Goal: Task Accomplishment & Management: Manage account settings

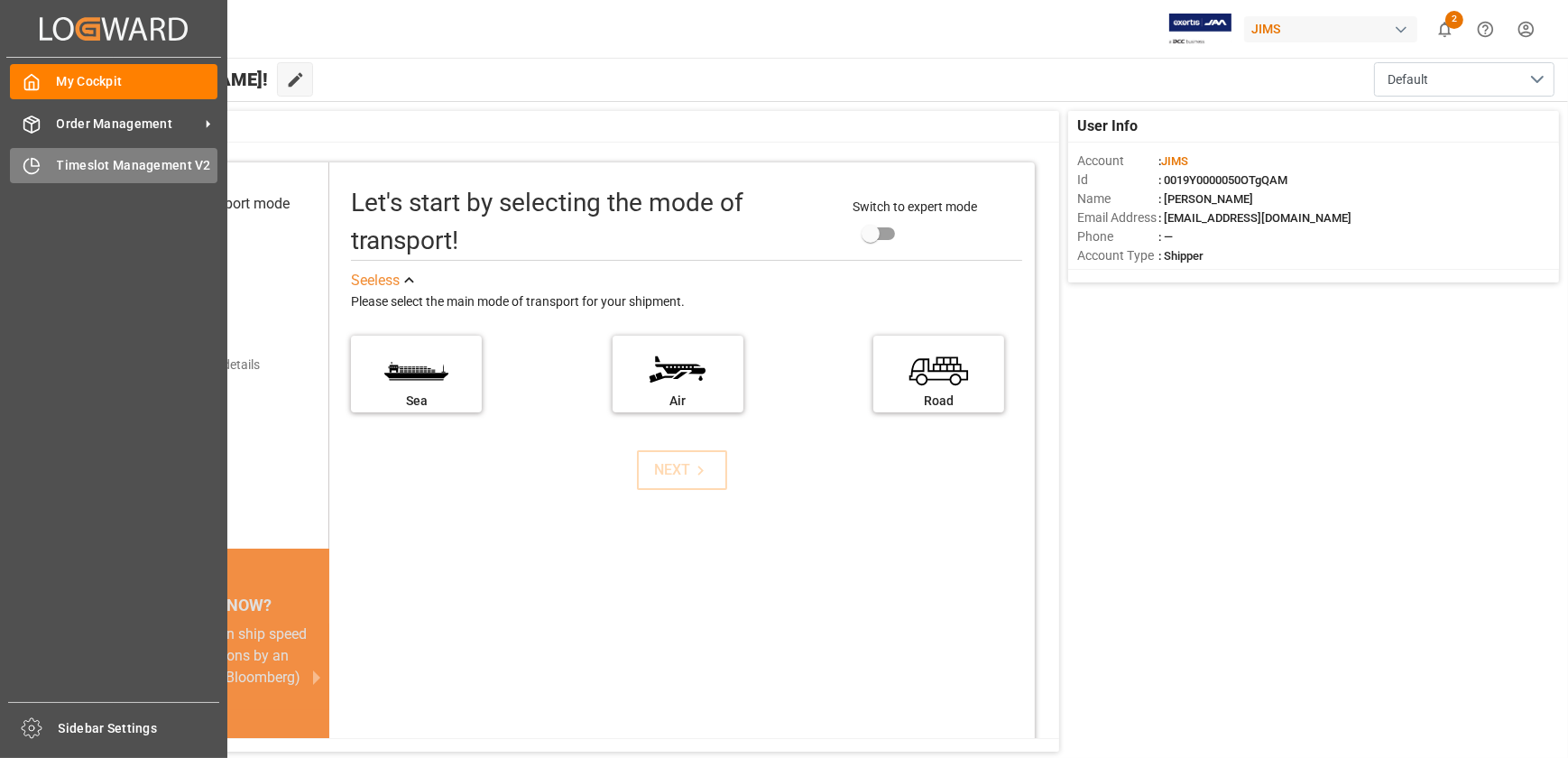
click at [24, 164] on icon at bounding box center [31, 167] width 15 height 15
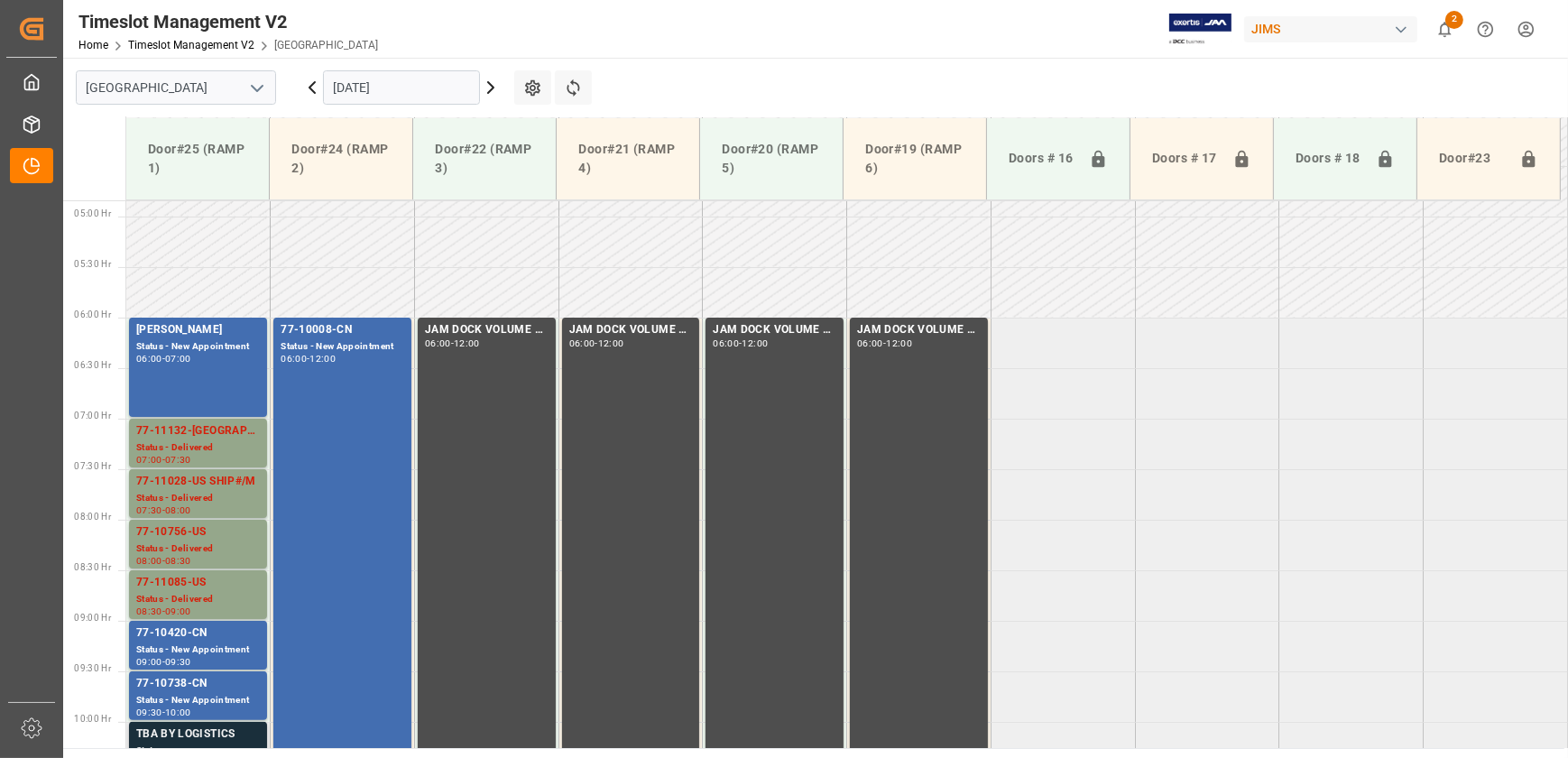
scroll to position [569, 0]
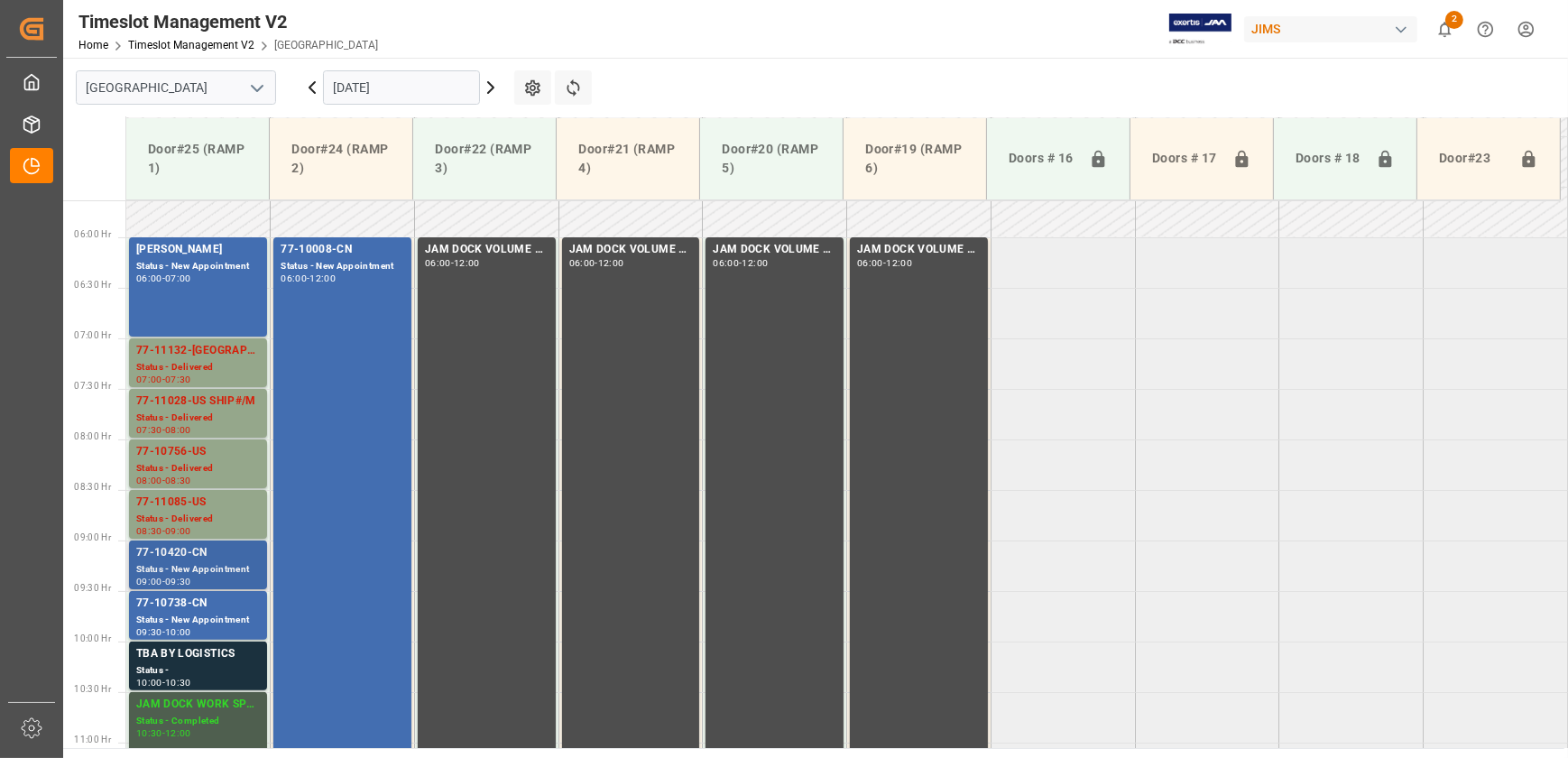
click at [233, 558] on div "77-10420-CN" at bounding box center [198, 553] width 123 height 18
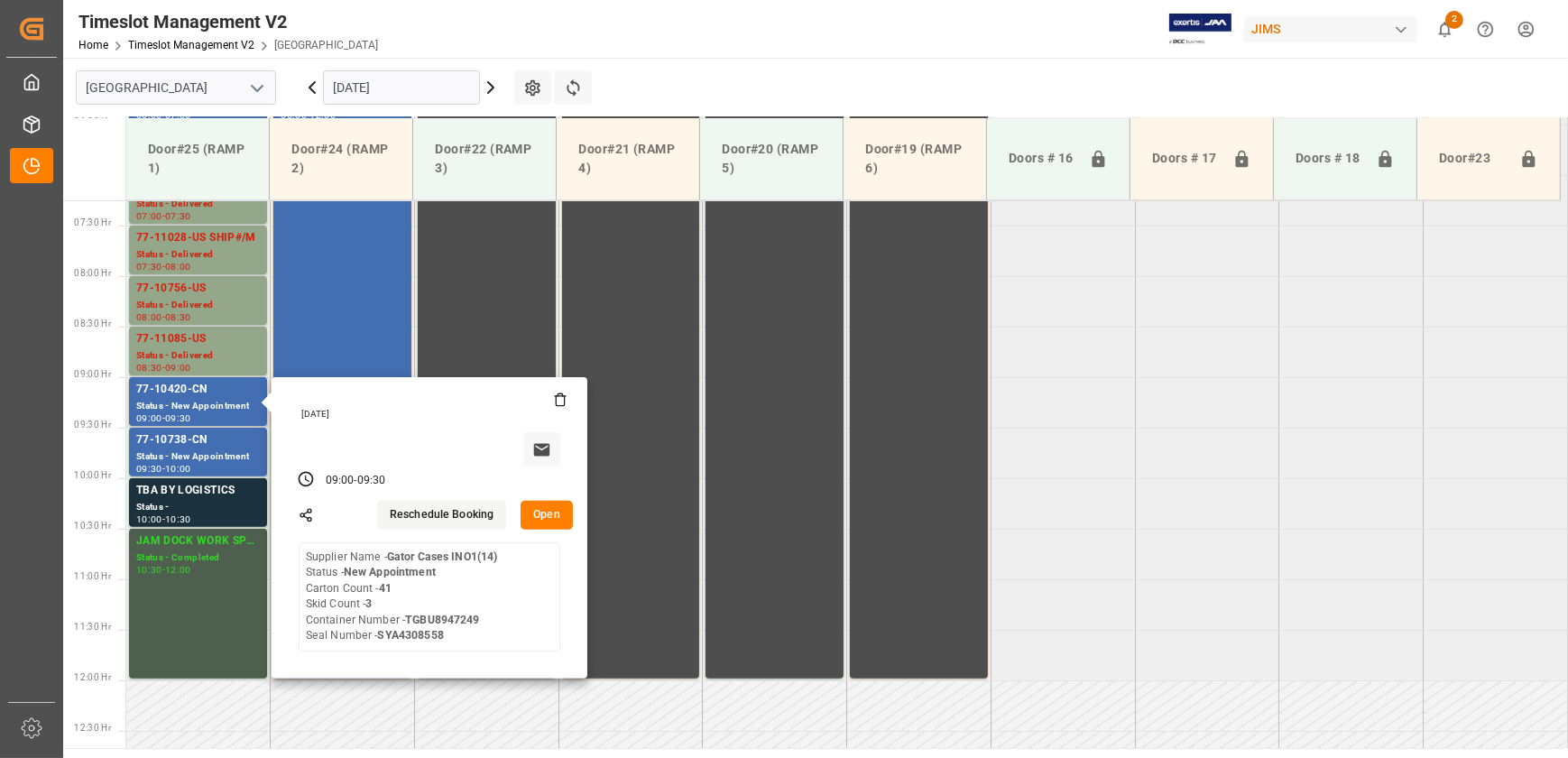
scroll to position [733, 0]
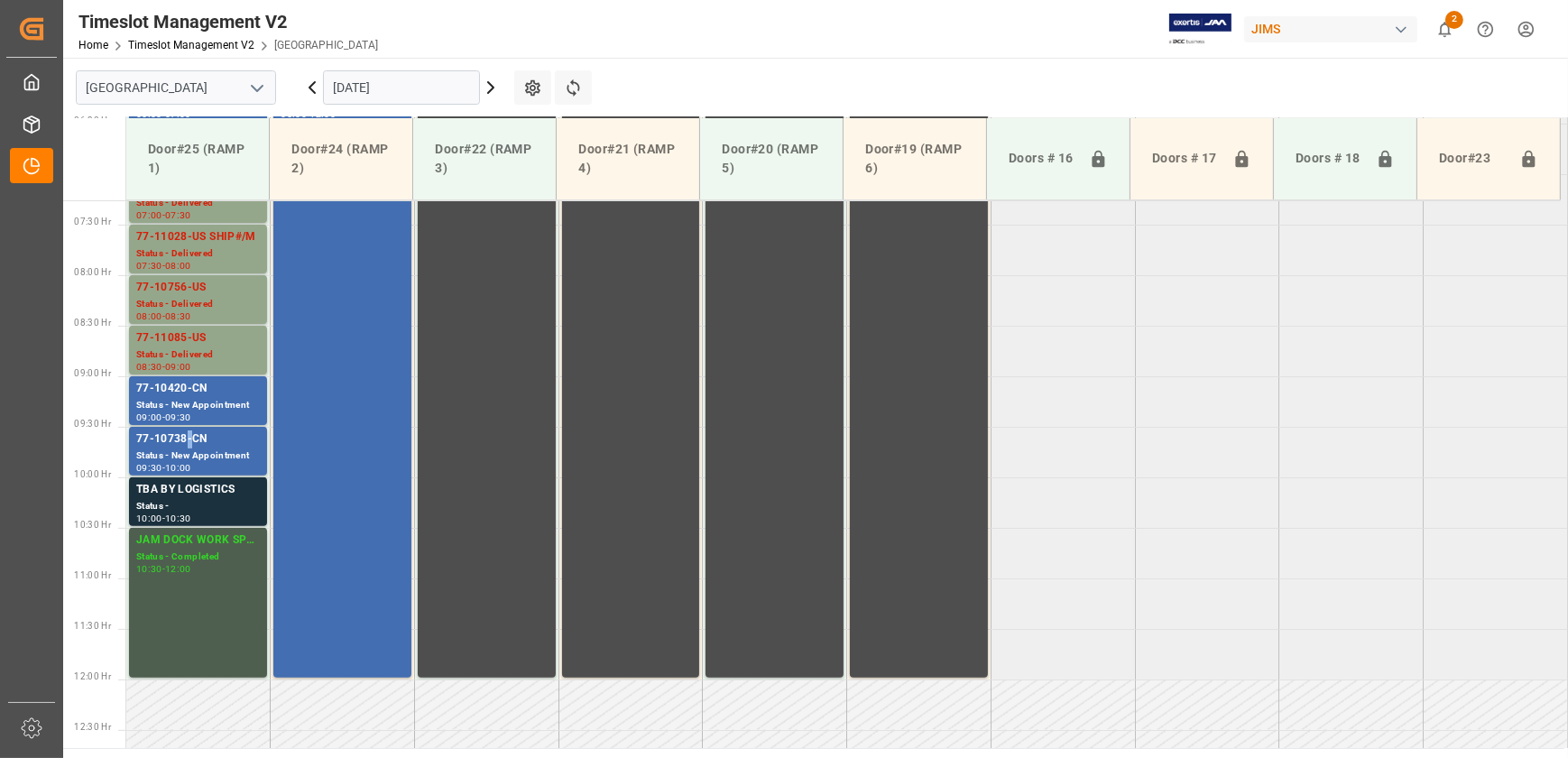
click at [185, 442] on div "77-10738-CN" at bounding box center [198, 440] width 123 height 18
click at [165, 500] on div "Status -" at bounding box center [198, 506] width 123 height 16
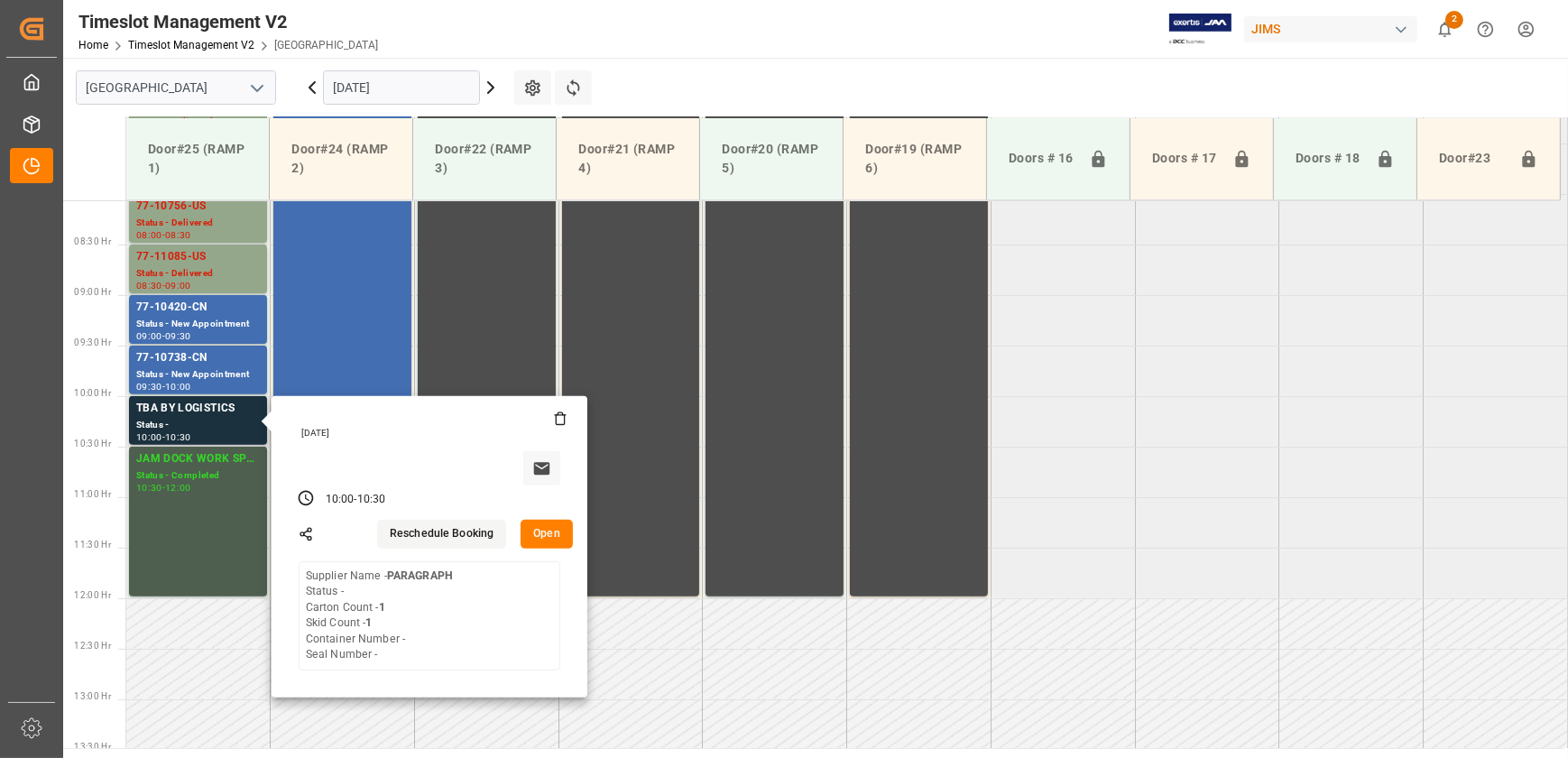
scroll to position [816, 0]
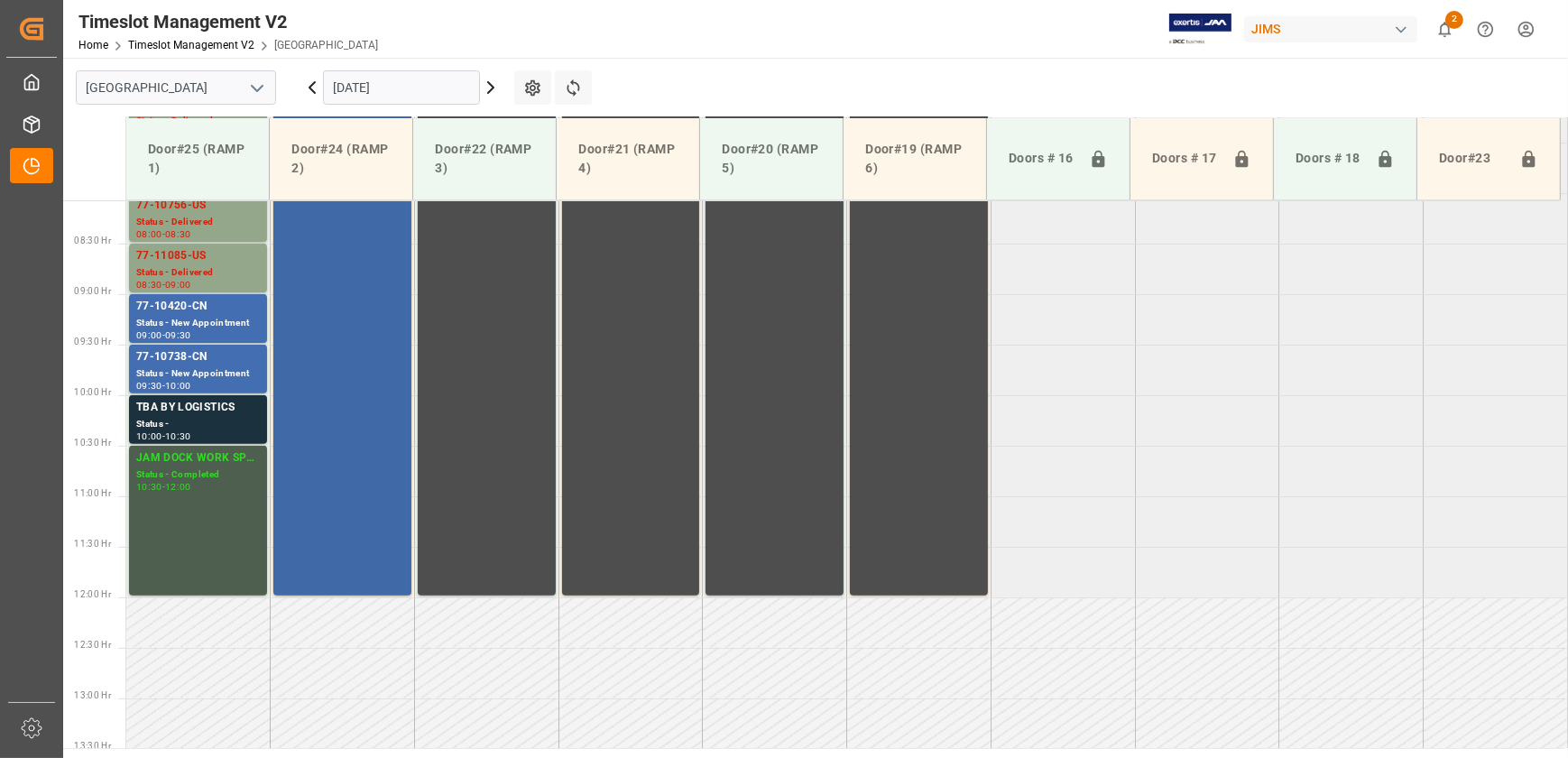
click at [388, 315] on div "77-10008-CN Status - New Appointment 06:00 - 12:00" at bounding box center [342, 293] width 123 height 597
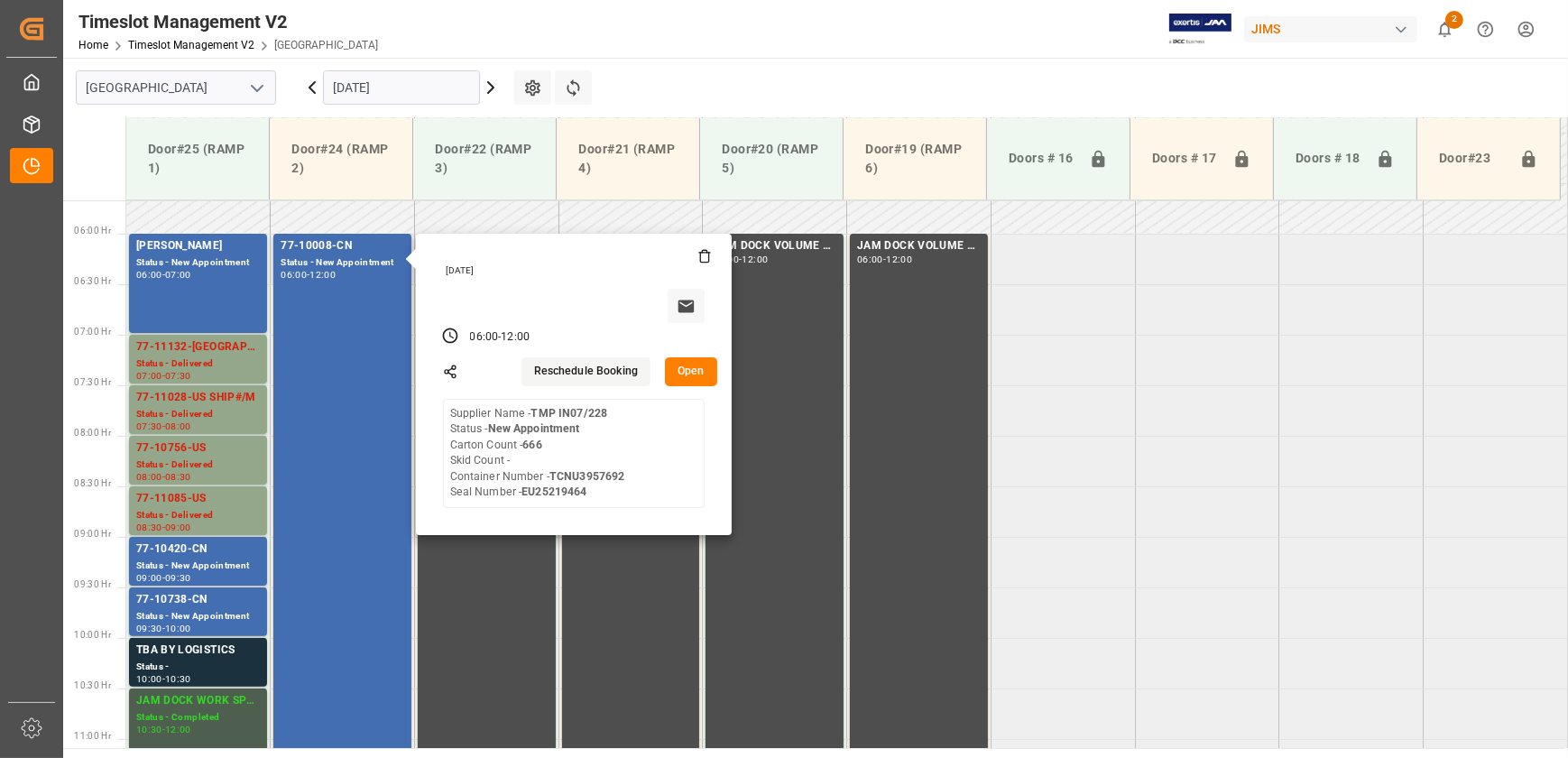
scroll to position [569, 0]
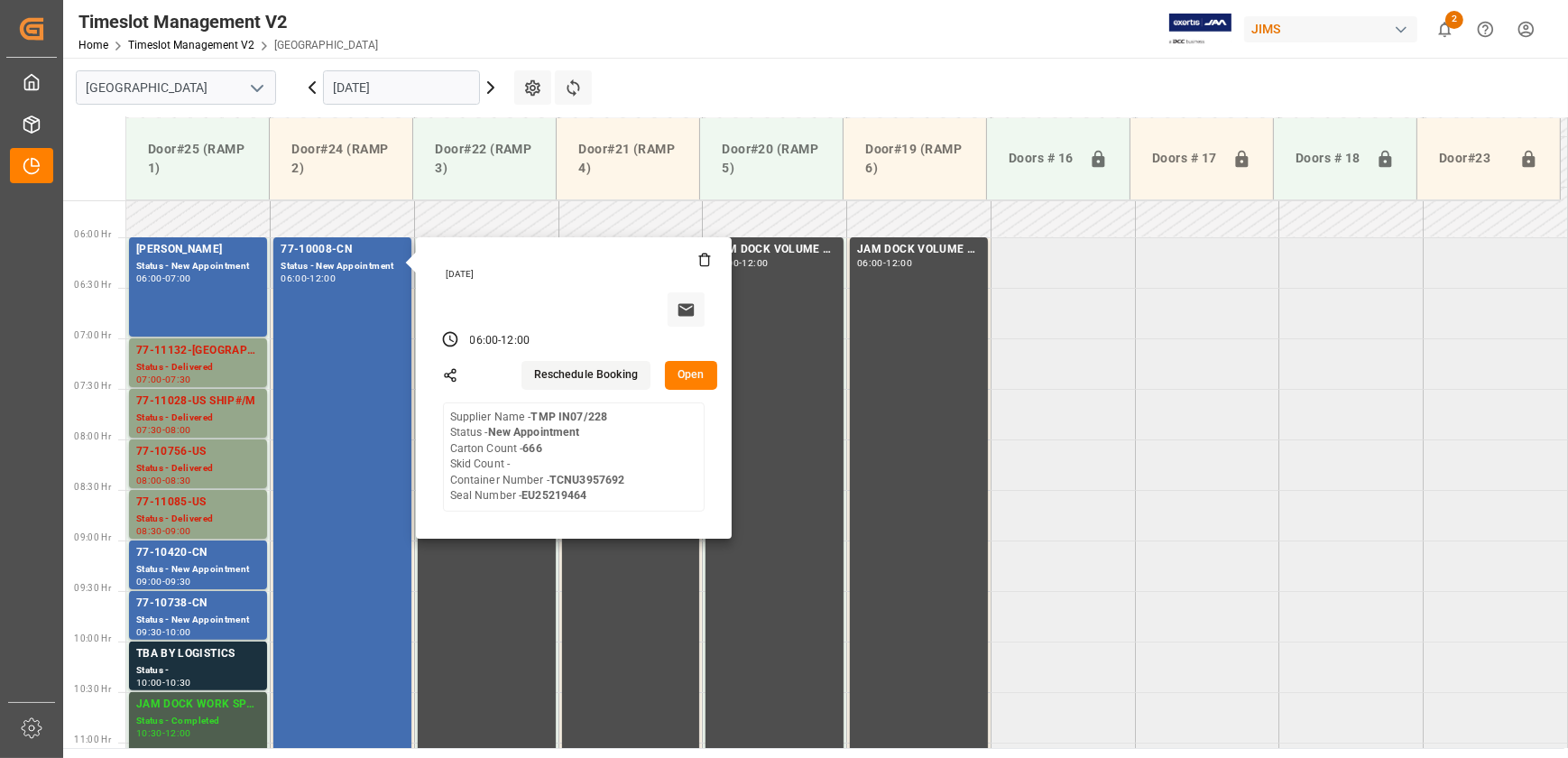
click at [700, 377] on button "Open" at bounding box center [691, 374] width 52 height 29
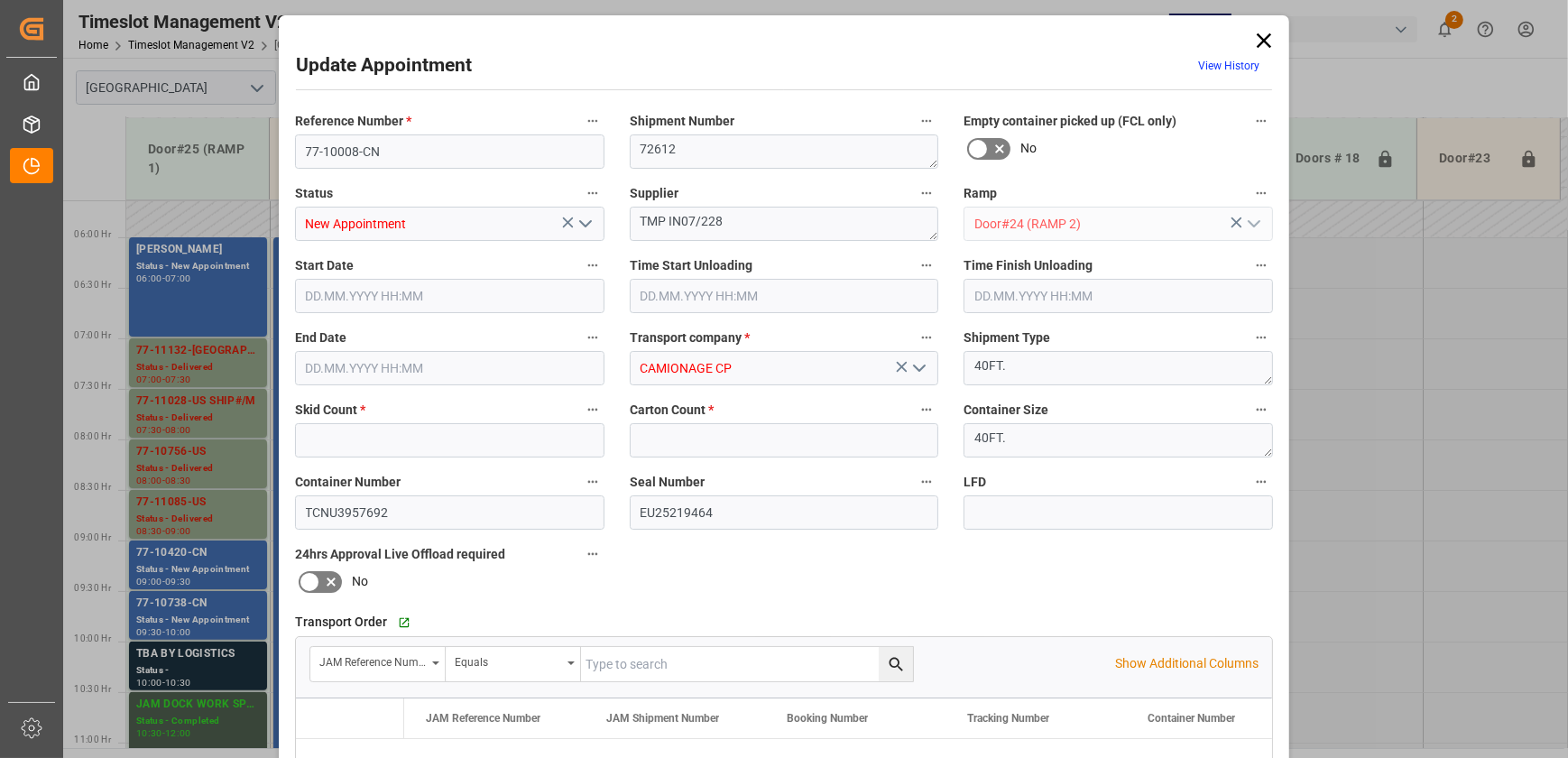
type input "0"
type input "666"
type input "[DATE] 06:00"
type input "[DATE] 12:00"
type input "[DATE] 20:05"
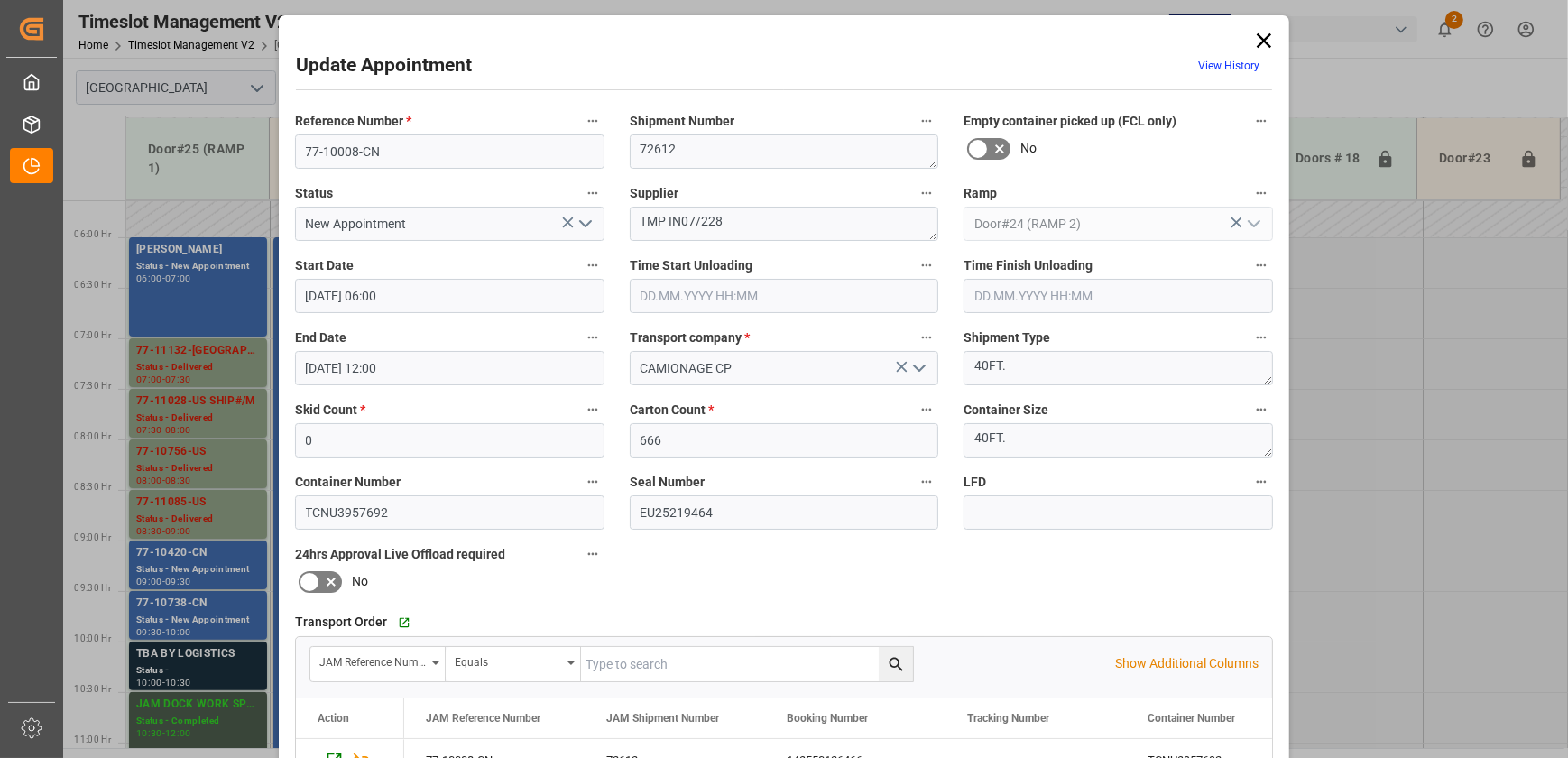
click at [581, 222] on polyline "open menu" at bounding box center [586, 224] width 11 height 6
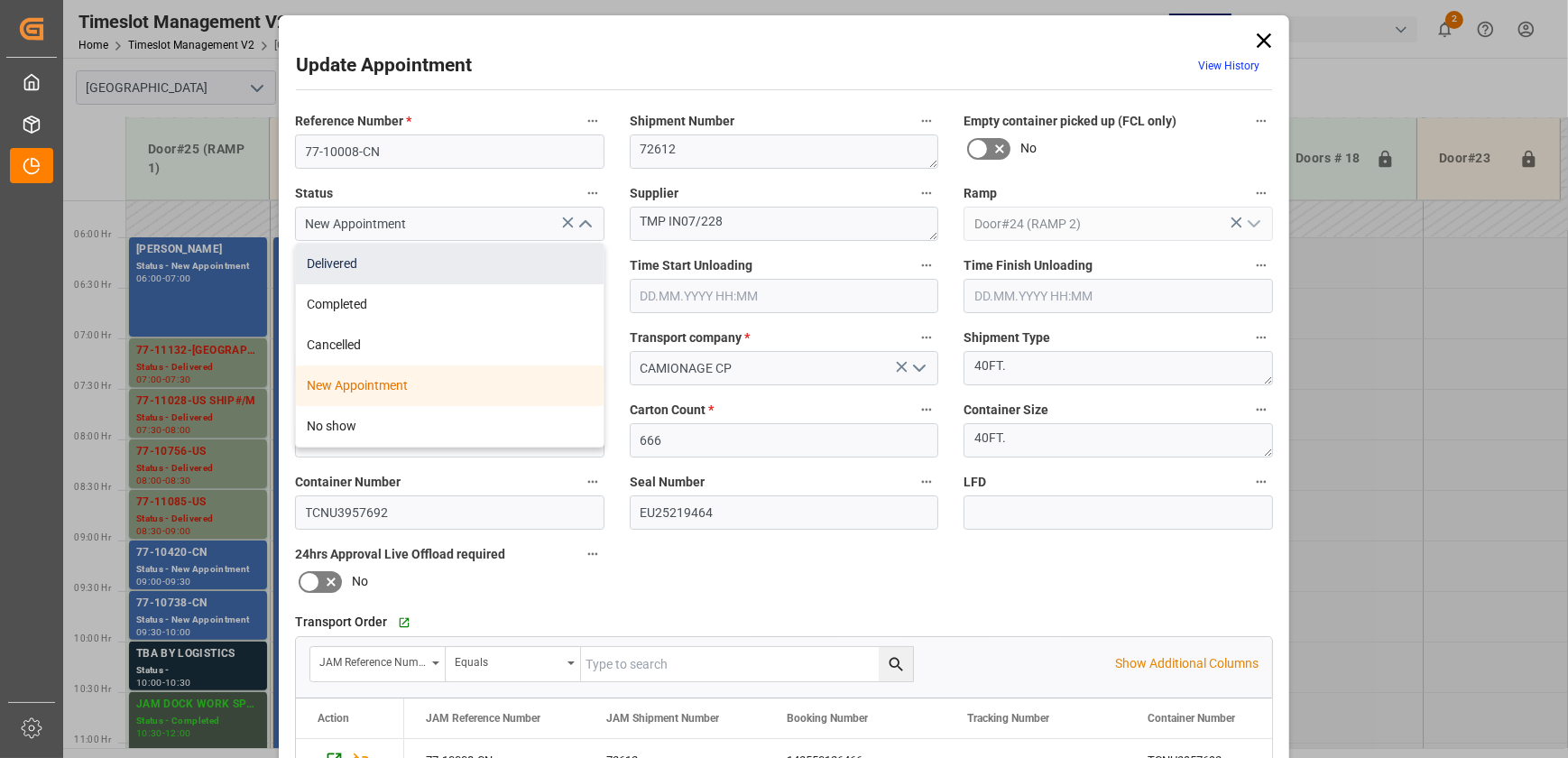
click at [565, 245] on div "Delivered" at bounding box center [450, 264] width 307 height 40
type input "Delivered"
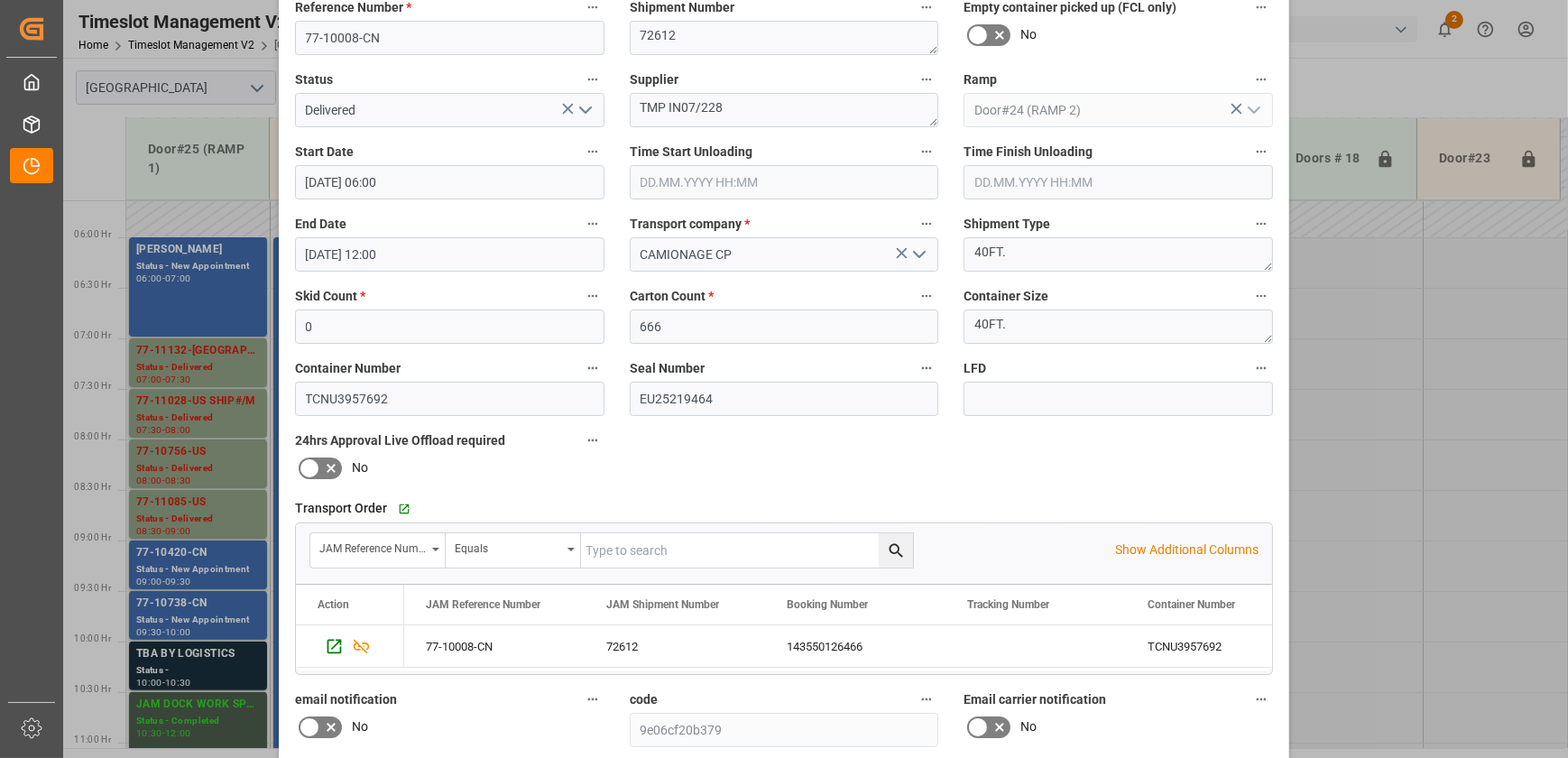
scroll to position [338, 0]
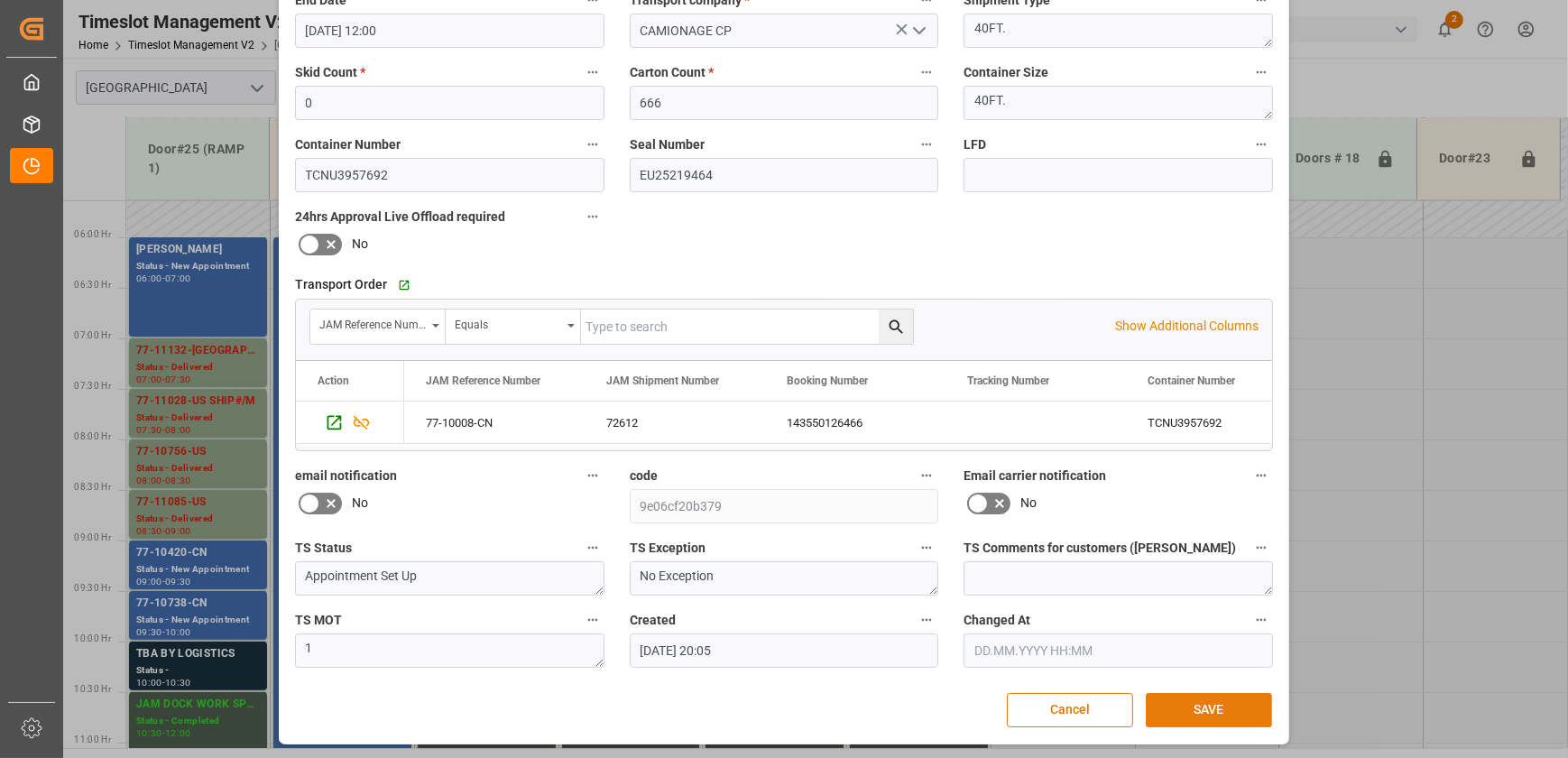
click at [1225, 709] on button "SAVE" at bounding box center [1208, 709] width 126 height 34
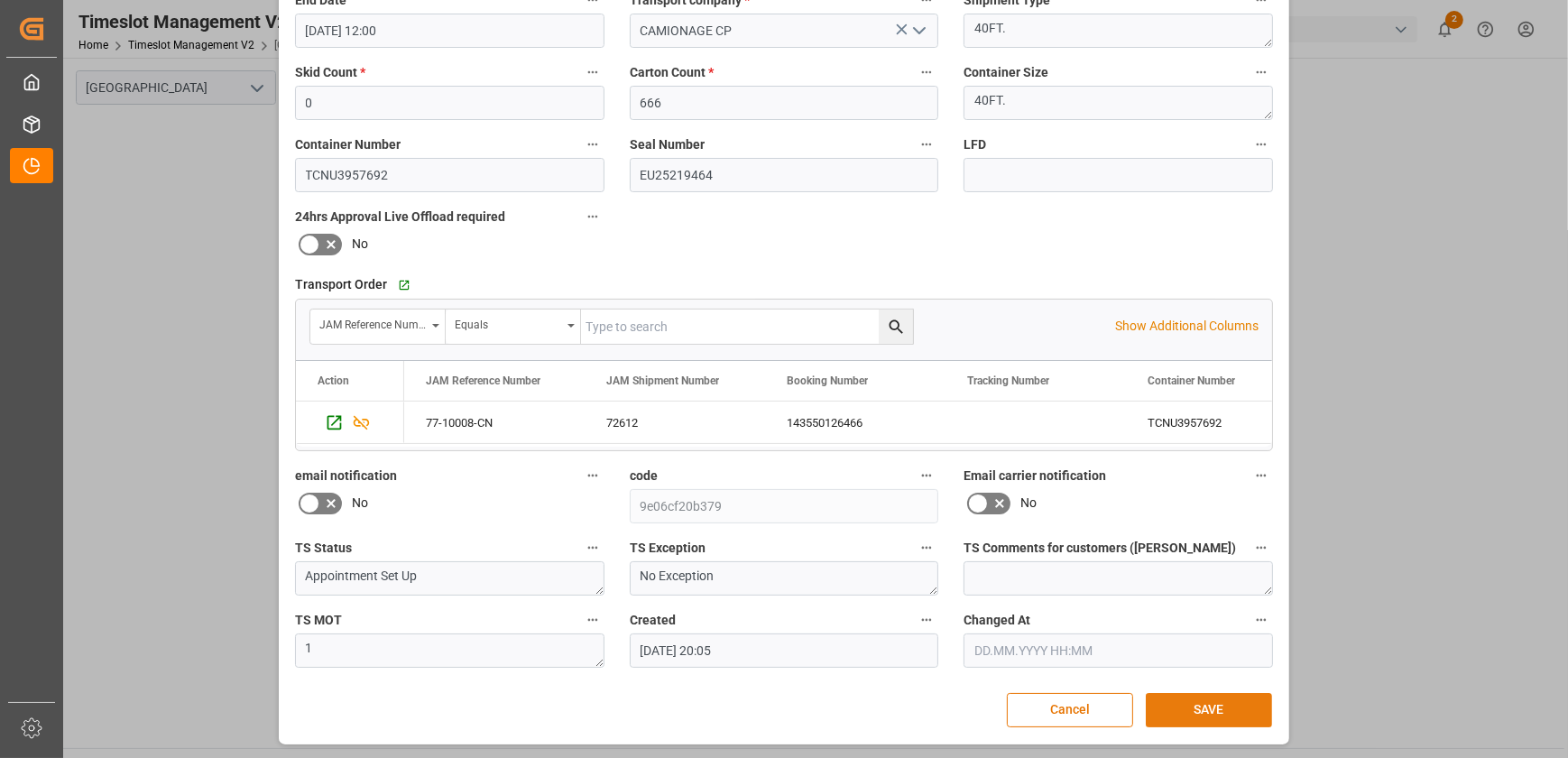
click at [1202, 704] on button "SAVE" at bounding box center [1208, 709] width 126 height 34
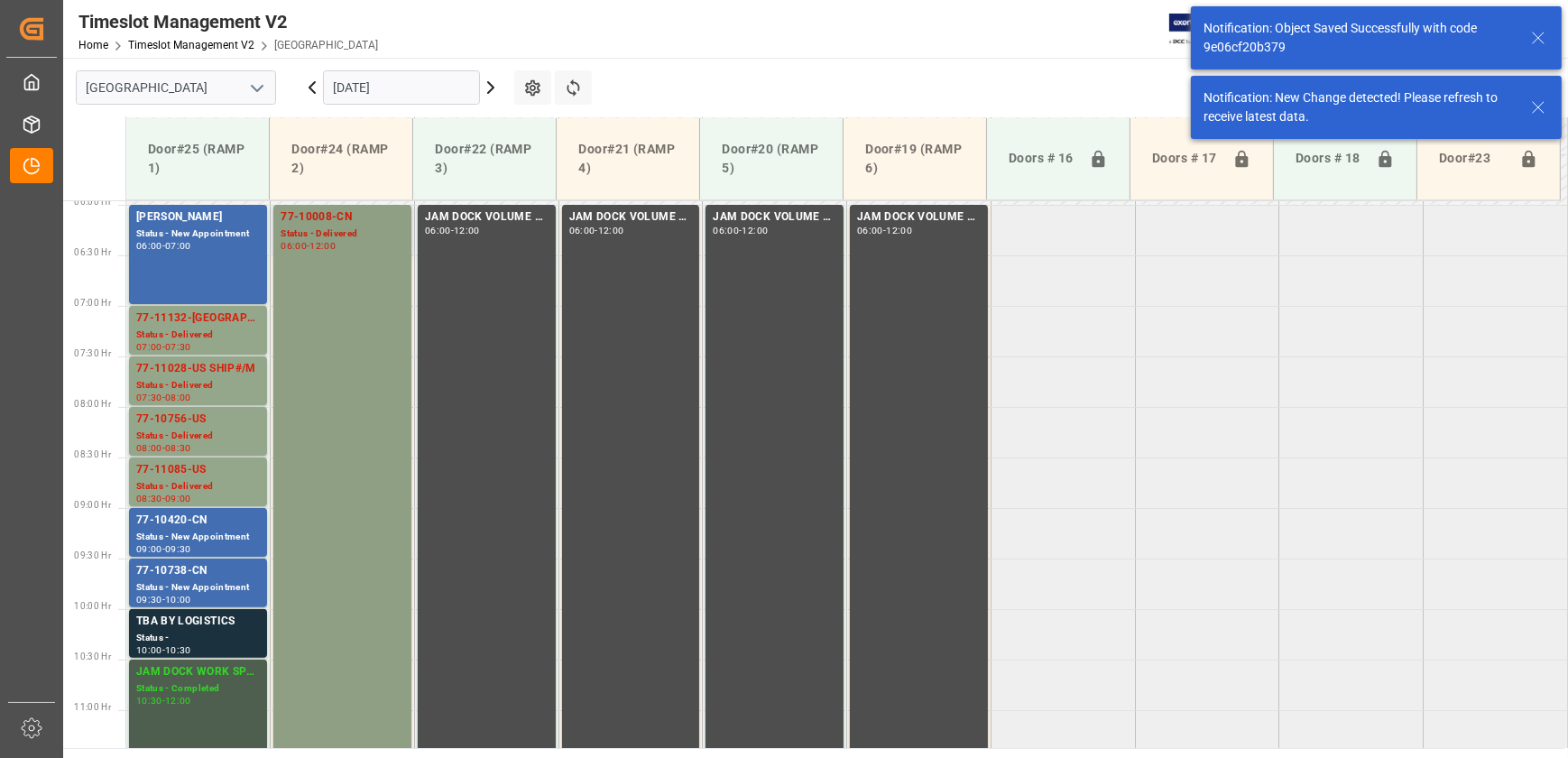
scroll to position [677, 0]
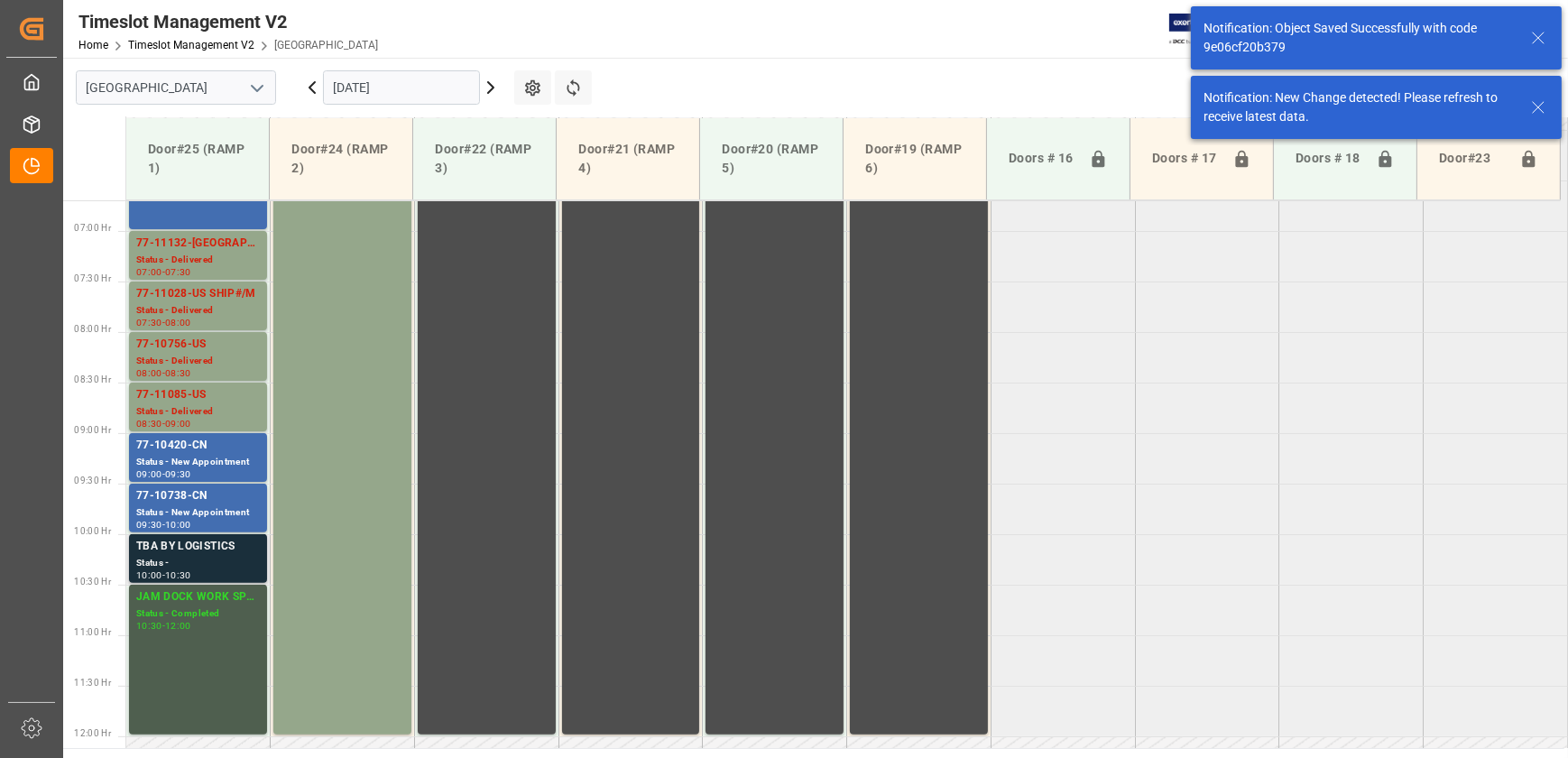
click at [216, 547] on div "TBA BY LOGISTICS" at bounding box center [198, 546] width 123 height 18
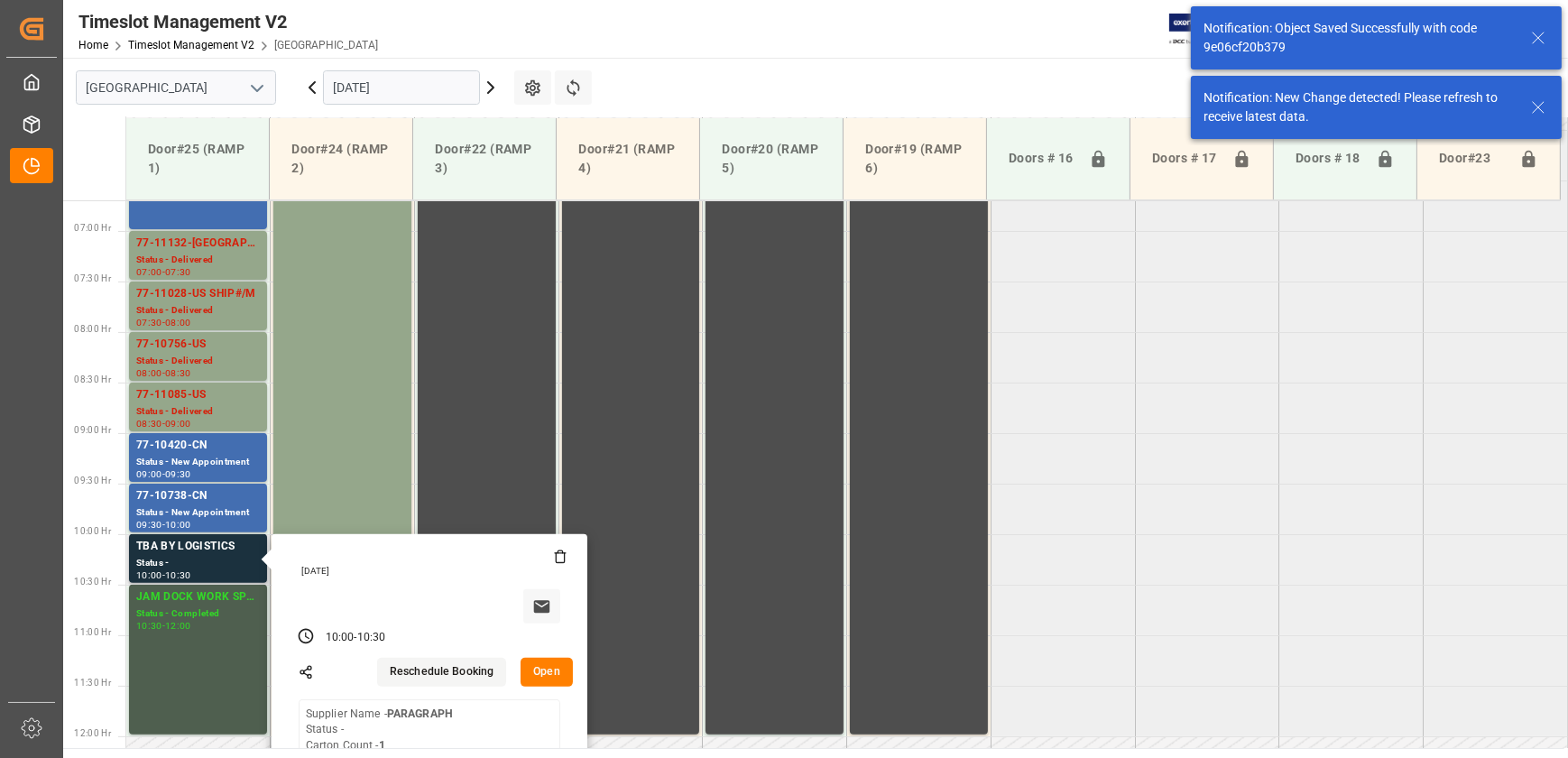
click at [558, 666] on button "Open" at bounding box center [547, 672] width 52 height 29
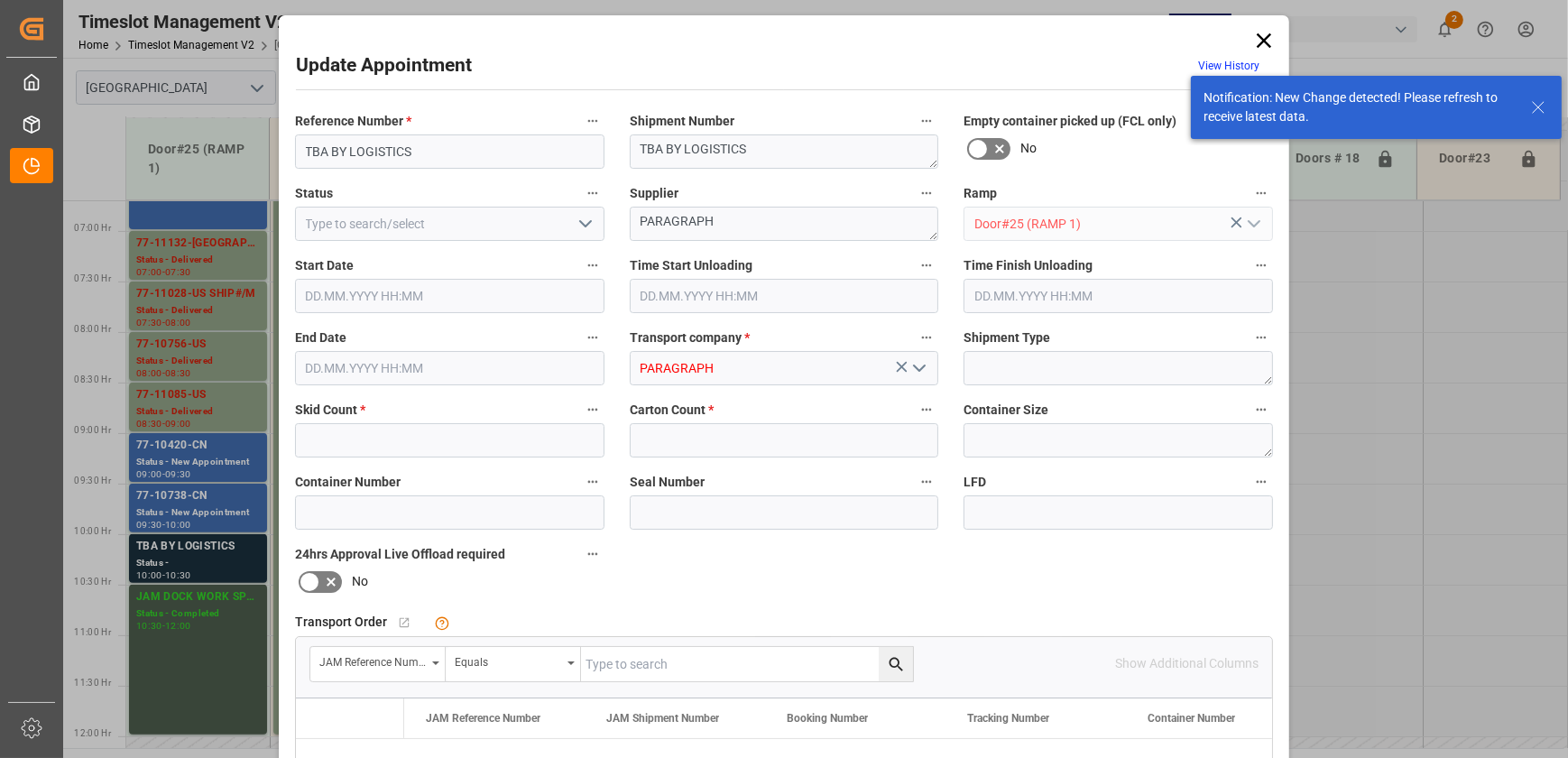
type input "1"
type input "[DATE] 10:00"
type input "[DATE] 10:30"
type input "[DATE] 16:38"
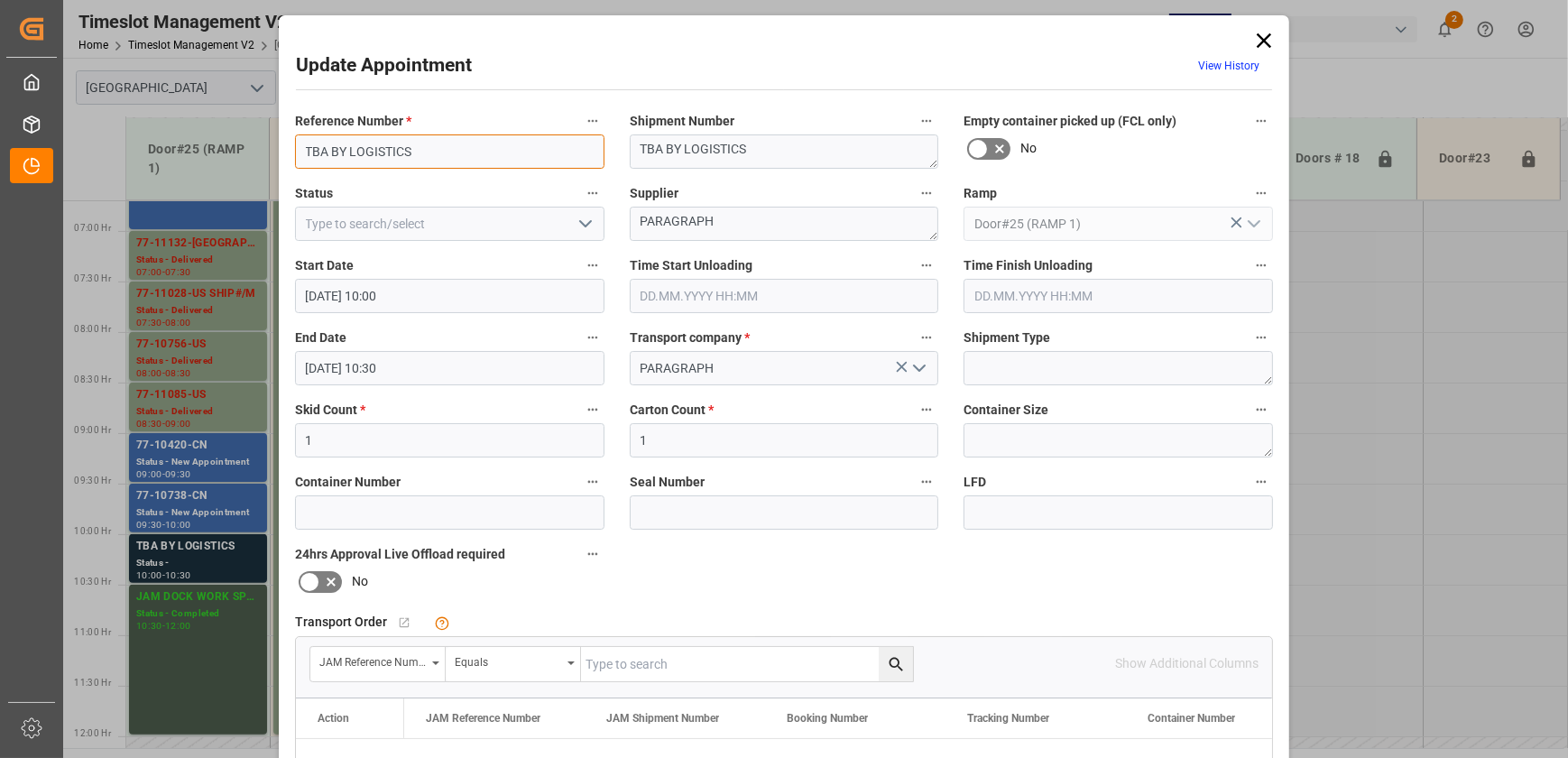
click at [516, 161] on input "TBA BY LOGISTICS" at bounding box center [450, 151] width 309 height 34
click at [516, 160] on input "TBA BY LOGISTICS" at bounding box center [450, 151] width 309 height 34
click at [655, 223] on textarea "PARAGRAPH" at bounding box center [785, 224] width 309 height 34
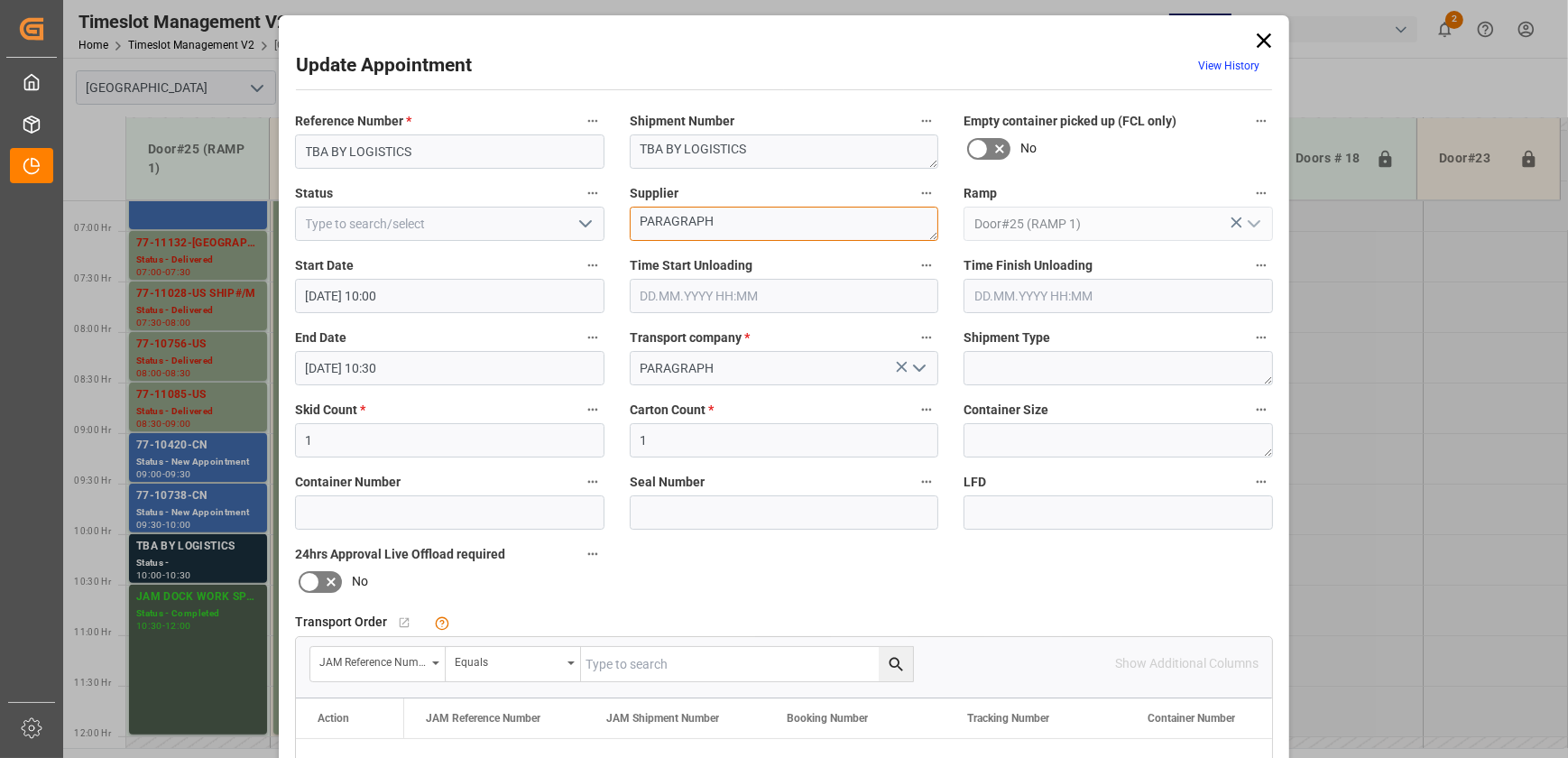
click at [655, 223] on textarea "PARAGRAPH" at bounding box center [785, 224] width 309 height 34
click at [587, 224] on icon "open menu" at bounding box center [586, 224] width 22 height 22
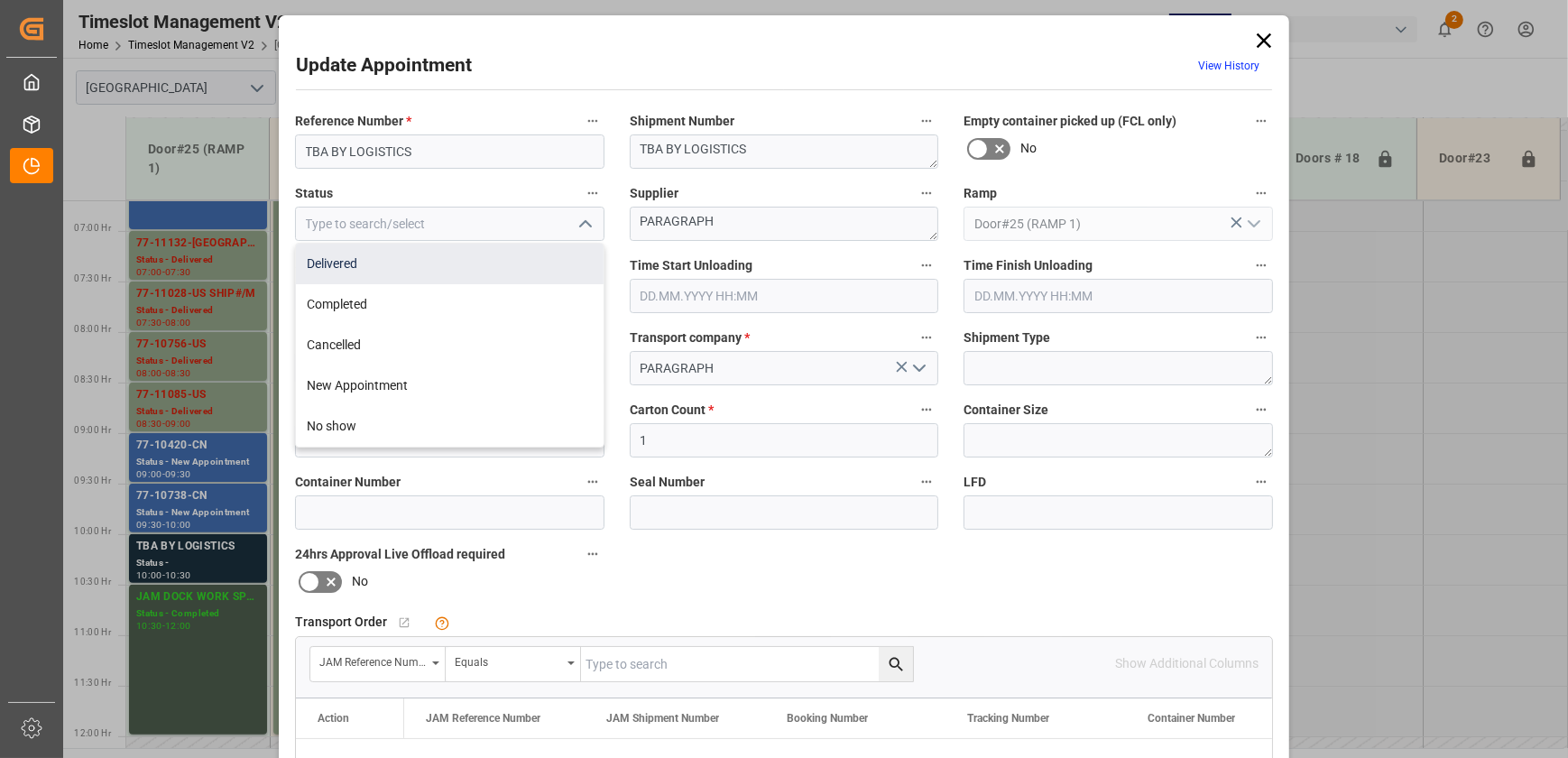
click at [515, 254] on div "Delivered" at bounding box center [450, 264] width 307 height 40
type input "Delivered"
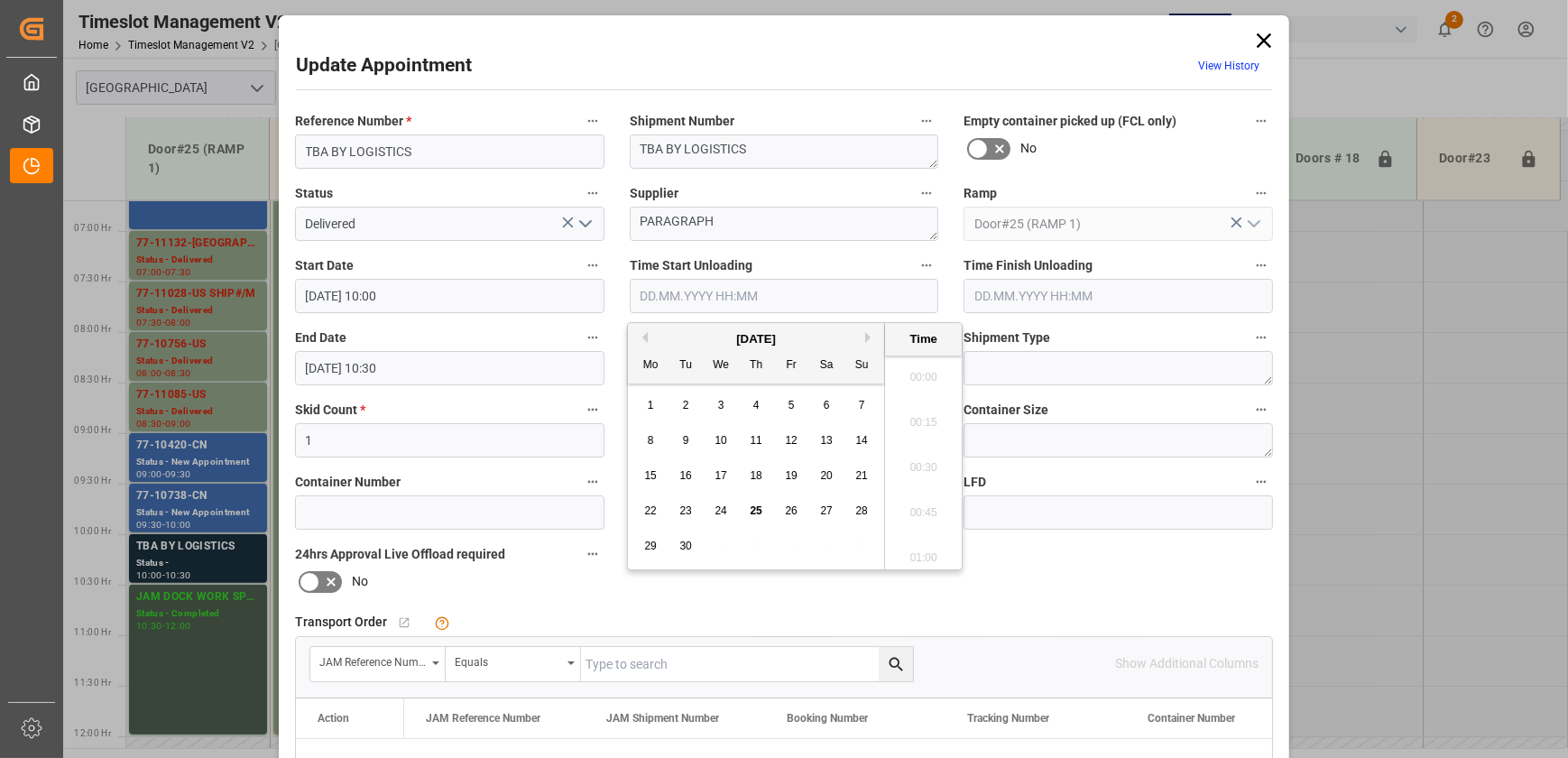
click at [734, 302] on input "text" at bounding box center [785, 295] width 309 height 34
click at [755, 513] on span "25" at bounding box center [755, 511] width 12 height 13
click at [928, 414] on li "08:30" at bounding box center [923, 418] width 76 height 45
type input "[DATE] 08:30"
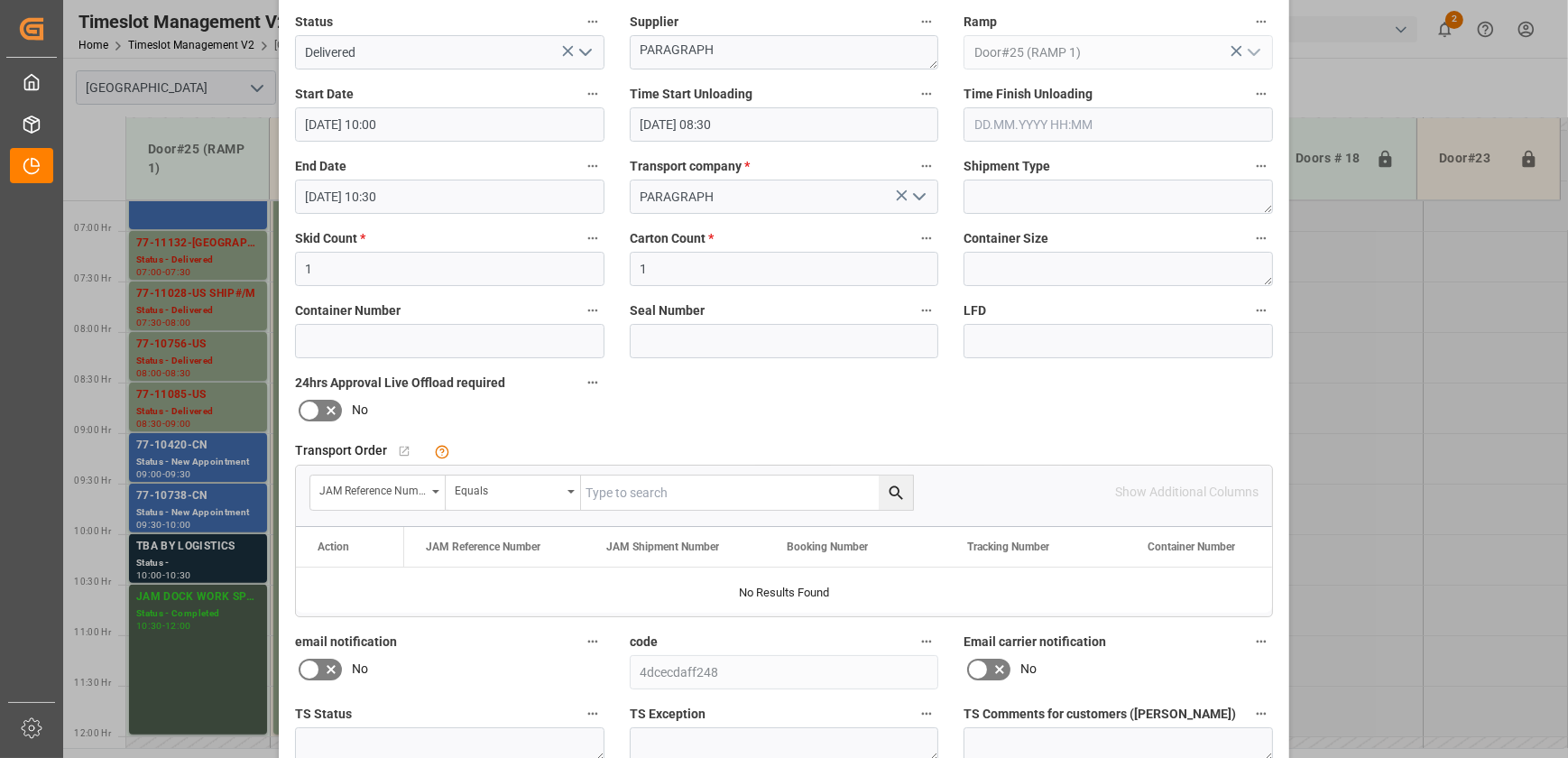
scroll to position [327, 0]
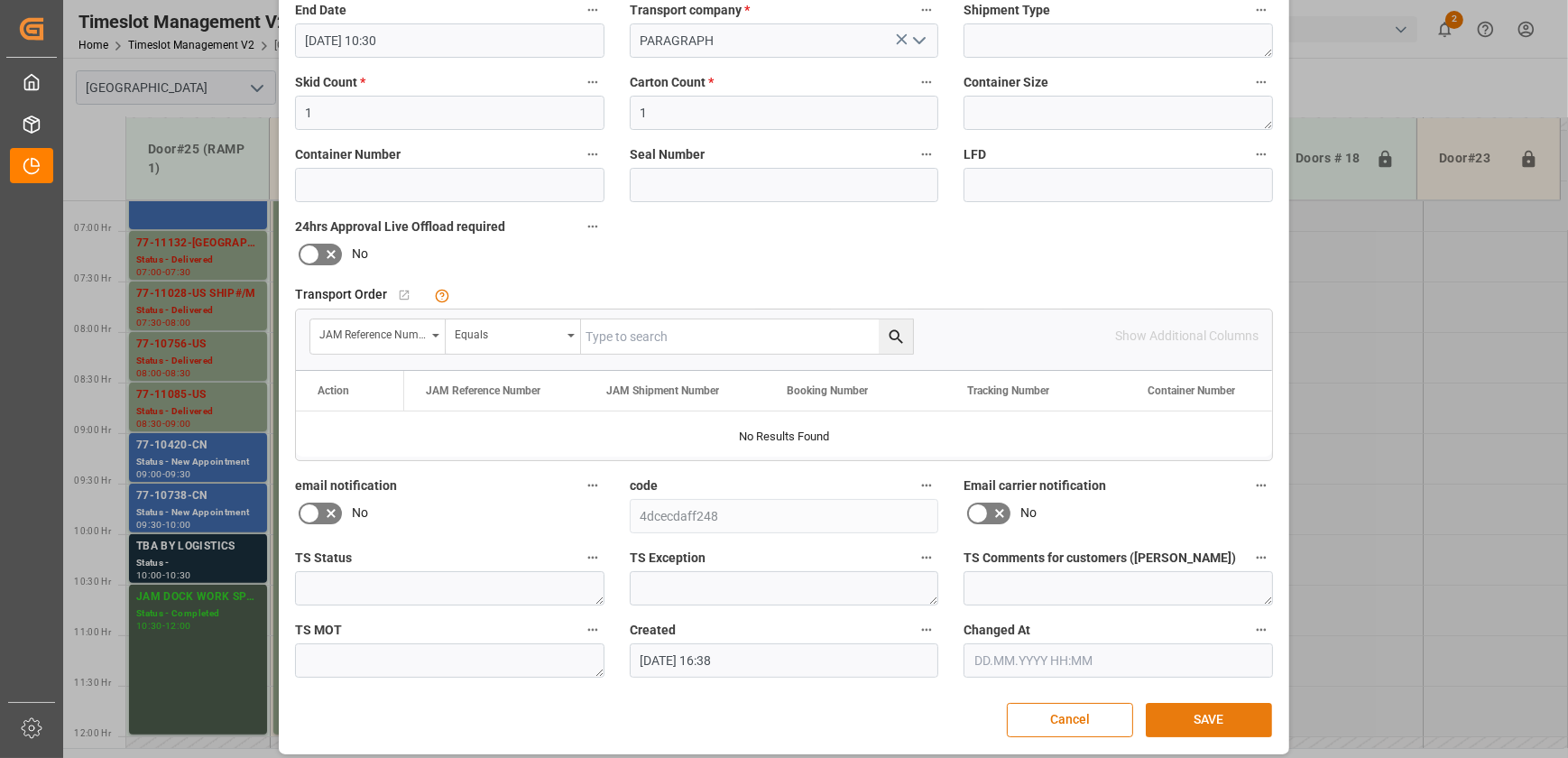
click at [1209, 720] on button "SAVE" at bounding box center [1208, 719] width 126 height 34
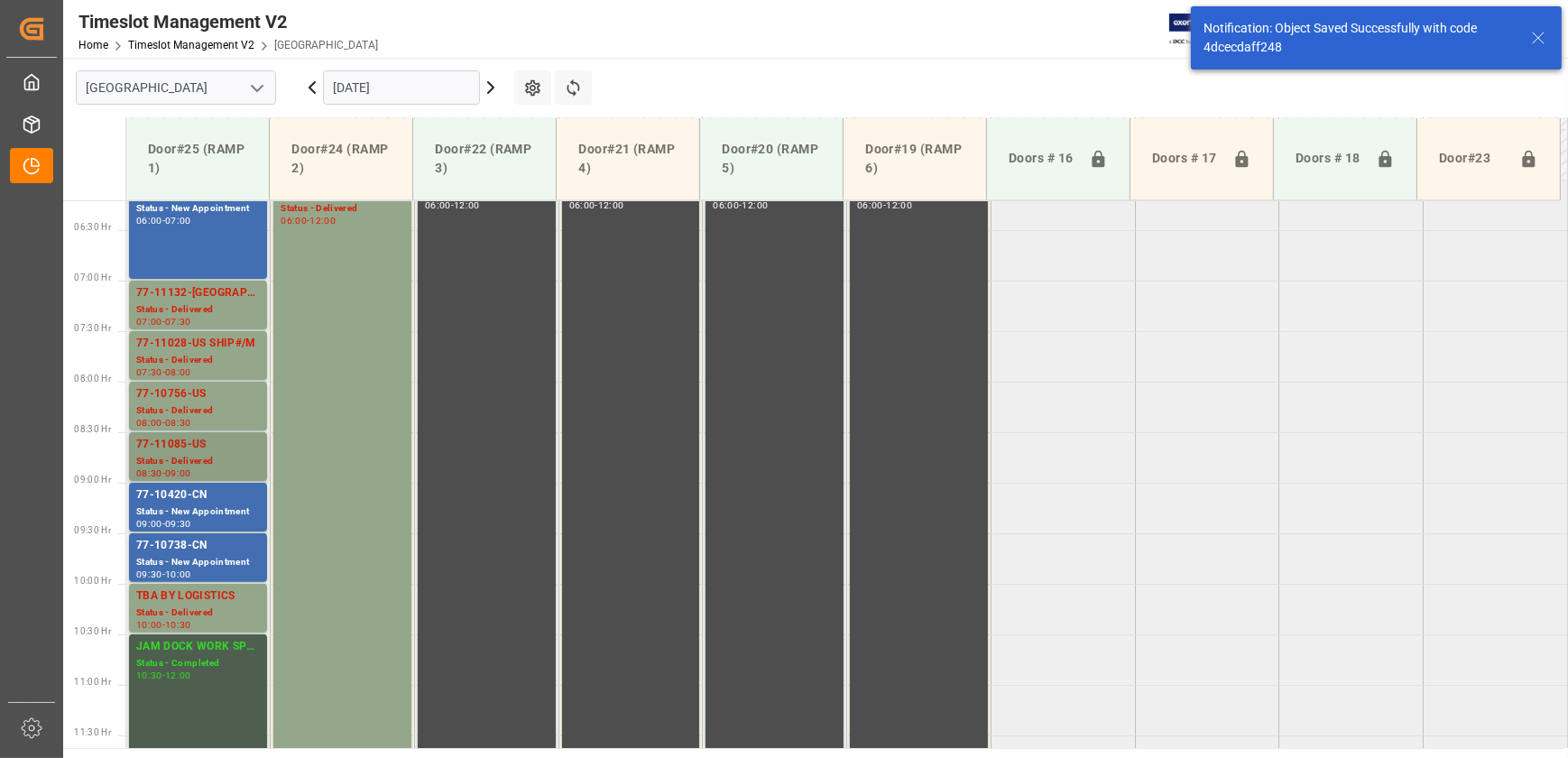
scroll to position [506, 0]
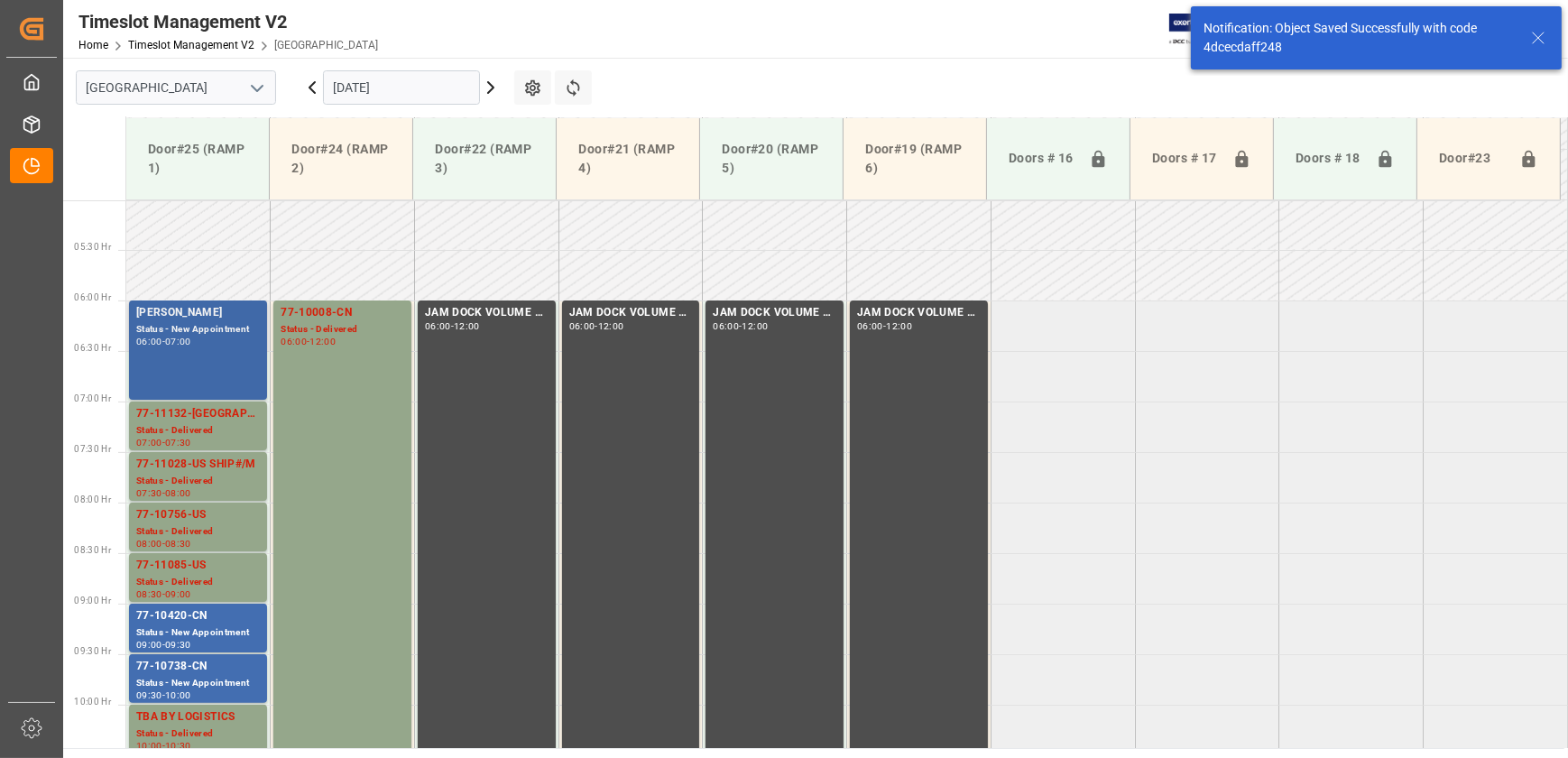
click at [210, 345] on div "06:00 - 07:00" at bounding box center [198, 342] width 123 height 10
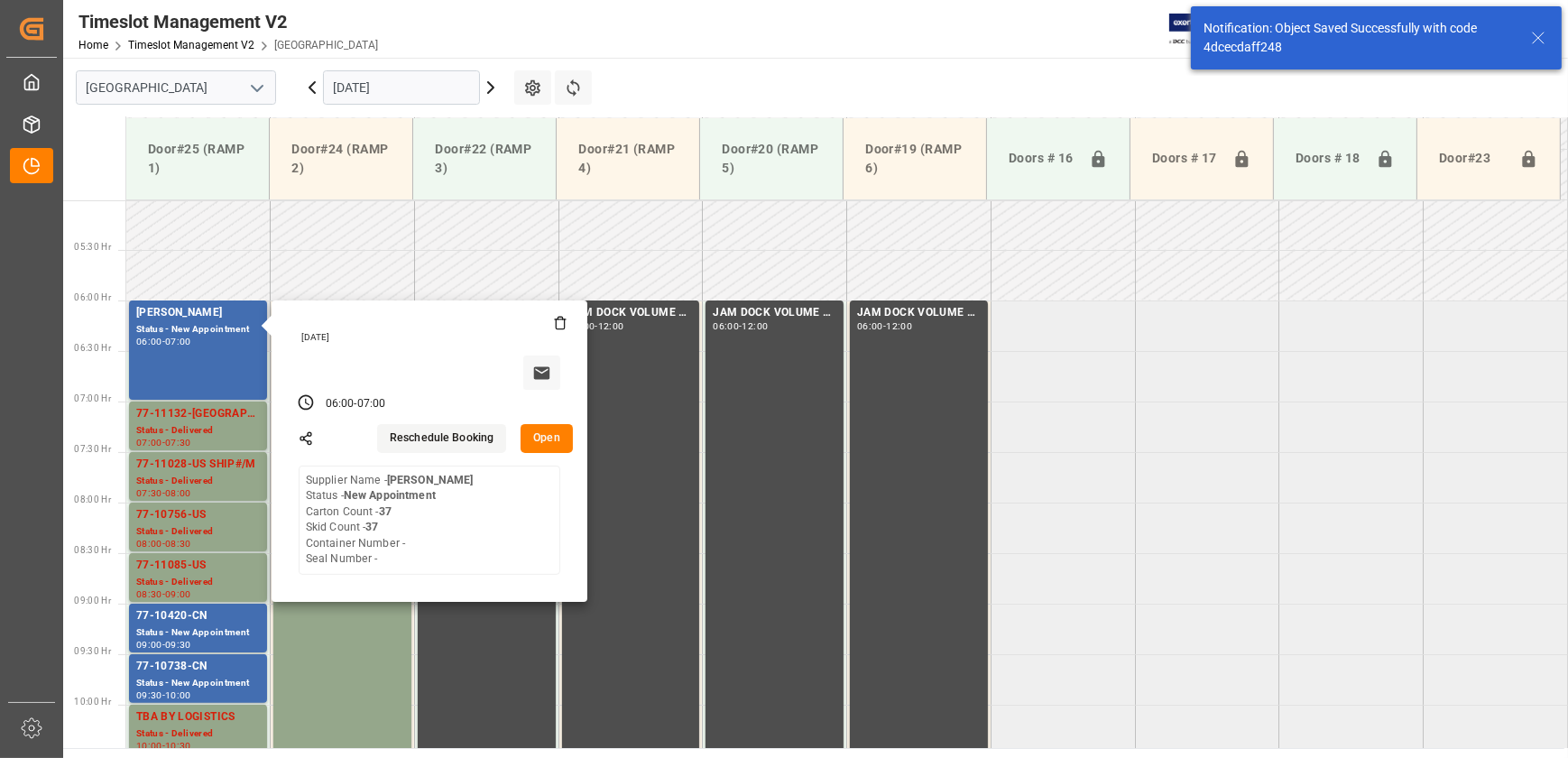
click at [548, 442] on button "Open" at bounding box center [547, 438] width 52 height 29
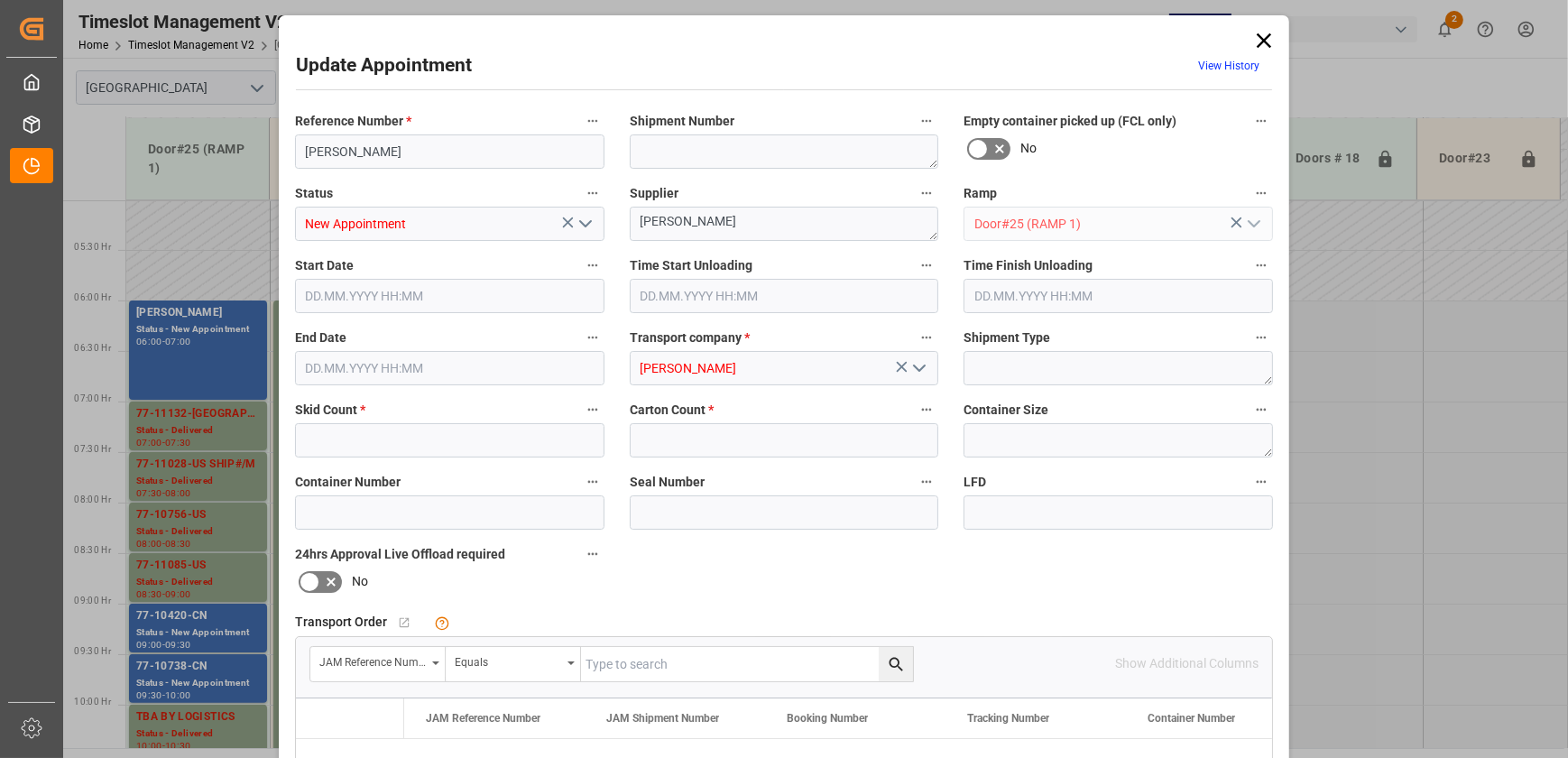
type input "37"
type input "[DATE] 06:00"
type input "[DATE] 07:00"
type input "[DATE] 14:49"
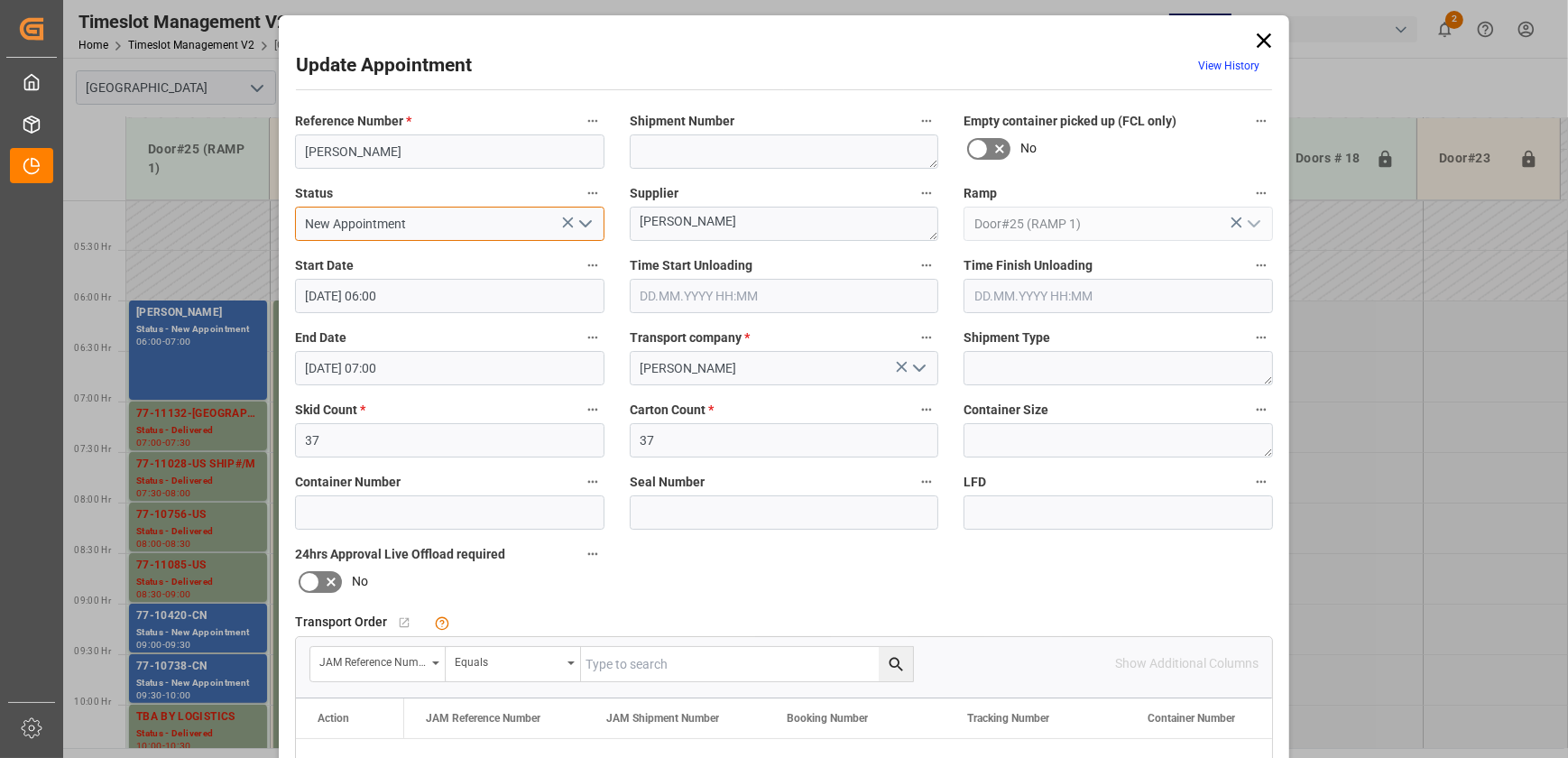
click at [463, 235] on input "New Appointment" at bounding box center [450, 224] width 309 height 34
click at [581, 225] on icon "open menu" at bounding box center [586, 224] width 22 height 22
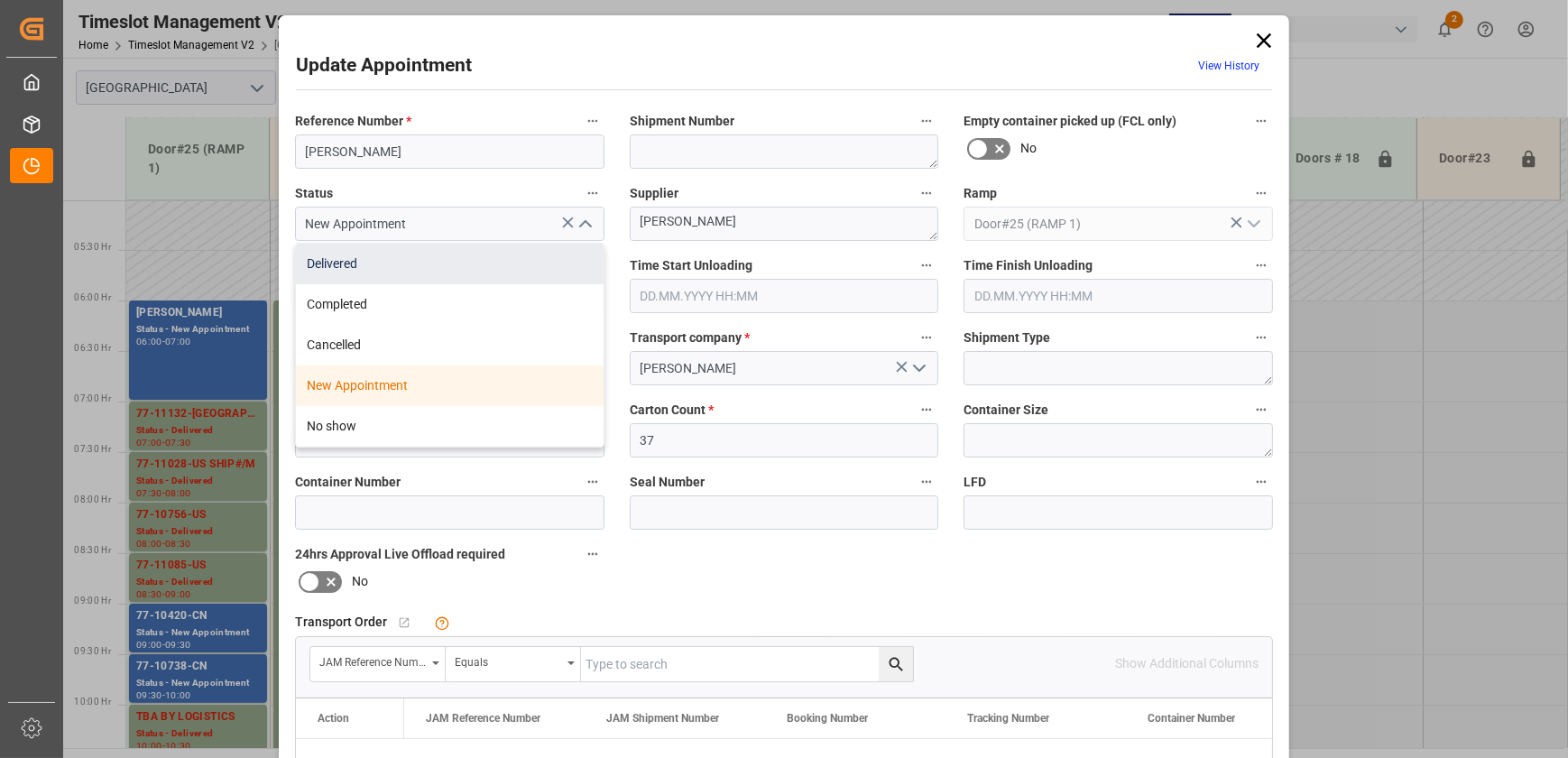
click at [555, 258] on div "Delivered" at bounding box center [450, 264] width 307 height 40
type input "Delivered"
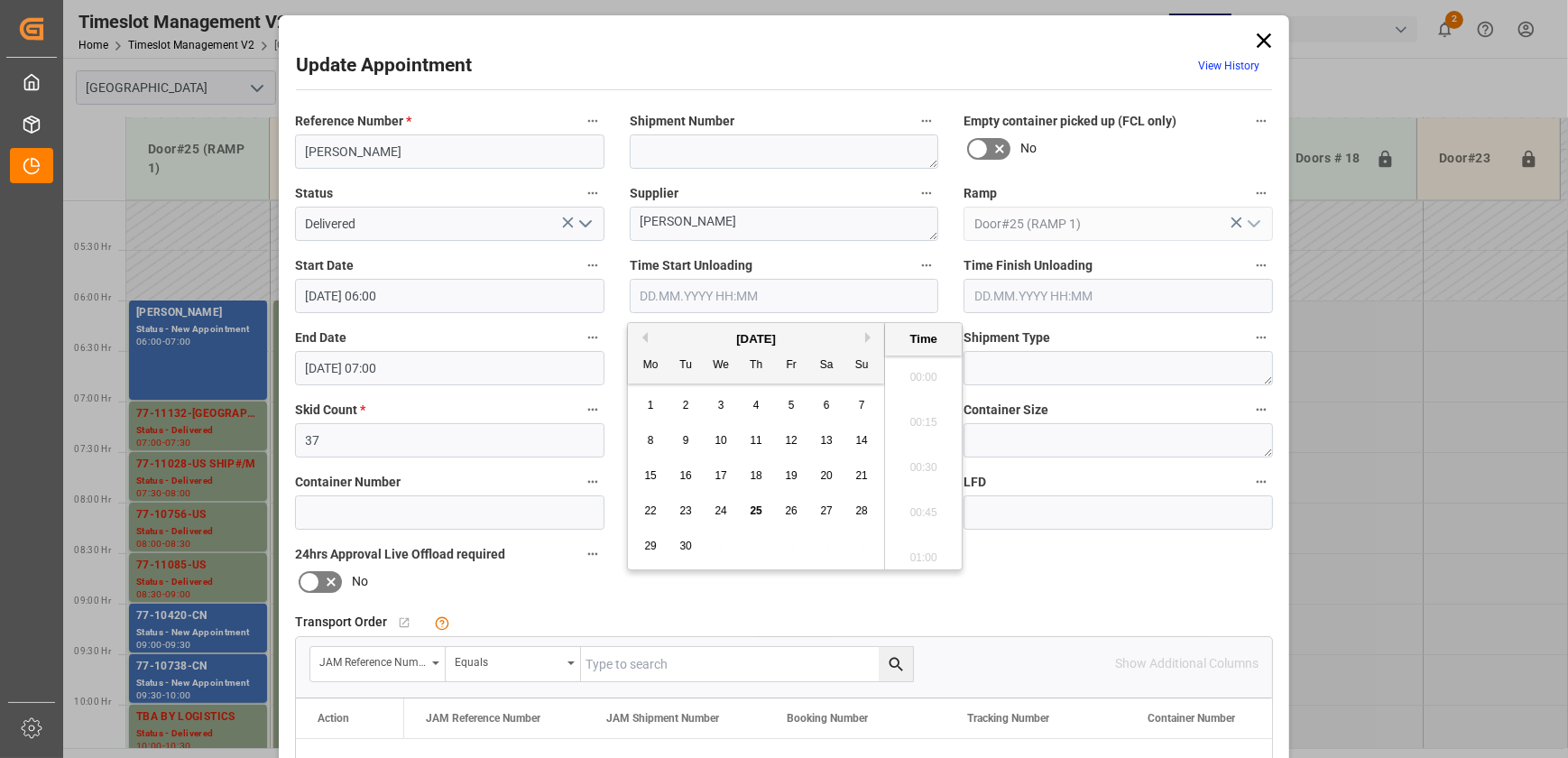
click at [868, 304] on input "text" at bounding box center [785, 295] width 309 height 34
click at [753, 510] on span "25" at bounding box center [755, 511] width 12 height 13
drag, startPoint x: 752, startPoint y: 509, endPoint x: 977, endPoint y: 488, distance: 226.0
click at [923, 423] on li "08:30" at bounding box center [923, 418] width 76 height 45
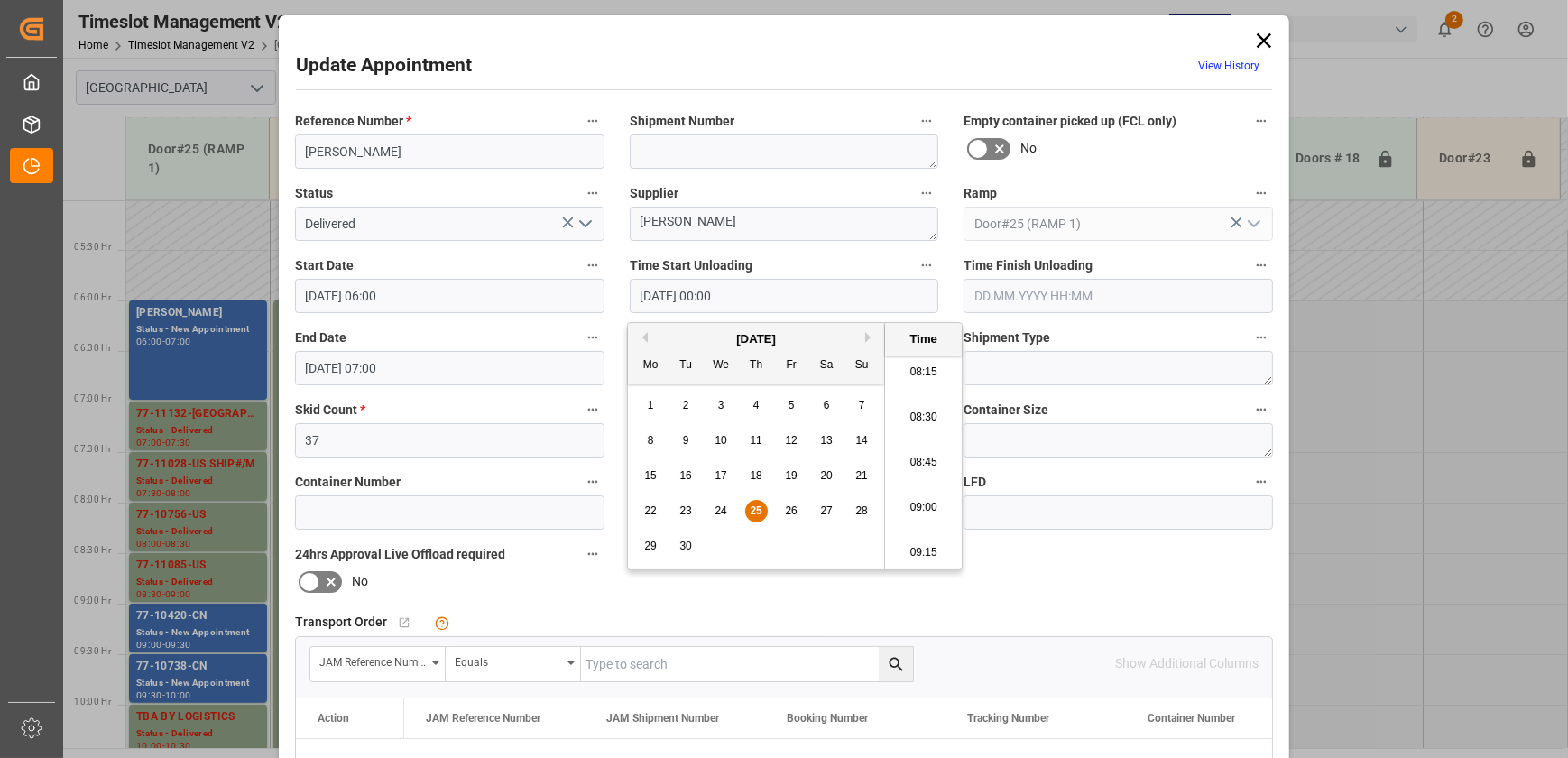
type input "[DATE] 08:30"
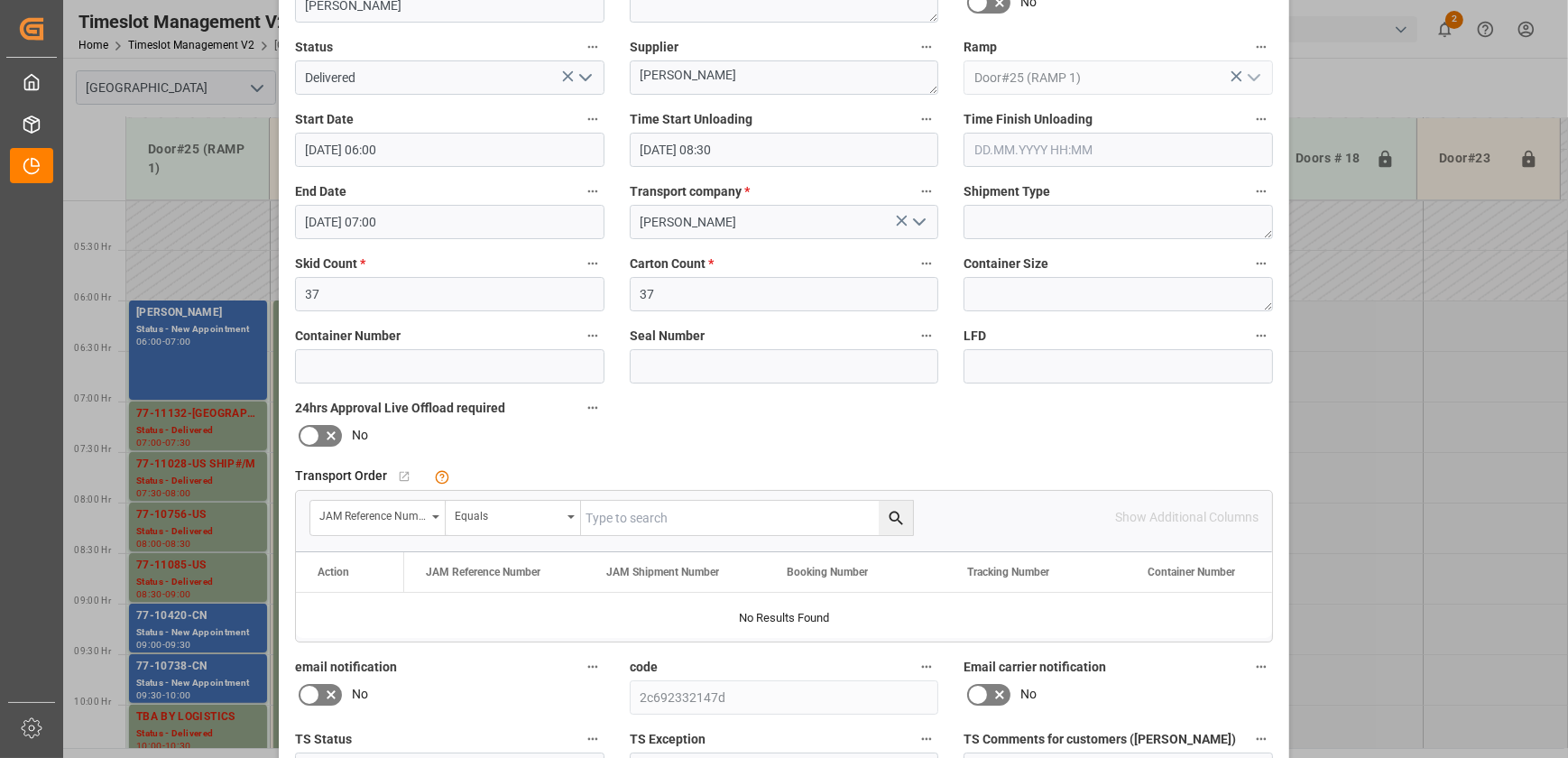
scroll to position [338, 0]
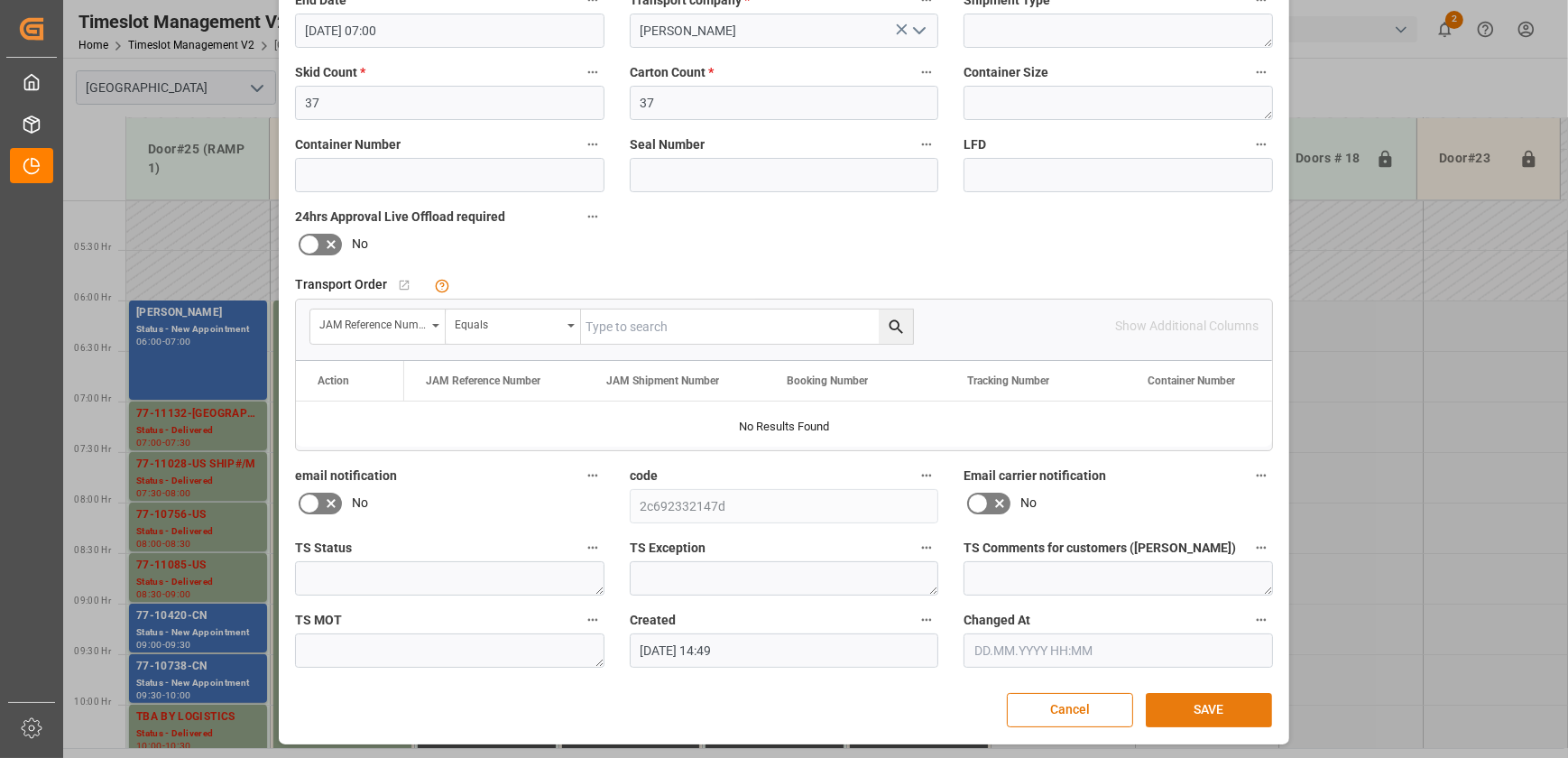
click at [1191, 706] on button "SAVE" at bounding box center [1208, 709] width 126 height 34
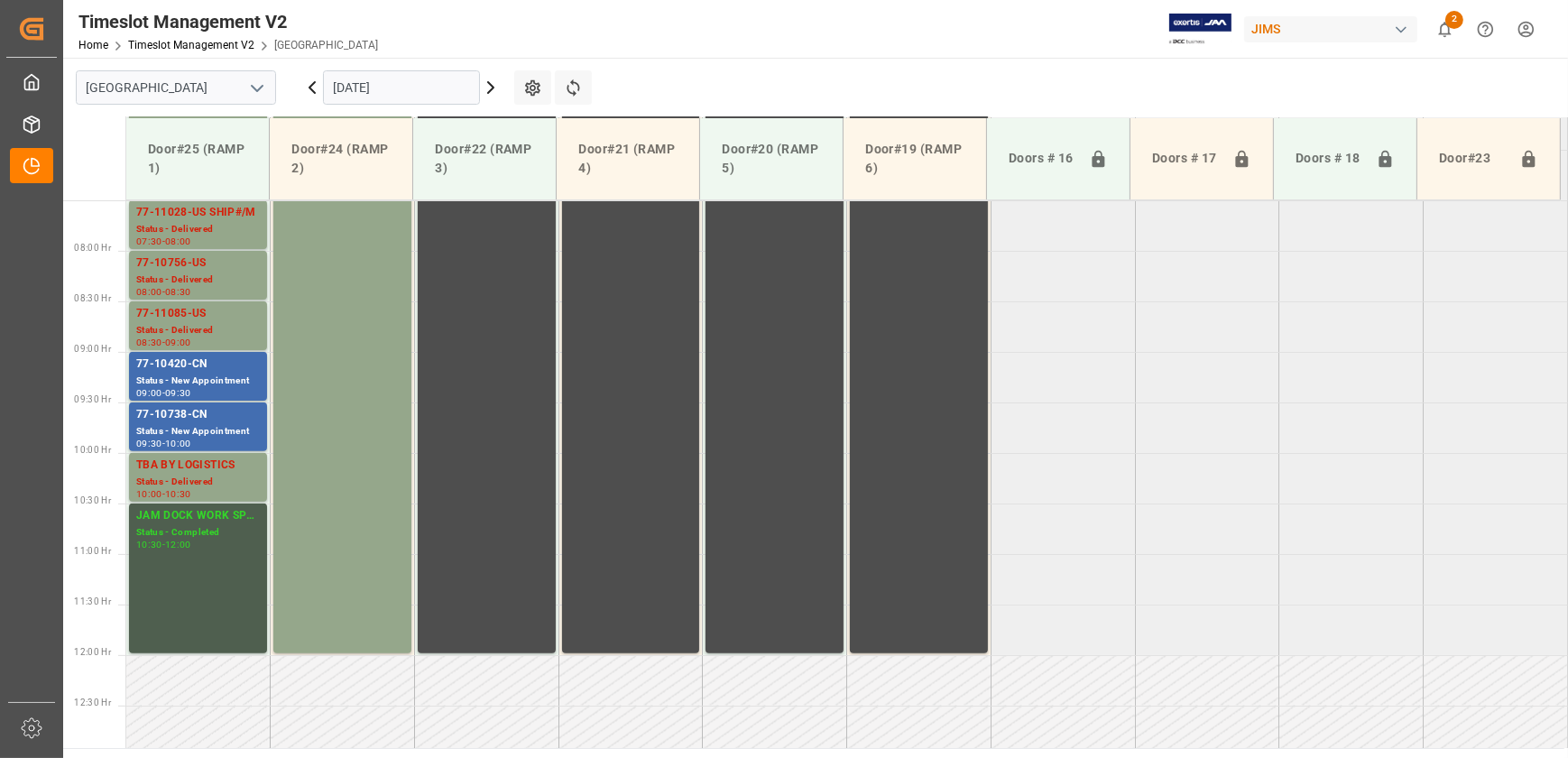
scroll to position [758, 0]
click at [234, 475] on div "Status - Delivered" at bounding box center [198, 482] width 123 height 16
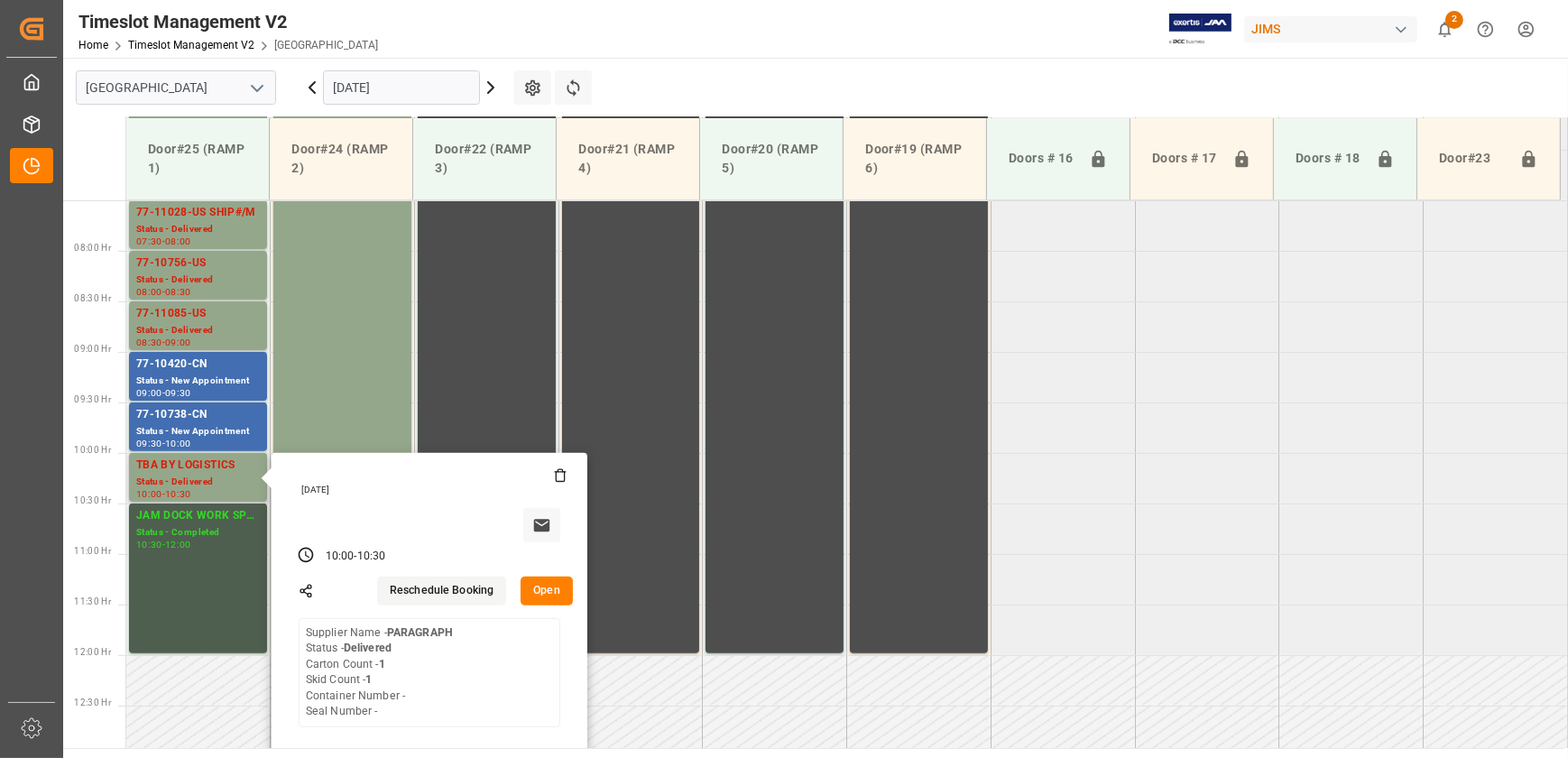
click at [547, 588] on button "Open" at bounding box center [547, 591] width 52 height 29
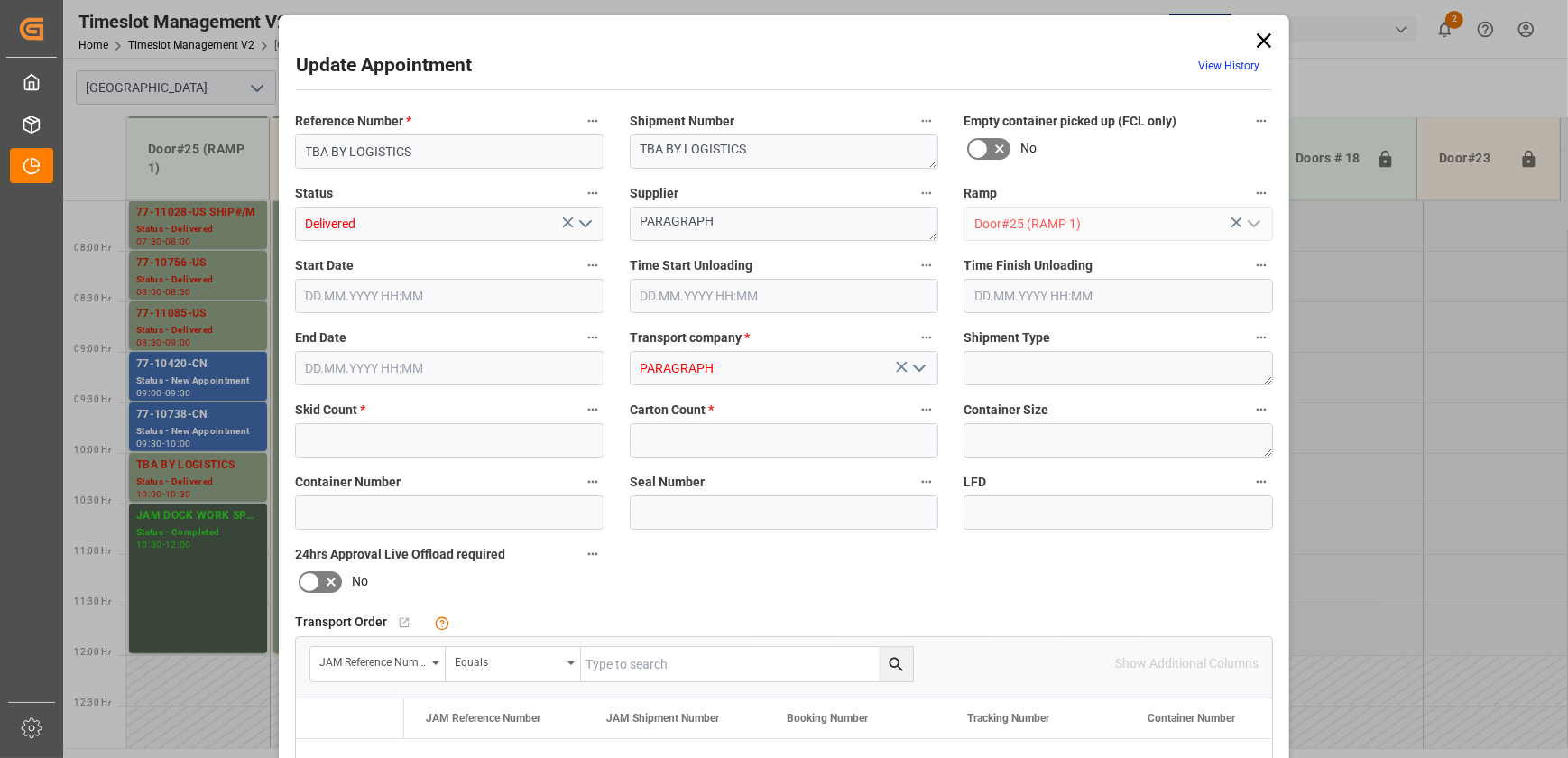
type input "1"
type input "[DATE] 10:00"
type input "[DATE] 08:30"
type input "[DATE] 10:30"
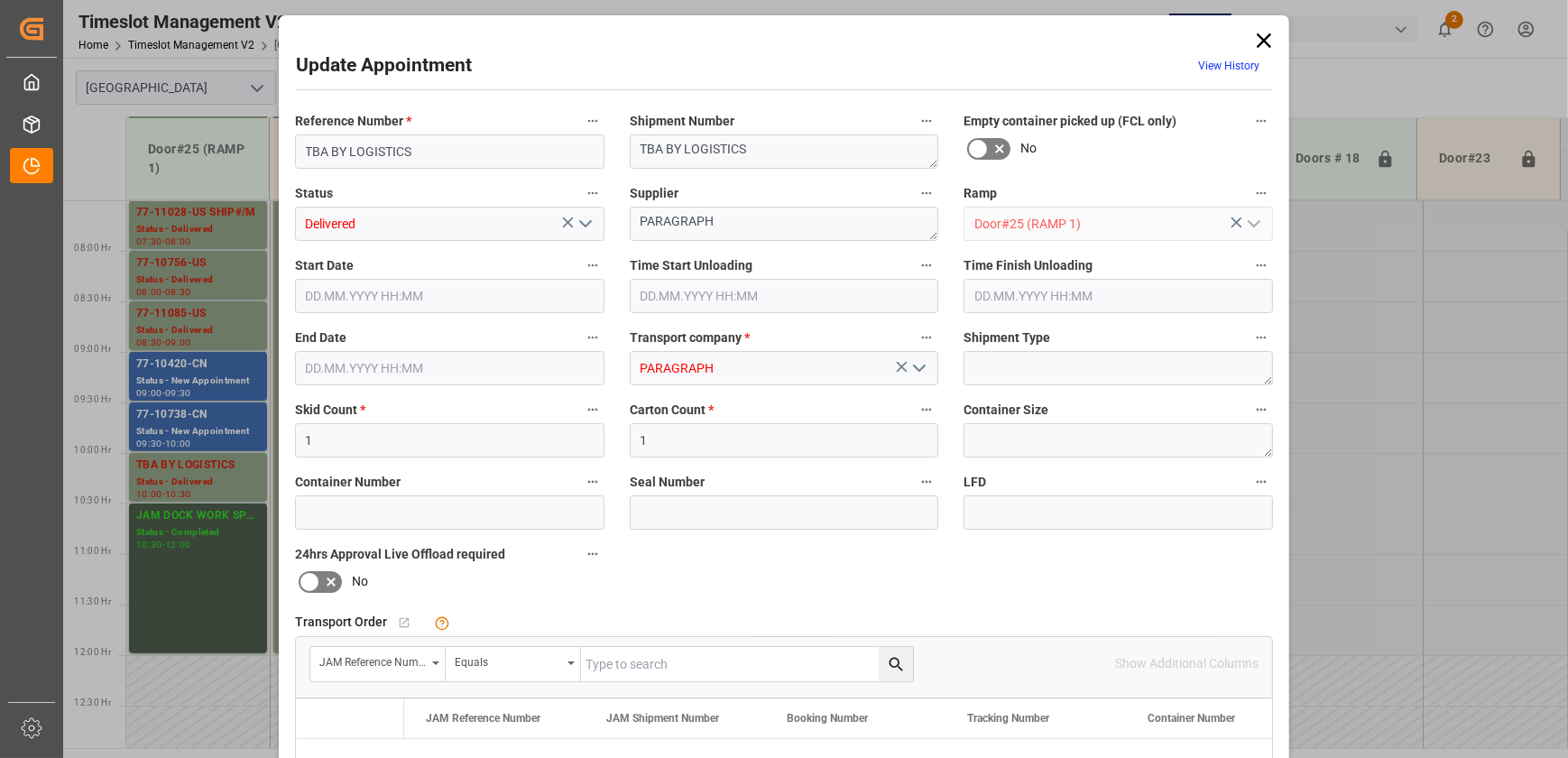
type input "[DATE] 16:38"
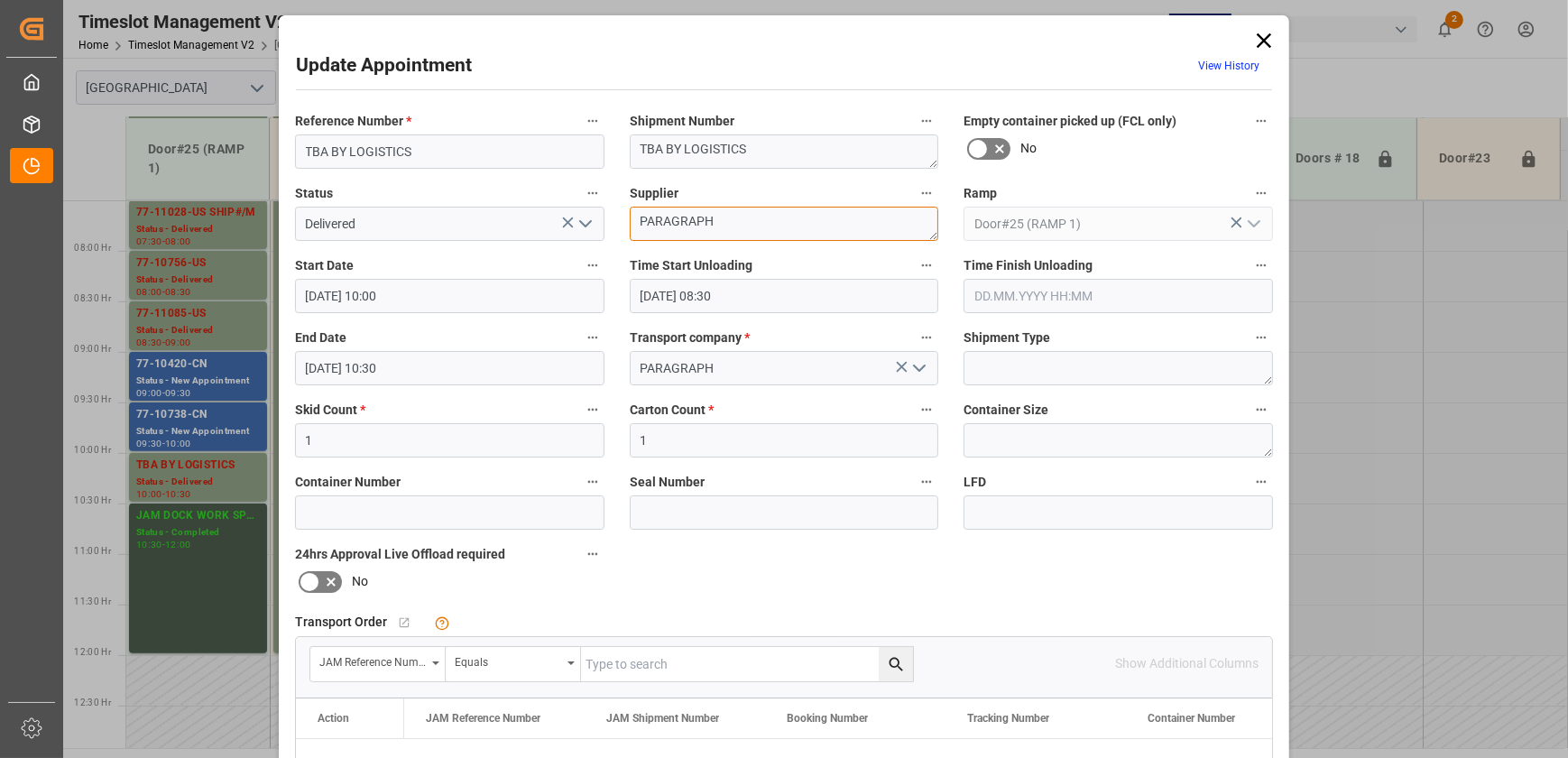
click at [743, 217] on textarea "PARAGRAPH" at bounding box center [785, 224] width 309 height 34
click at [1262, 40] on icon at bounding box center [1264, 40] width 15 height 15
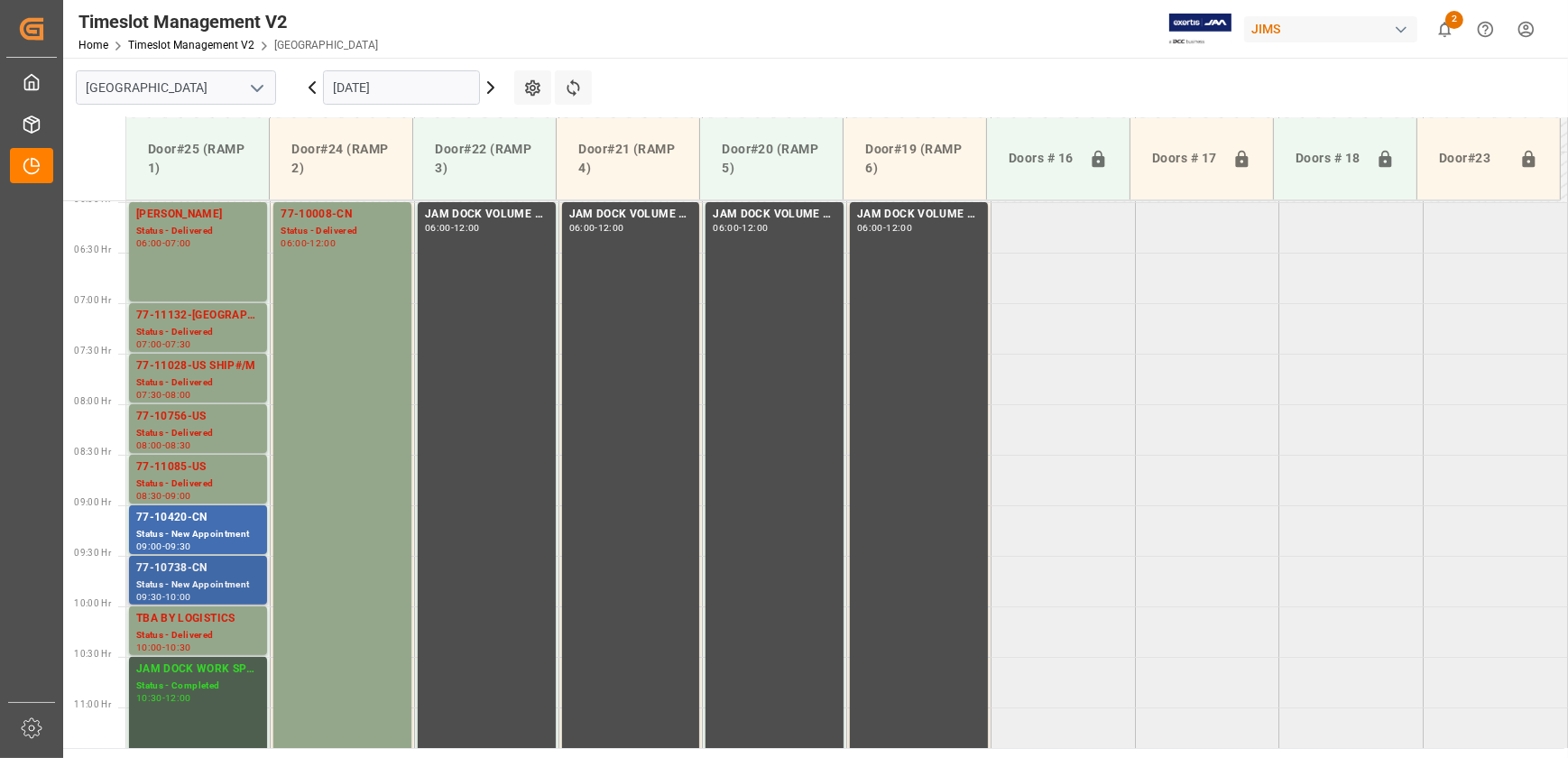
scroll to position [594, 0]
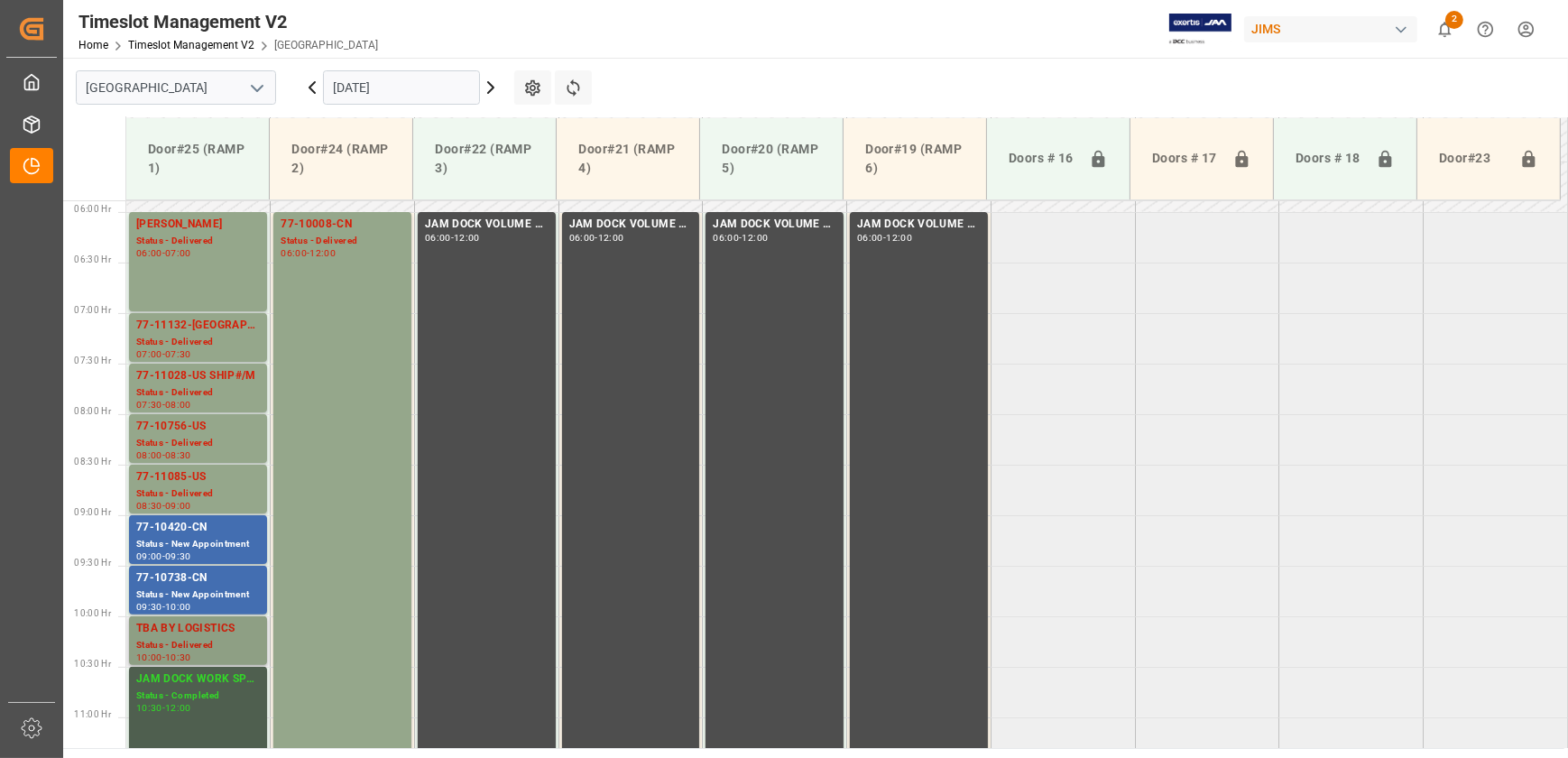
click at [209, 640] on div "Status - Delivered" at bounding box center [198, 645] width 123 height 16
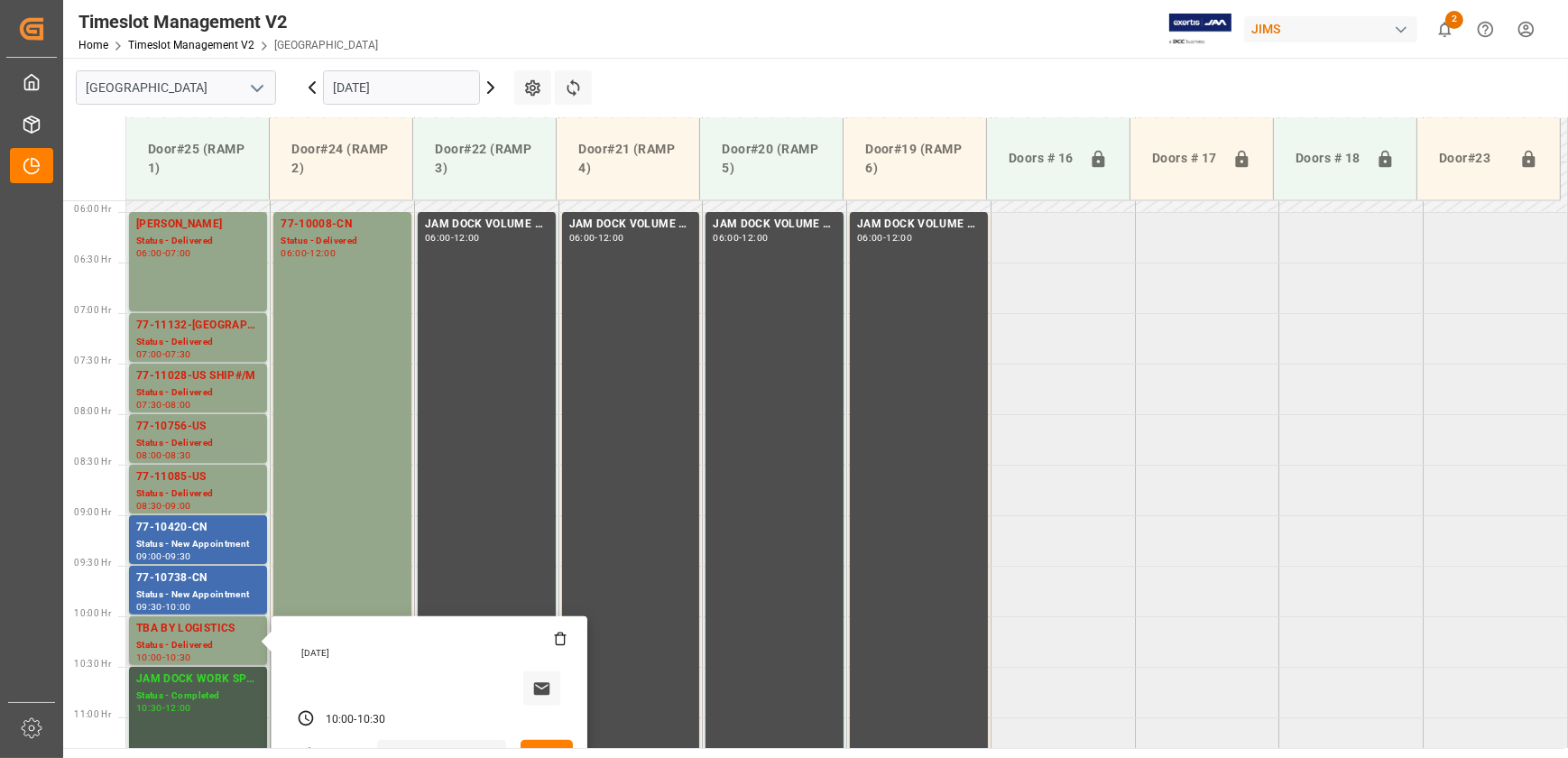
click at [543, 740] on button "Open" at bounding box center [547, 753] width 52 height 29
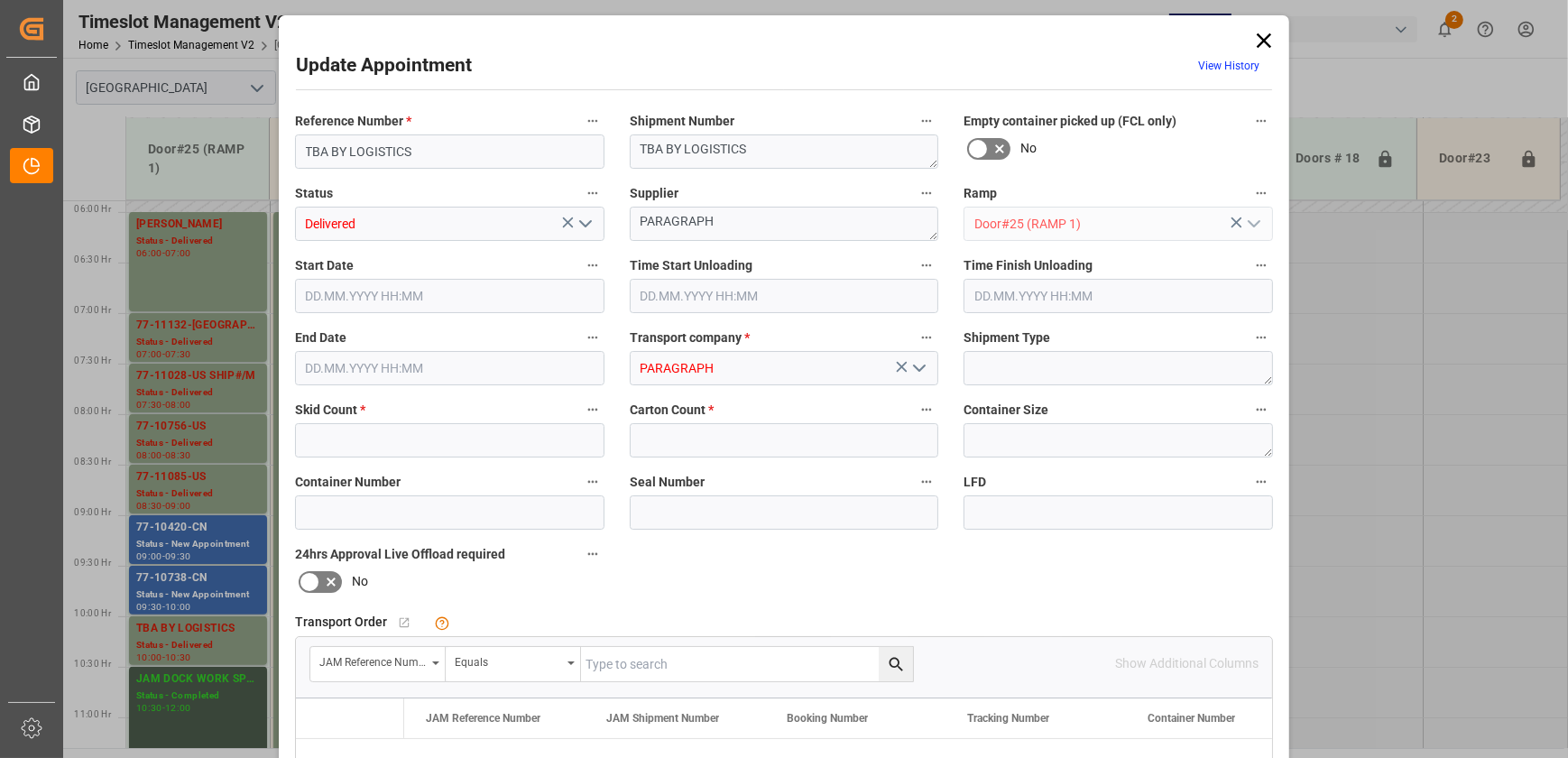
type input "1"
type input "[DATE] 10:00"
type input "[DATE] 08:30"
type input "[DATE] 10:30"
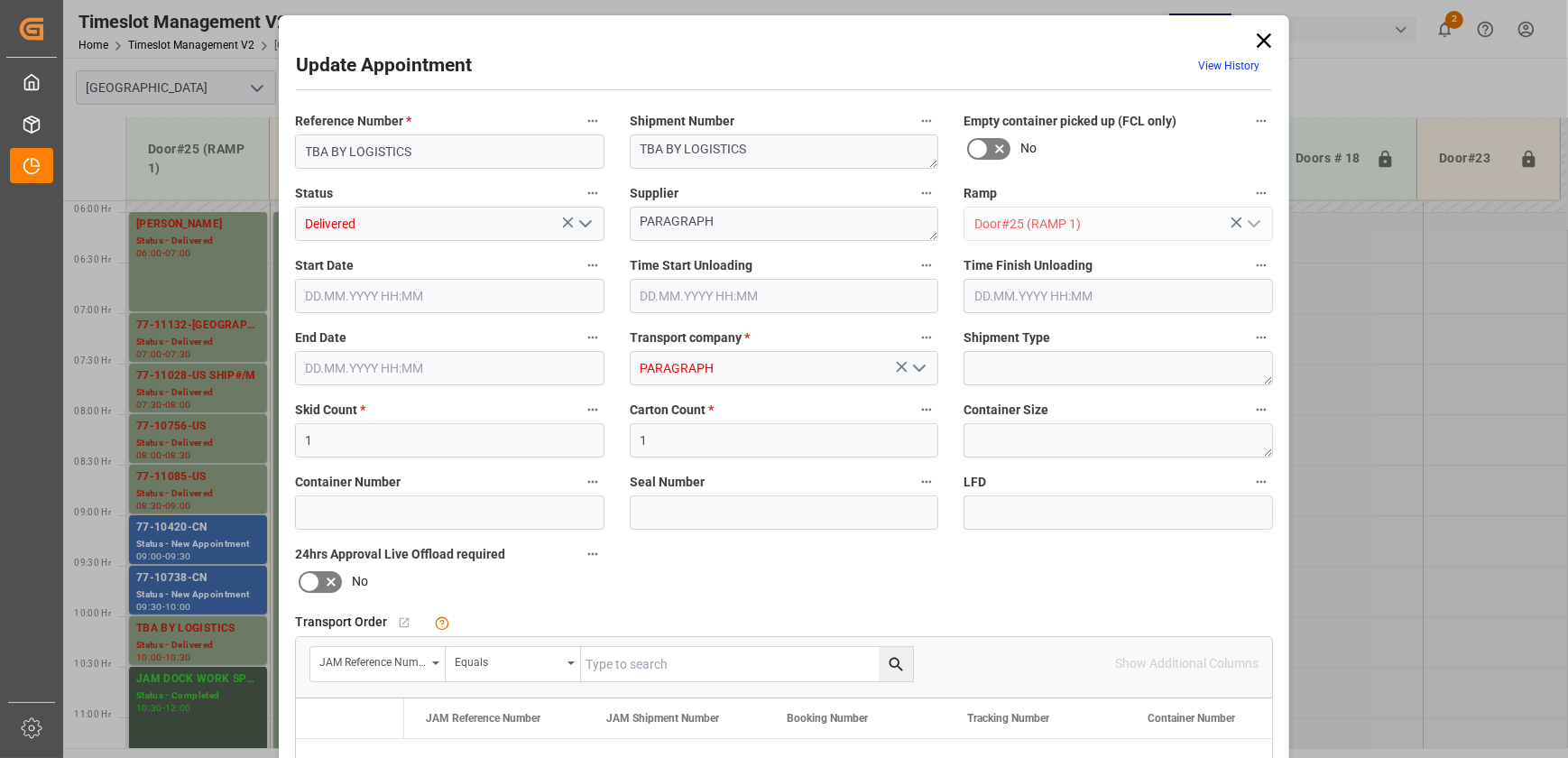
type input "[DATE] 16:38"
click at [762, 442] on input "1" at bounding box center [785, 440] width 309 height 34
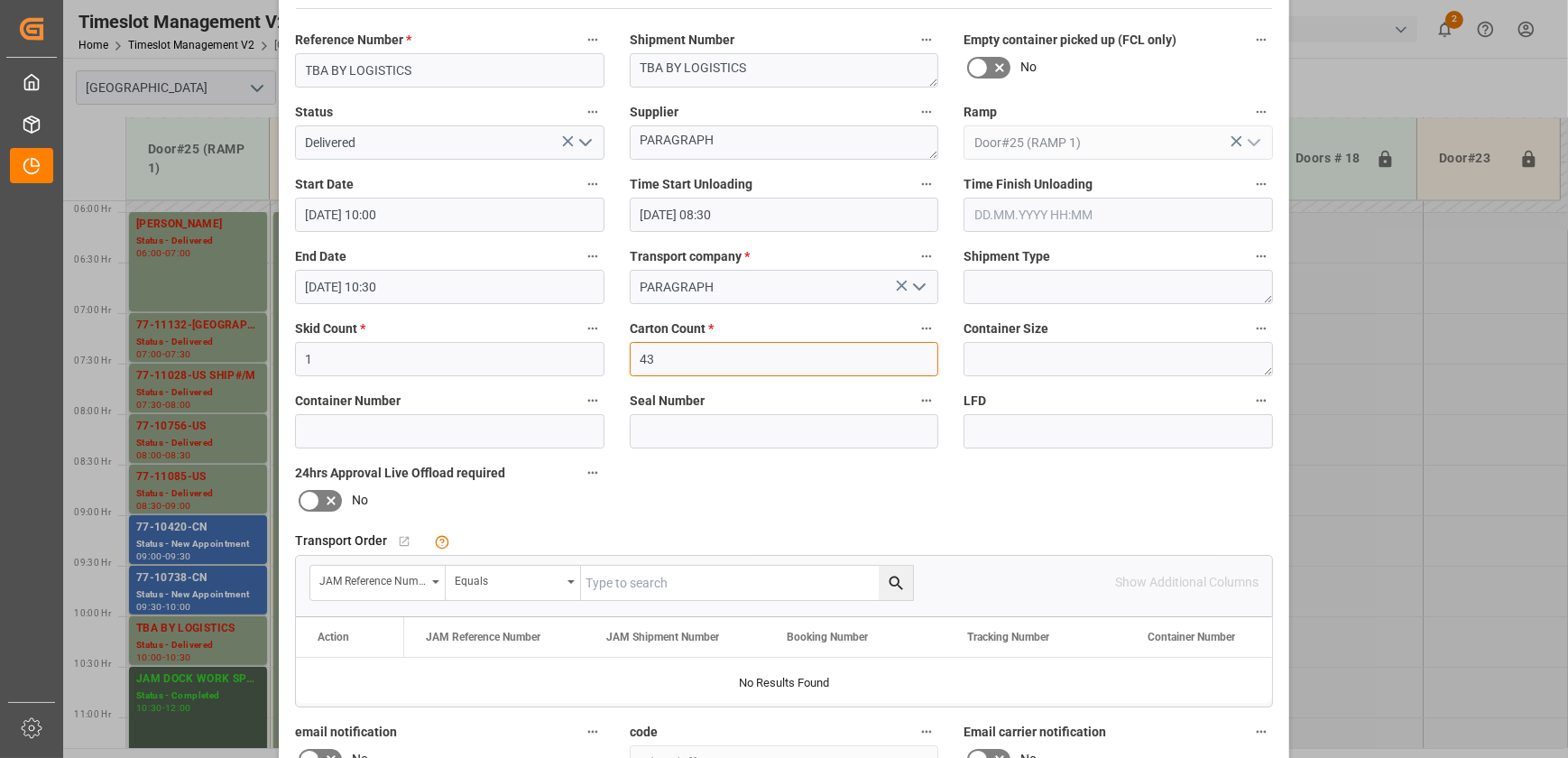
scroll to position [338, 0]
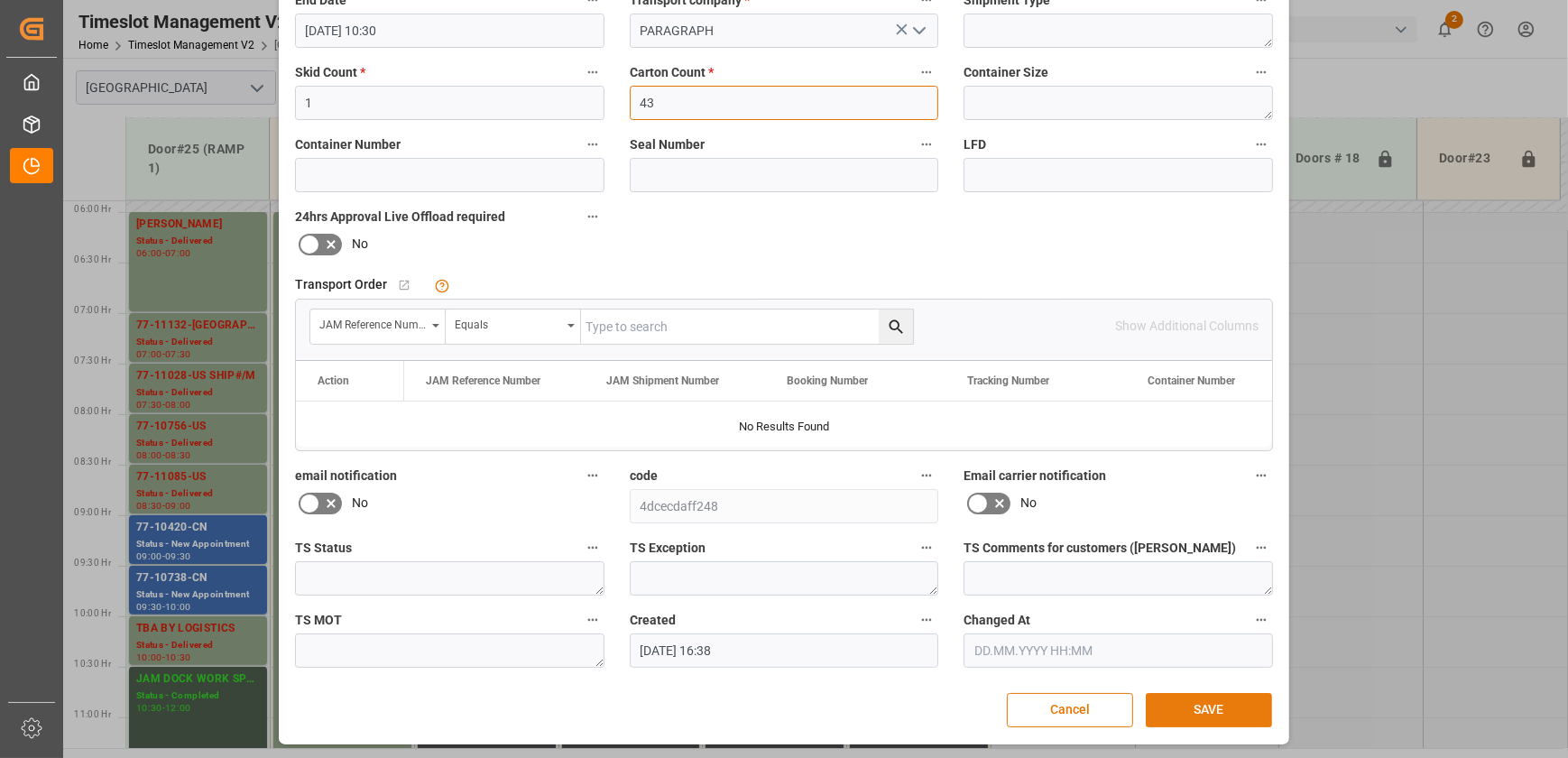
type input "43"
click at [1218, 710] on button "SAVE" at bounding box center [1208, 709] width 126 height 34
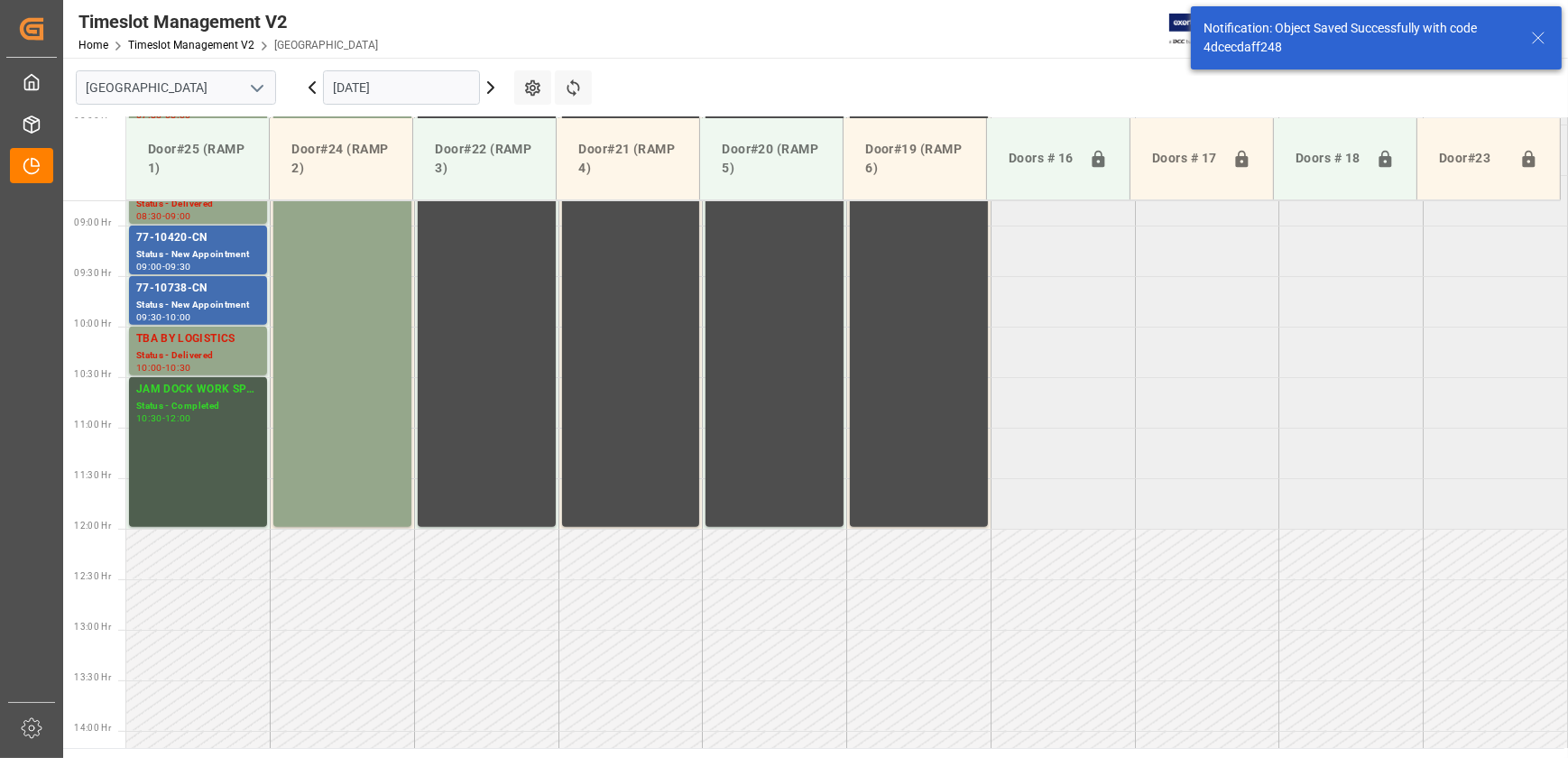
scroll to position [916, 0]
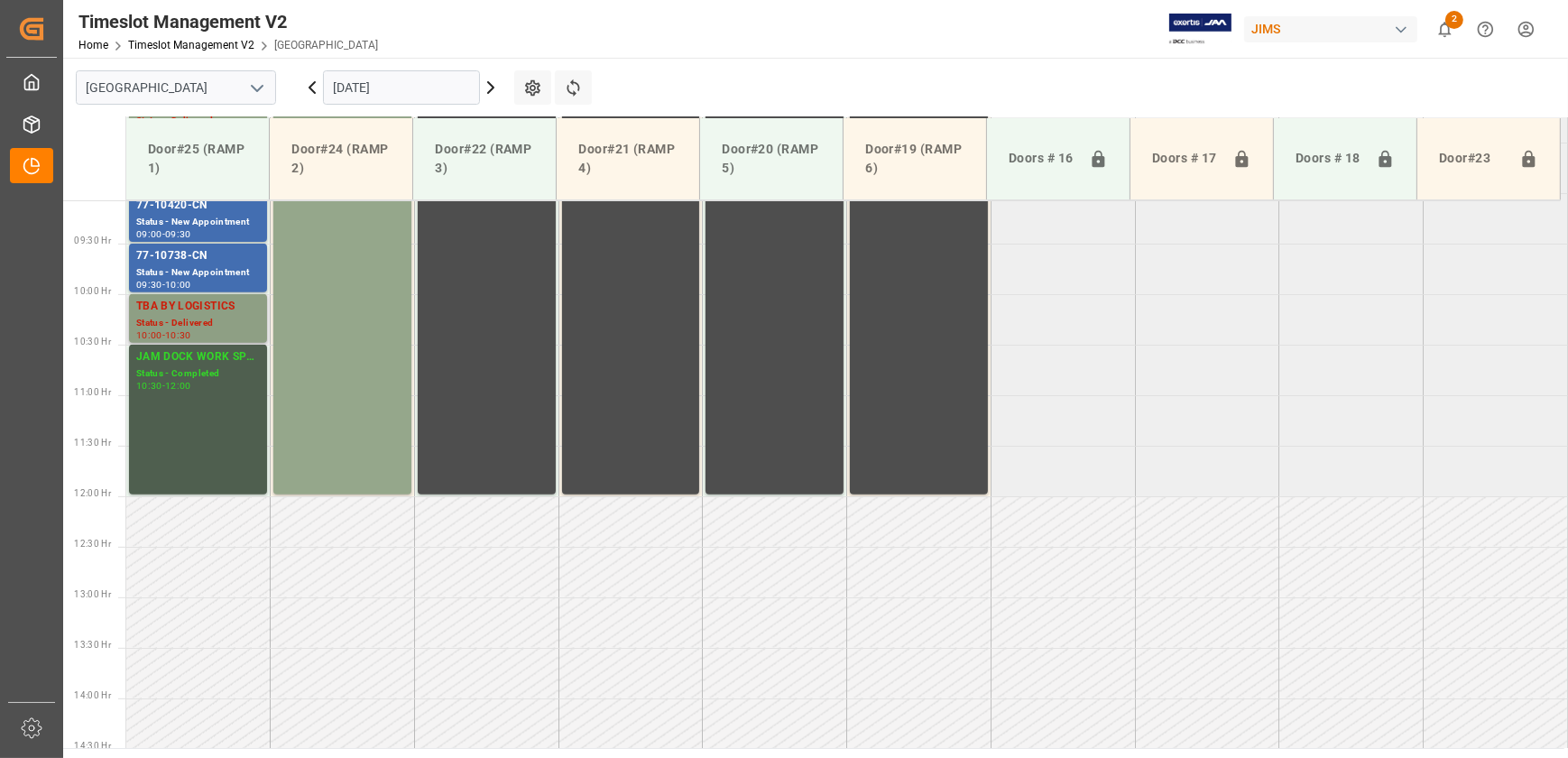
click at [209, 308] on div "TBA BY LOGISTICS" at bounding box center [198, 307] width 123 height 18
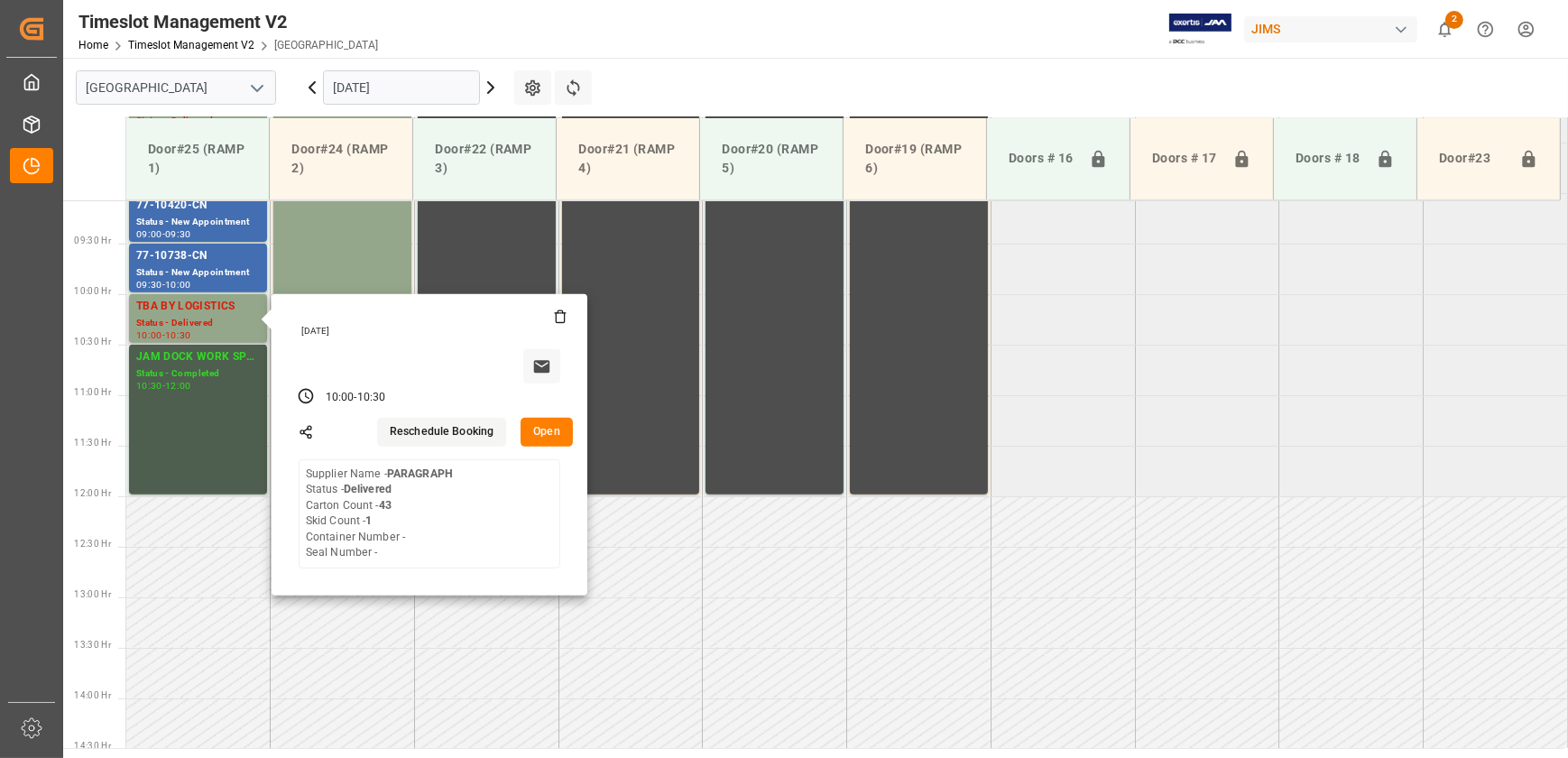
click at [546, 426] on button "Open" at bounding box center [547, 431] width 52 height 29
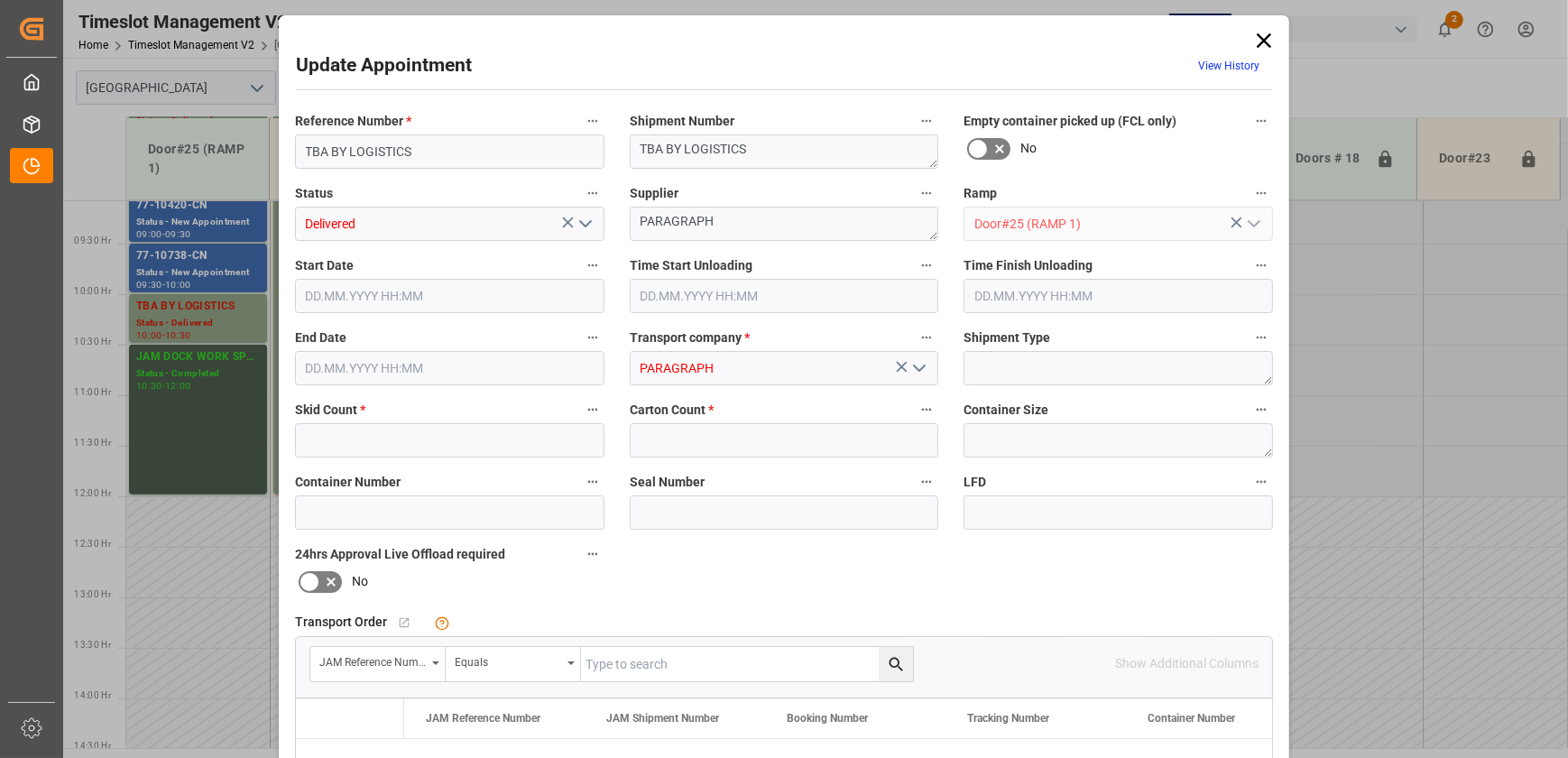
type input "1"
type input "43"
type input "[DATE] 10:00"
type input "[DATE] 08:30"
type input "[DATE] 10:30"
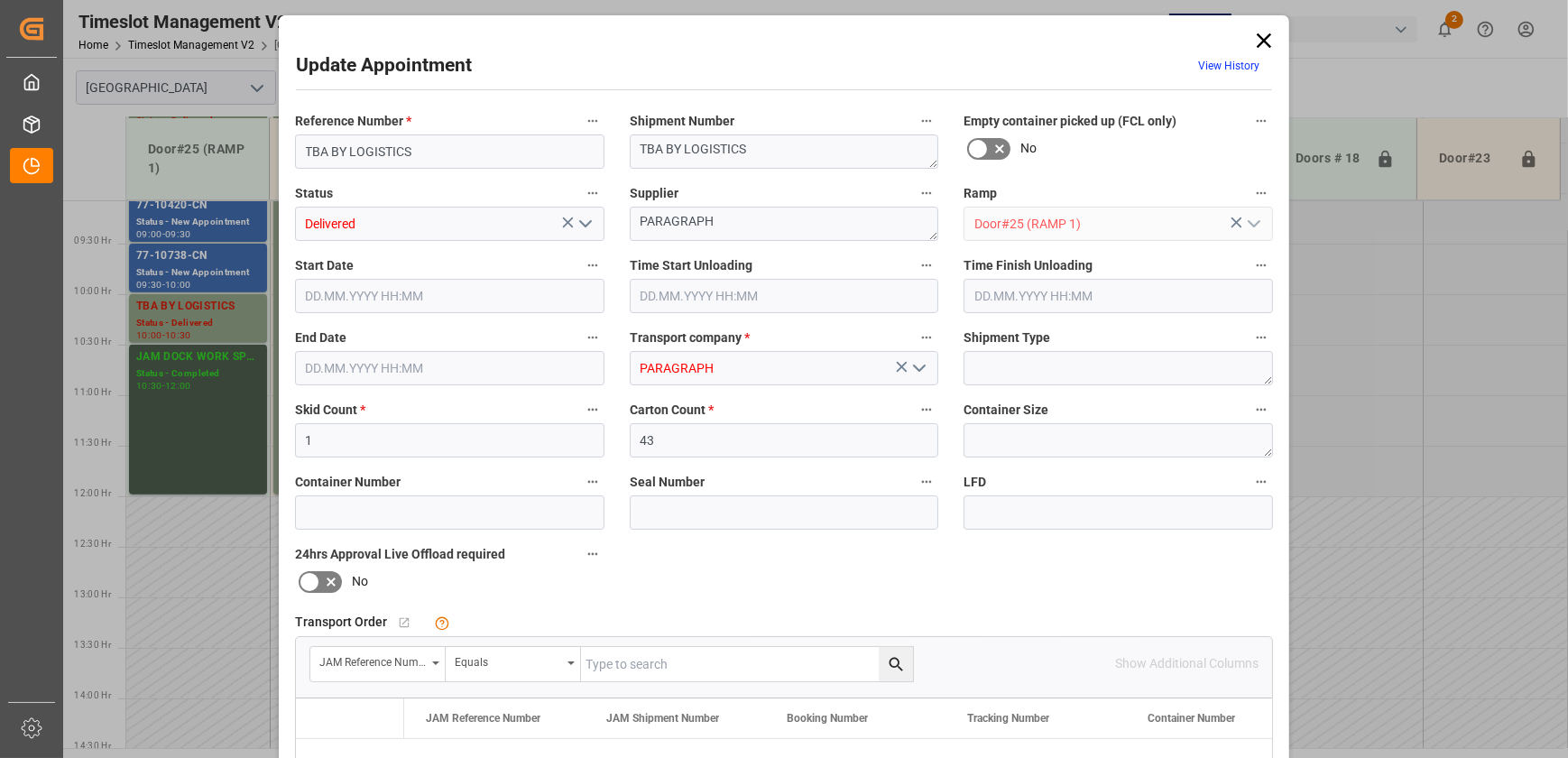
type input "[DATE] 16:38"
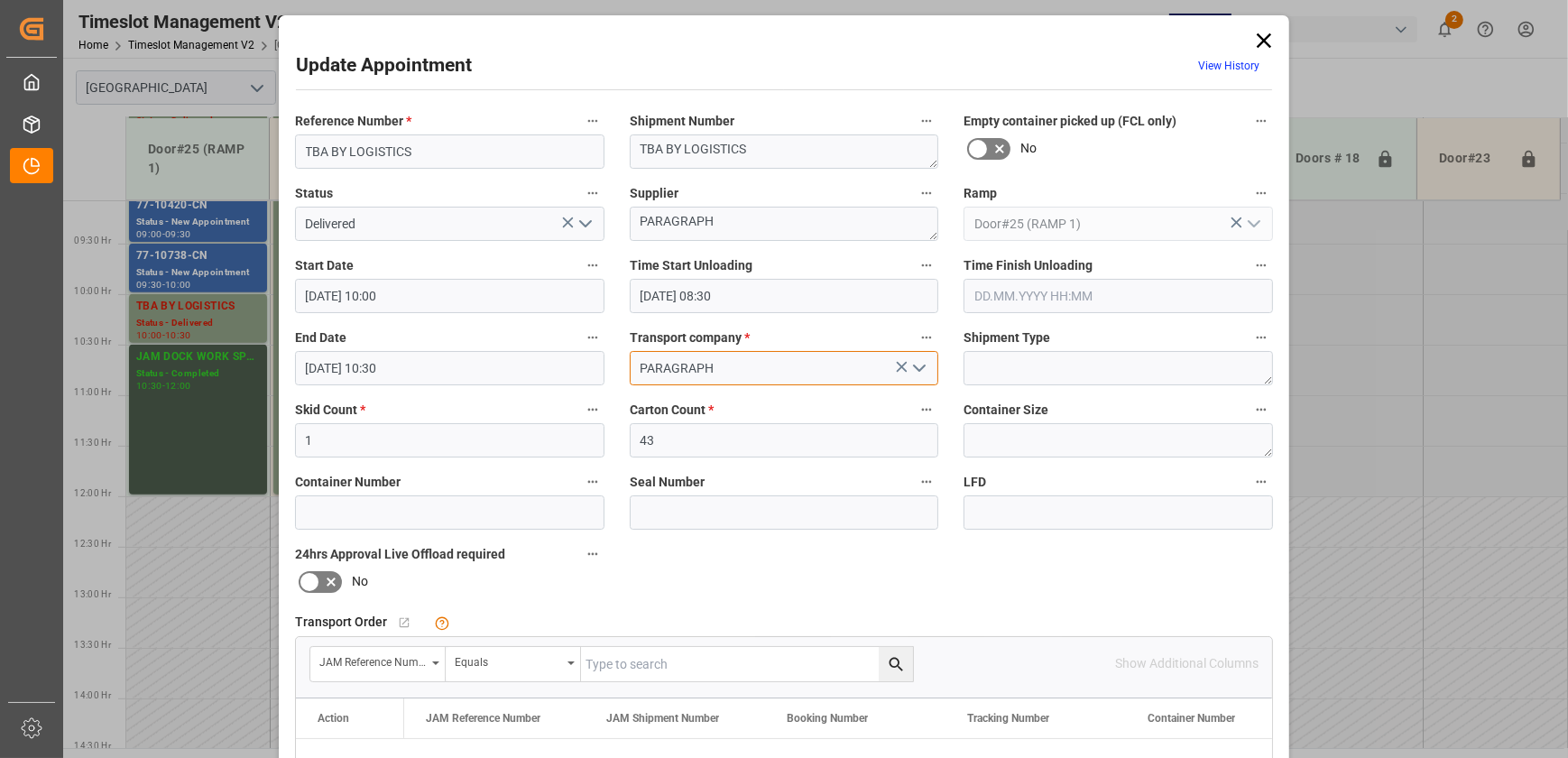
click at [766, 367] on input "PARAGRAPH" at bounding box center [785, 367] width 309 height 34
click at [416, 427] on input "1" at bounding box center [450, 440] width 309 height 34
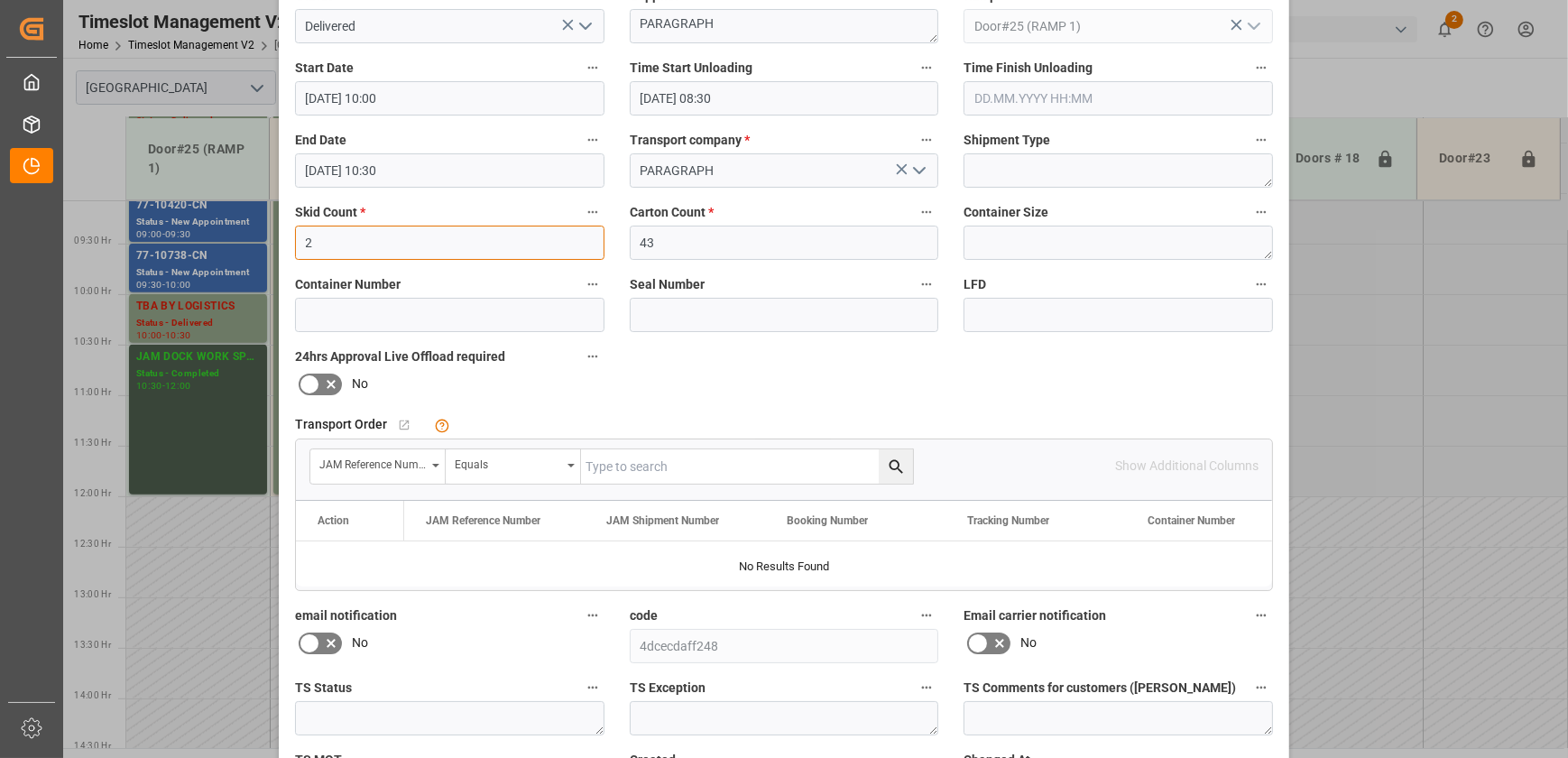
scroll to position [338, 0]
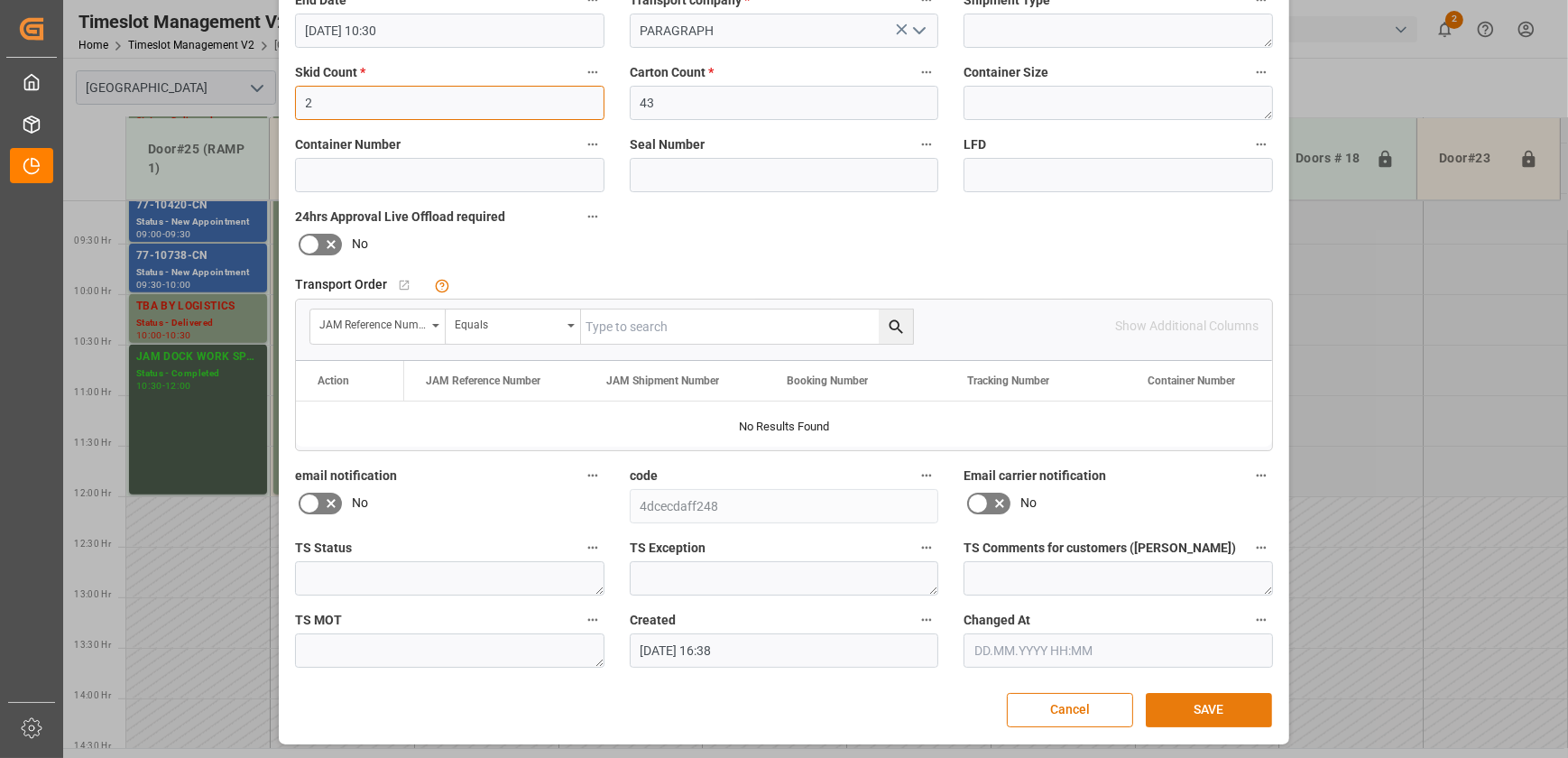
type input "2"
click at [1211, 711] on button "SAVE" at bounding box center [1208, 709] width 126 height 34
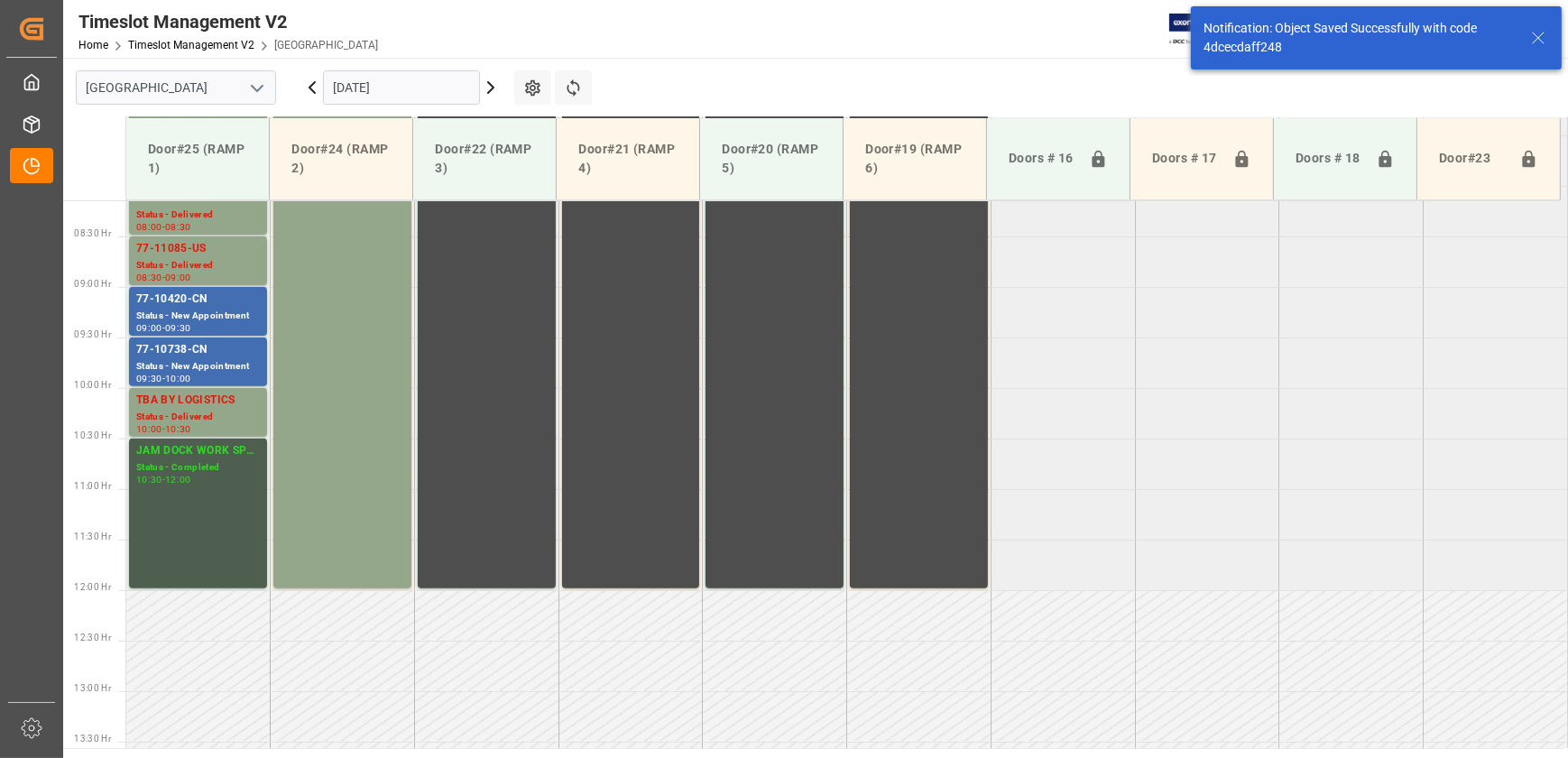
scroll to position [916, 0]
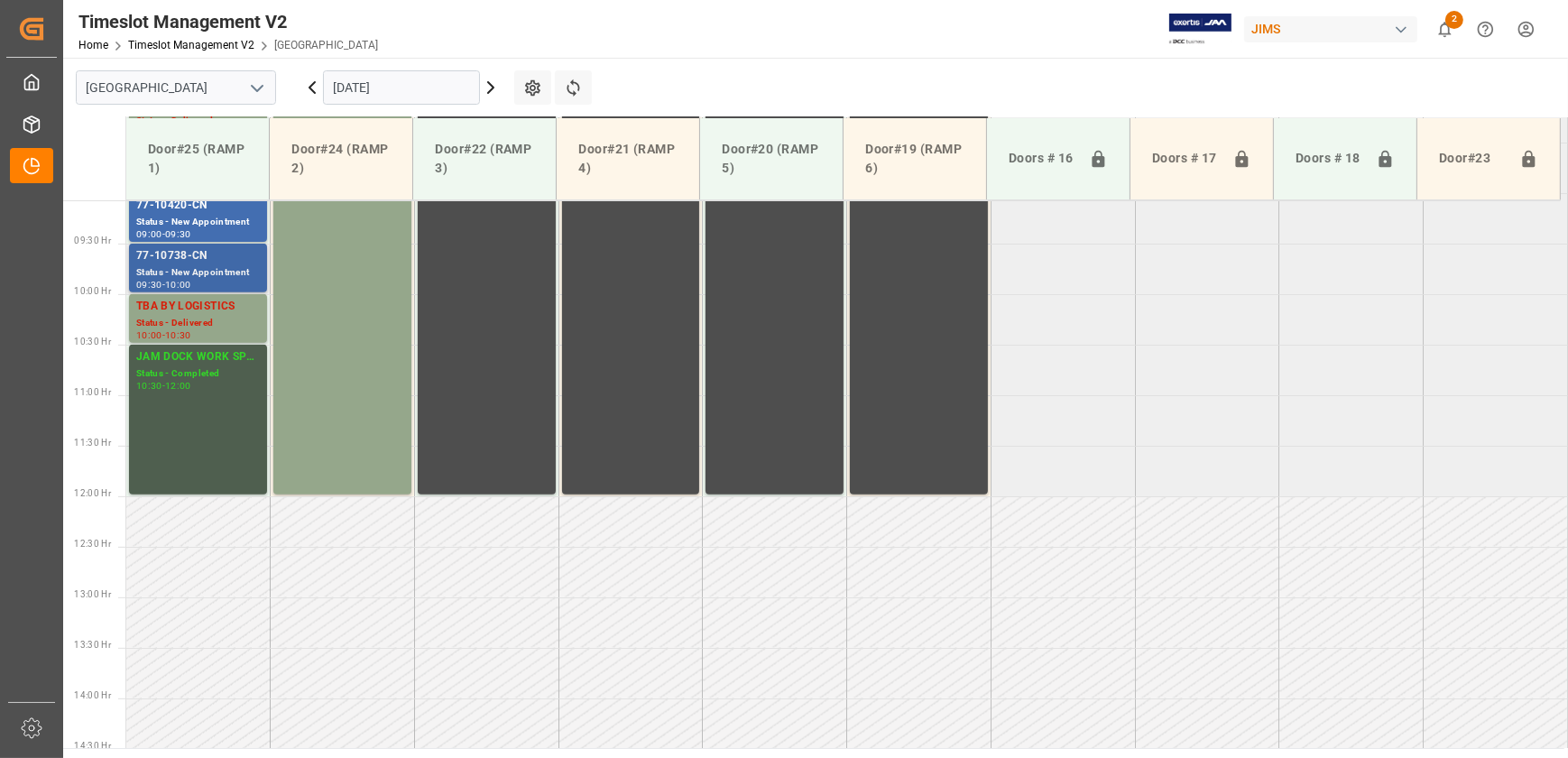
click at [180, 270] on div "Status - New Appointment" at bounding box center [198, 272] width 123 height 16
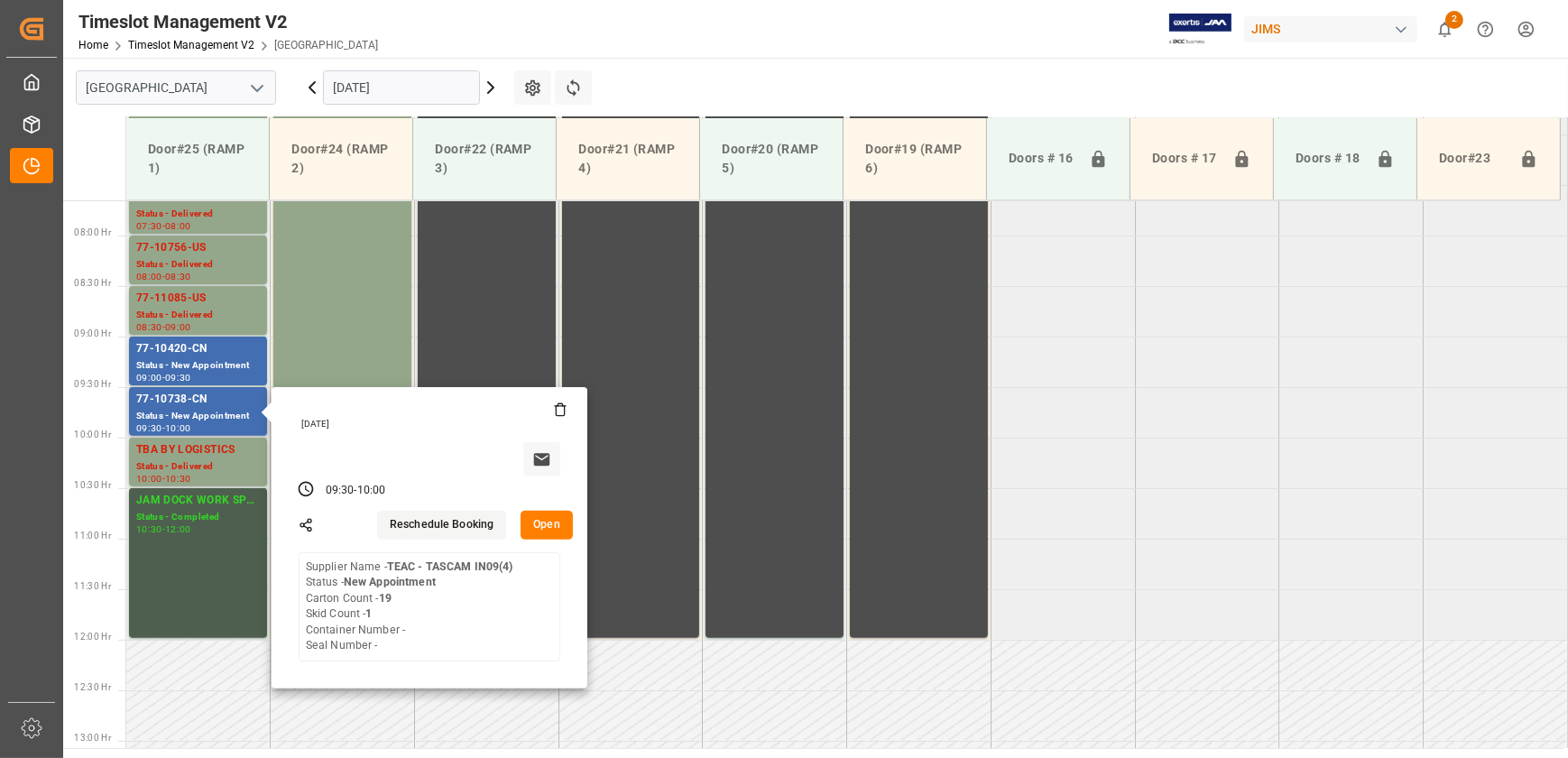
scroll to position [752, 0]
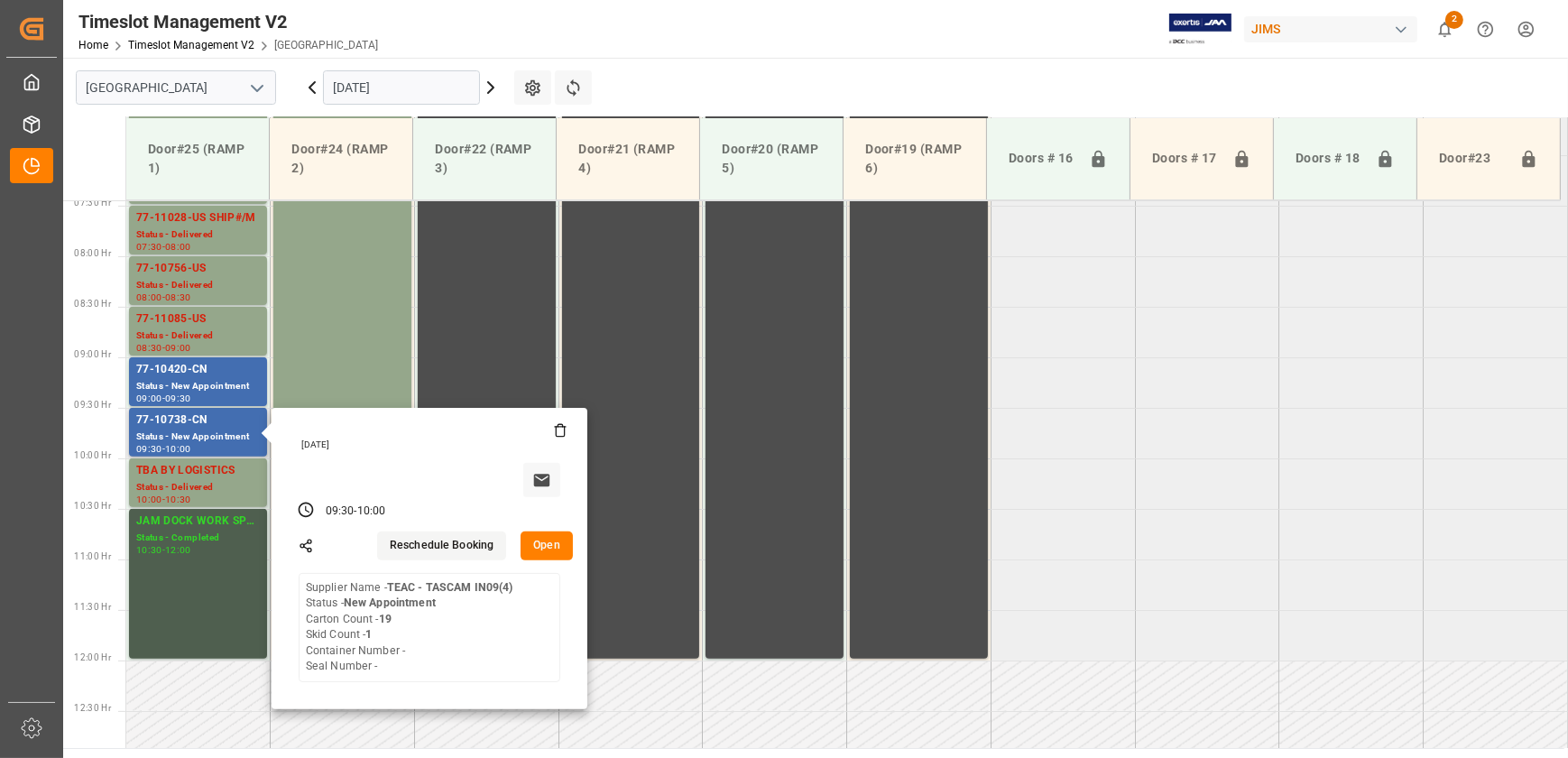
click at [541, 543] on button "Open" at bounding box center [547, 546] width 52 height 29
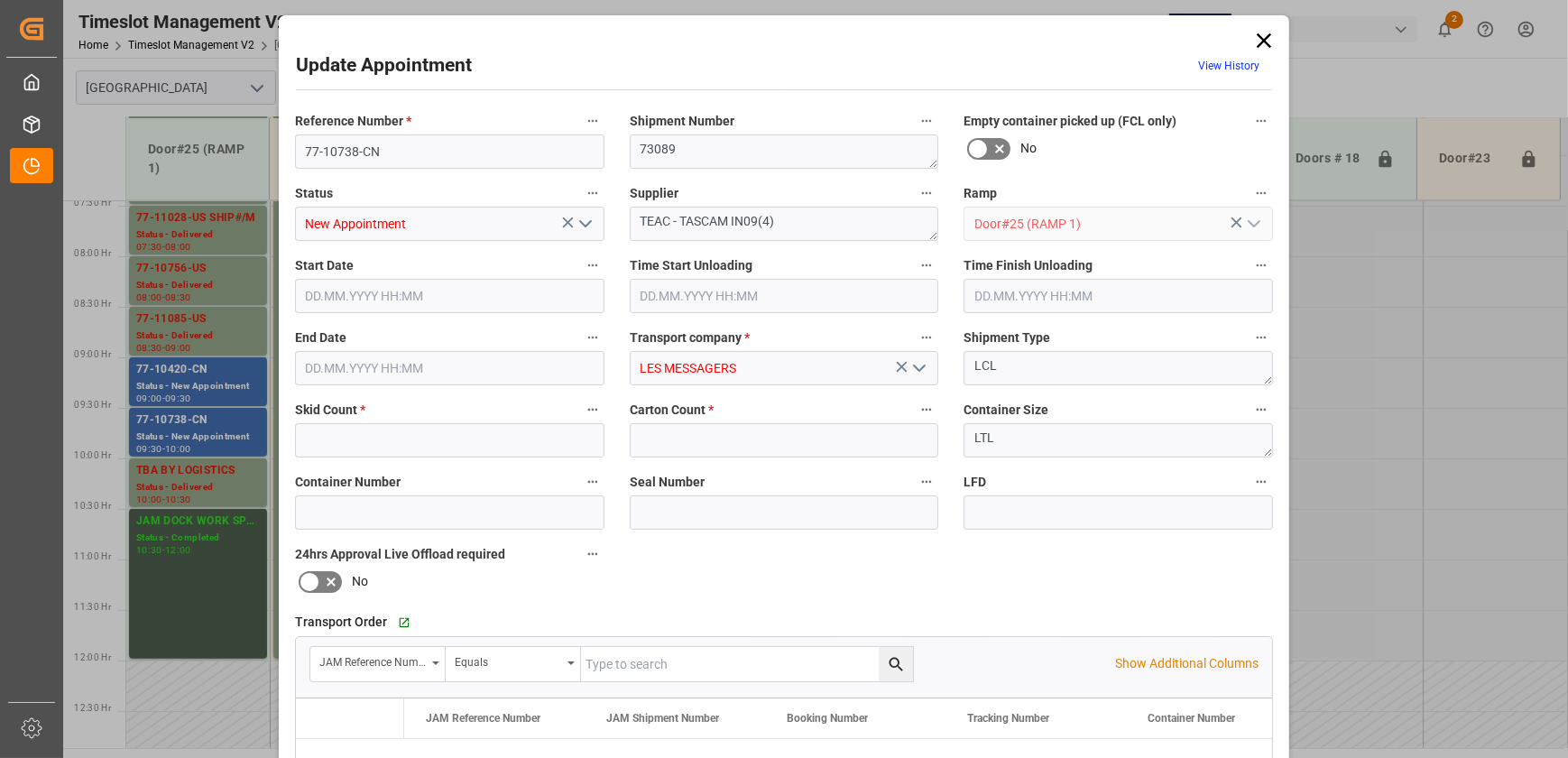
type input "1"
type input "19"
type input "[DATE] 09:30"
type input "[DATE] 10:00"
type input "[DATE] 15:06"
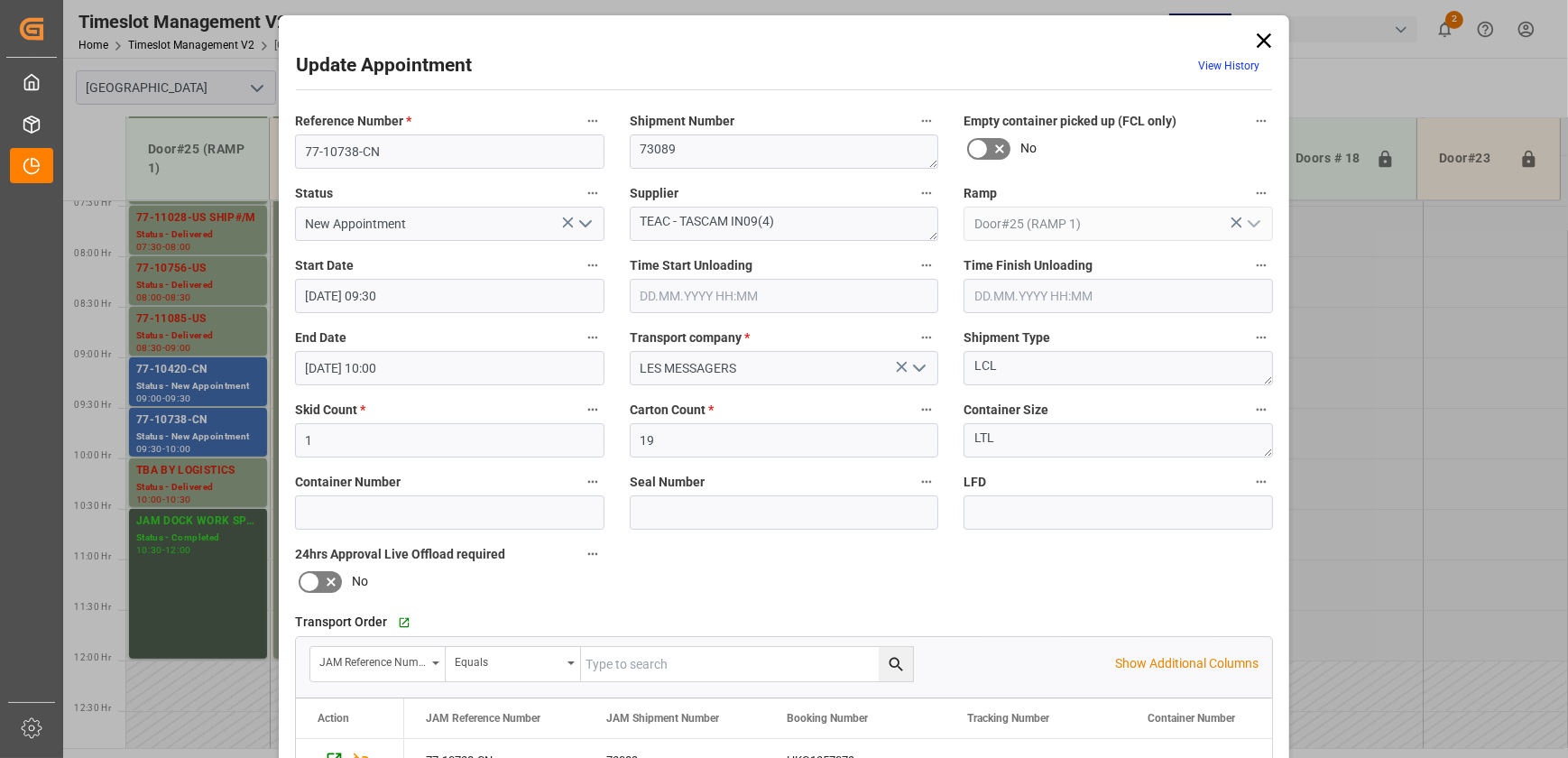
click at [163, 369] on div "Update Appointment View History Reference Number * 77-10738-CN Shipment Number …" at bounding box center [784, 379] width 1568 height 758
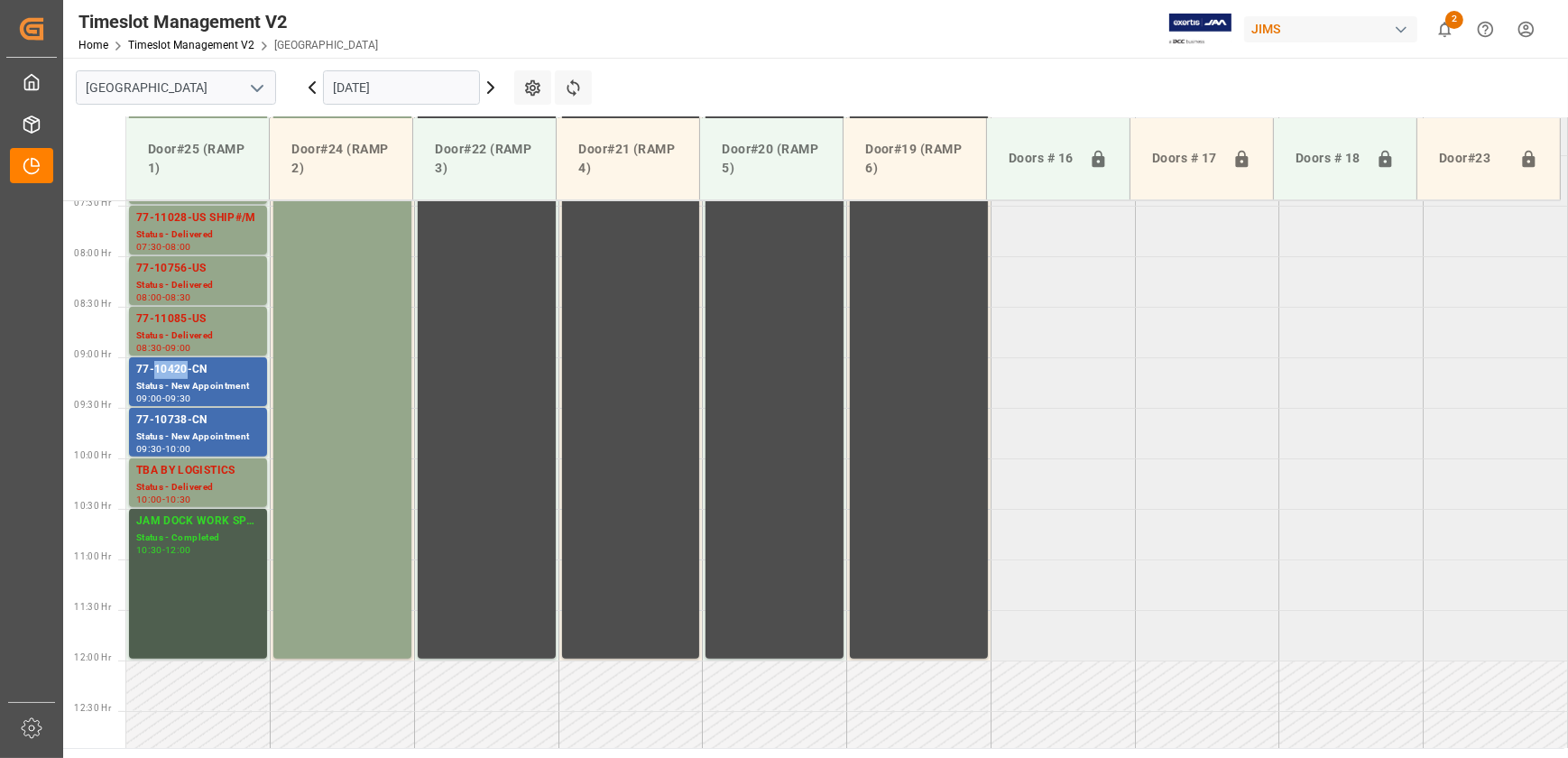
click at [163, 369] on div "77-10420-CN" at bounding box center [198, 370] width 123 height 18
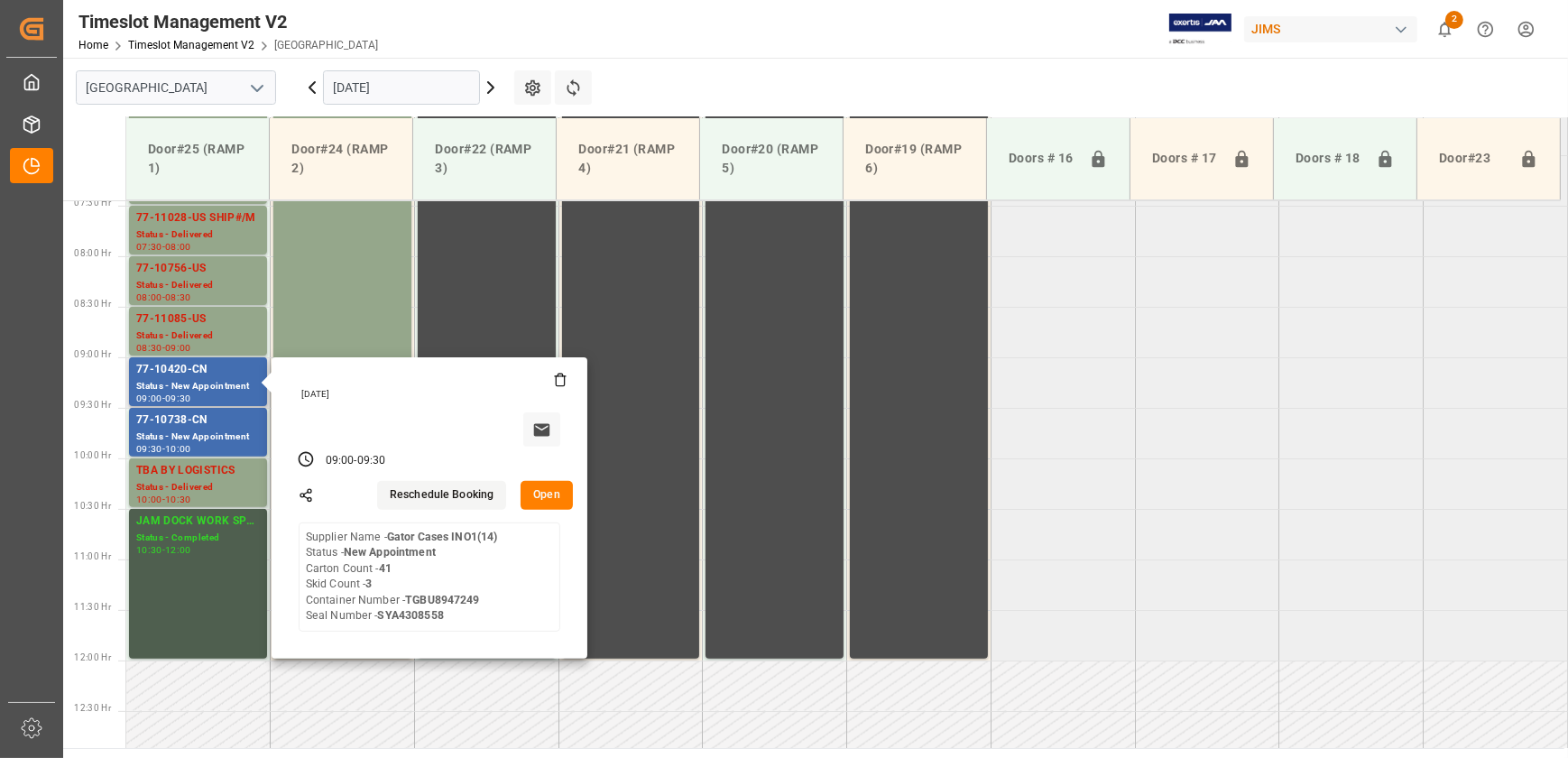
click at [539, 498] on button "Open" at bounding box center [547, 495] width 52 height 29
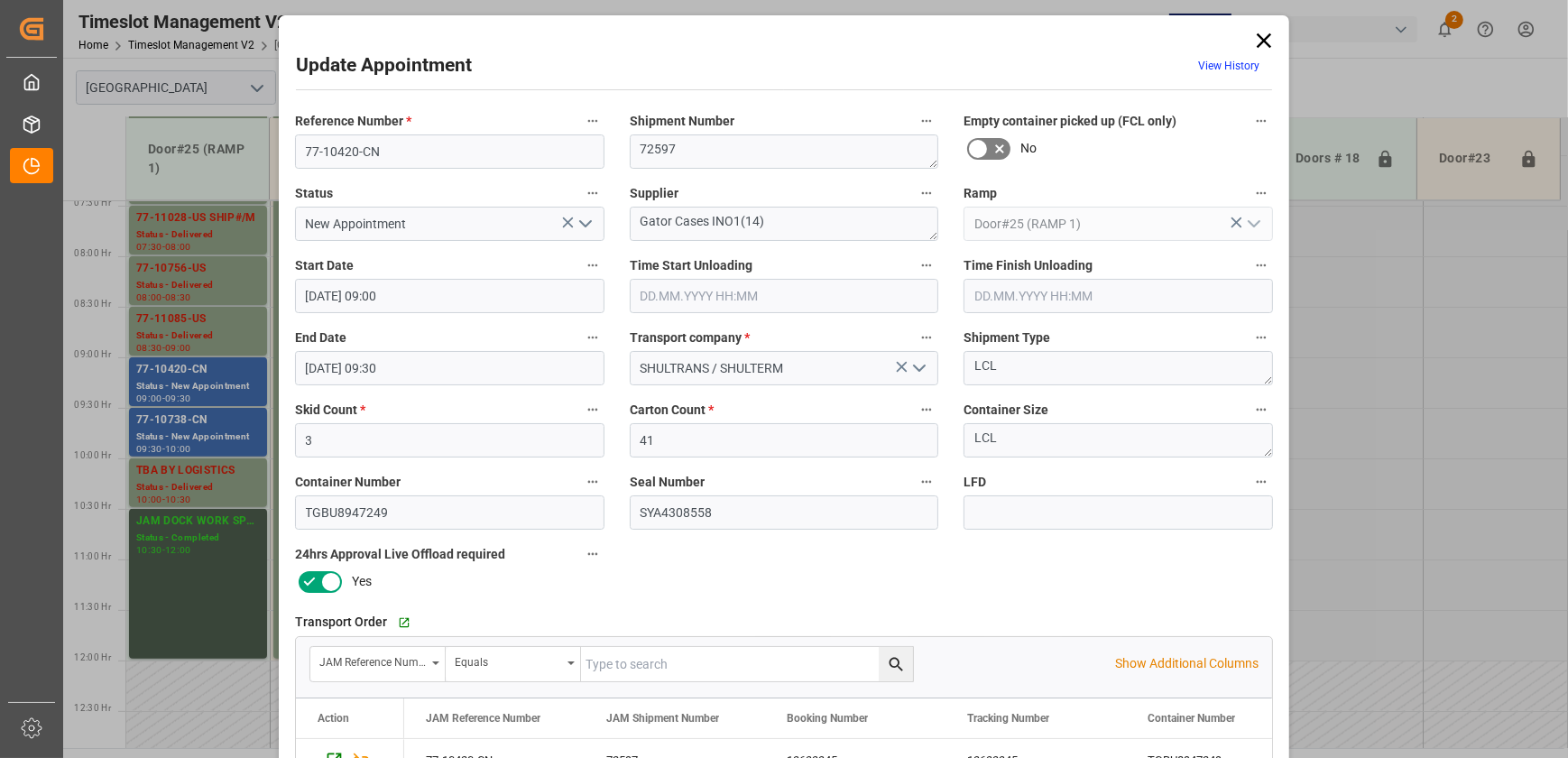
click at [1262, 40] on icon at bounding box center [1264, 40] width 15 height 15
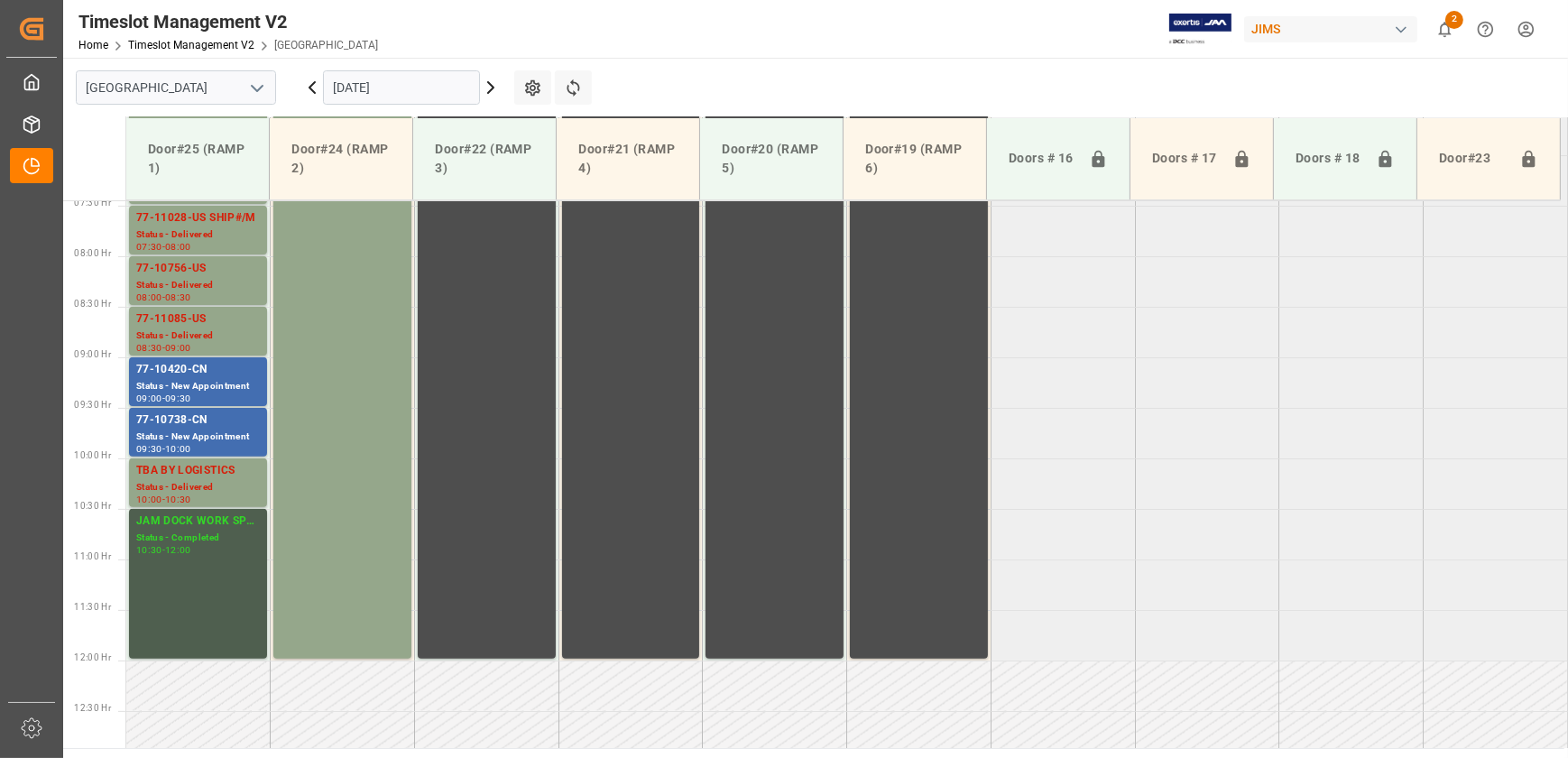
click at [488, 82] on icon at bounding box center [491, 87] width 22 height 22
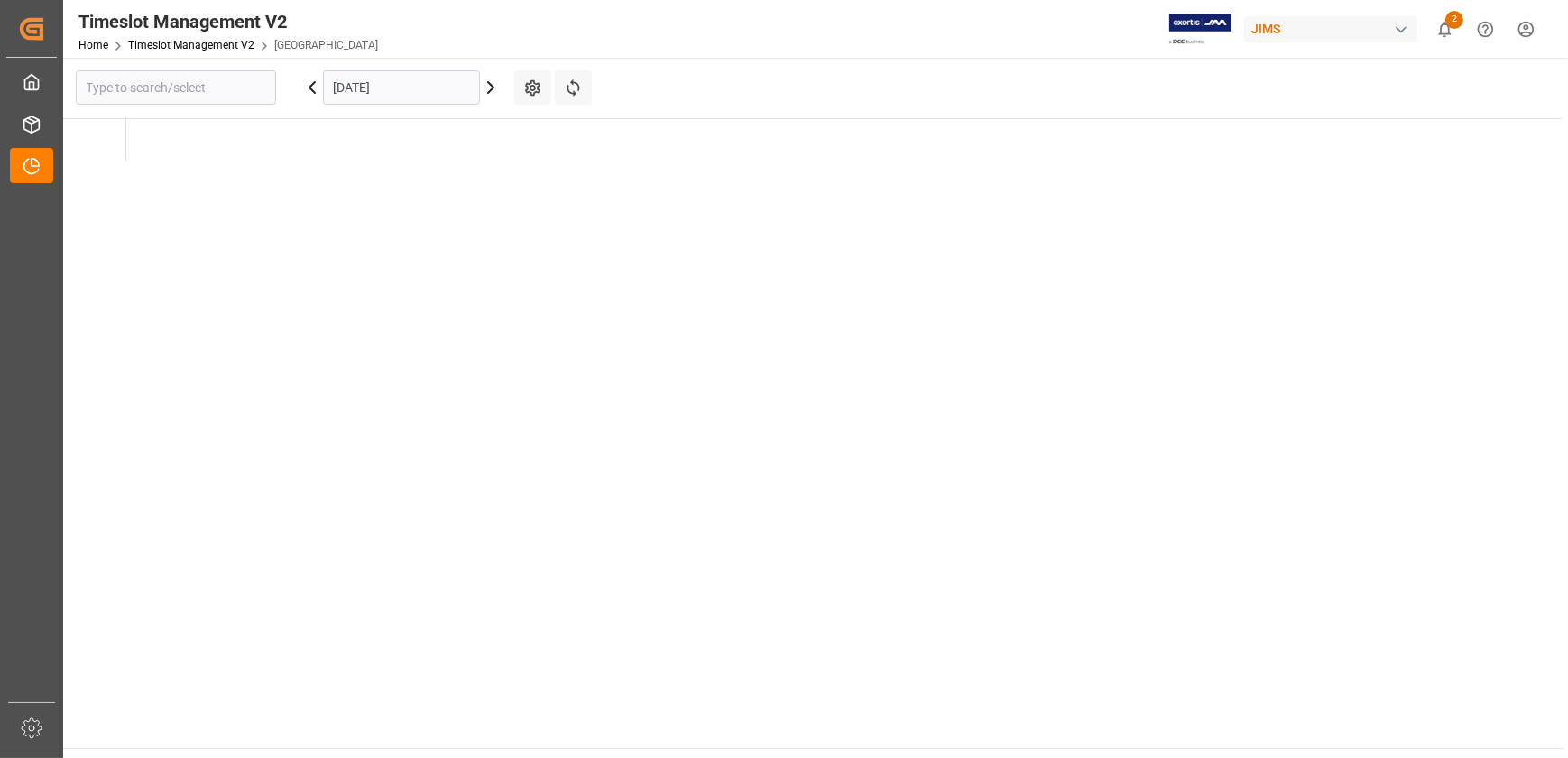
type input "[GEOGRAPHIC_DATA]"
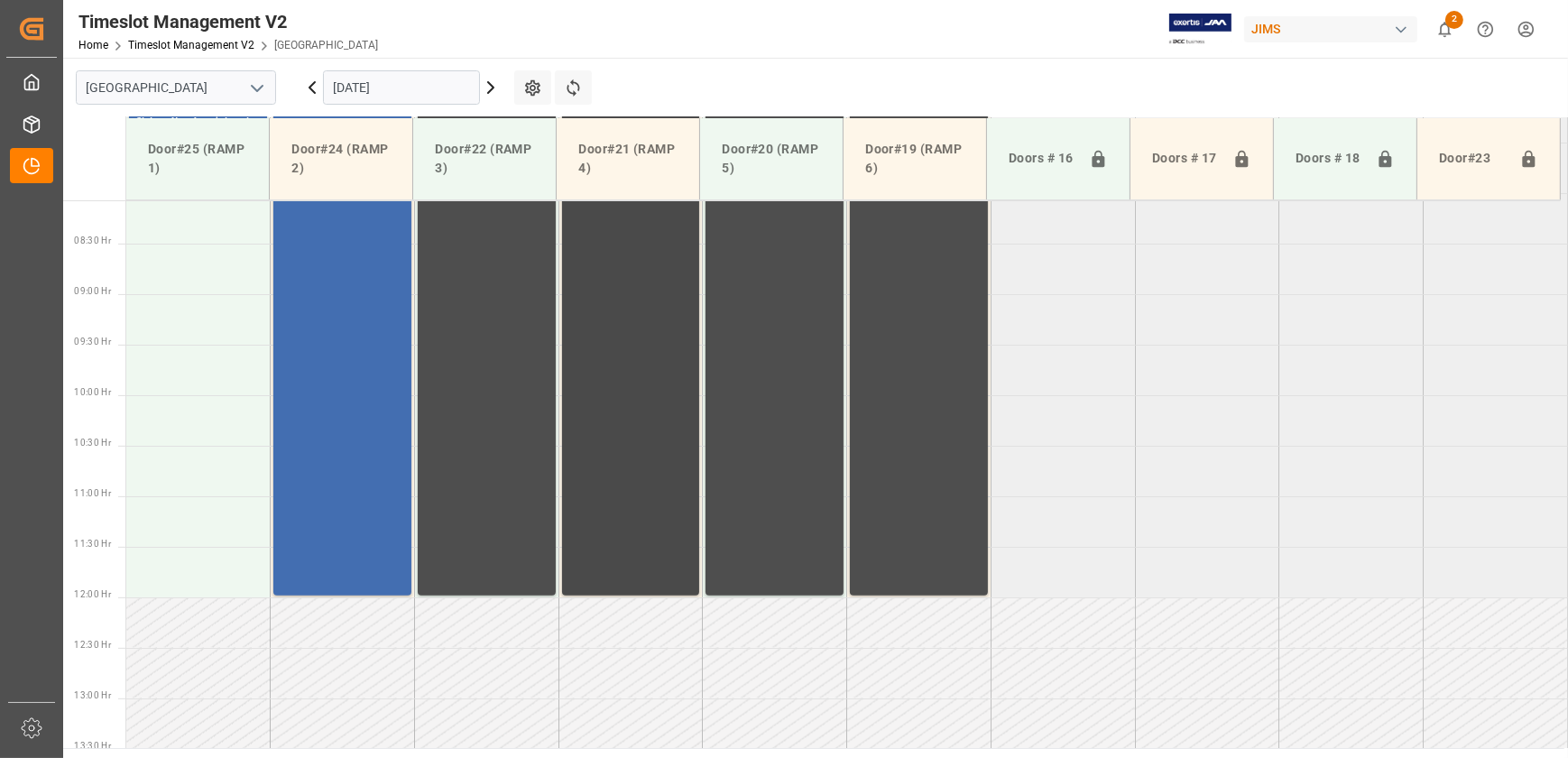
scroll to position [488, 0]
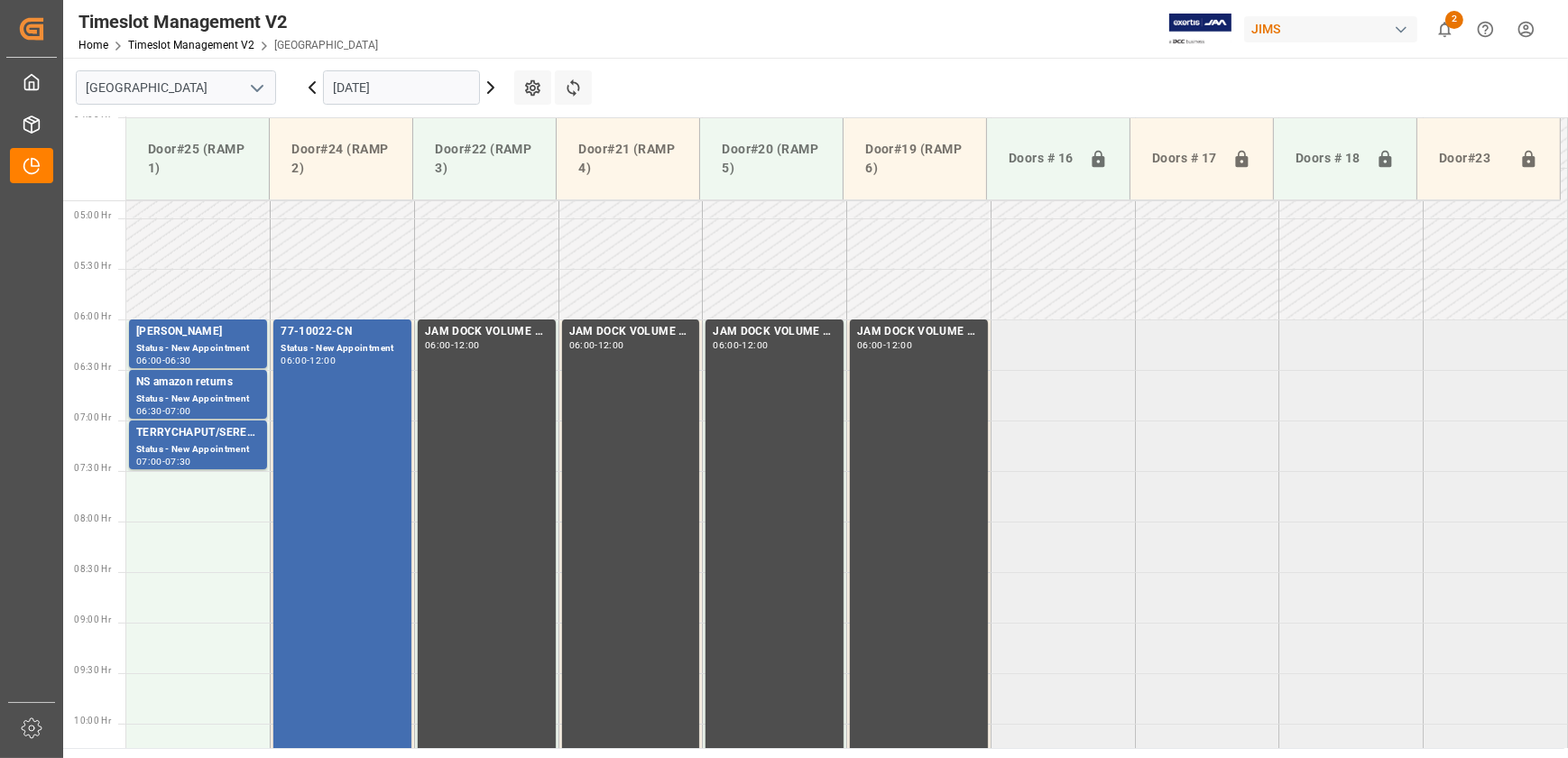
click at [309, 86] on icon at bounding box center [312, 87] width 6 height 11
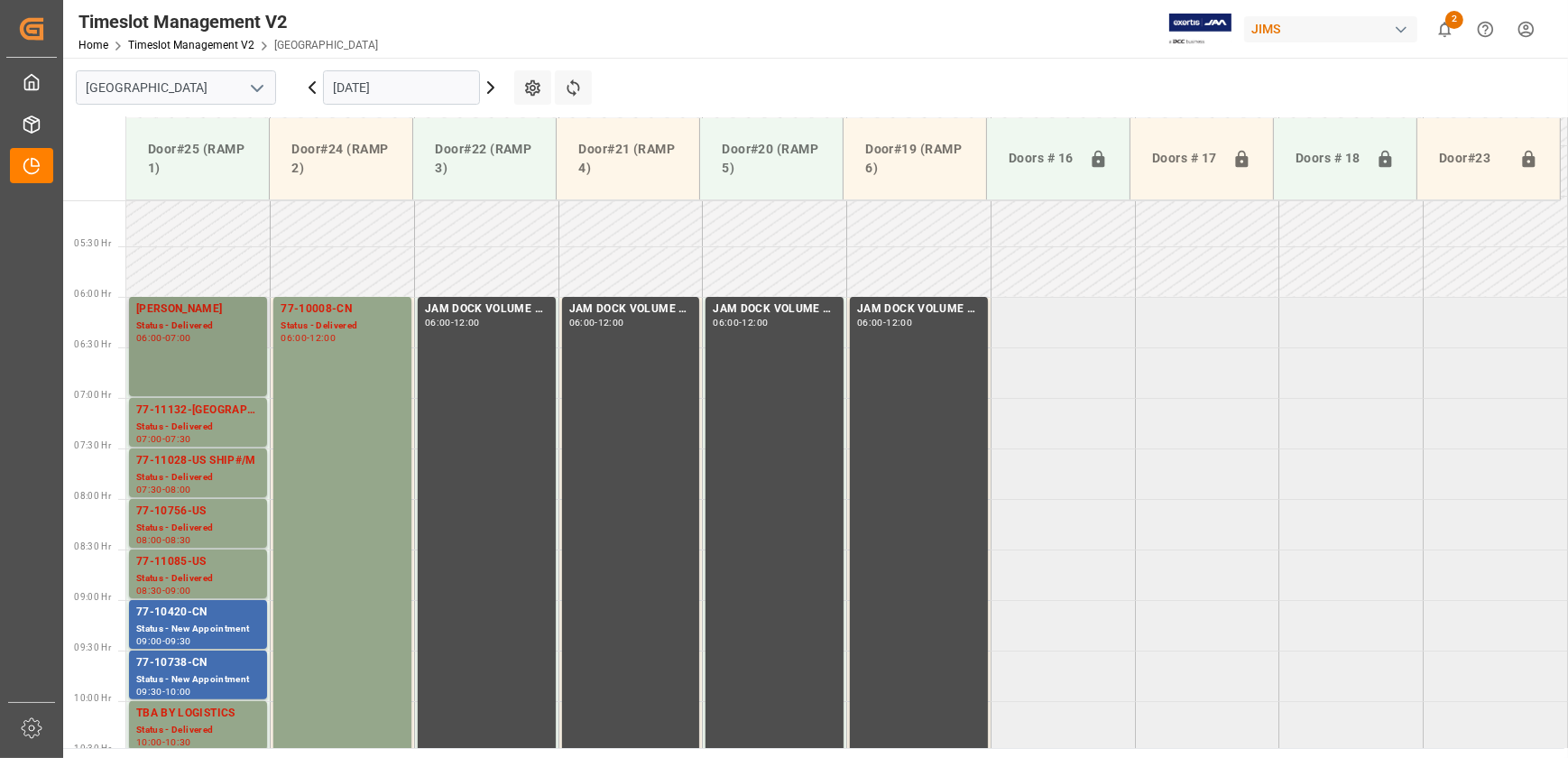
scroll to position [506, 0]
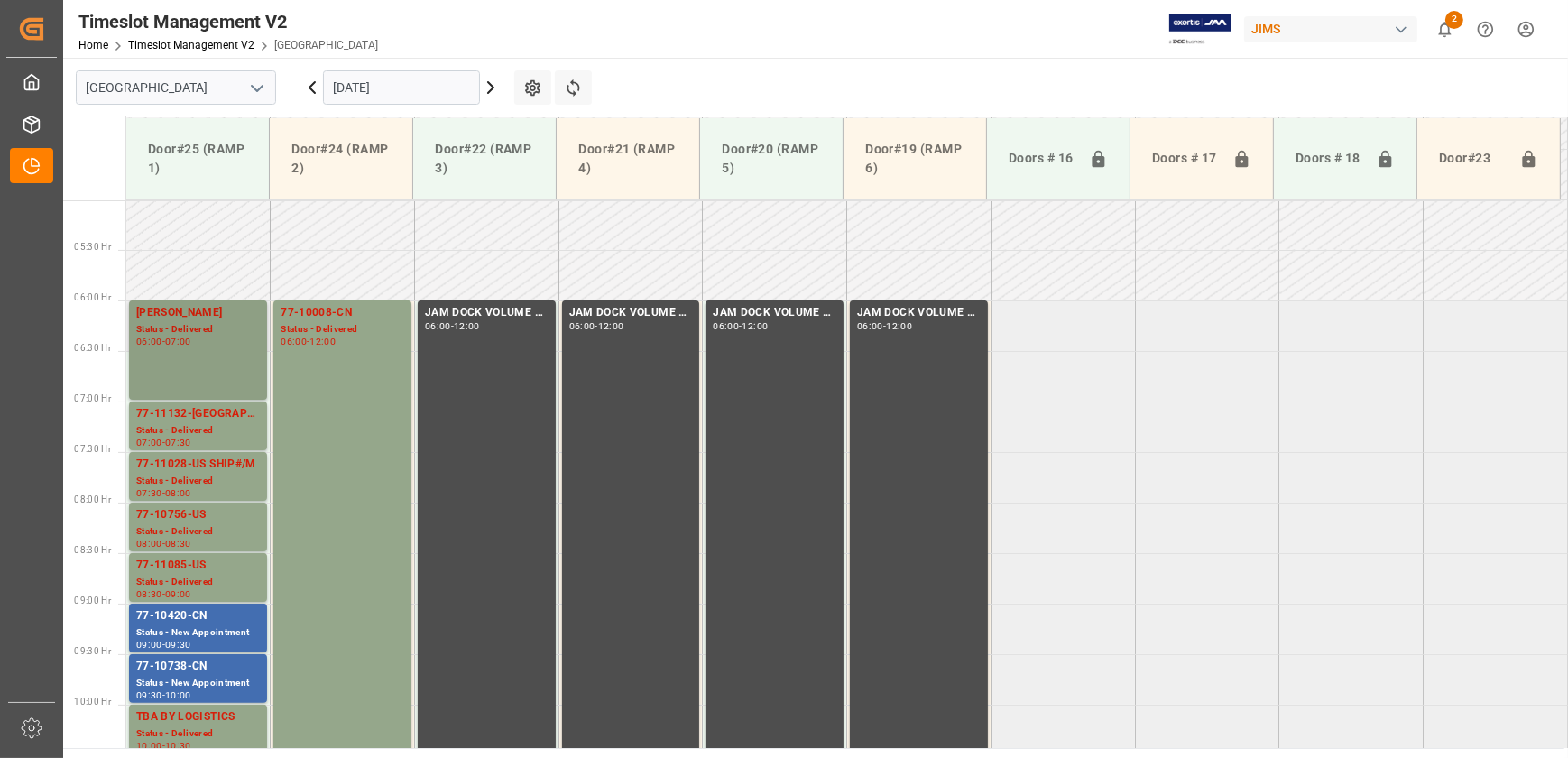
click at [201, 347] on div "[PERSON_NAME] Status - Delivered 06:00 - 07:00" at bounding box center [198, 350] width 123 height 92
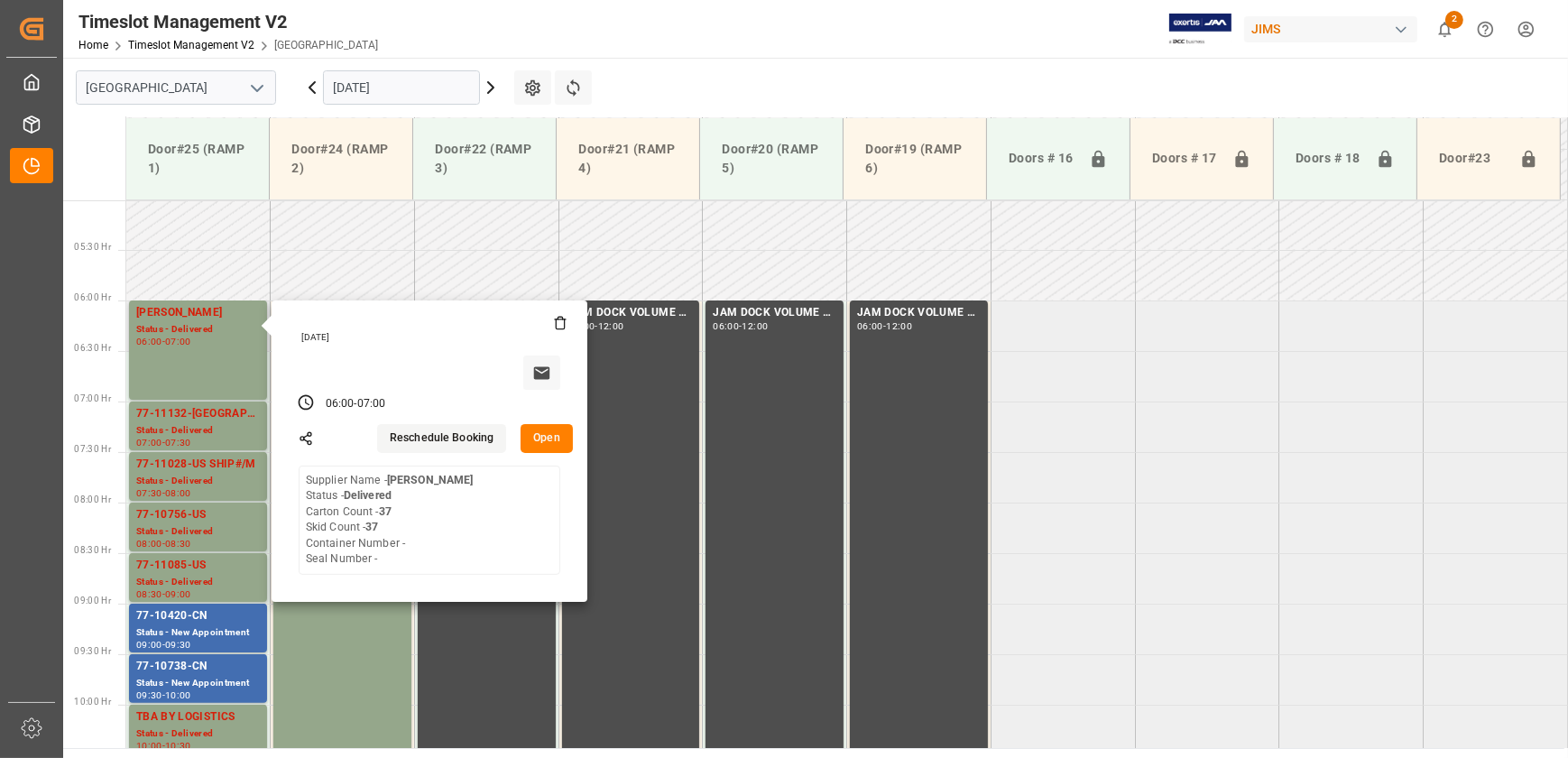
click at [551, 438] on button "Open" at bounding box center [547, 438] width 52 height 29
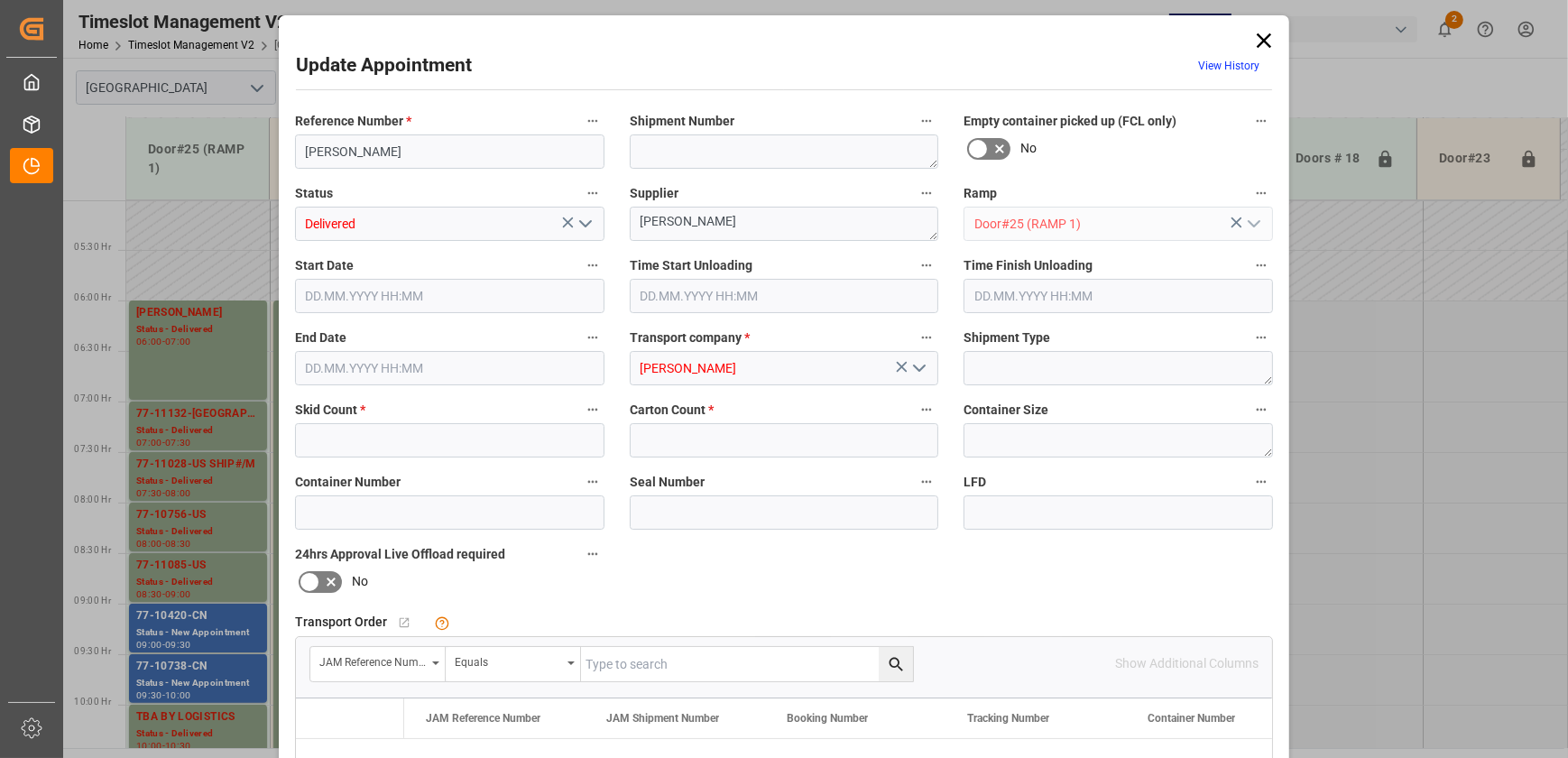
type input "37"
type input "[DATE] 06:00"
type input "[DATE] 08:30"
type input "[DATE] 07:00"
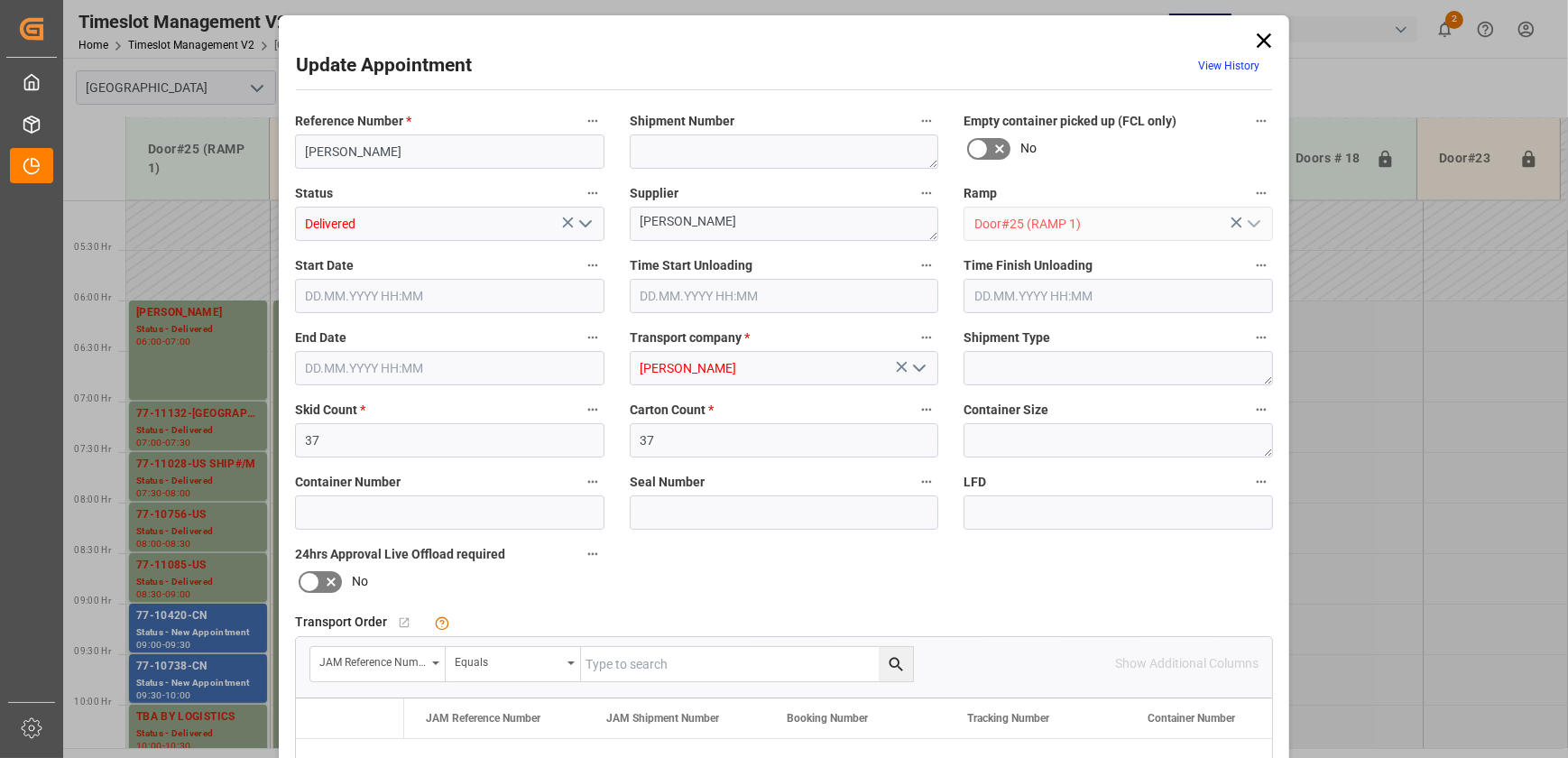
type input "[DATE] 14:49"
click at [1079, 294] on input "text" at bounding box center [1118, 295] width 309 height 34
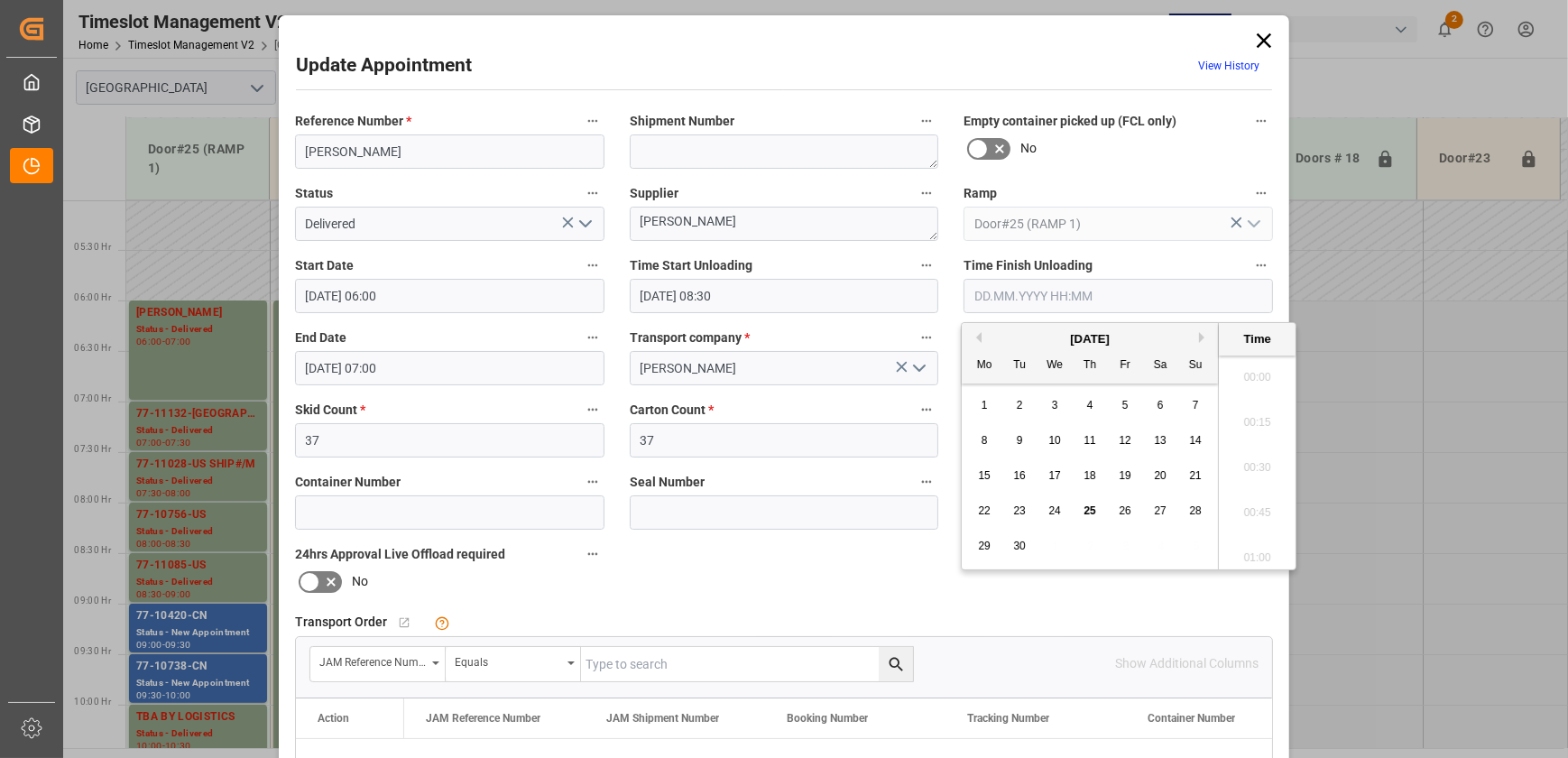
scroll to position [1674, 0]
click at [1089, 511] on span "25" at bounding box center [1090, 511] width 12 height 13
click at [1259, 471] on li "09:45" at bounding box center [1257, 463] width 76 height 45
type input "[DATE] 09:45"
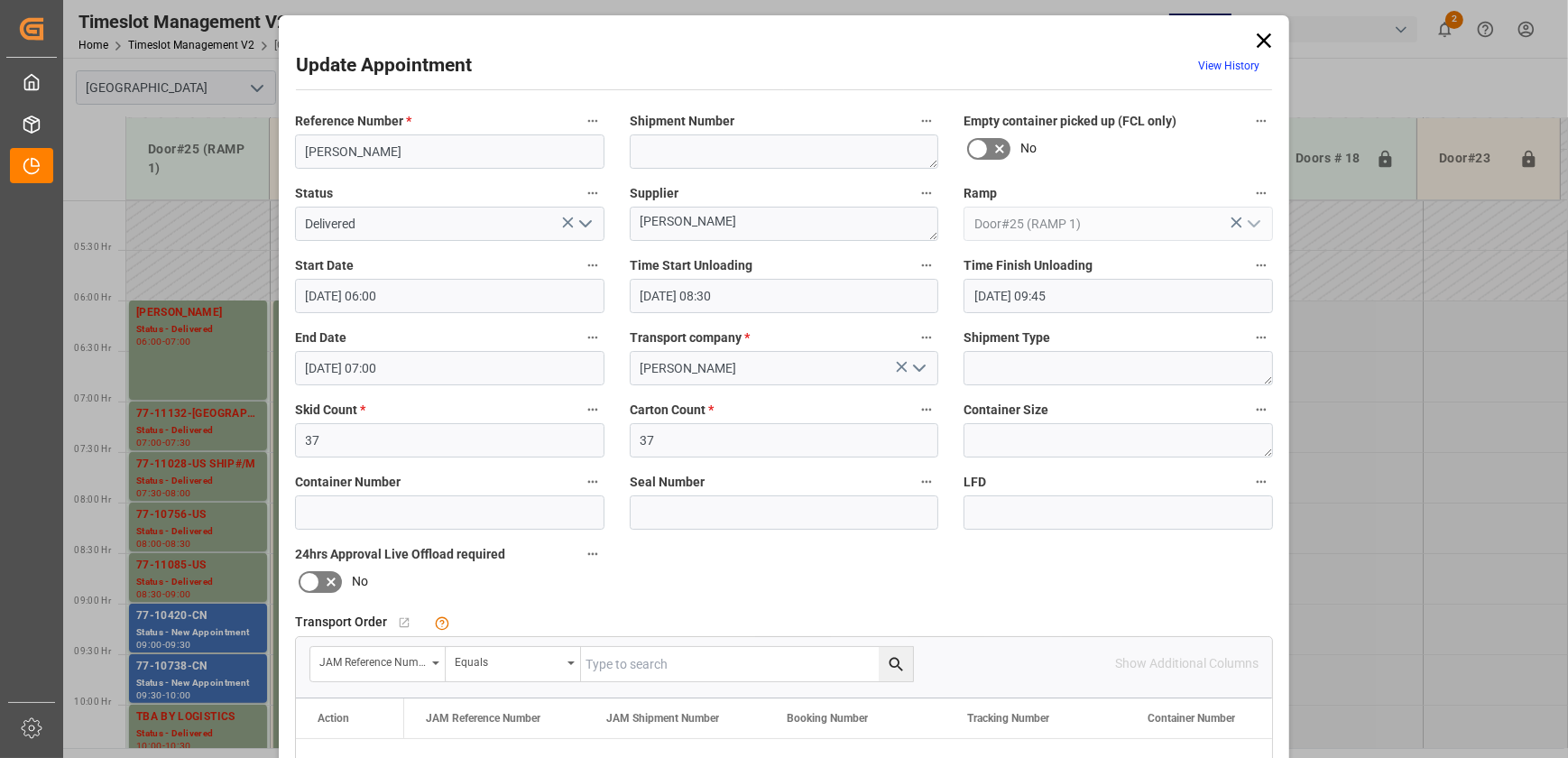
click at [589, 223] on icon "open menu" at bounding box center [586, 224] width 22 height 22
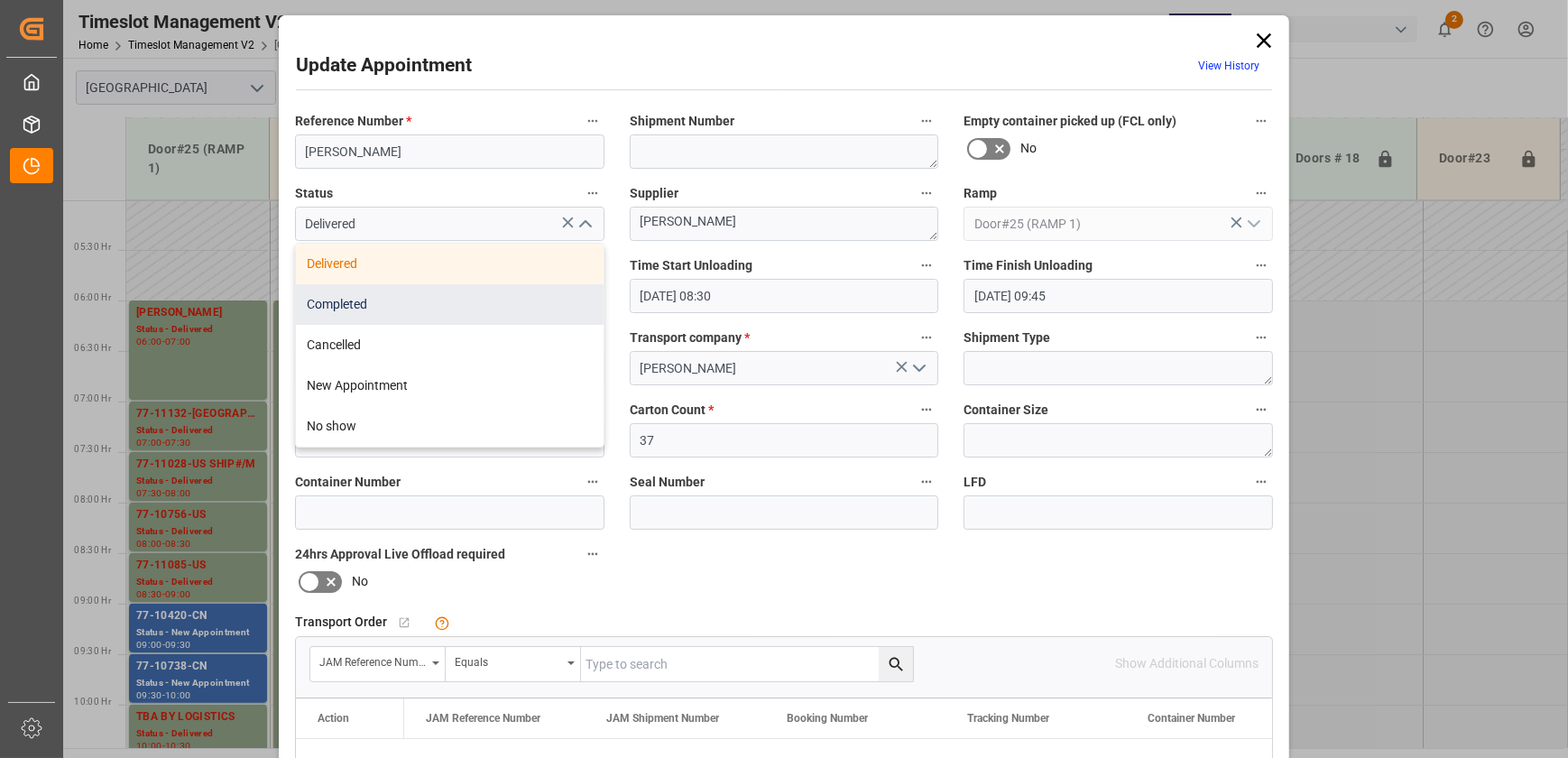
click at [525, 297] on div "Completed" at bounding box center [450, 304] width 307 height 40
type input "Completed"
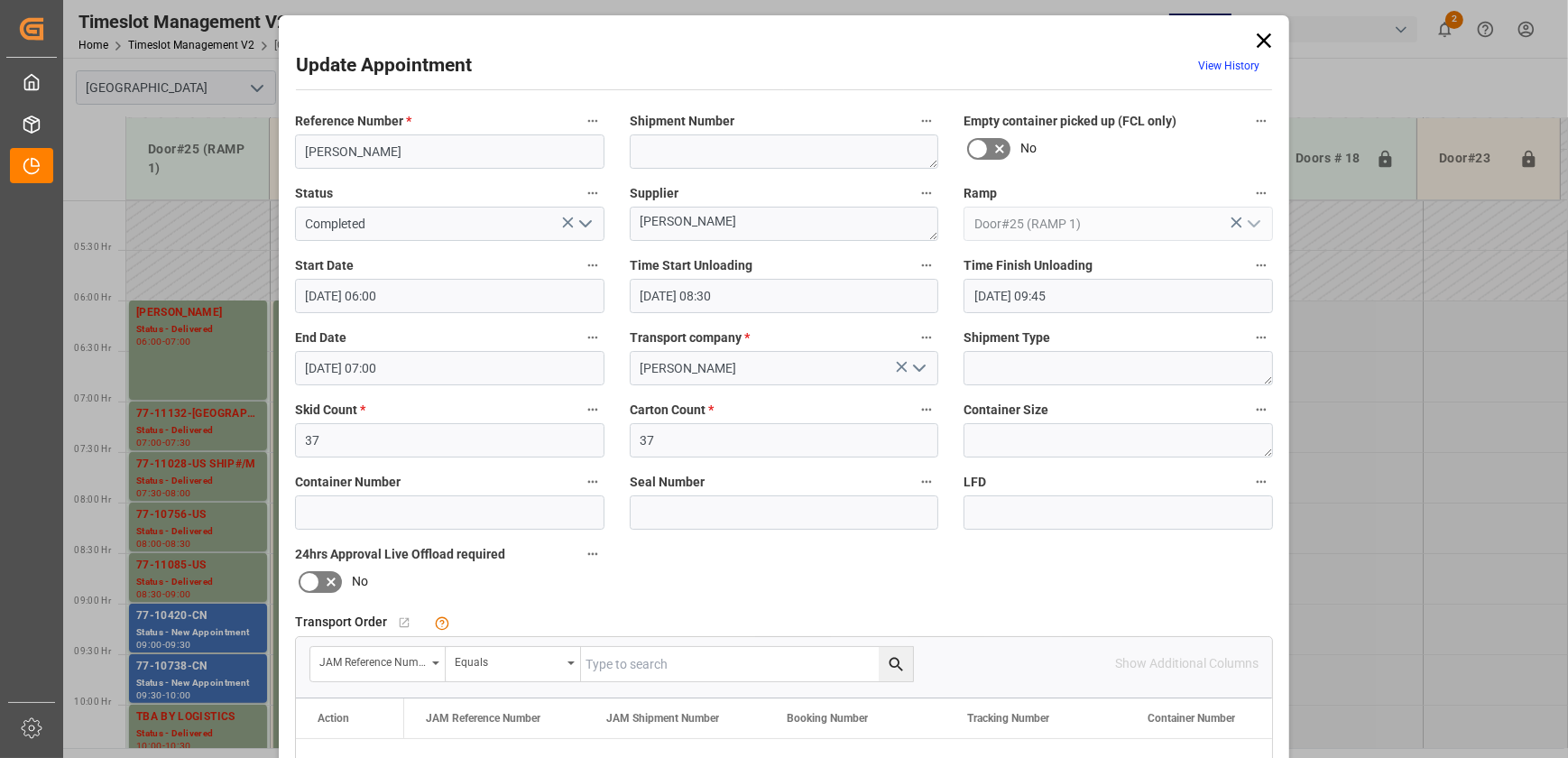
scroll to position [338, 0]
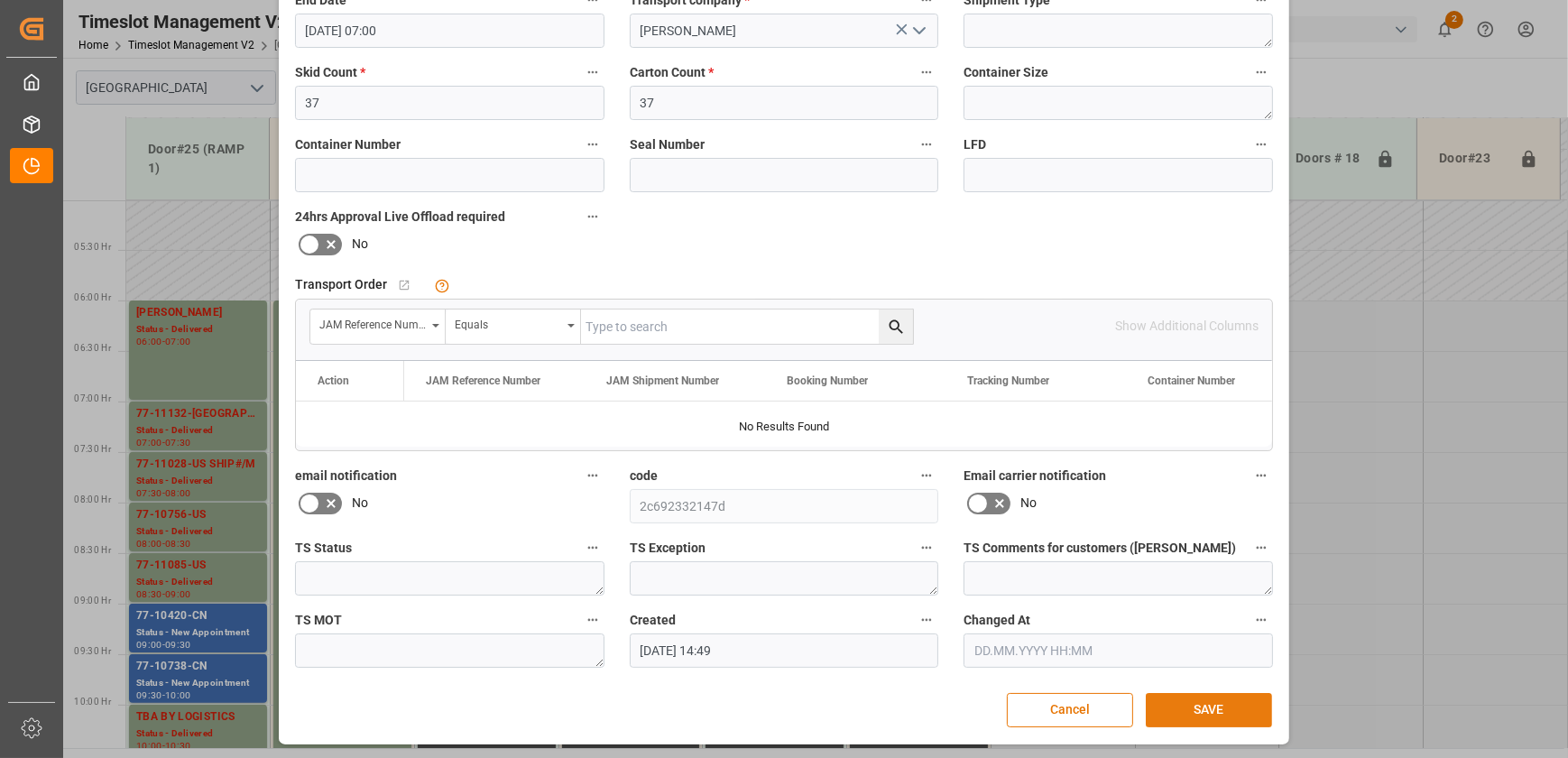
click at [1243, 700] on button "SAVE" at bounding box center [1208, 709] width 126 height 34
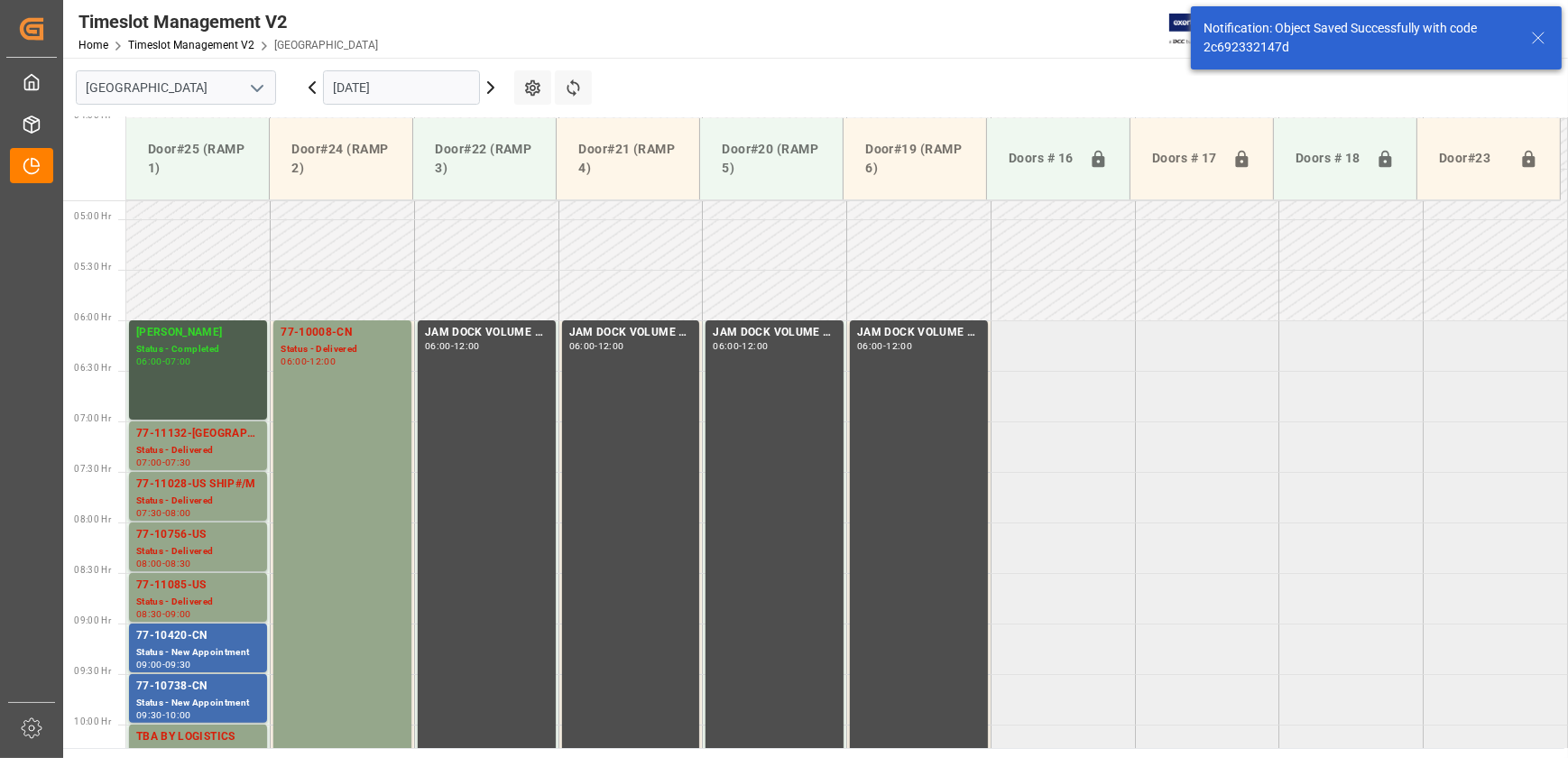
scroll to position [512, 0]
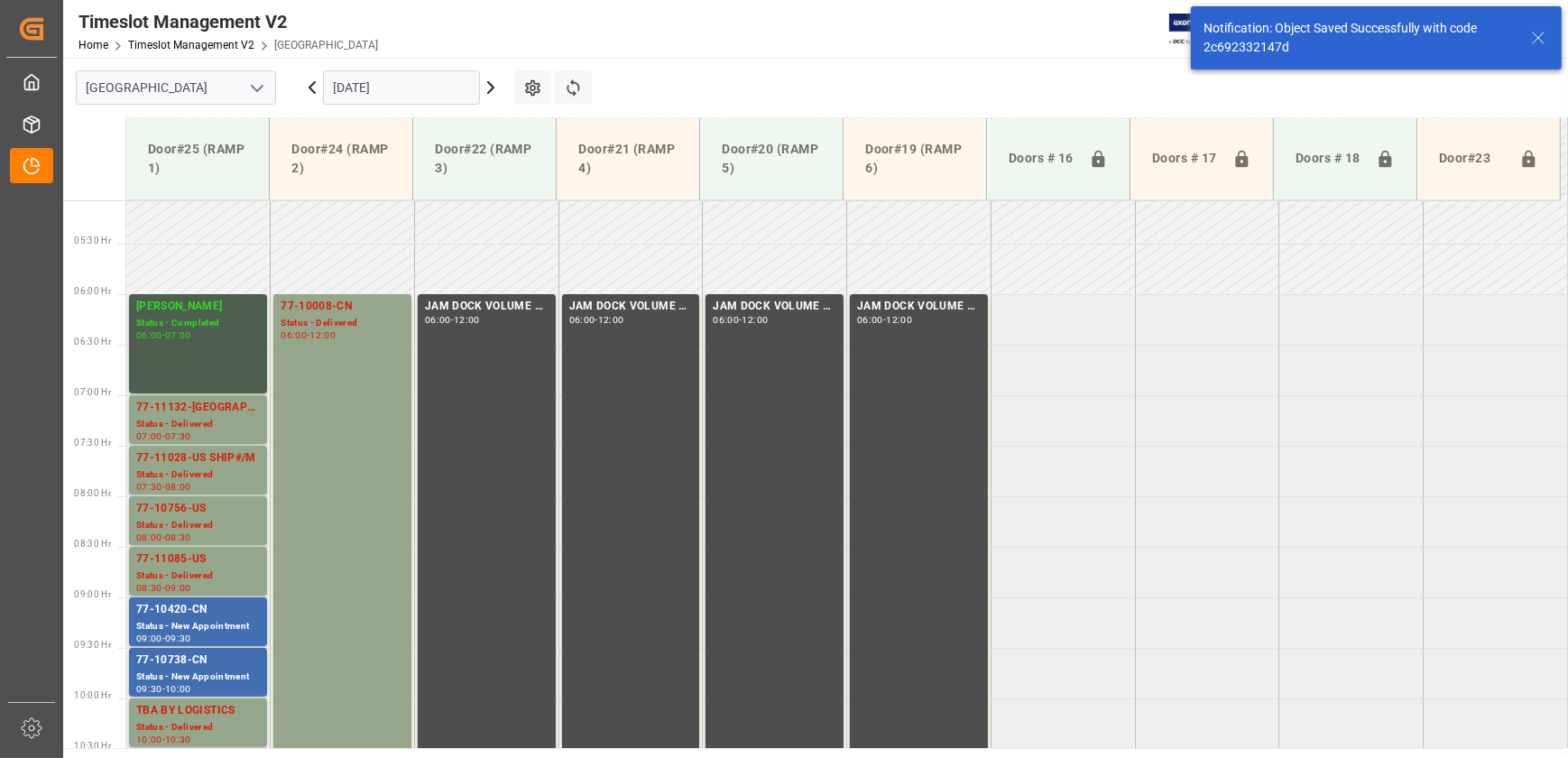
click at [486, 85] on icon at bounding box center [491, 87] width 22 height 22
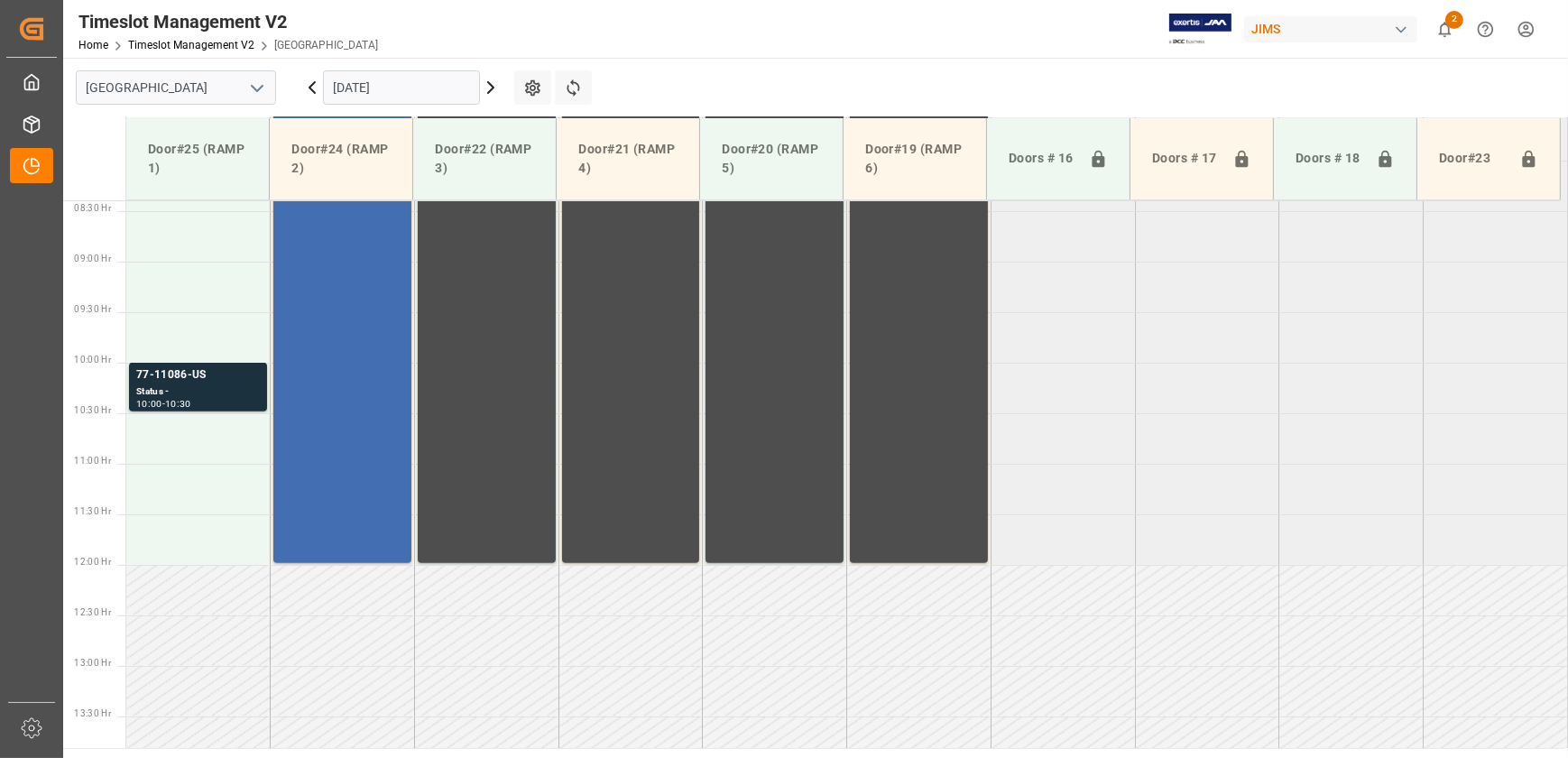
scroll to position [916, 0]
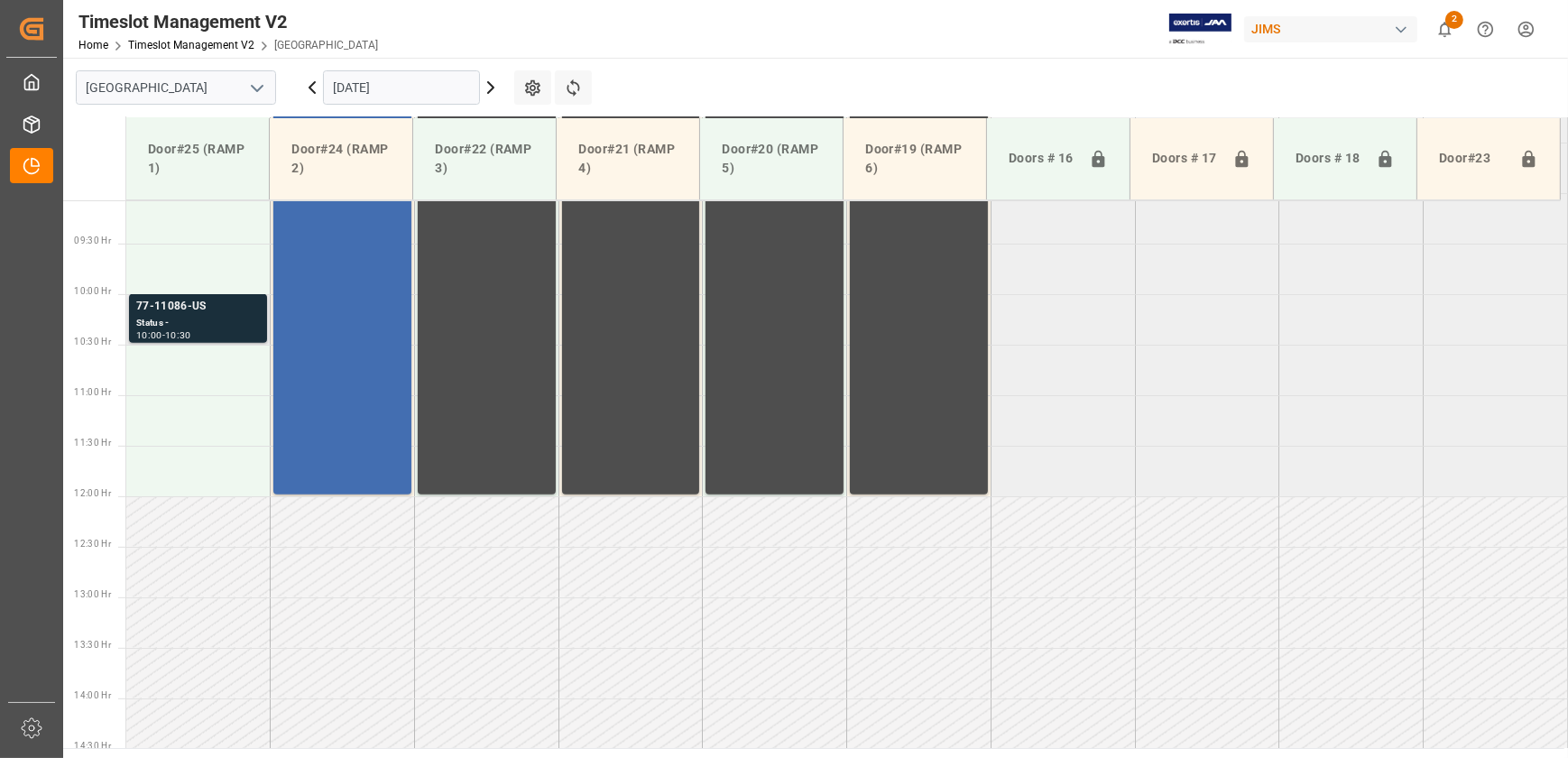
click at [204, 313] on div "77-11086-US" at bounding box center [198, 307] width 123 height 18
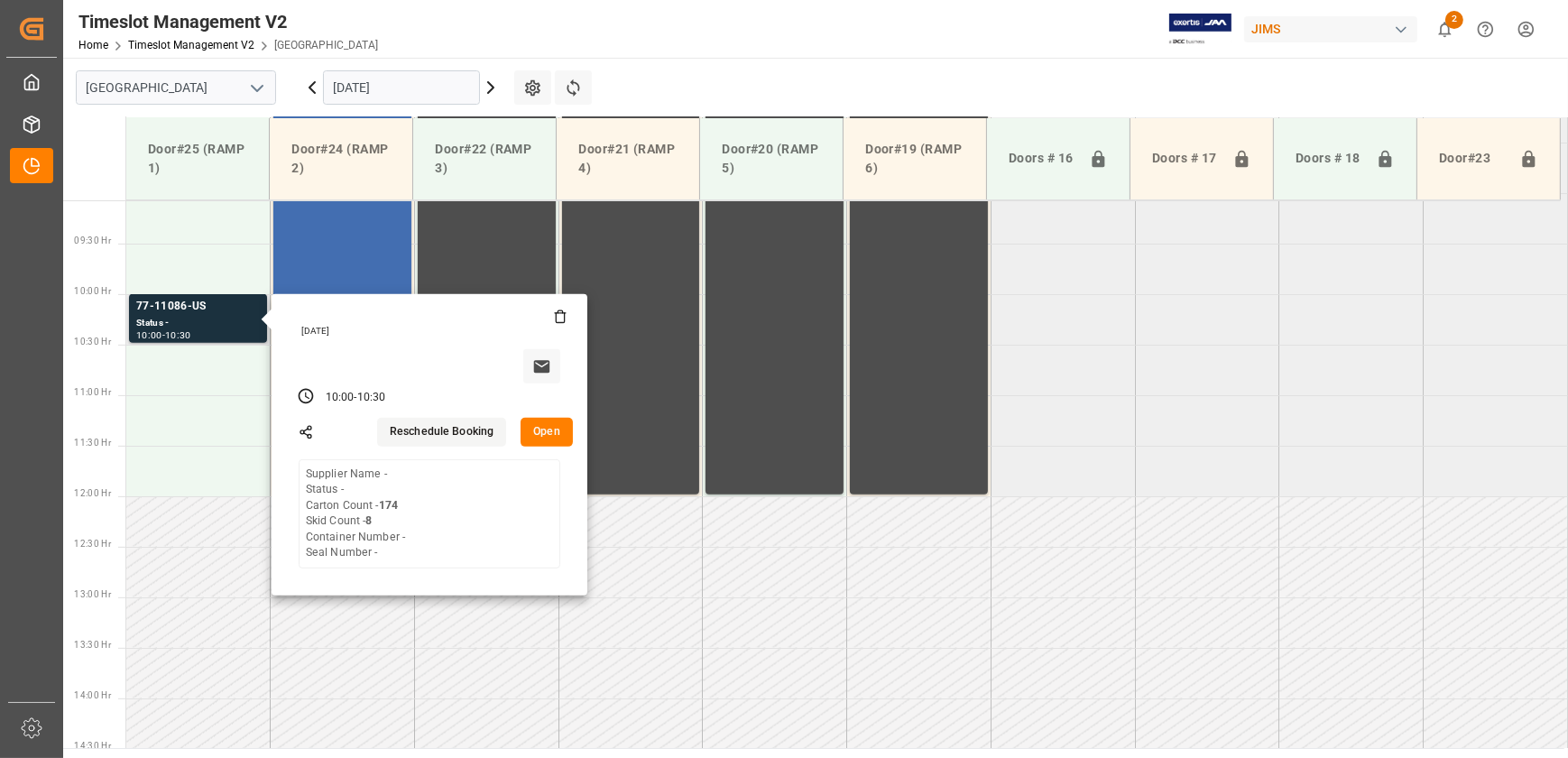
click at [530, 430] on button "Open" at bounding box center [547, 431] width 52 height 29
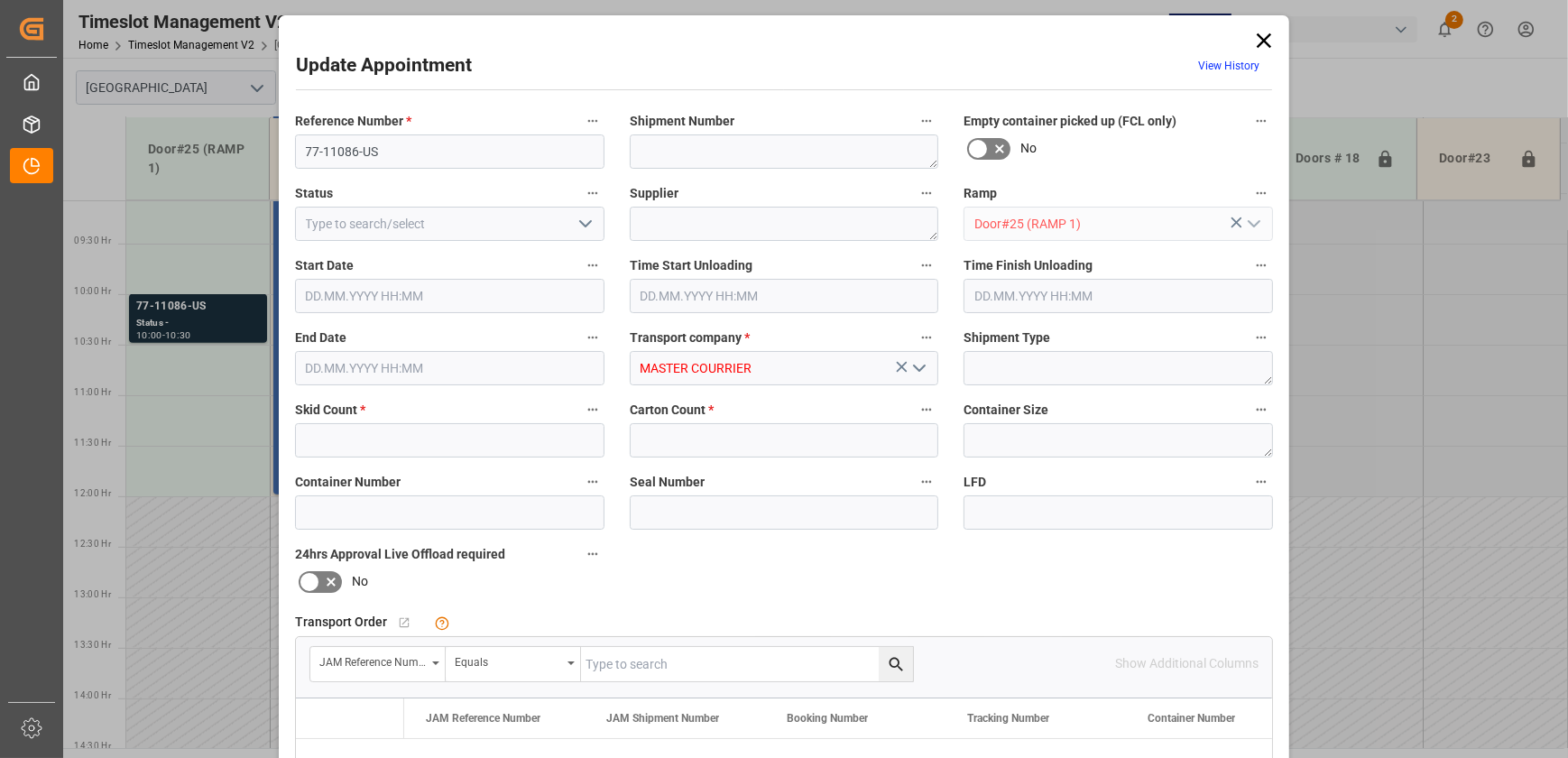
type input "8"
type input "174"
type input "[DATE] 10:00"
type input "[DATE] 10:30"
type input "[DATE] 13:44"
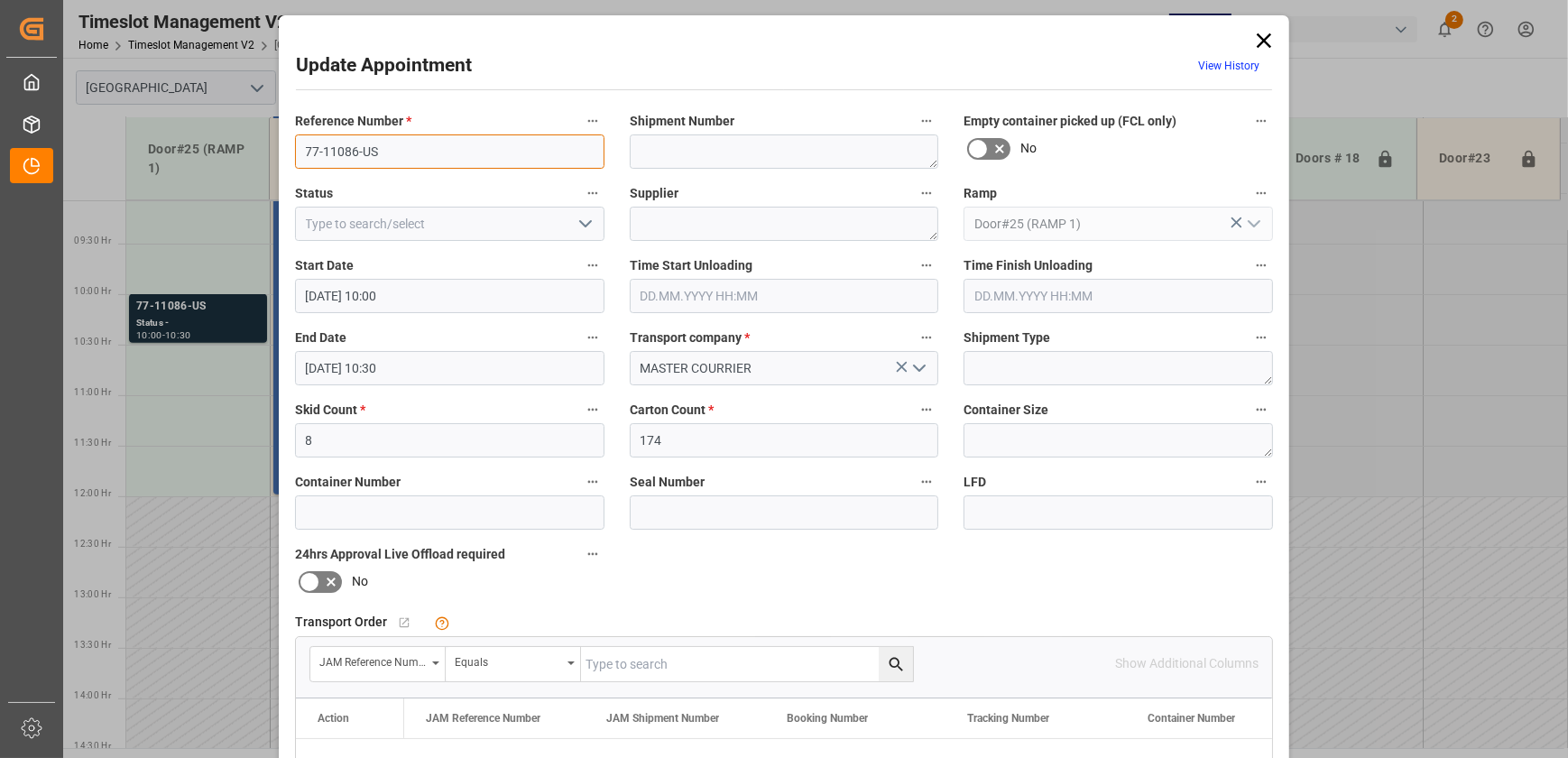
click at [413, 143] on input "77-11086-US" at bounding box center [450, 151] width 309 height 34
click at [698, 222] on textarea at bounding box center [785, 224] width 309 height 34
click at [1259, 45] on icon at bounding box center [1263, 40] width 25 height 25
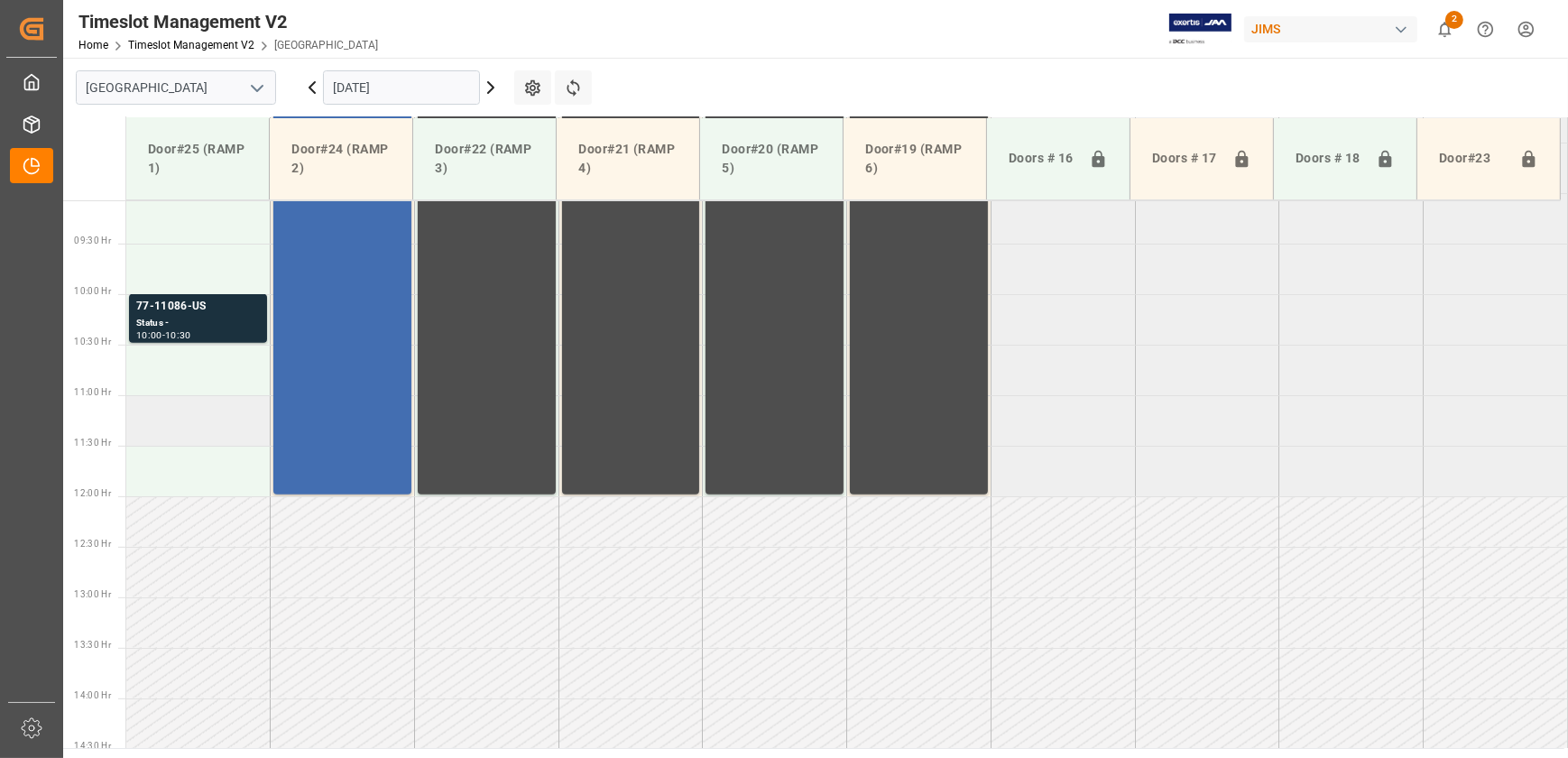
scroll to position [506, 0]
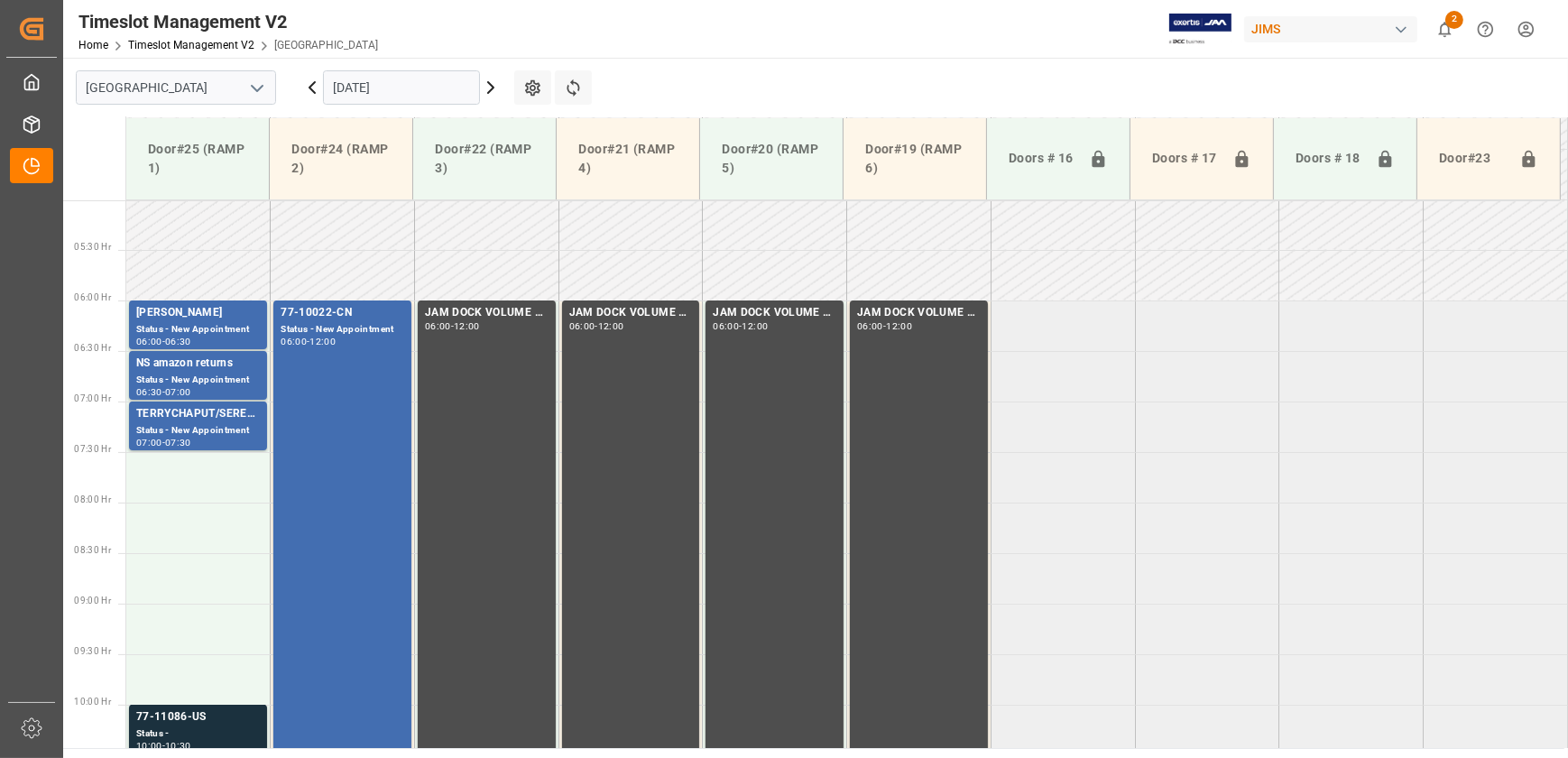
click at [496, 89] on icon at bounding box center [491, 87] width 22 height 22
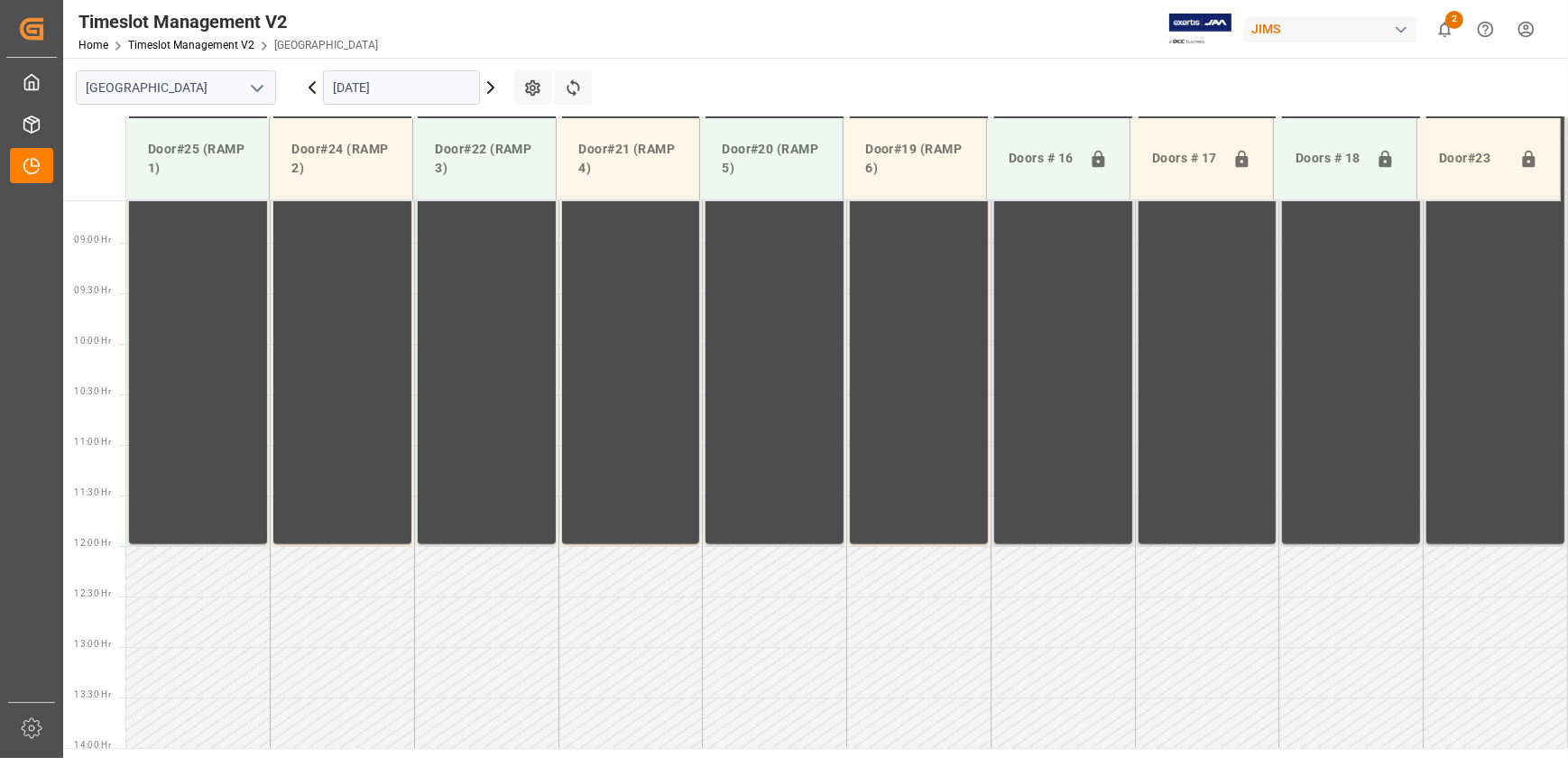
scroll to position [916, 0]
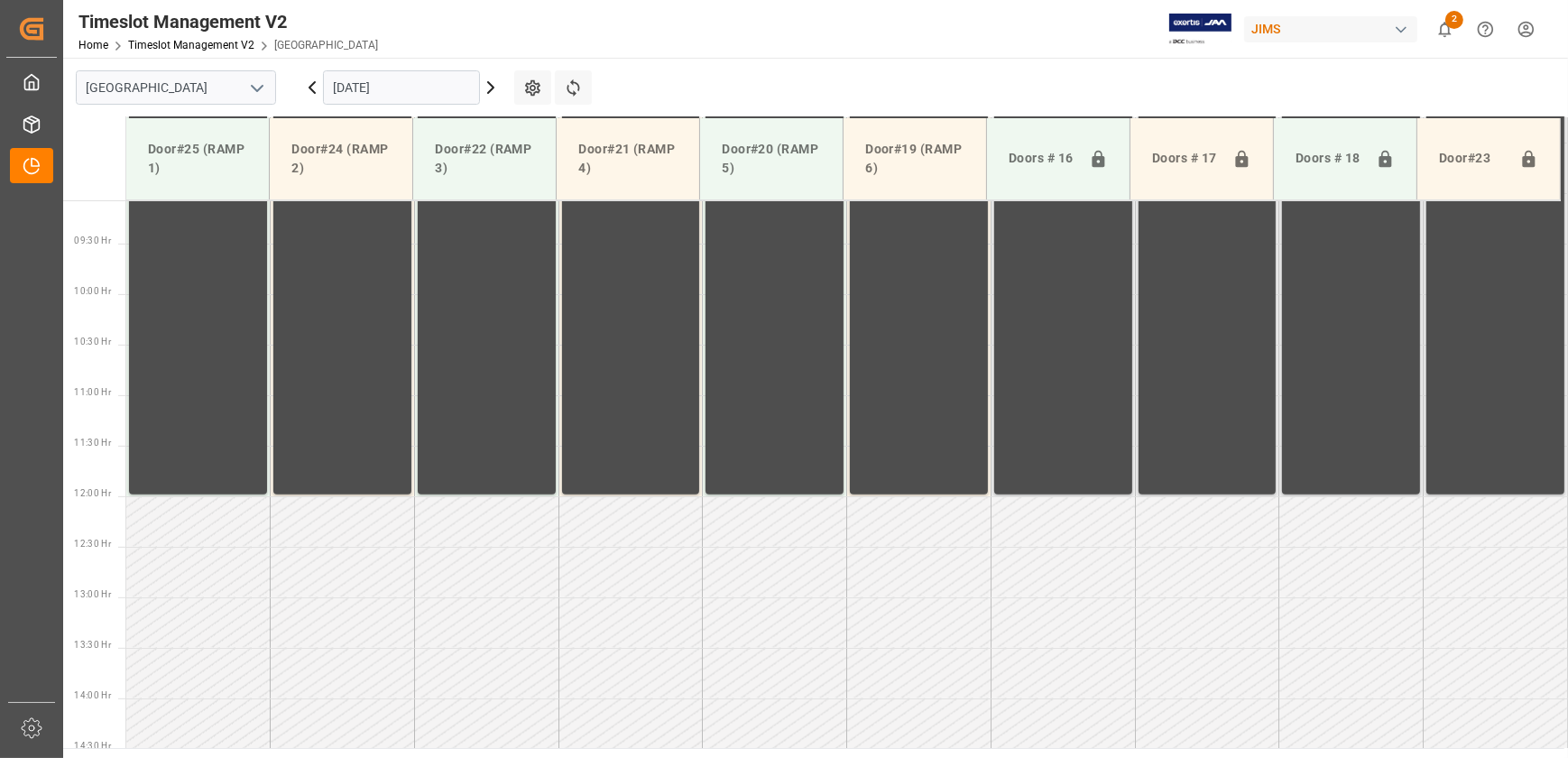
click at [312, 88] on icon at bounding box center [313, 87] width 22 height 22
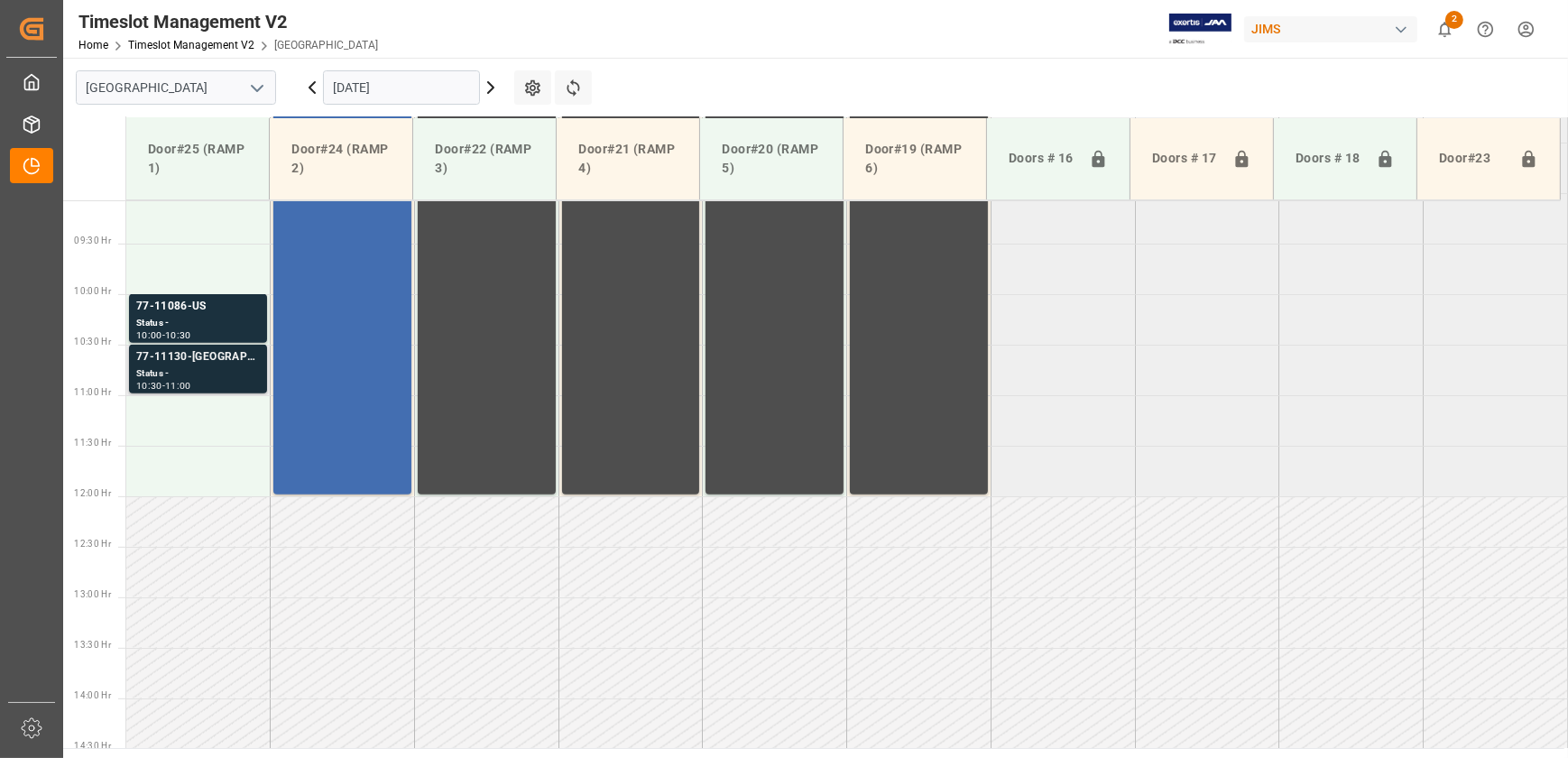
click at [225, 362] on div "77-11130-[GEOGRAPHIC_DATA]" at bounding box center [198, 358] width 123 height 18
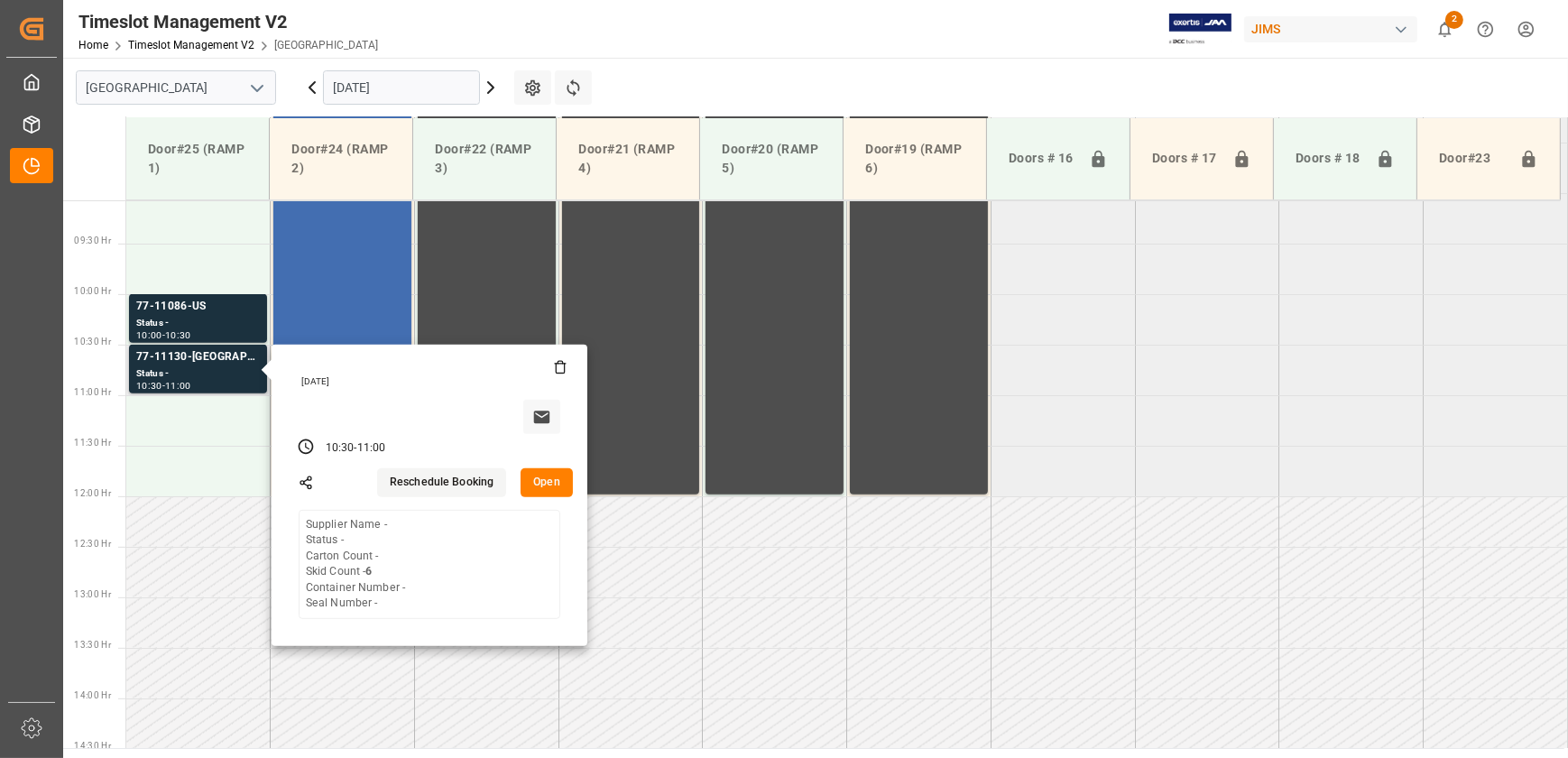
click at [541, 477] on button "Open" at bounding box center [547, 482] width 52 height 29
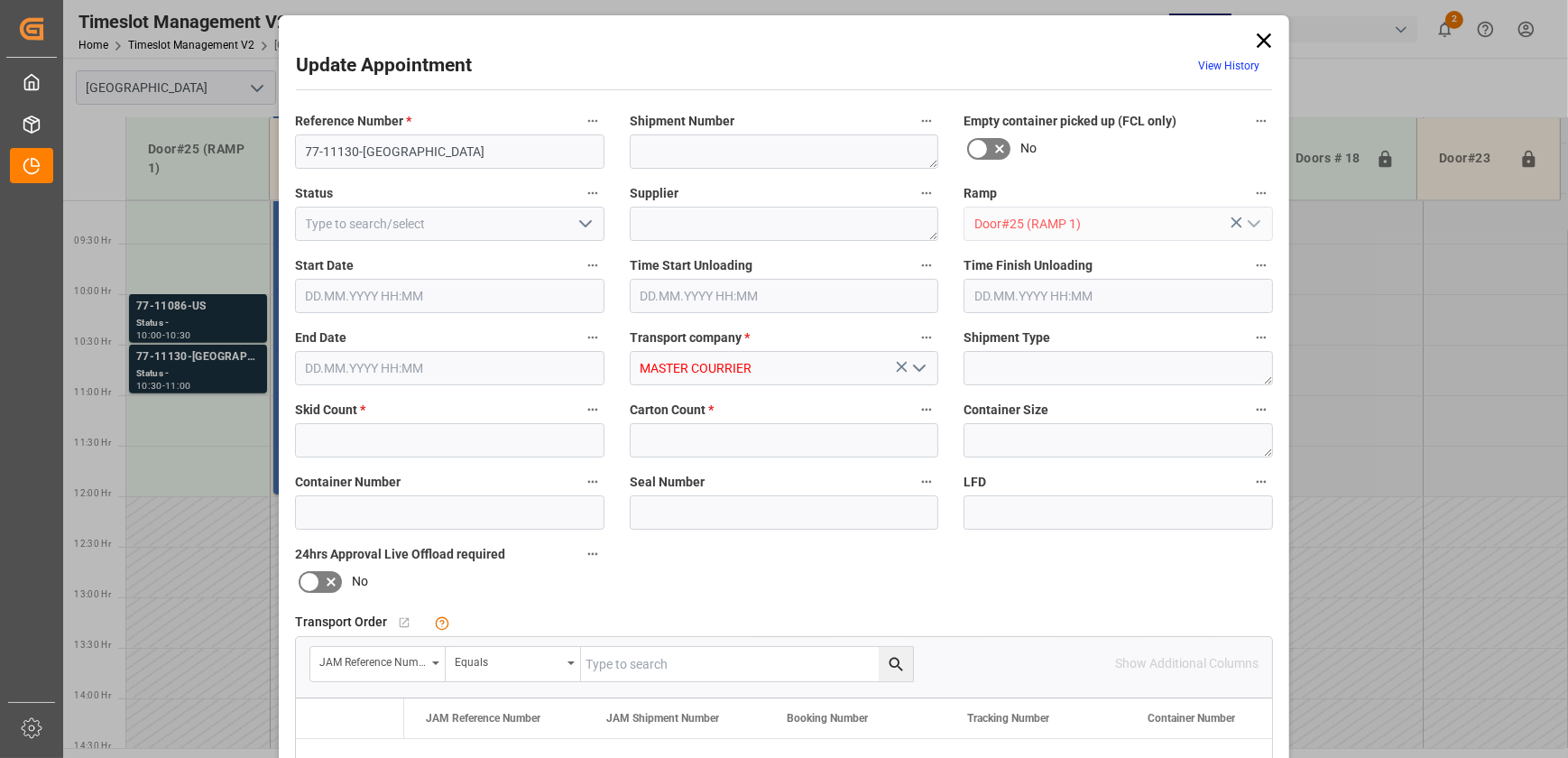
type input "6"
type input "0"
type input "[DATE] 10:30"
type input "[DATE] 11:00"
type input "[DATE] 13:45"
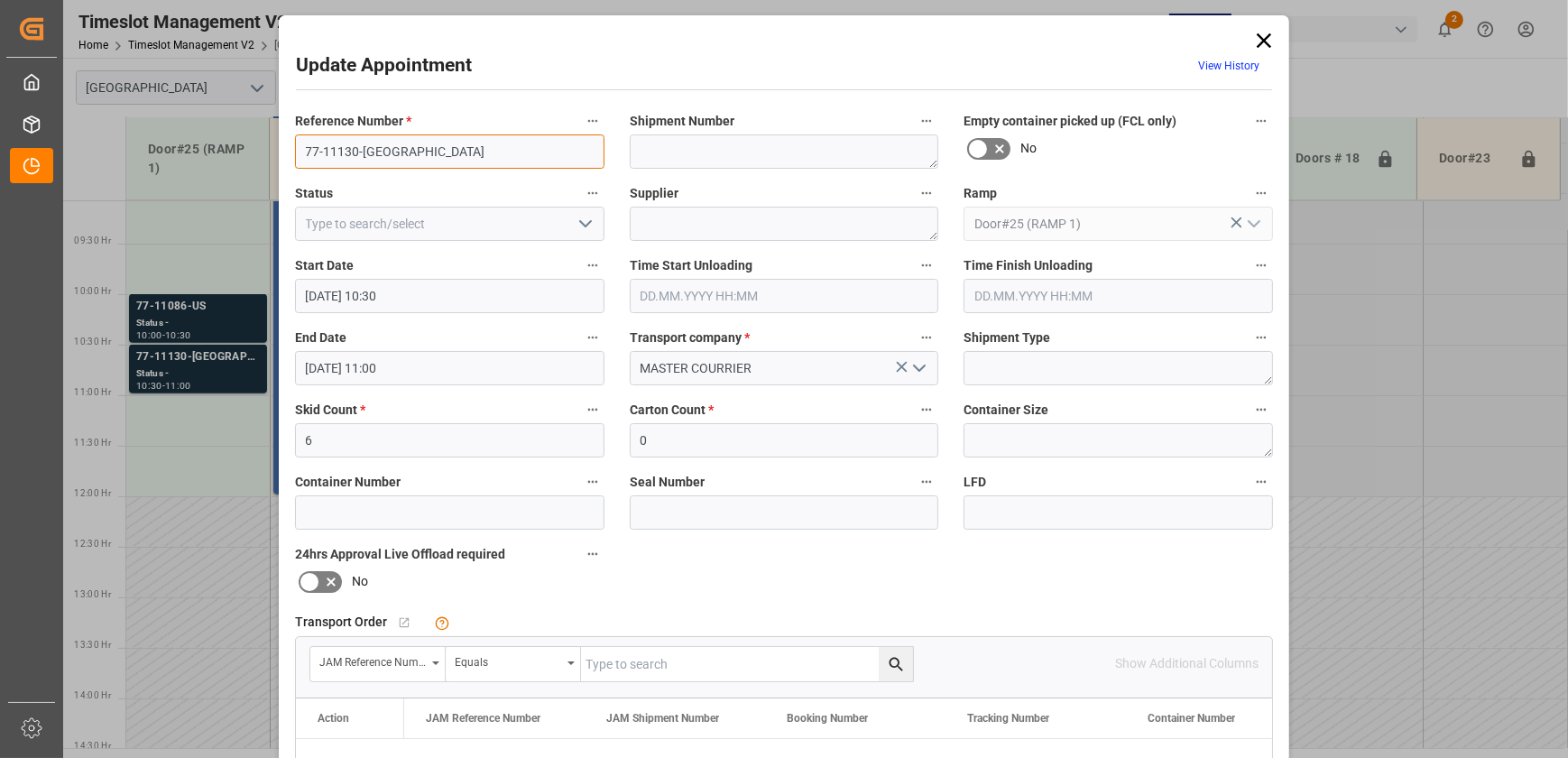
click at [397, 143] on input "77-11130-[GEOGRAPHIC_DATA]" at bounding box center [450, 151] width 309 height 34
click at [1258, 41] on icon at bounding box center [1263, 40] width 25 height 25
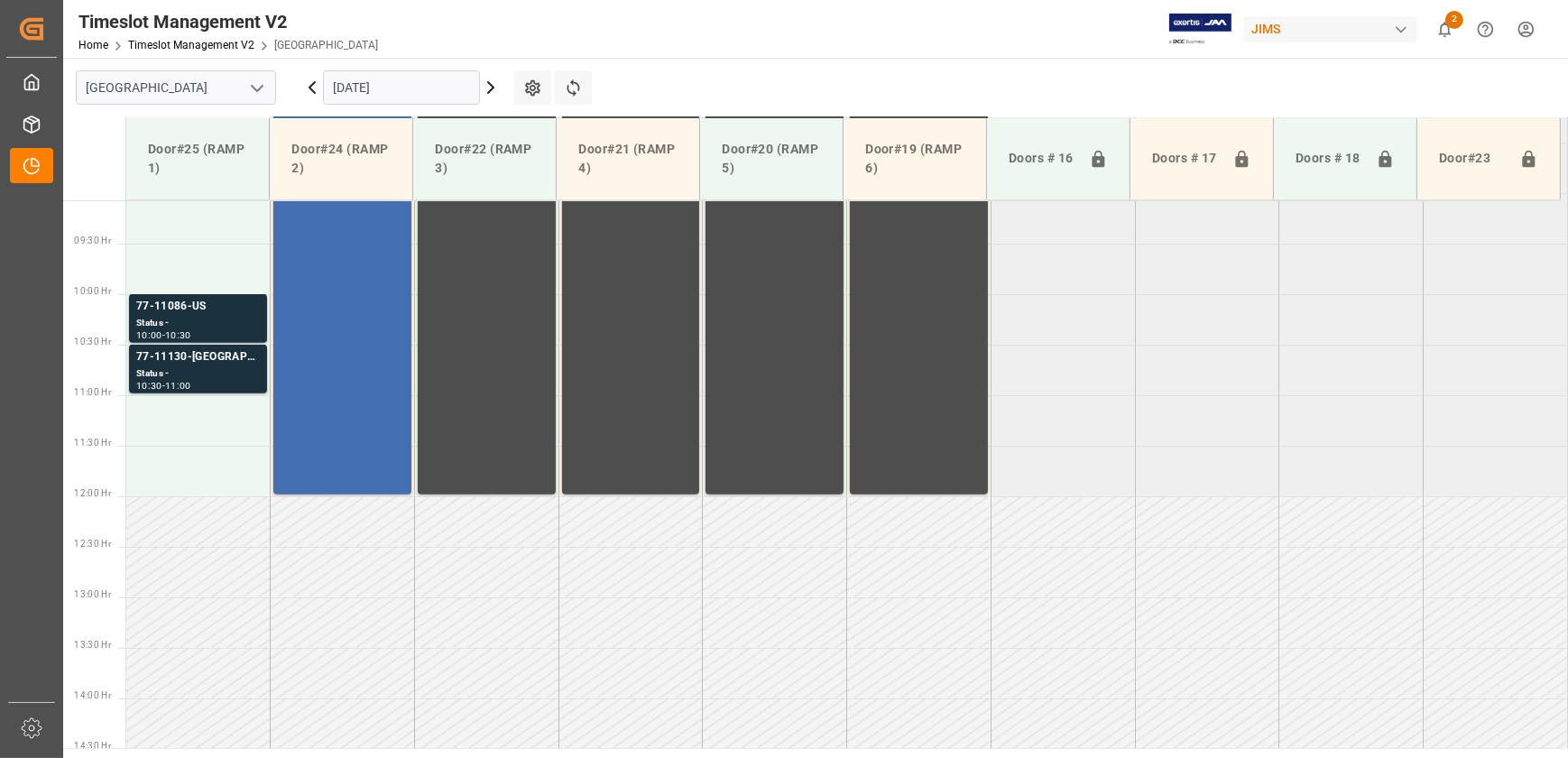
click at [315, 91] on icon at bounding box center [312, 87] width 6 height 11
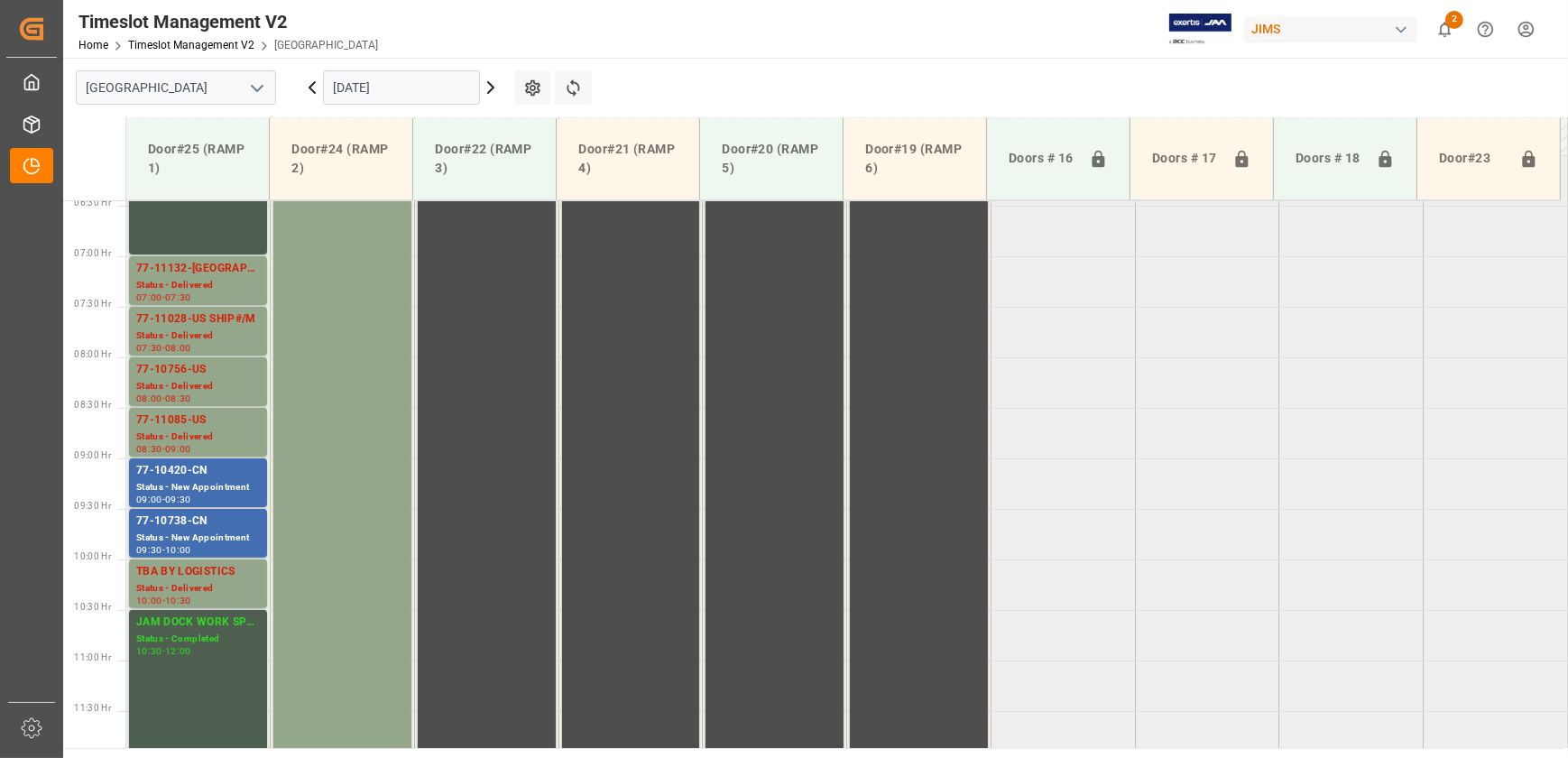
scroll to position [0, 0]
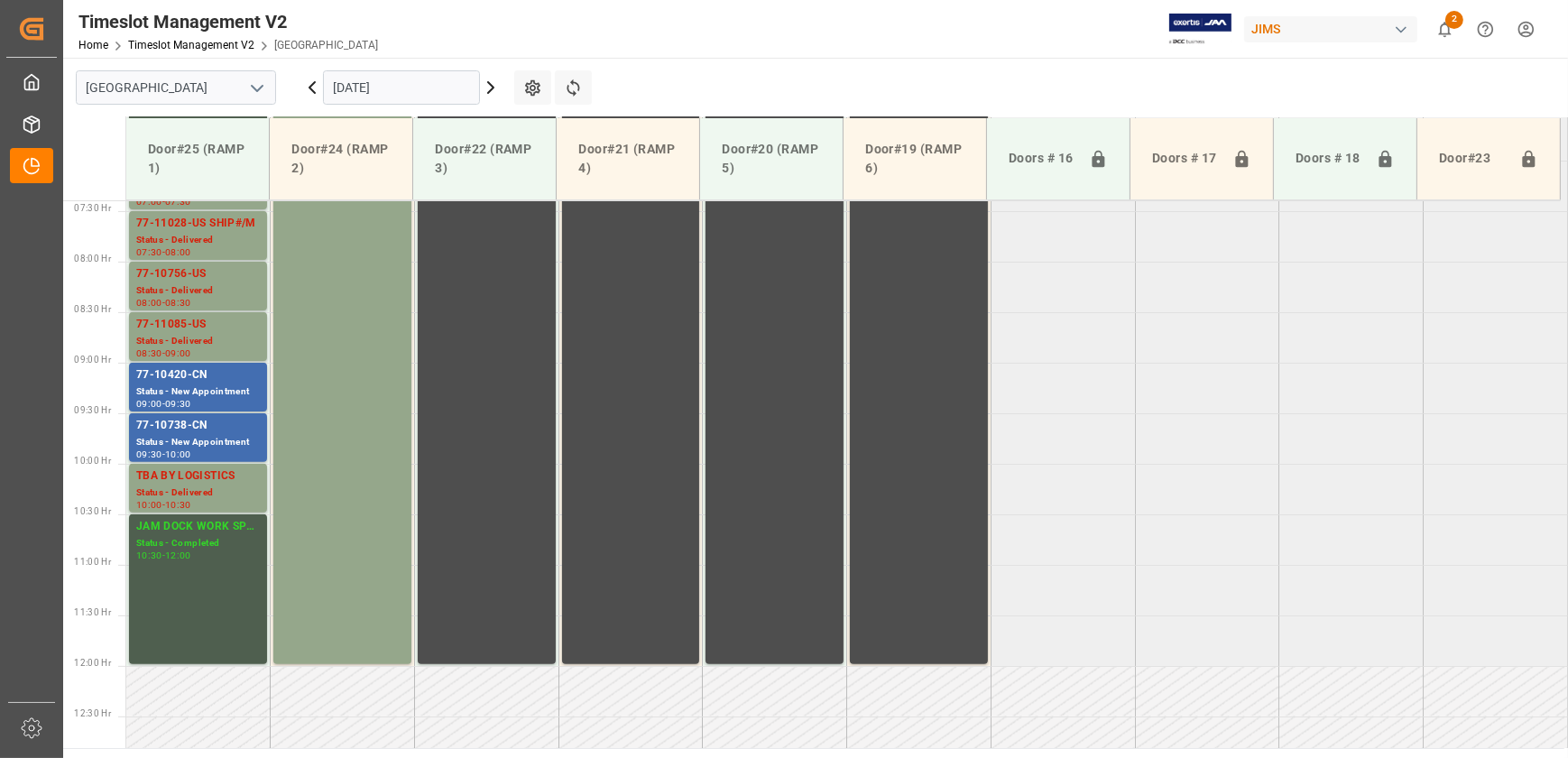
click at [497, 80] on icon at bounding box center [491, 87] width 22 height 22
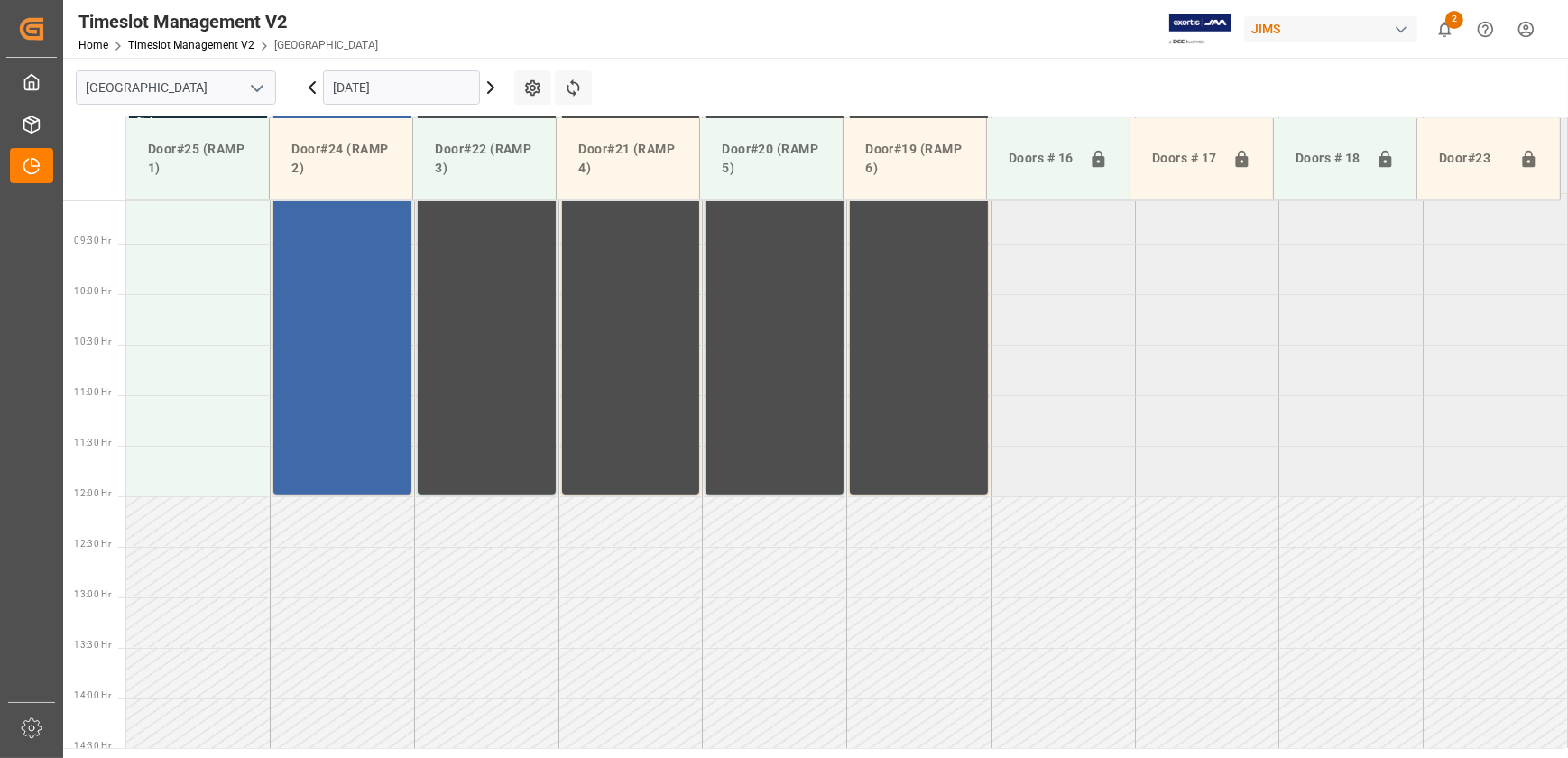
scroll to position [506, 0]
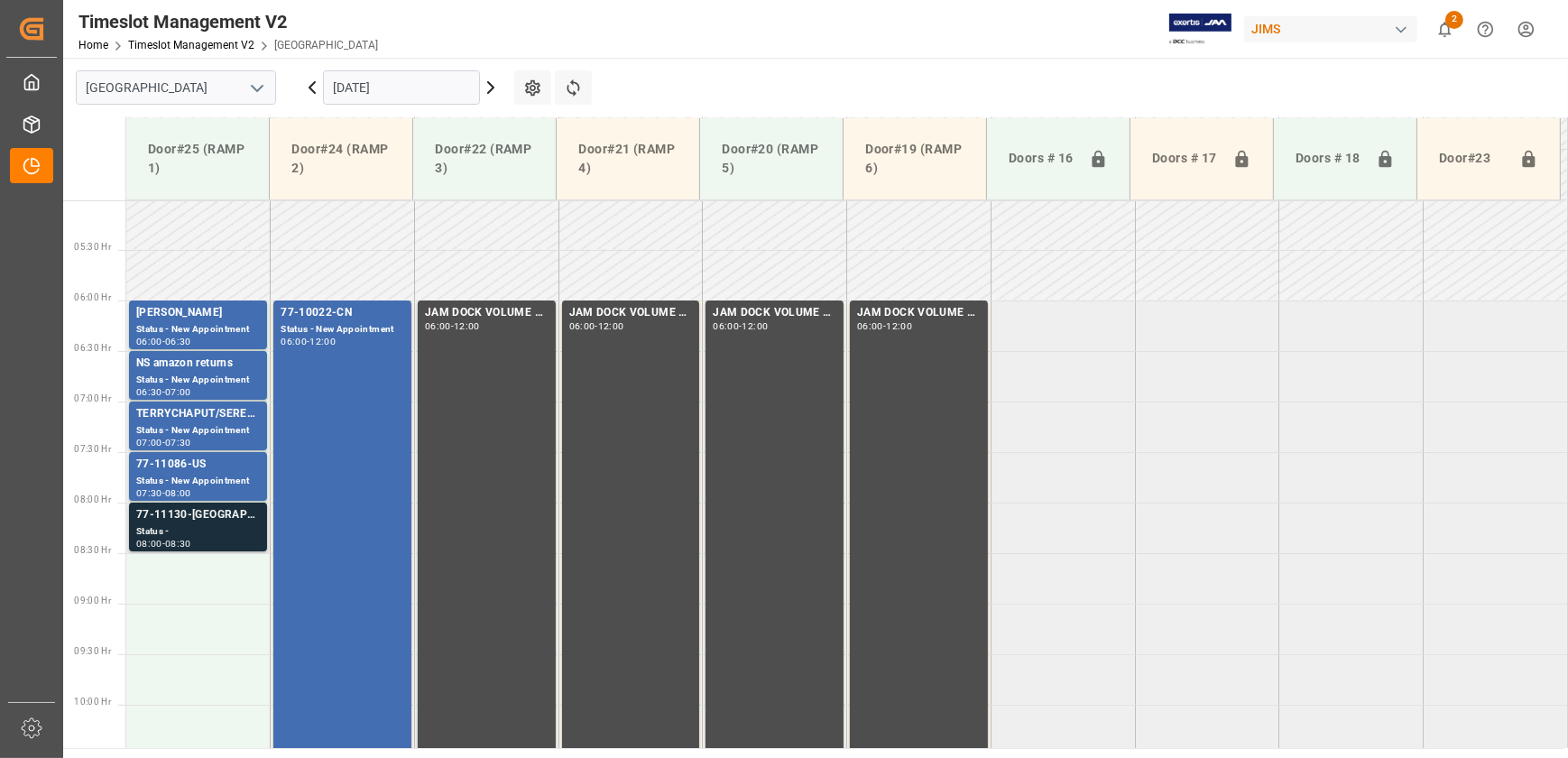
click at [235, 514] on div "77-11130-[GEOGRAPHIC_DATA]" at bounding box center [198, 515] width 123 height 18
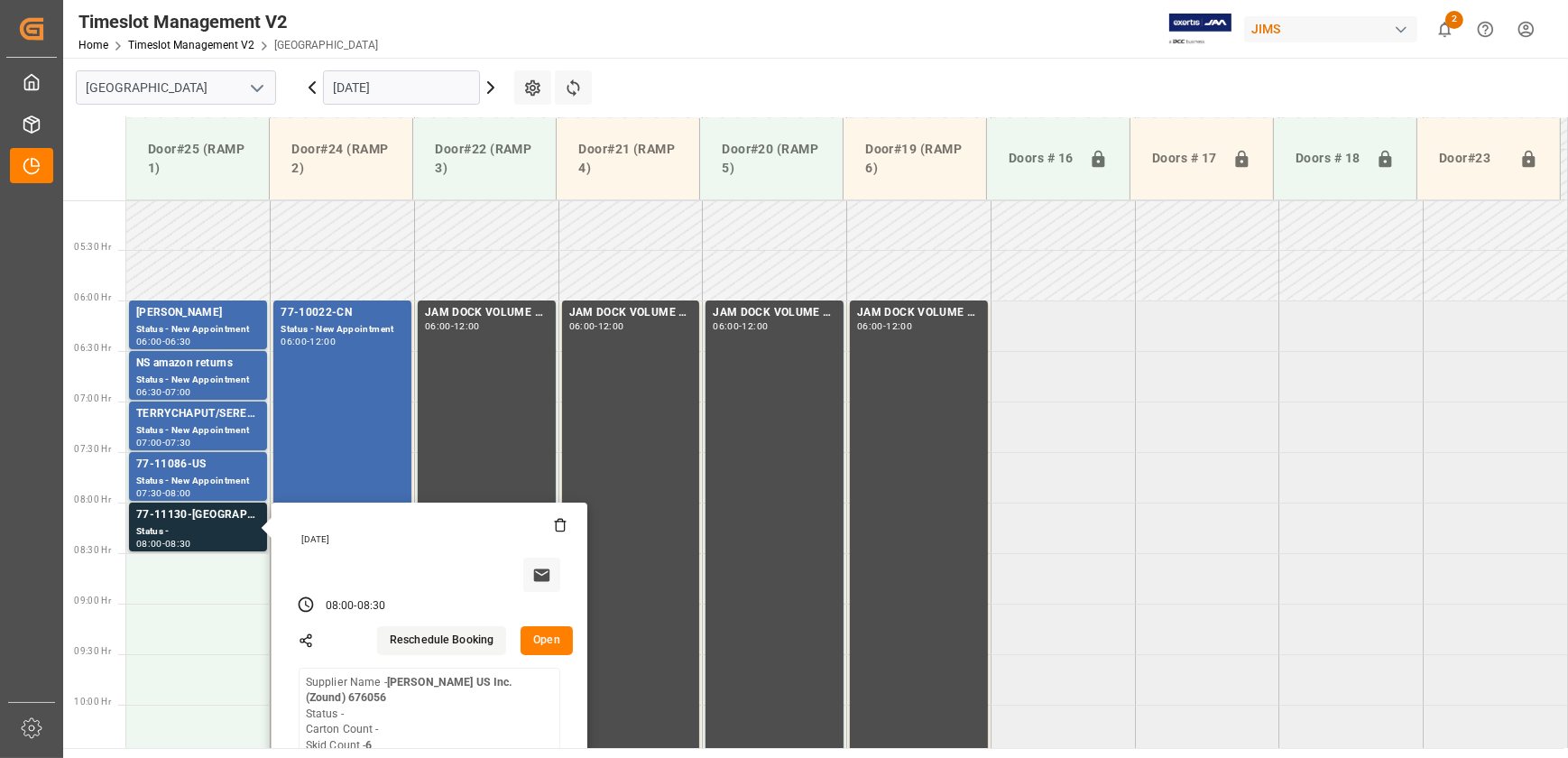
click at [559, 637] on button "Open" at bounding box center [547, 640] width 52 height 29
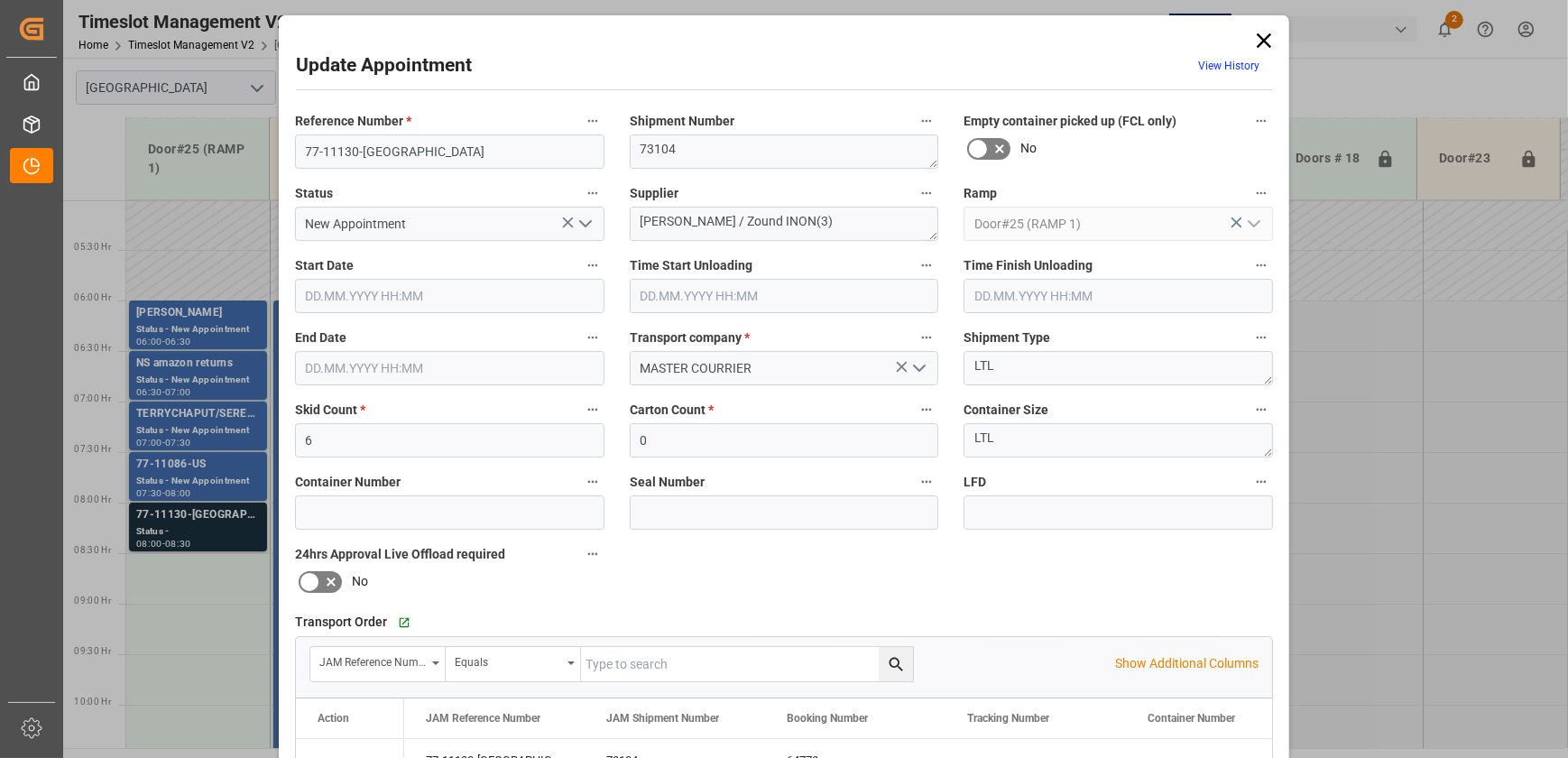
type input "[DATE] 08:00"
type input "[DATE] 08:30"
type input "[DATE] 13:45"
click at [415, 140] on input "77-11130-[GEOGRAPHIC_DATA]" at bounding box center [450, 151] width 309 height 34
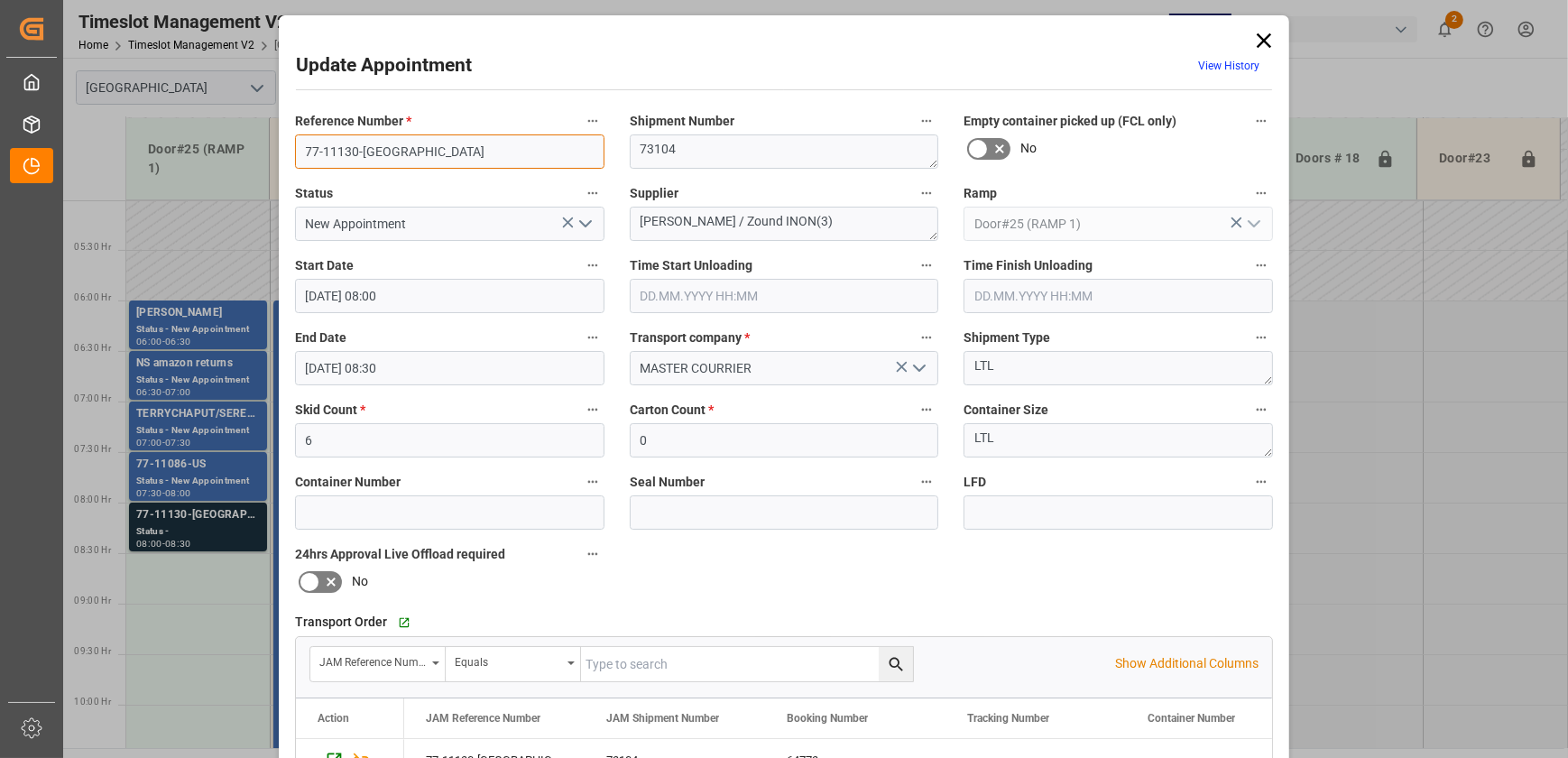
click at [415, 140] on input "77-11130-[GEOGRAPHIC_DATA]" at bounding box center [450, 151] width 309 height 34
drag, startPoint x: 734, startPoint y: 221, endPoint x: 566, endPoint y: 221, distance: 168.0
click at [566, 221] on div "Reference Number * 77-11130-US Shipment Number 73104 Empty container picked up …" at bounding box center [784, 557] width 1004 height 909
drag, startPoint x: 1261, startPoint y: 36, endPoint x: 1504, endPoint y: 96, distance: 250.3
click at [1261, 36] on icon at bounding box center [1263, 40] width 25 height 25
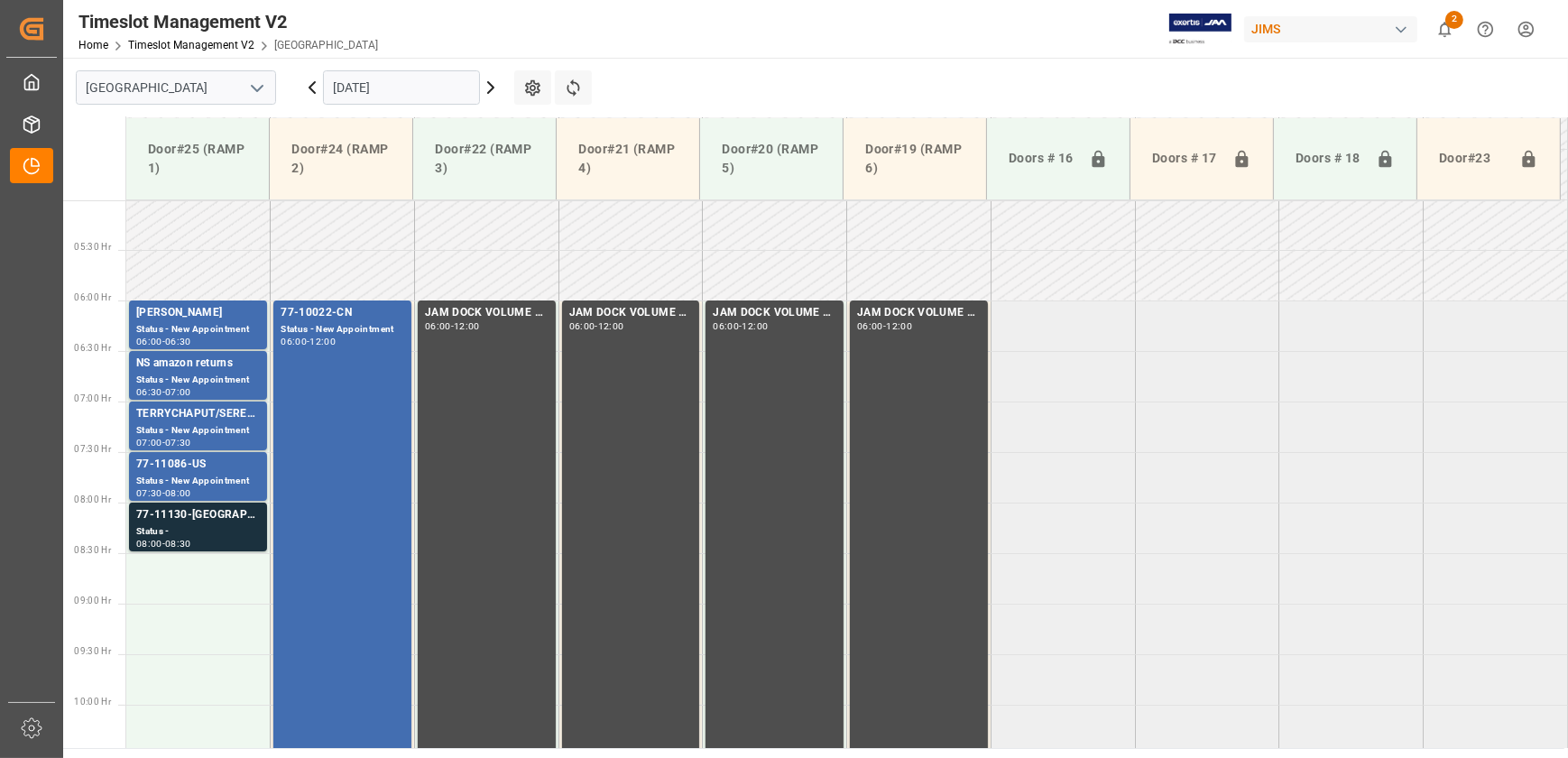
click at [311, 85] on icon at bounding box center [312, 87] width 6 height 11
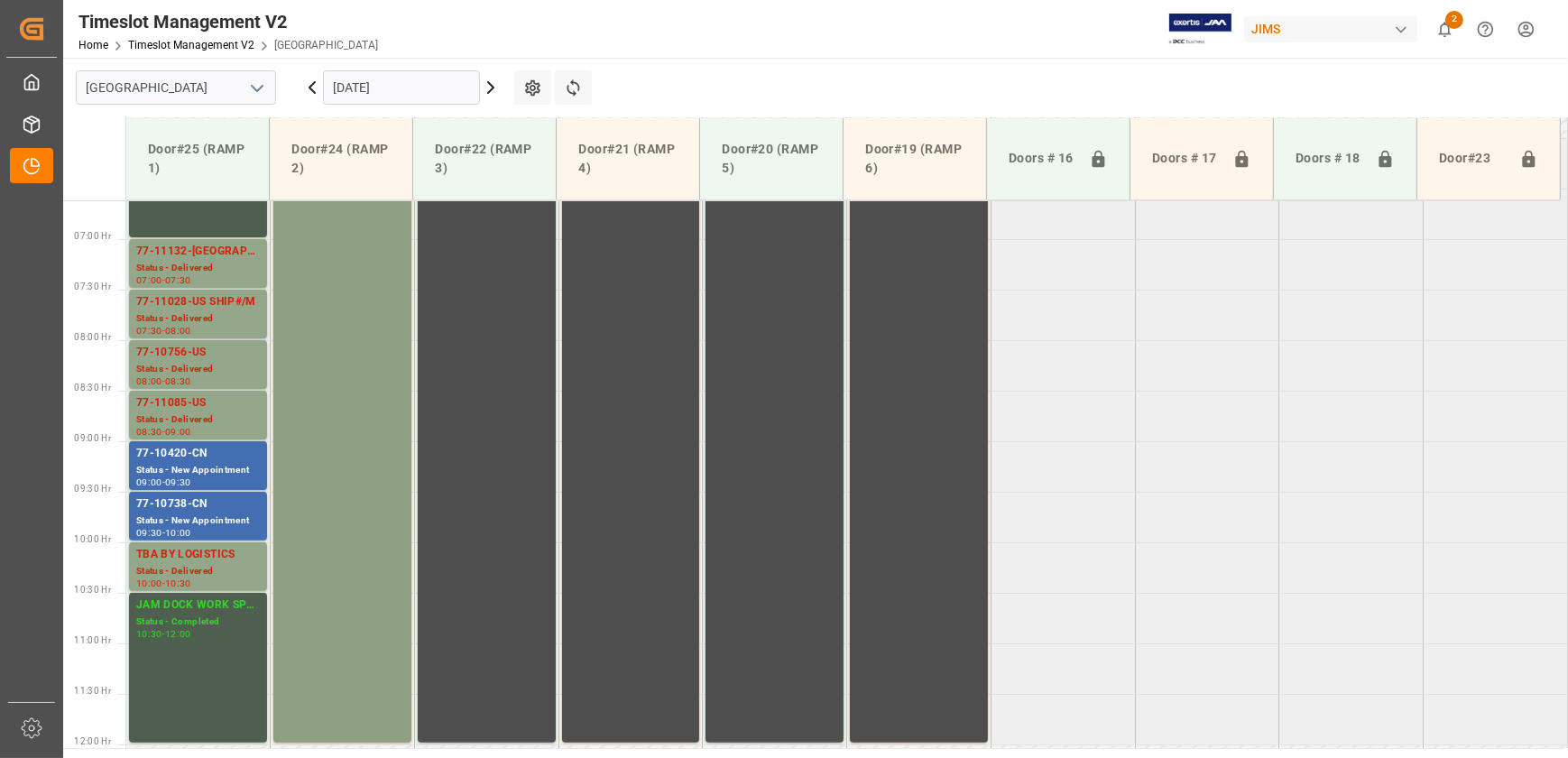
scroll to position [588, 0]
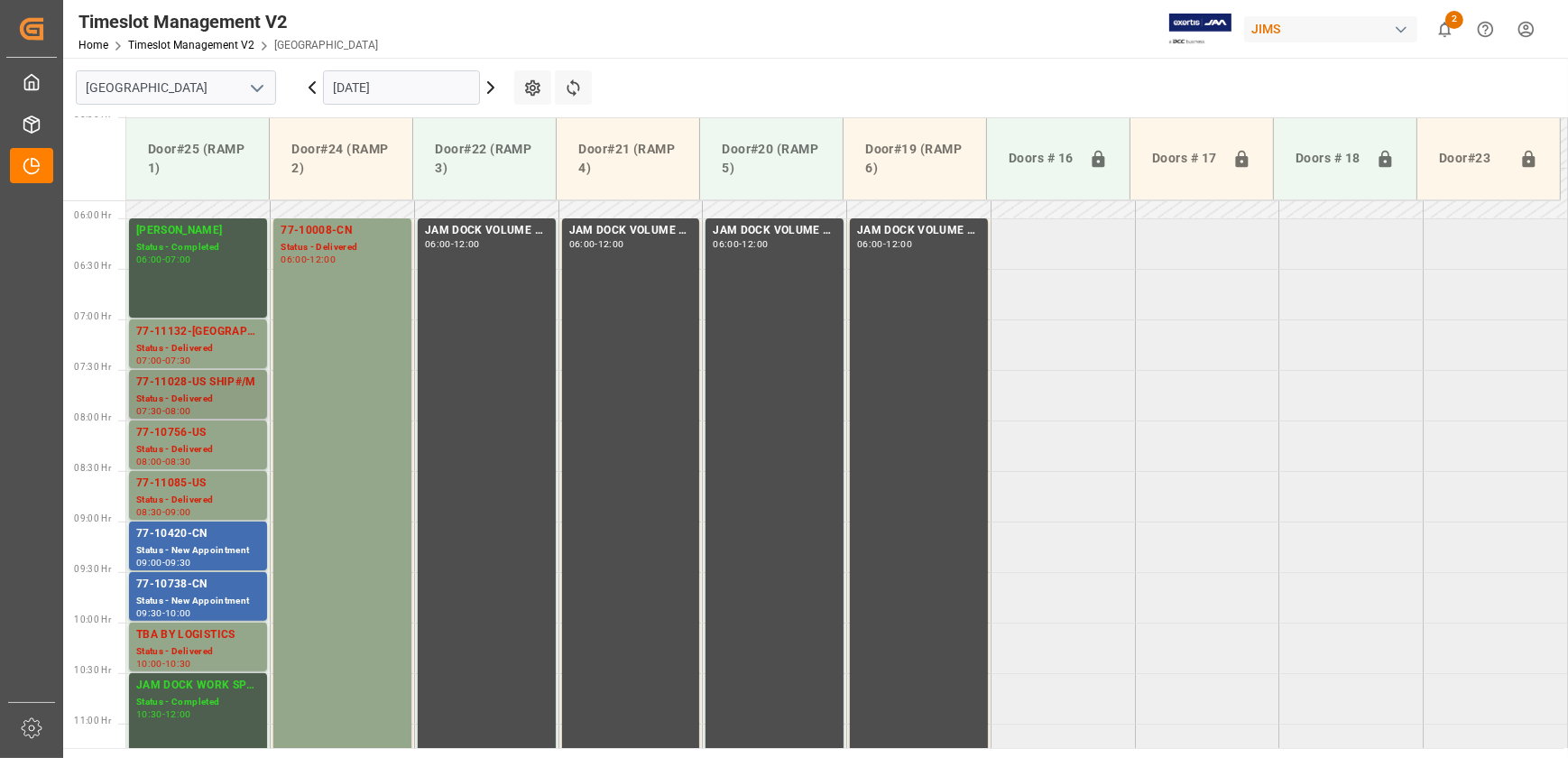
click at [243, 387] on div "77-11028-US SHIP#/M" at bounding box center [198, 383] width 123 height 18
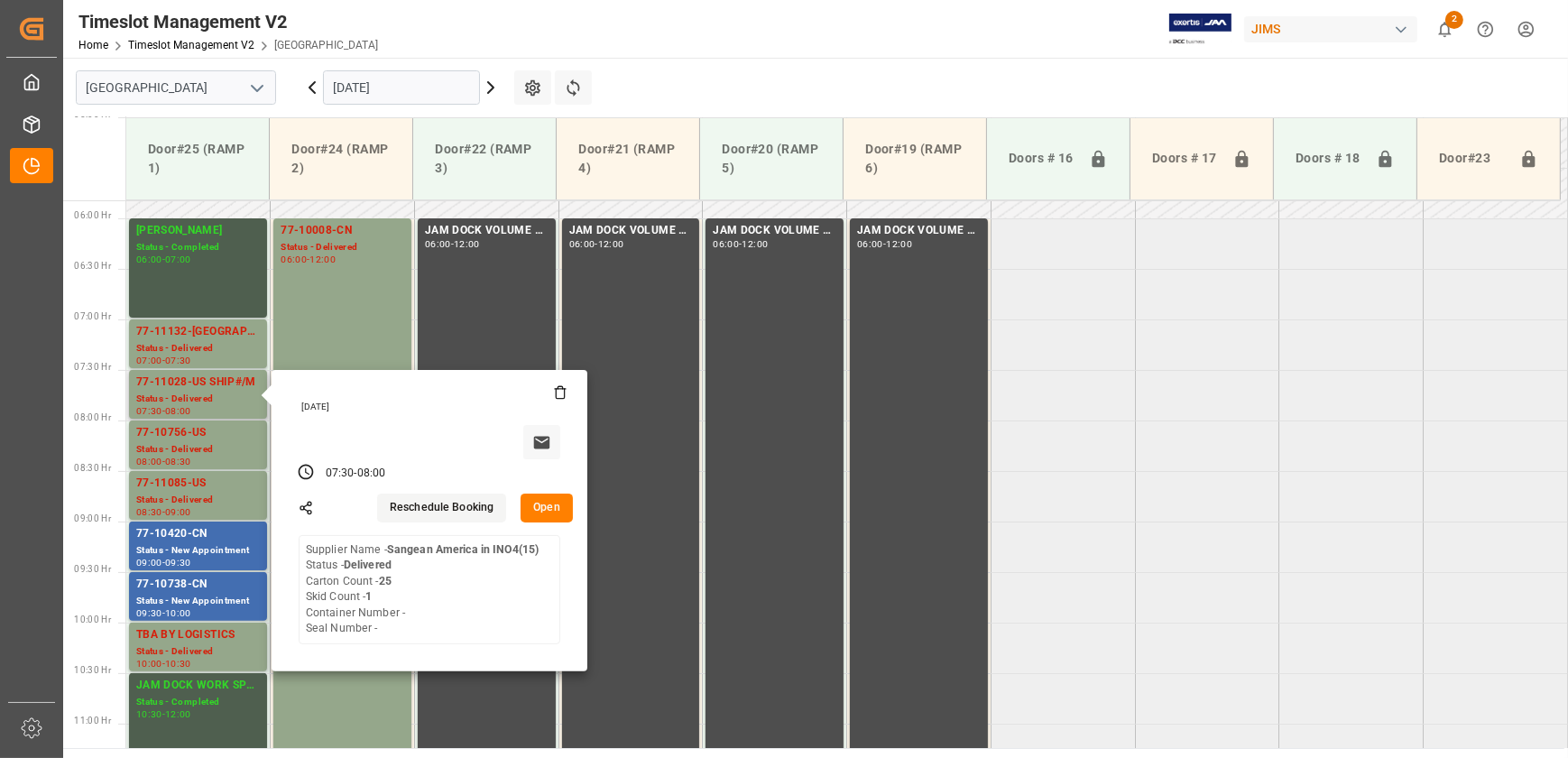
click at [547, 500] on button "Open" at bounding box center [547, 507] width 52 height 29
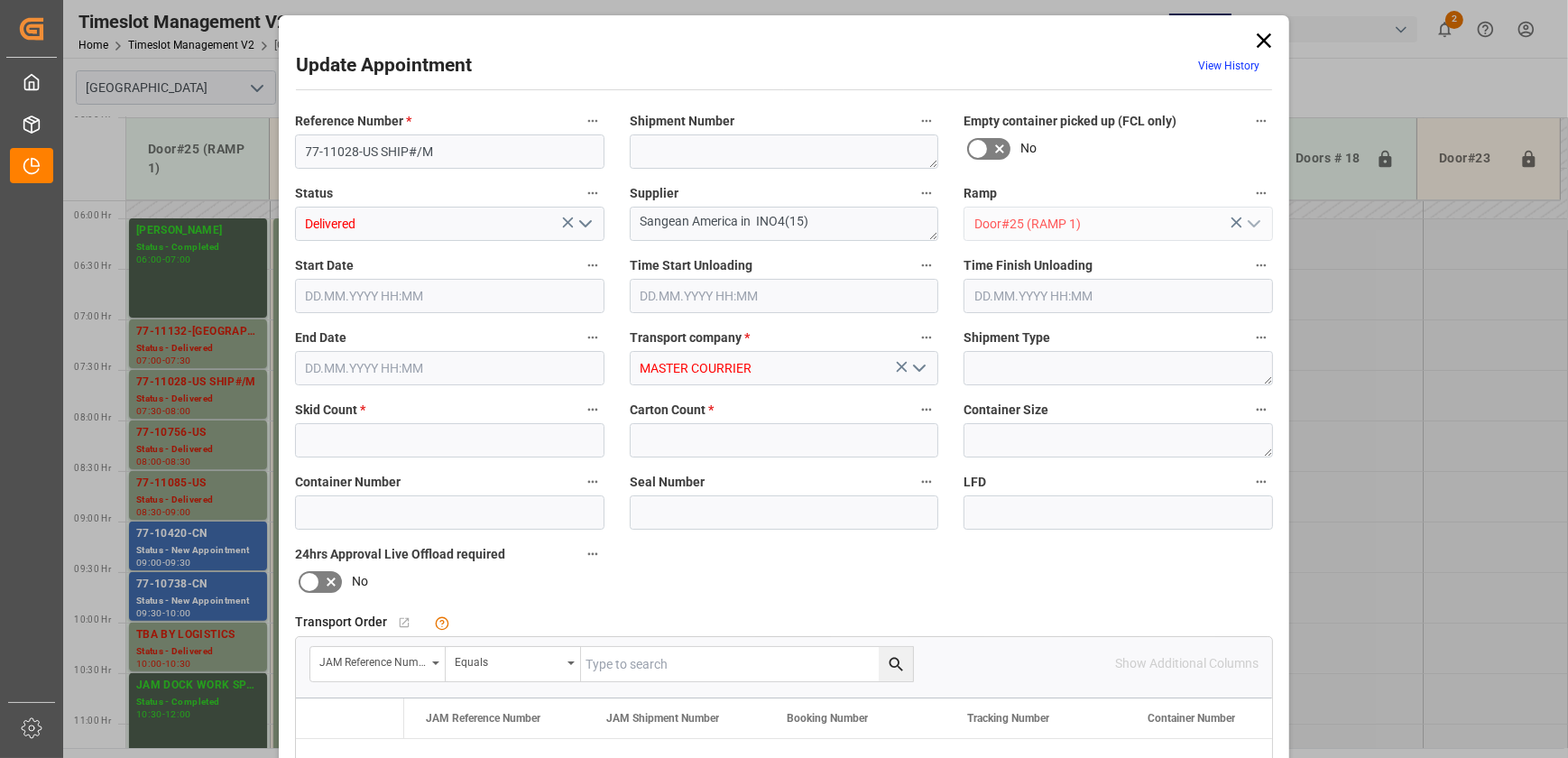
type input "1"
type input "25"
type input "[DATE] 07:30"
type input "[DATE] 08:00"
type input "[DATE] 08:30"
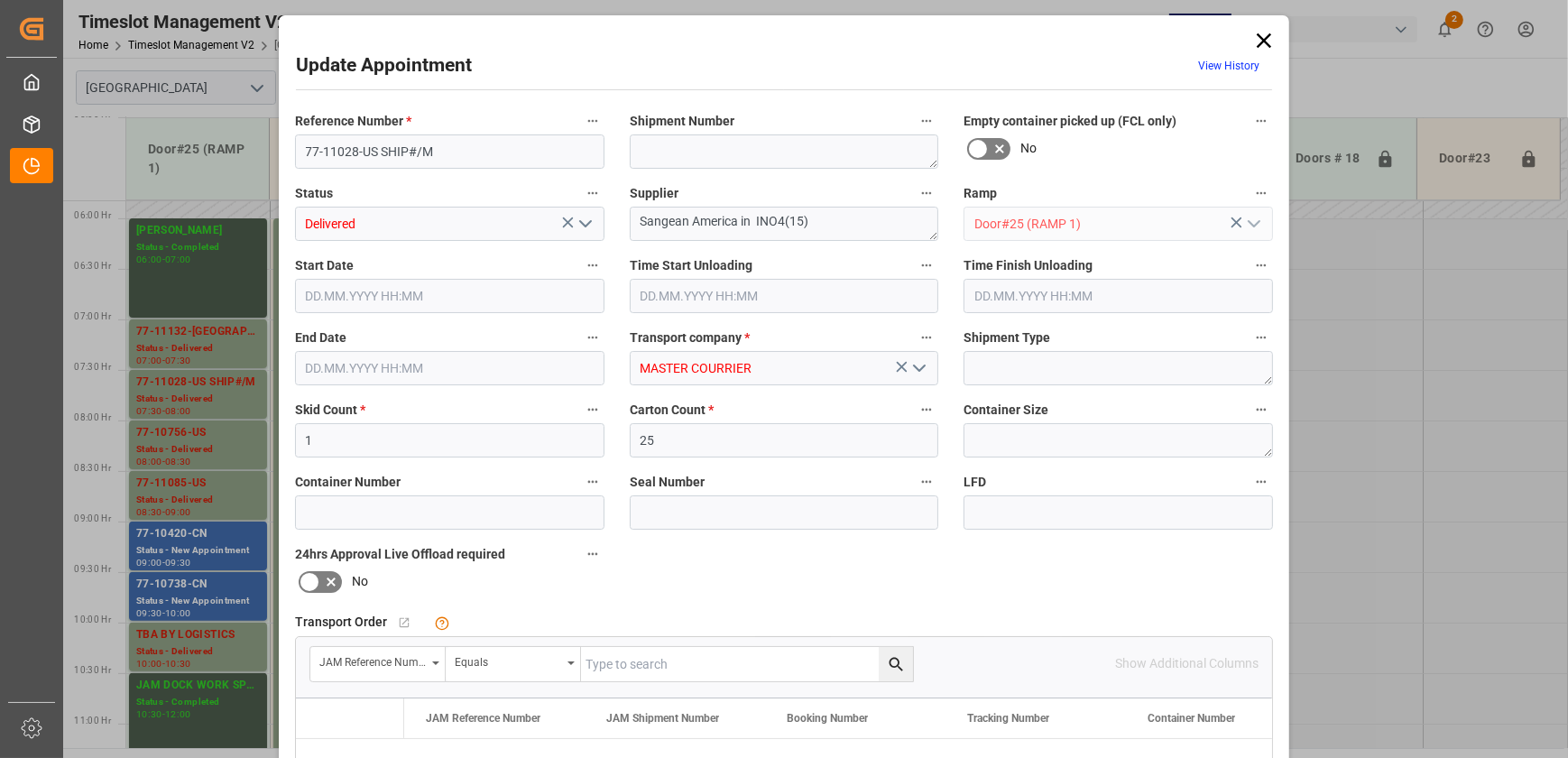
type input "[DATE] 08:00"
type input "[DATE] 13:03"
click at [719, 139] on textarea at bounding box center [785, 151] width 309 height 34
paste textarea "73178"
type textarea "73178"
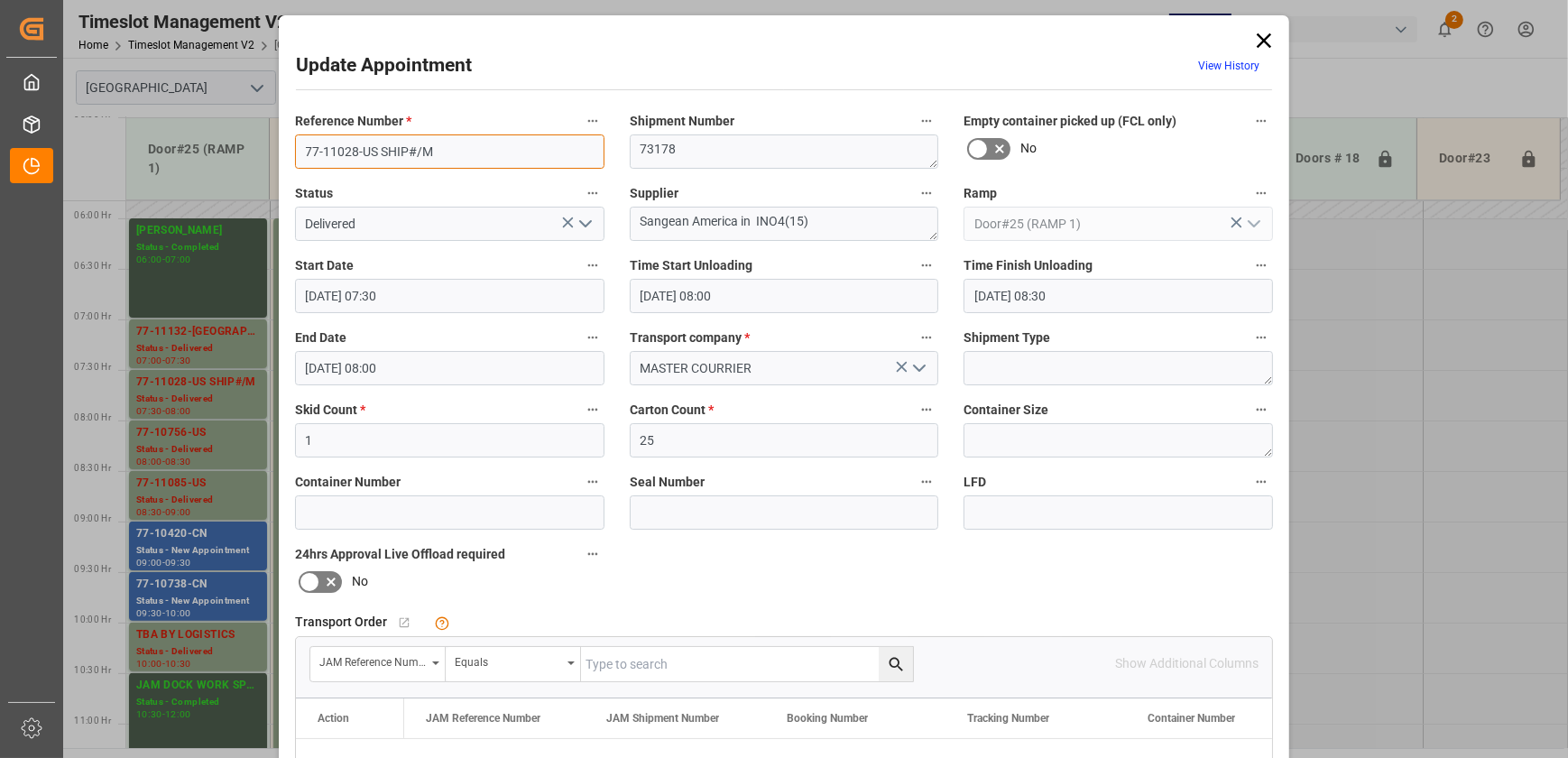
drag, startPoint x: 439, startPoint y: 153, endPoint x: 377, endPoint y: 159, distance: 62.3
click at [377, 159] on input "77-11028-US SHIP#/M" at bounding box center [450, 151] width 309 height 34
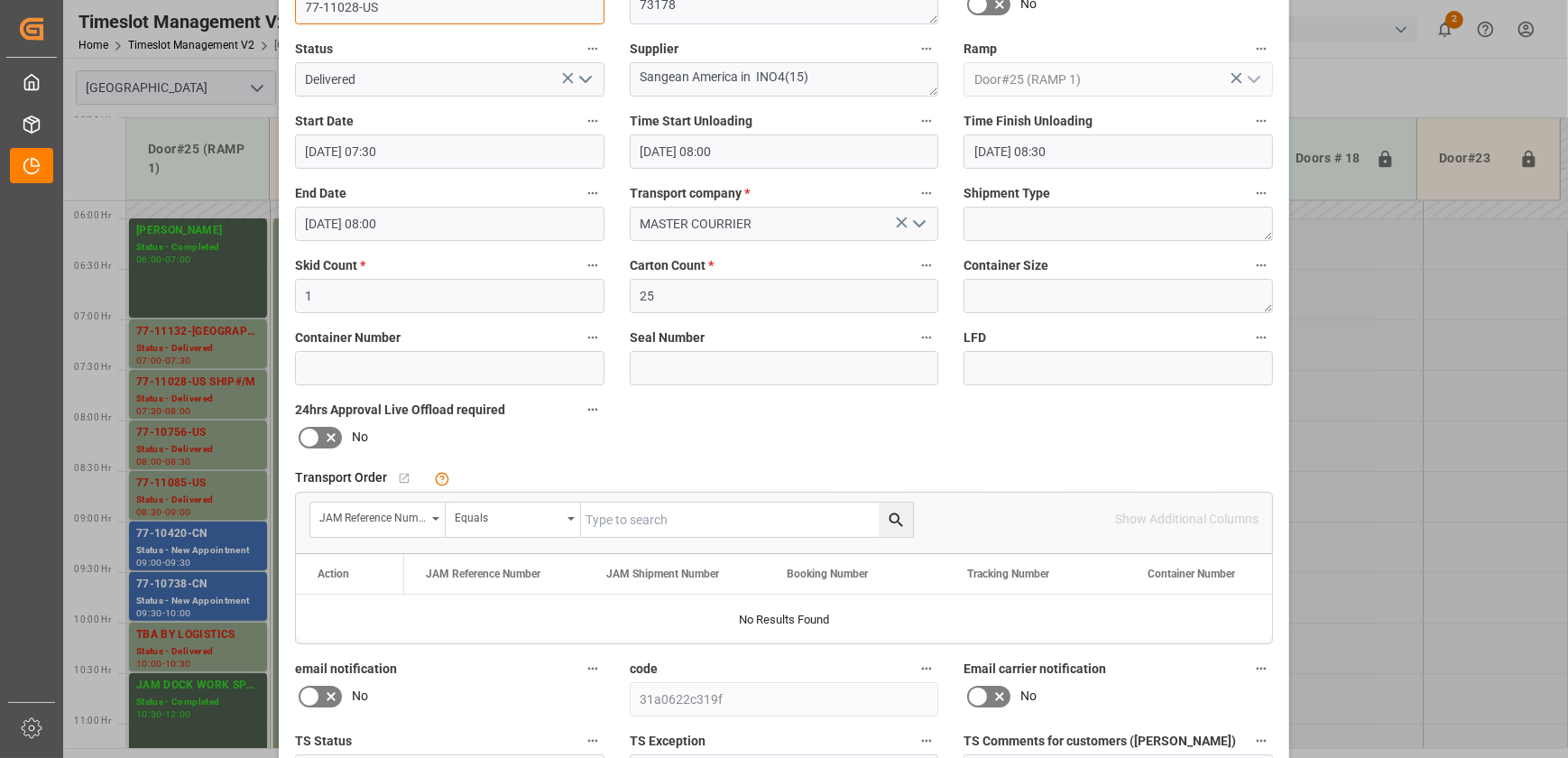
scroll to position [338, 0]
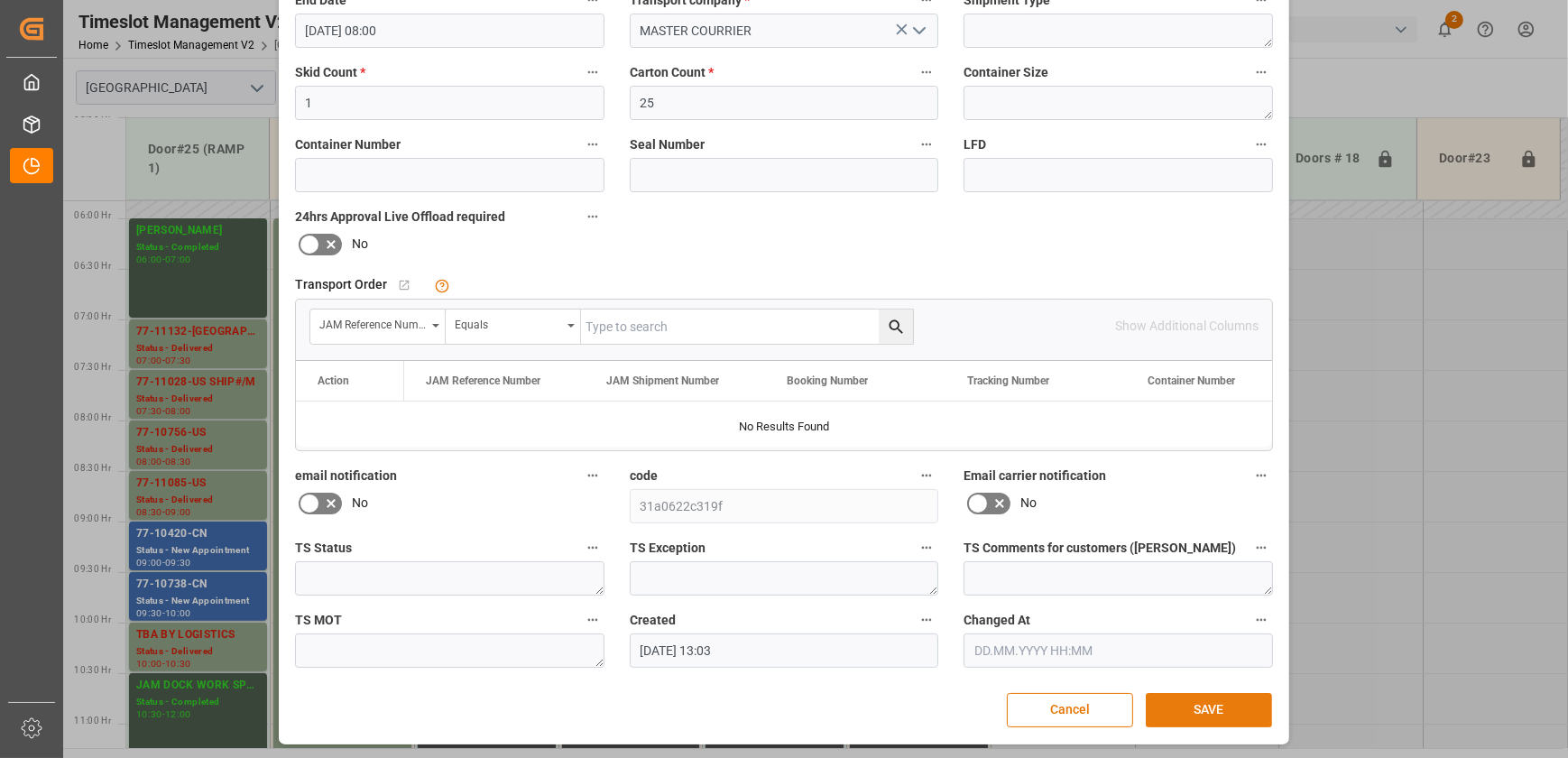
type input "77-11028-US"
click at [1166, 697] on button "SAVE" at bounding box center [1208, 709] width 126 height 34
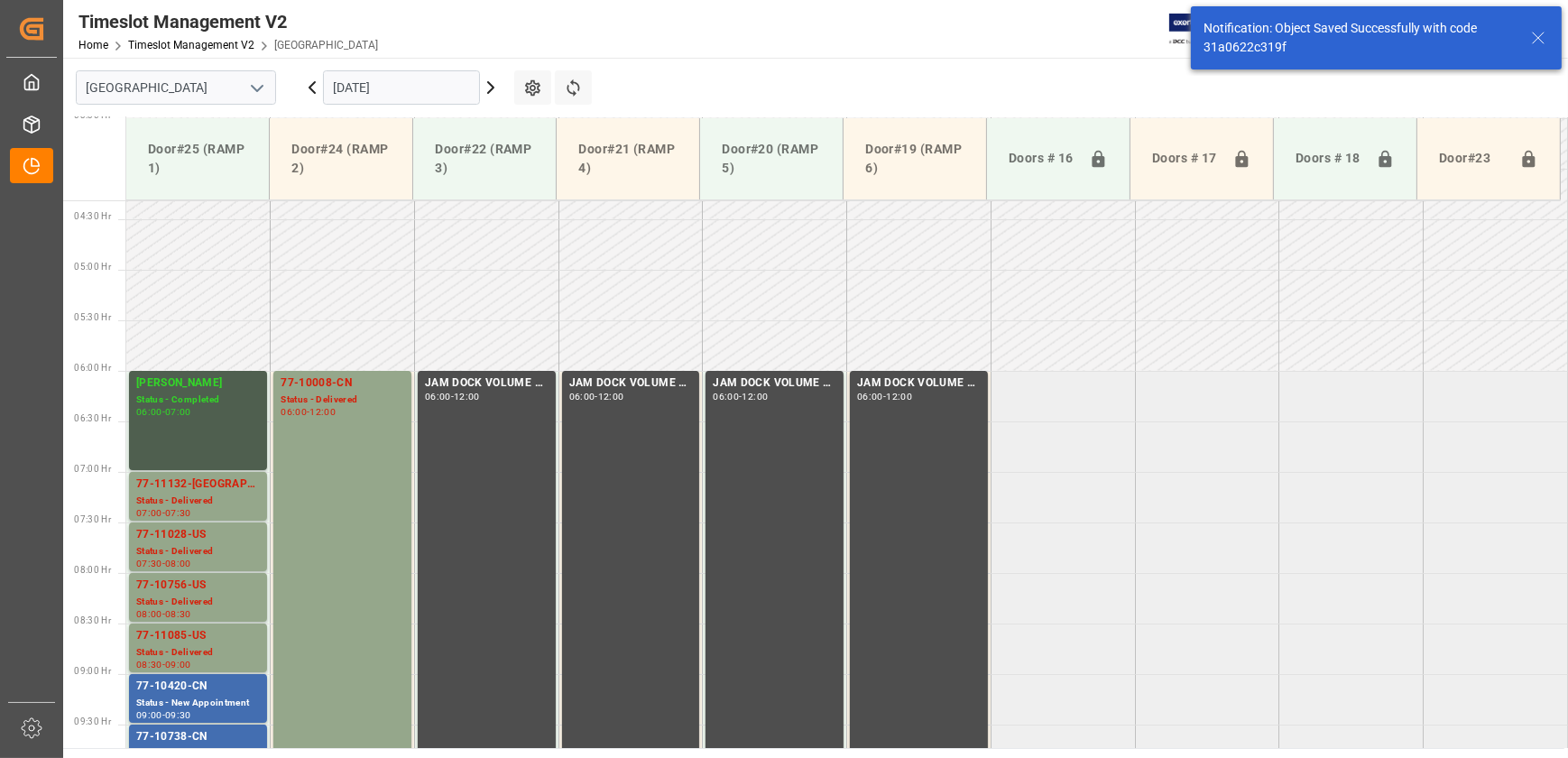
scroll to position [532, 0]
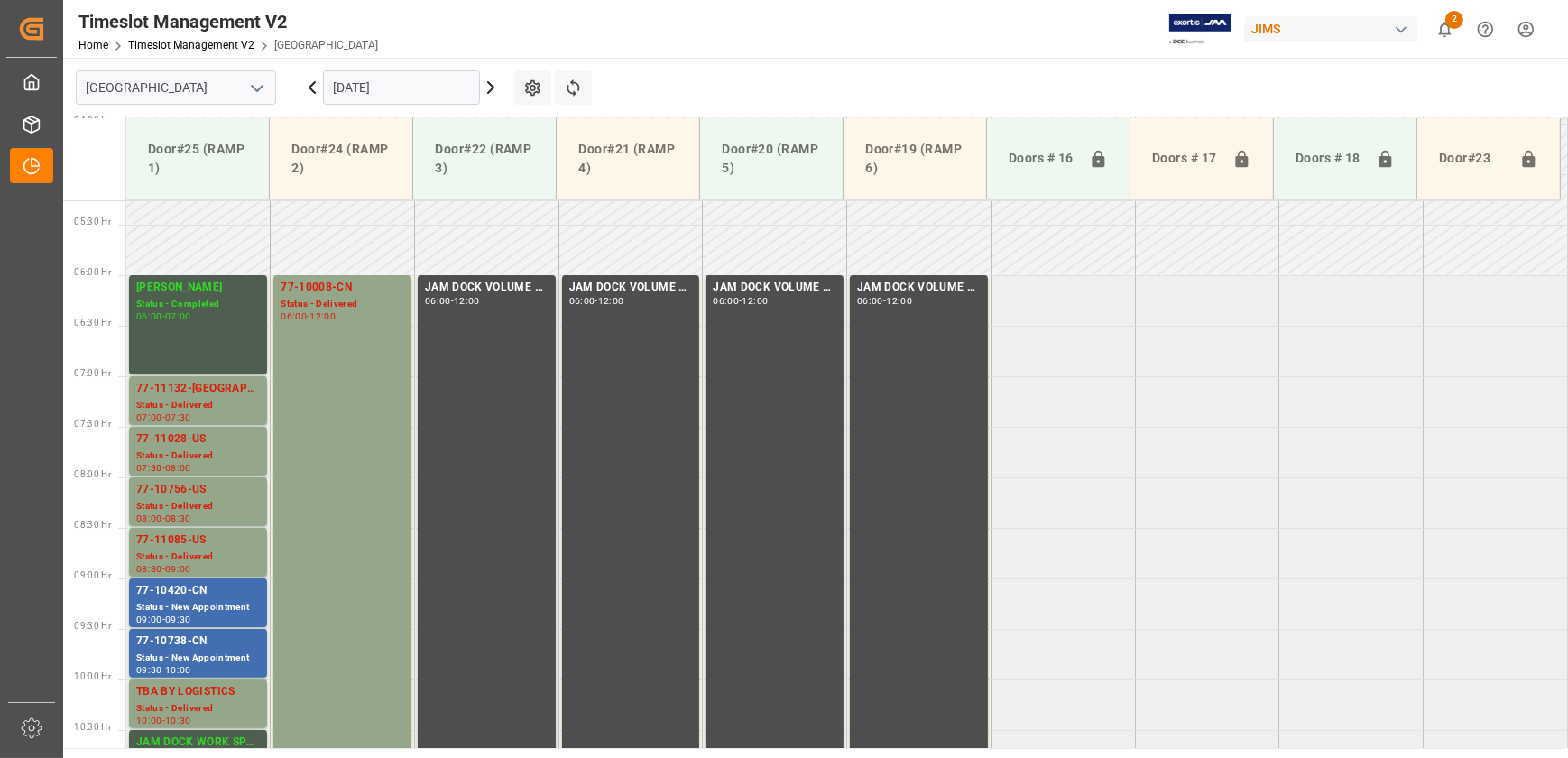
click at [488, 87] on icon at bounding box center [491, 87] width 22 height 22
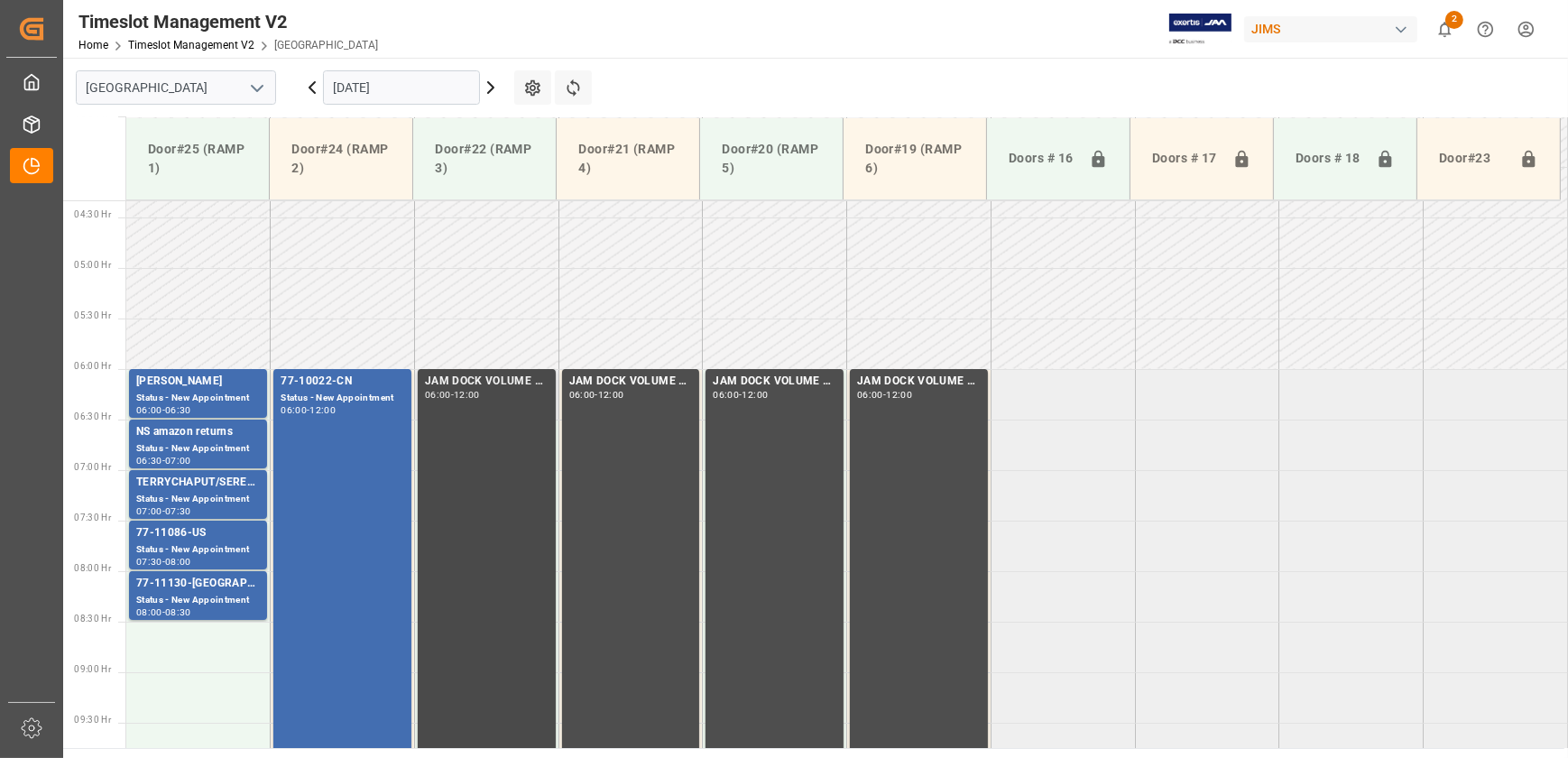
scroll to position [424, 0]
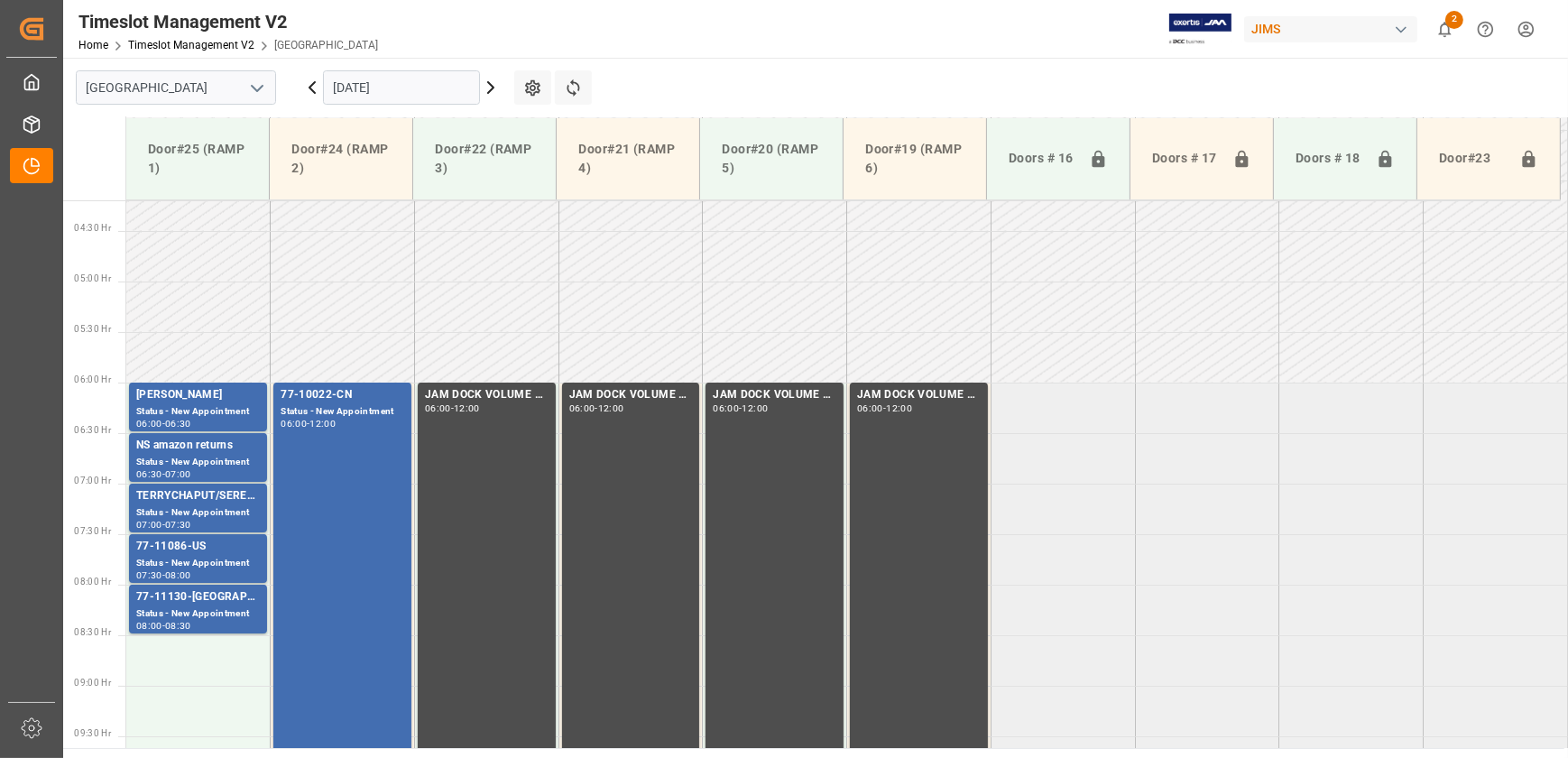
click at [306, 86] on icon at bounding box center [313, 87] width 22 height 22
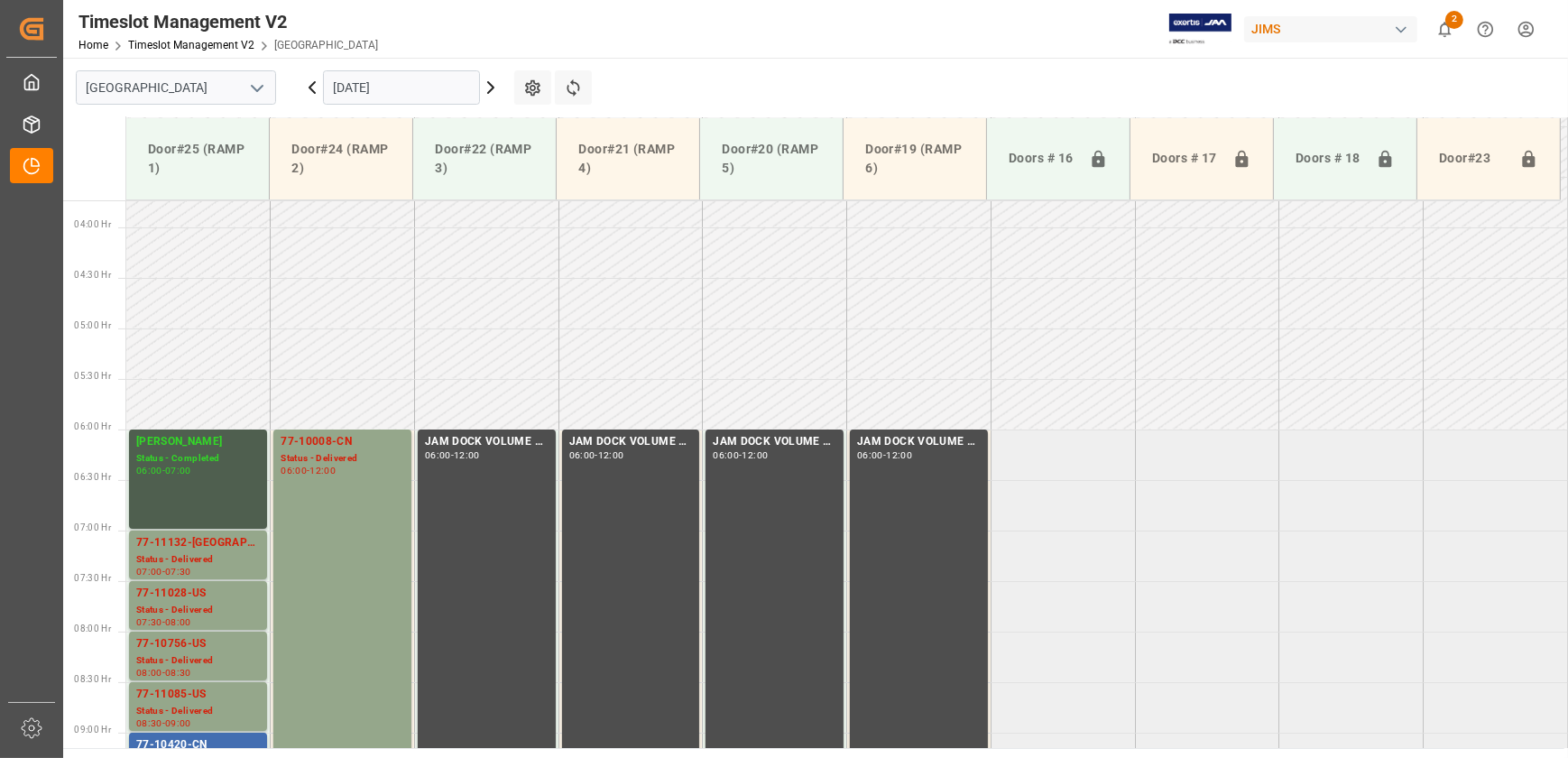
scroll to position [693, 0]
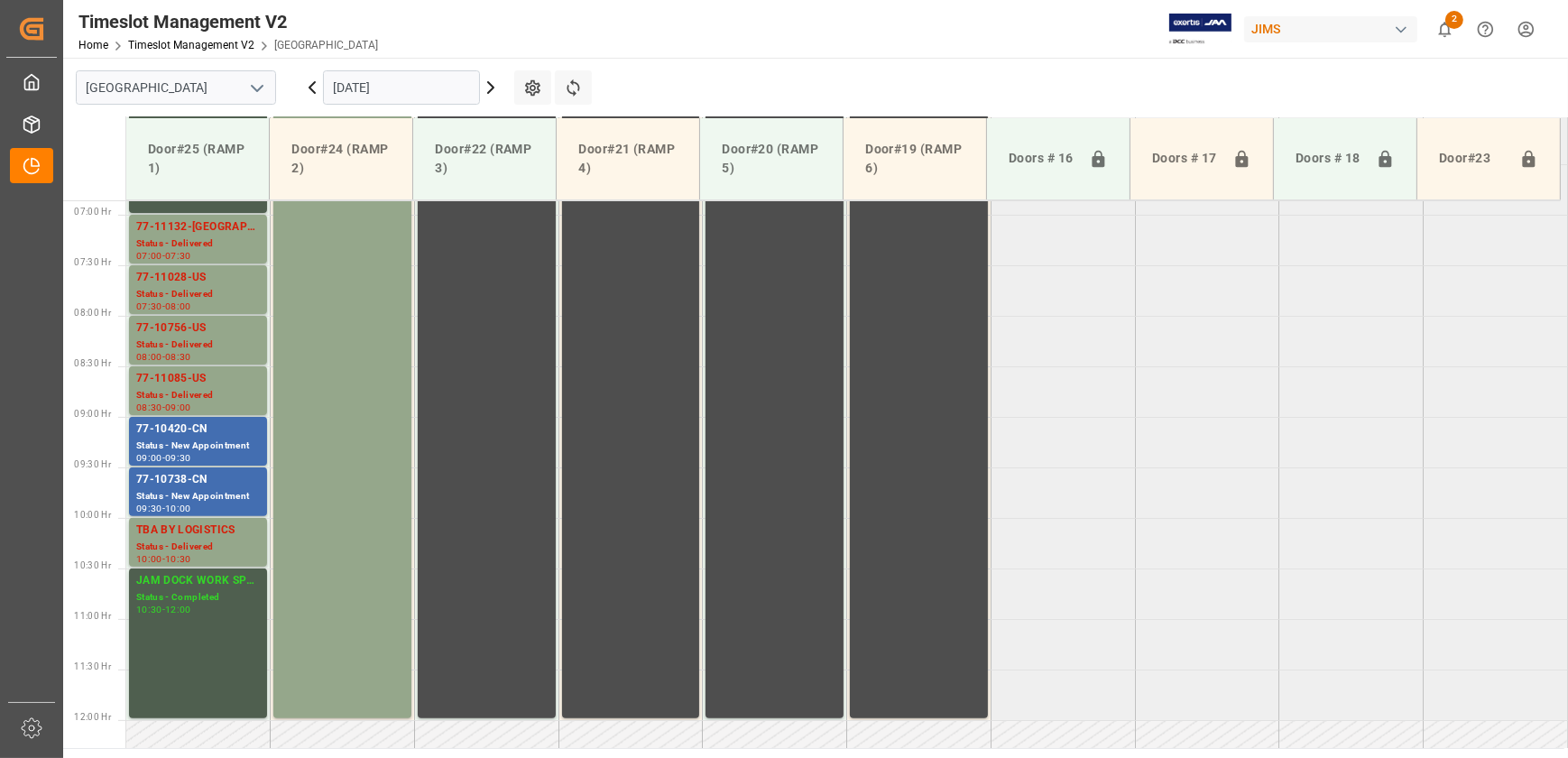
click at [311, 86] on icon at bounding box center [312, 87] width 6 height 11
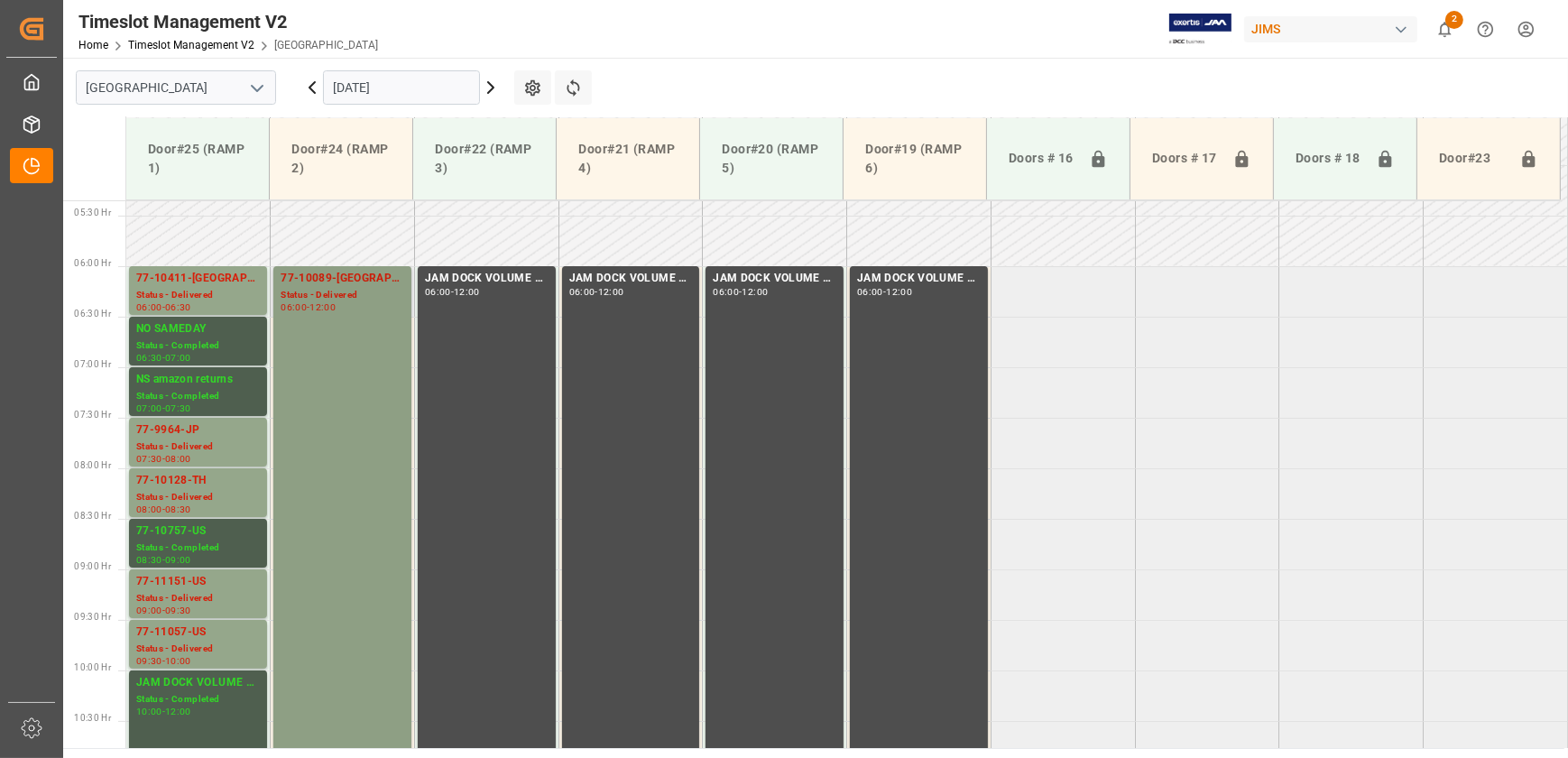
scroll to position [506, 0]
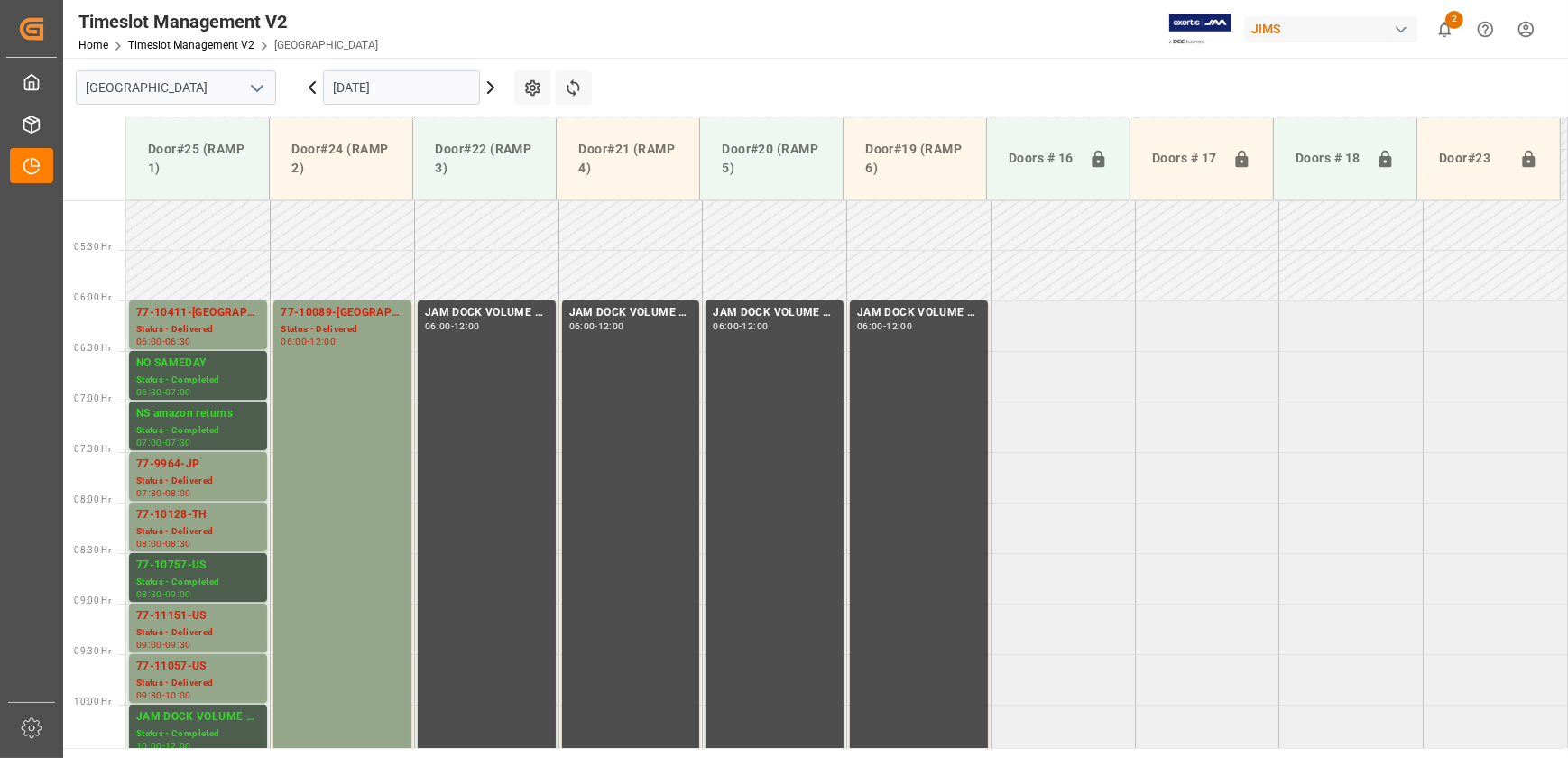
click at [316, 86] on icon at bounding box center [313, 87] width 22 height 22
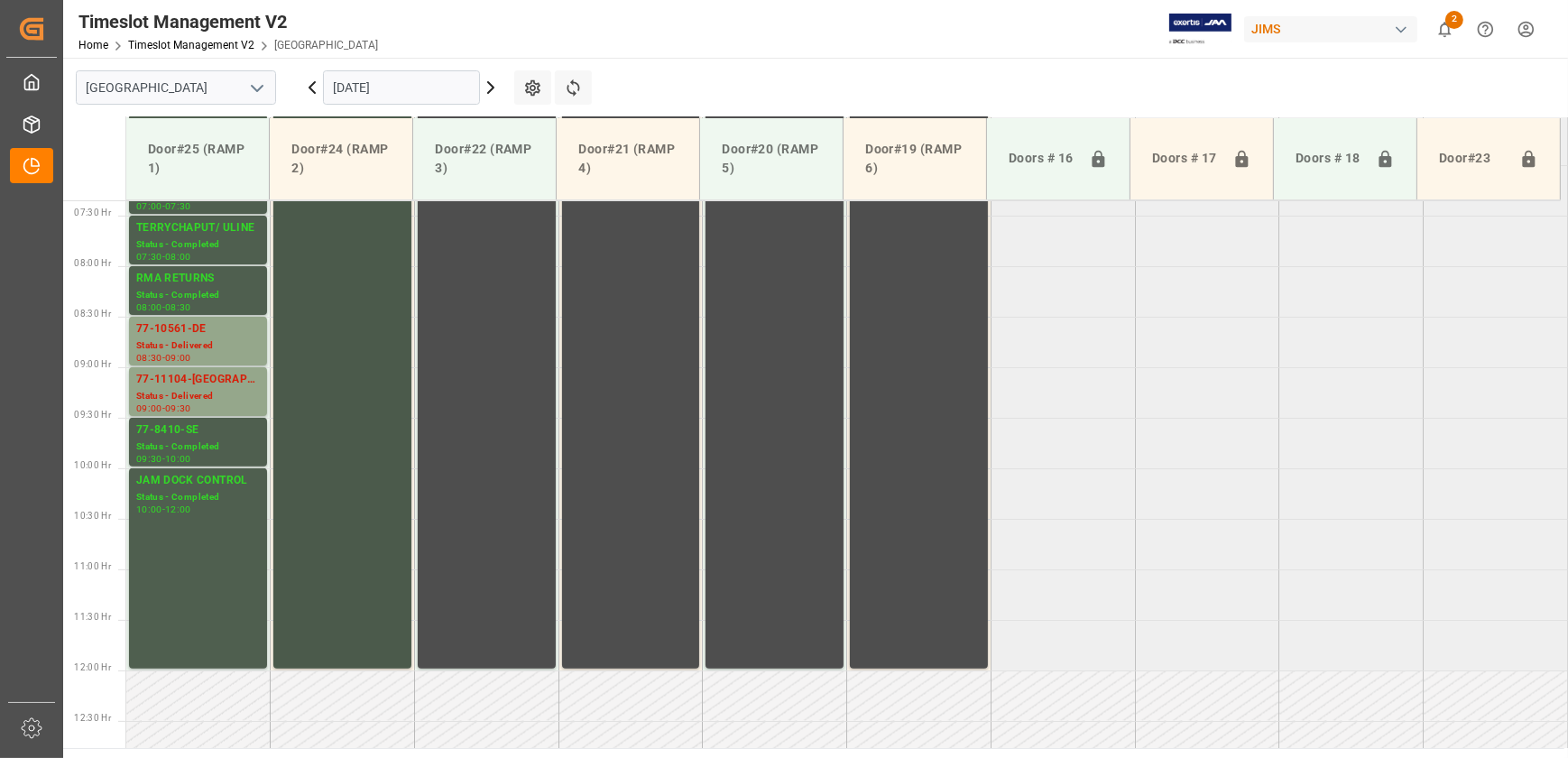
scroll to position [333, 0]
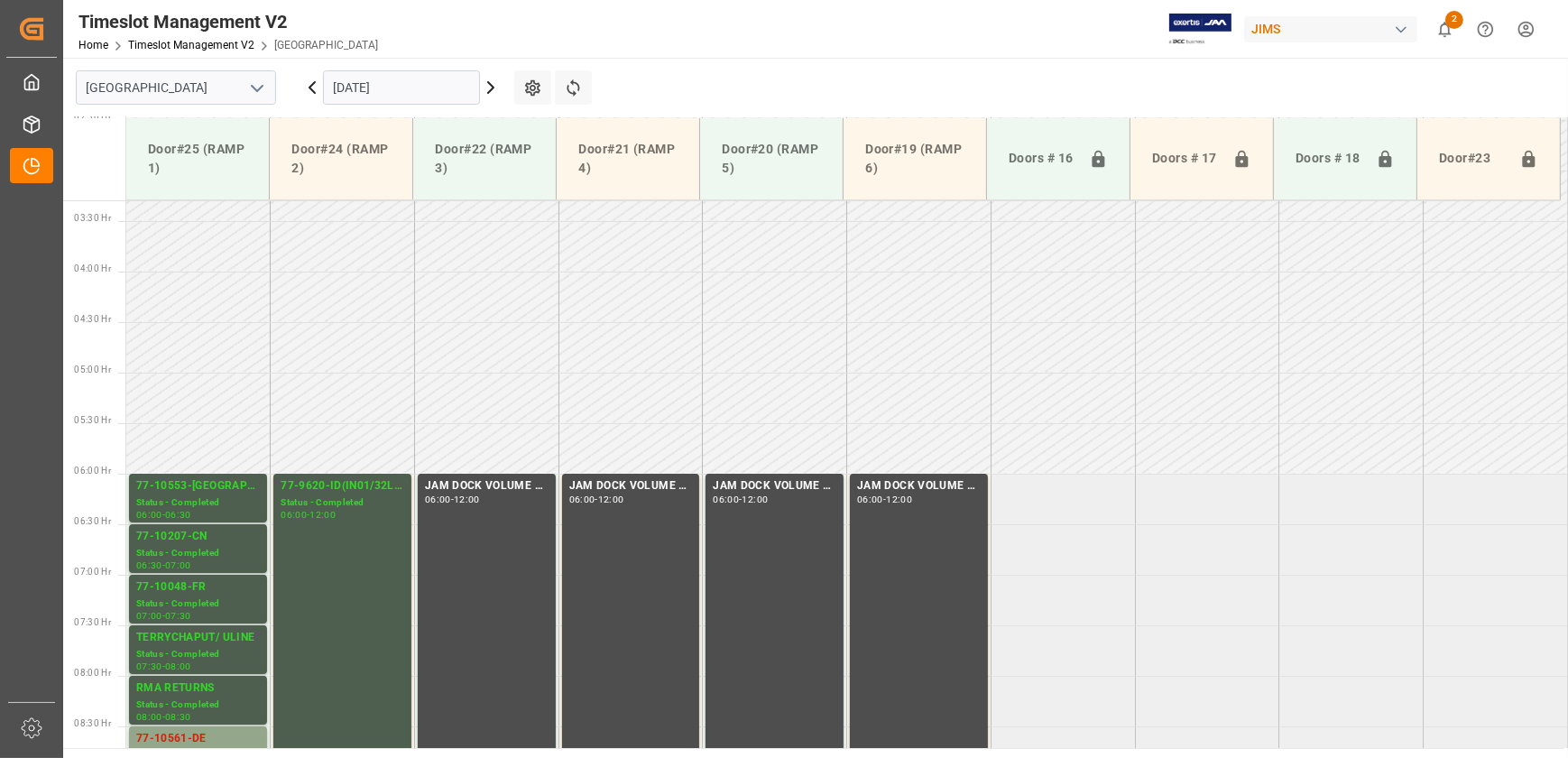
click at [310, 89] on icon at bounding box center [312, 87] width 6 height 11
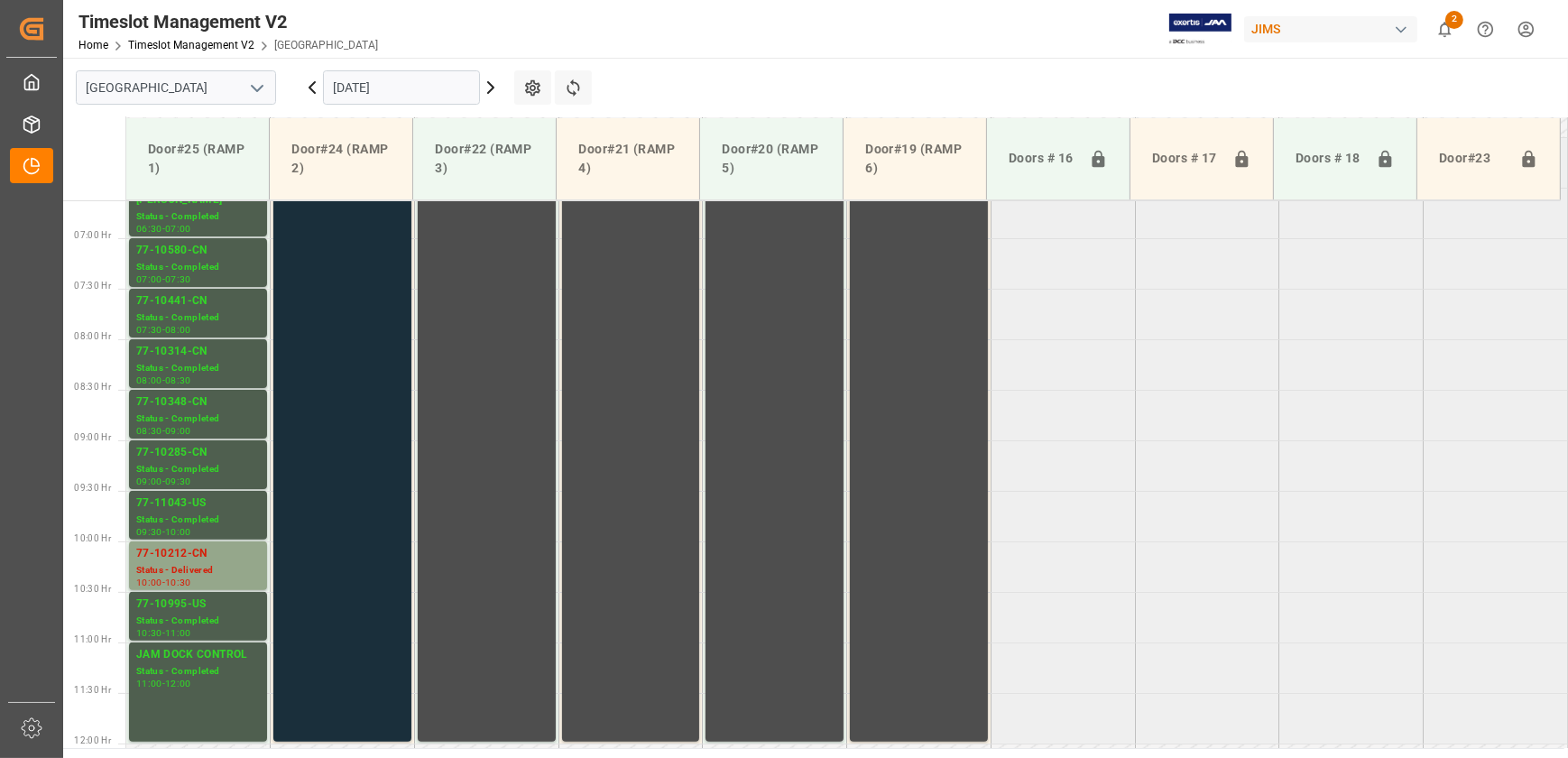
scroll to position [671, 0]
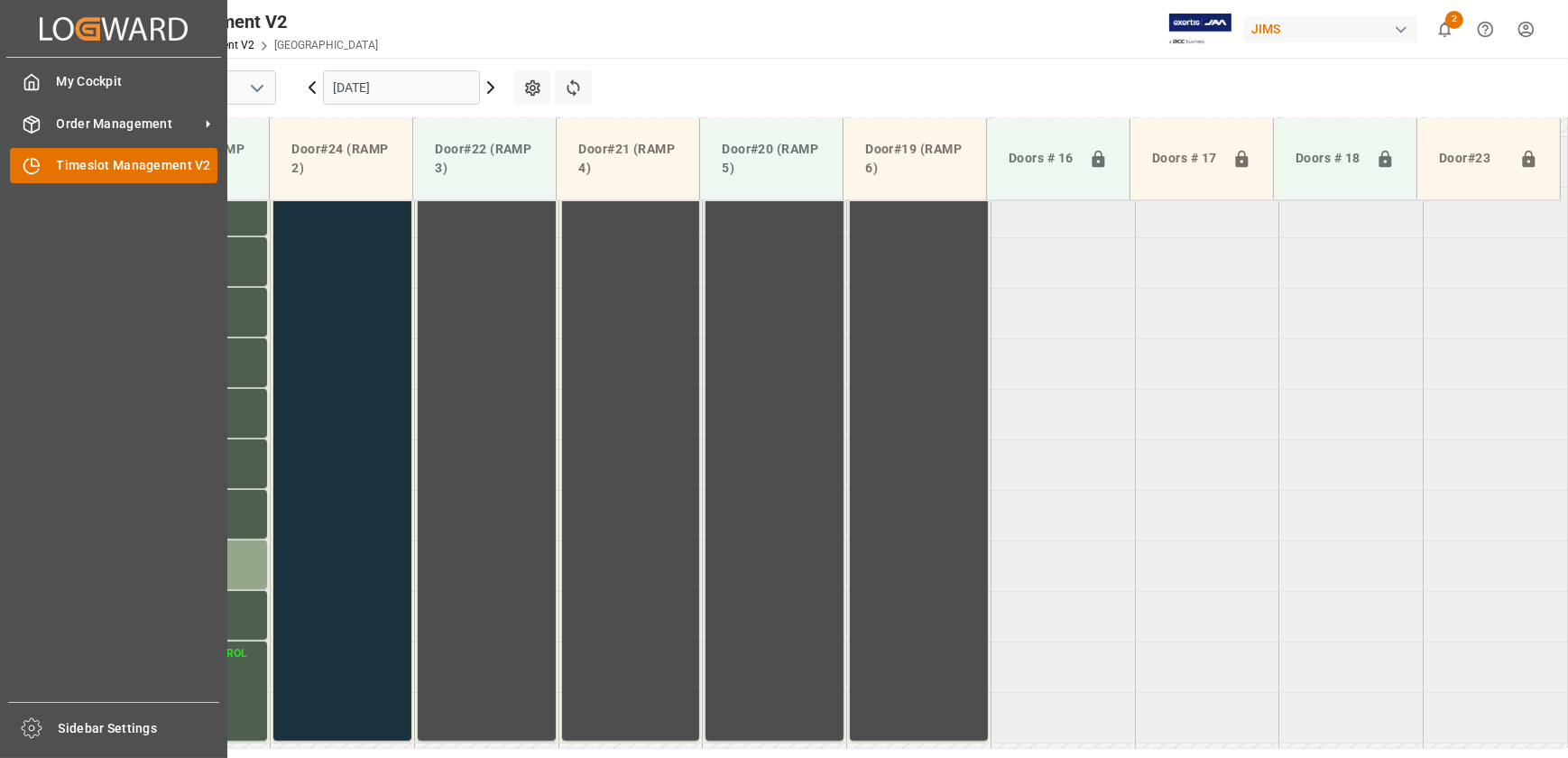
click at [50, 164] on div "Timeslot Management V2 Timeslot Management V2" at bounding box center [114, 166] width 208 height 35
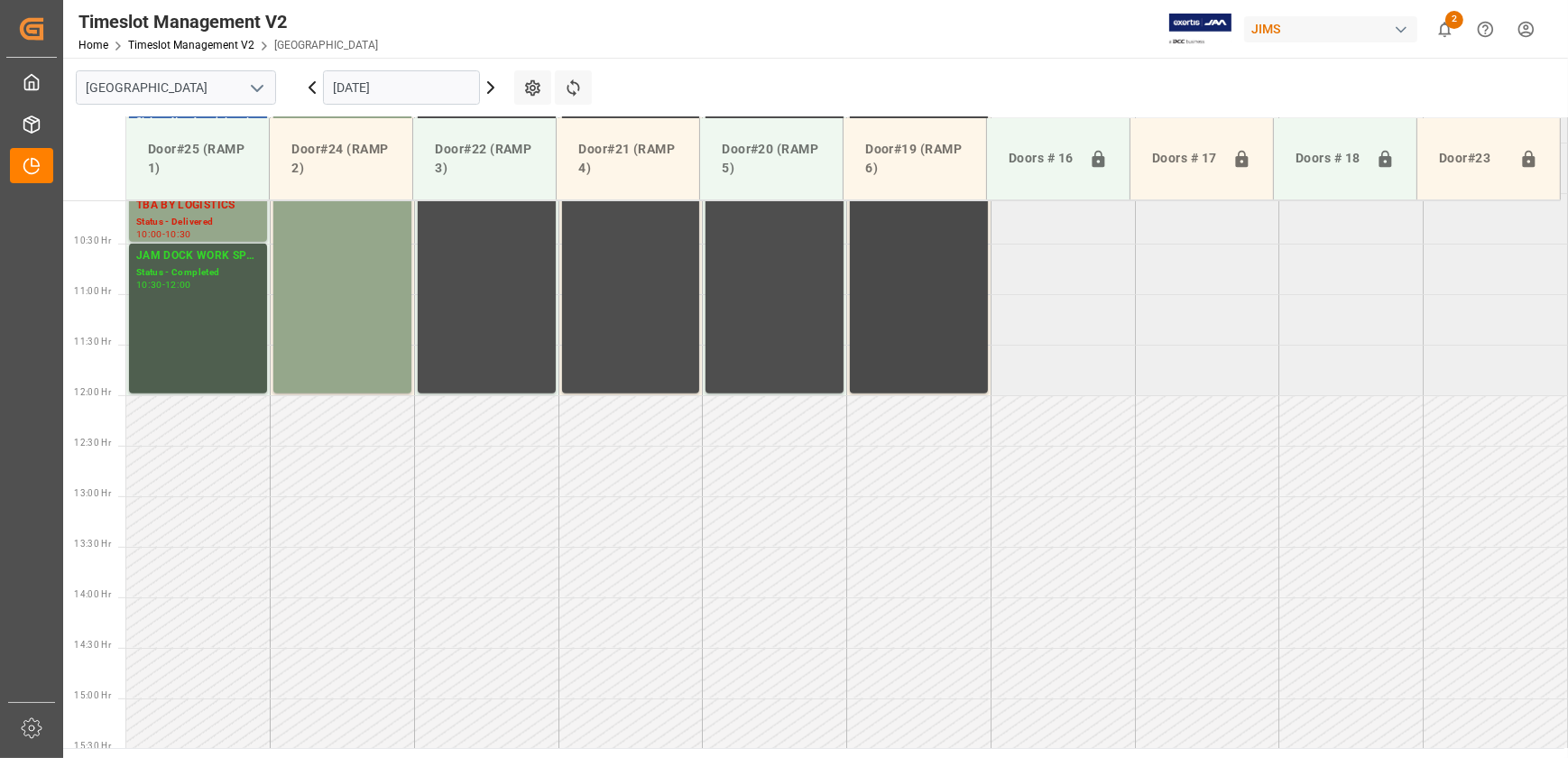
scroll to position [854, 0]
